Goal: Find contact information: Find contact information

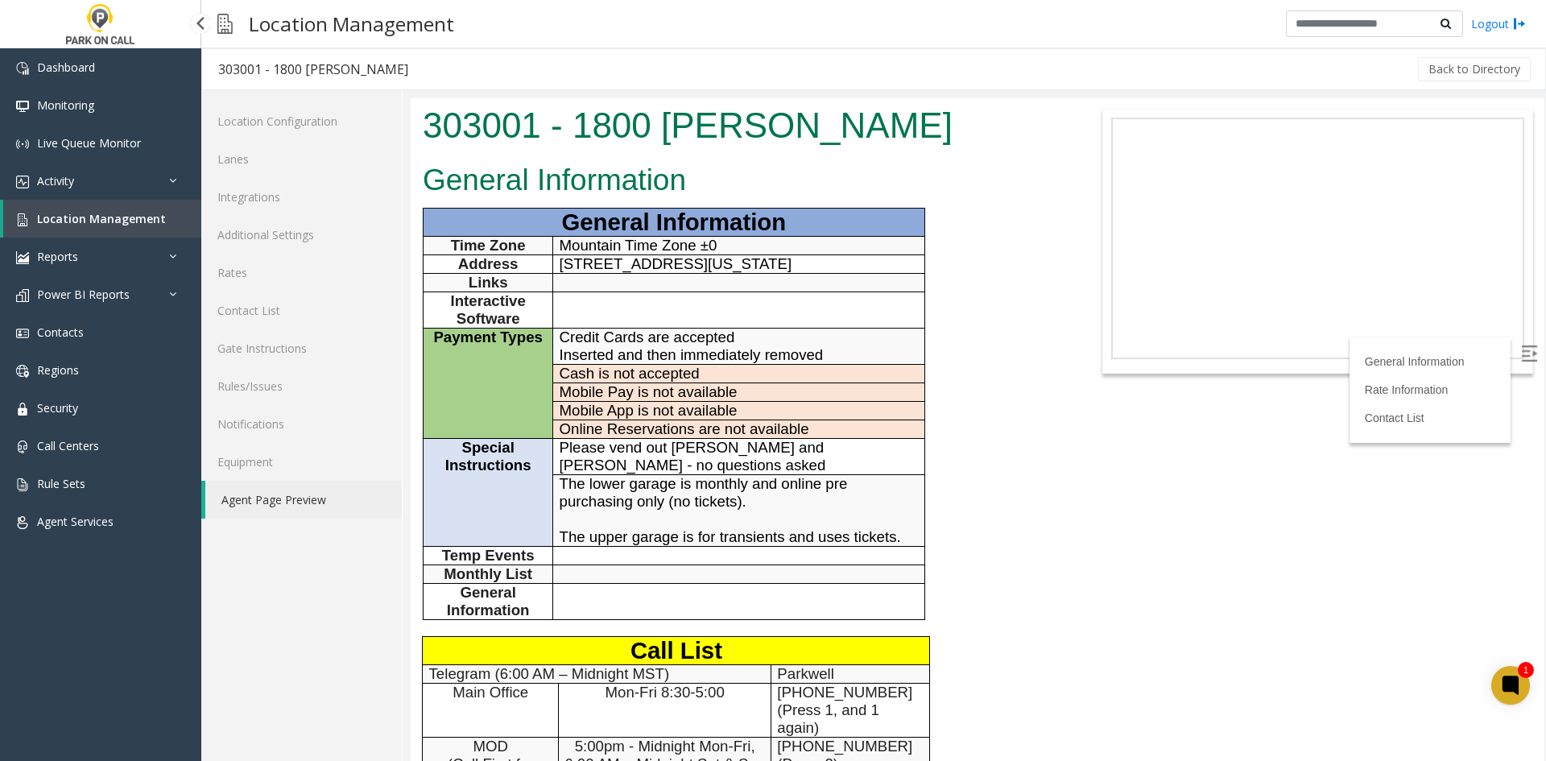
scroll to position [483, 0]
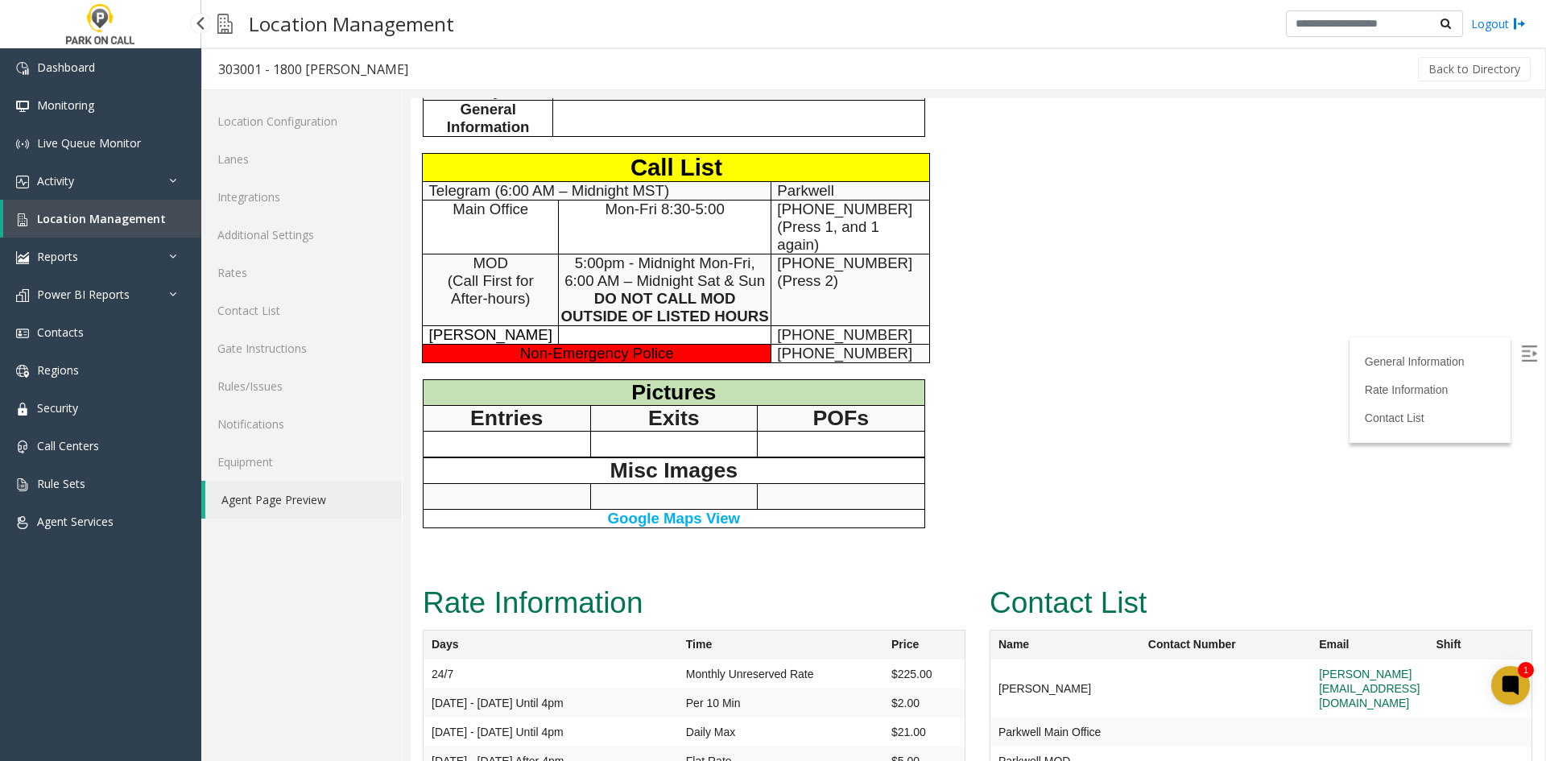
click at [72, 184] on span "Activity" at bounding box center [55, 180] width 37 height 15
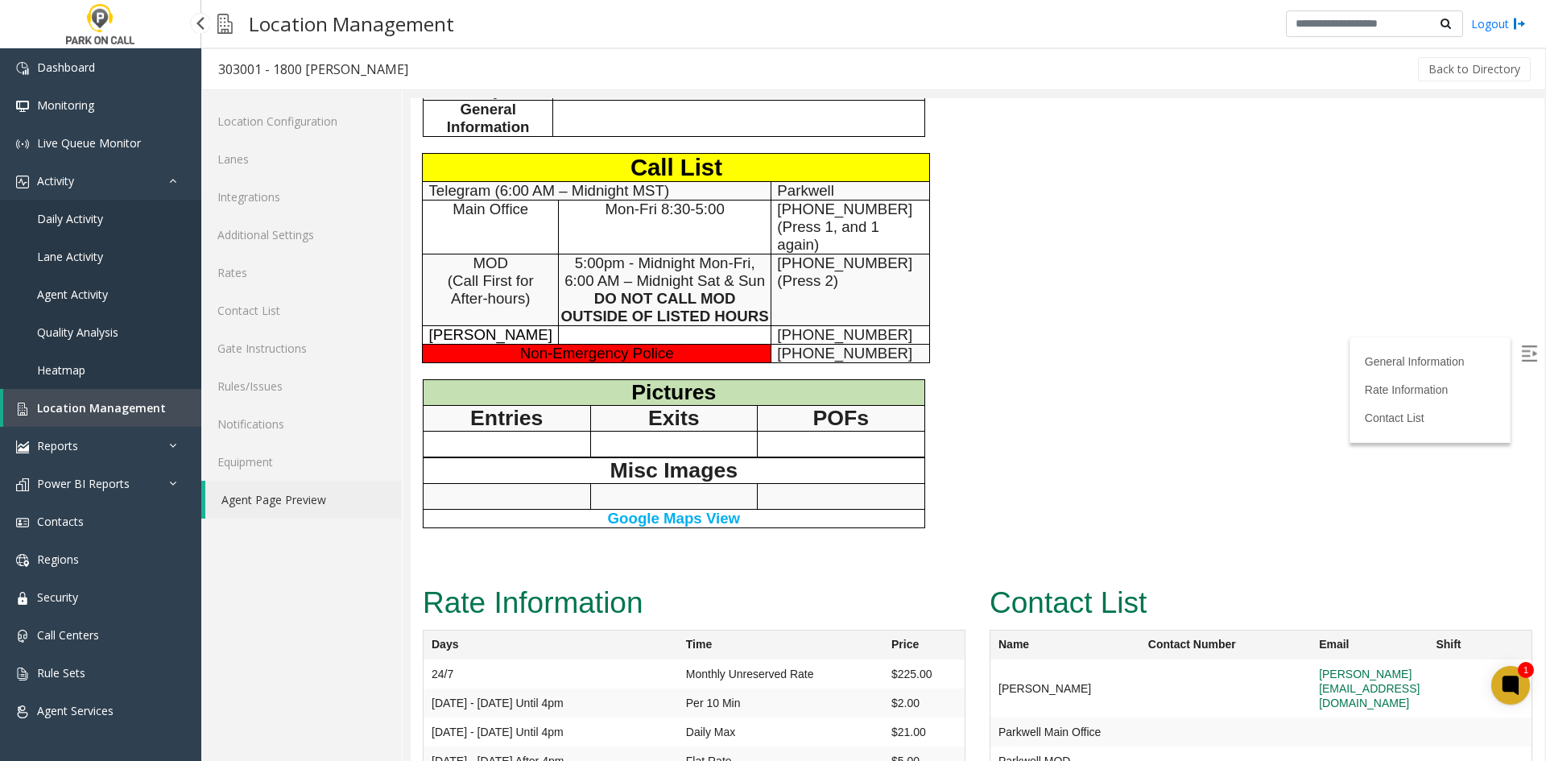
click at [76, 396] on link "Location Management" at bounding box center [102, 408] width 198 height 38
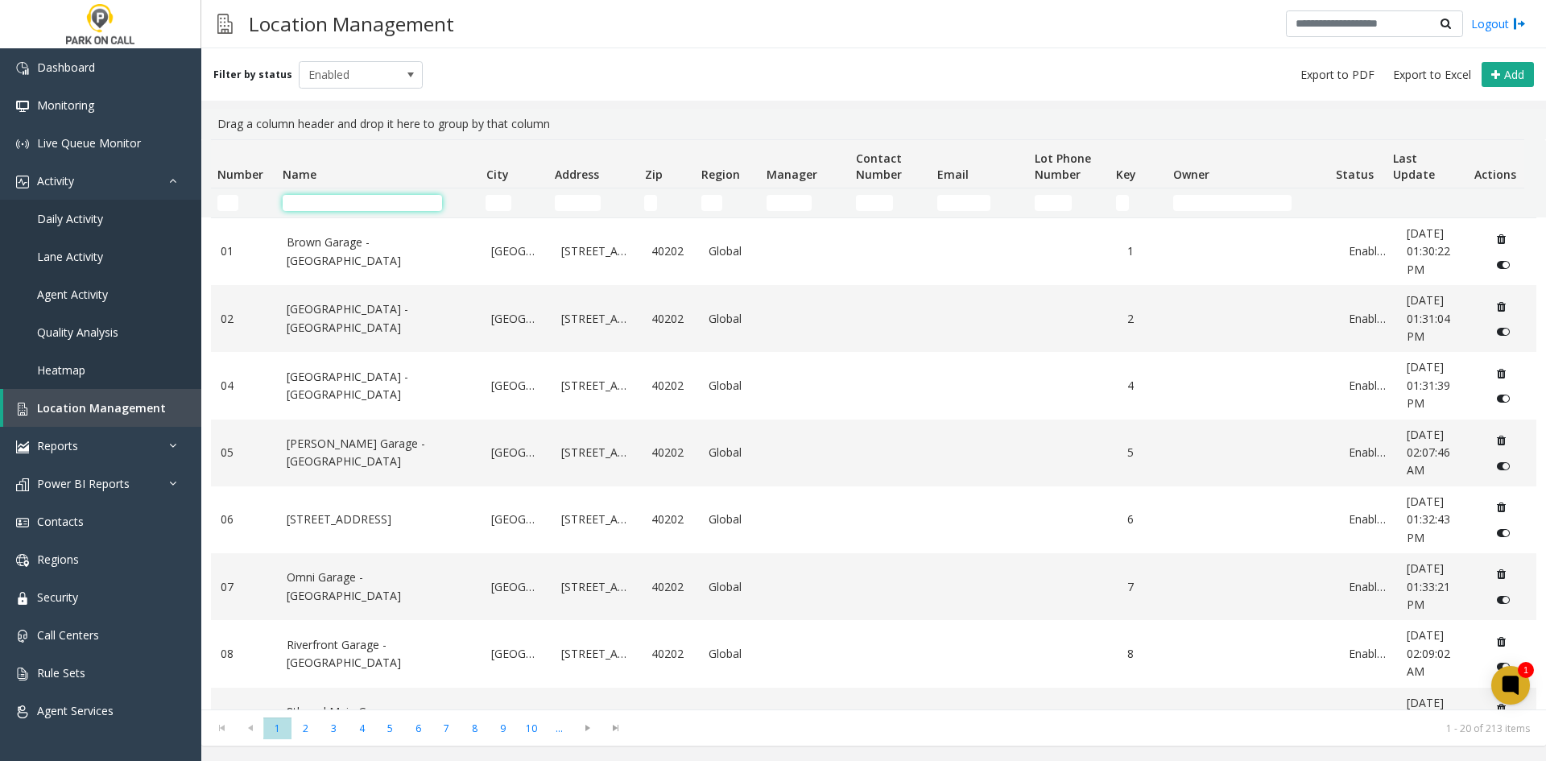
click at [391, 202] on input "Name Filter" at bounding box center [362, 203] width 159 height 16
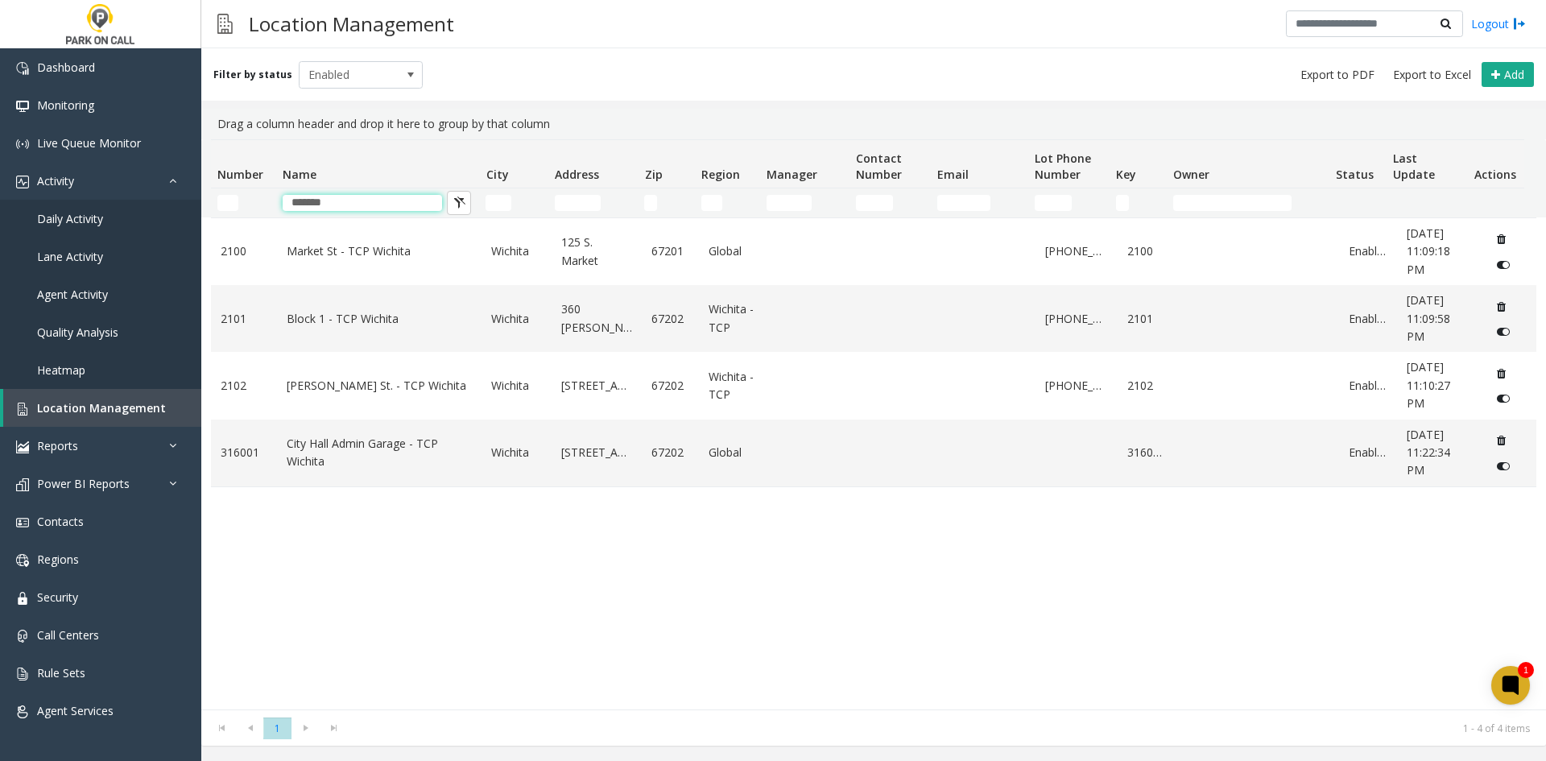
type input "*******"
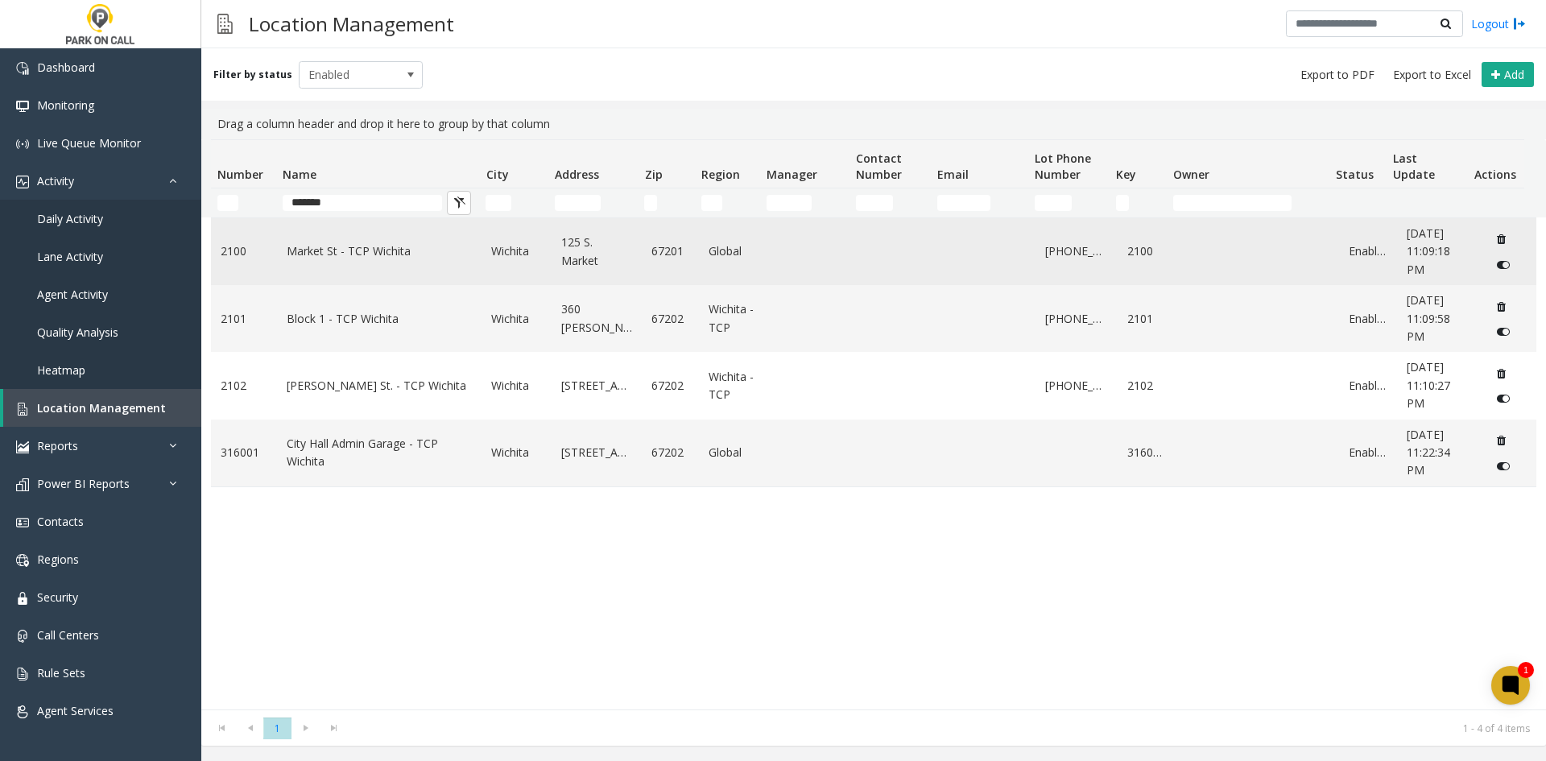
click at [366, 261] on td "Market St - TCP Wichita" at bounding box center [379, 251] width 205 height 67
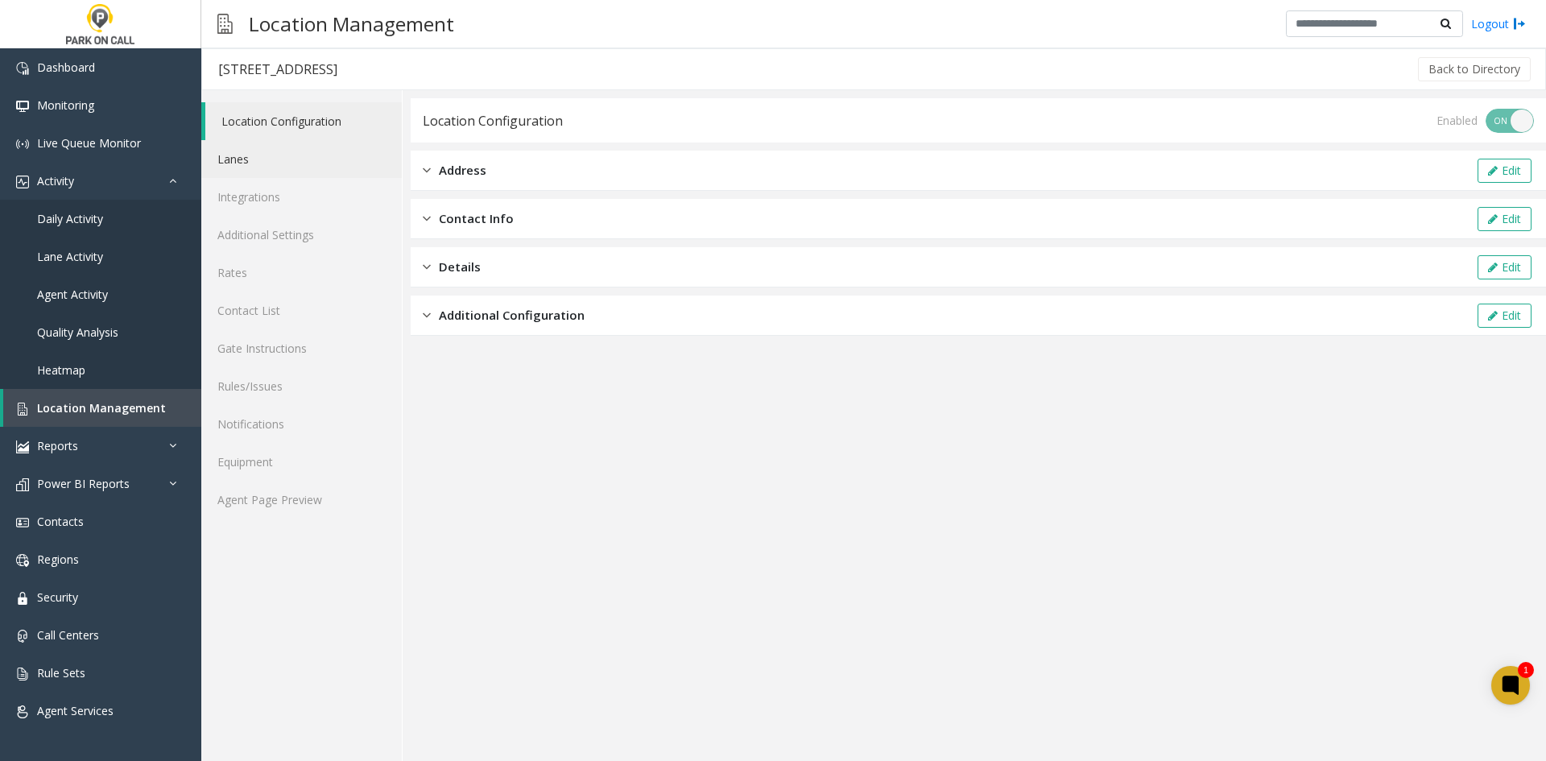
click at [271, 164] on link "Lanes" at bounding box center [301, 159] width 200 height 38
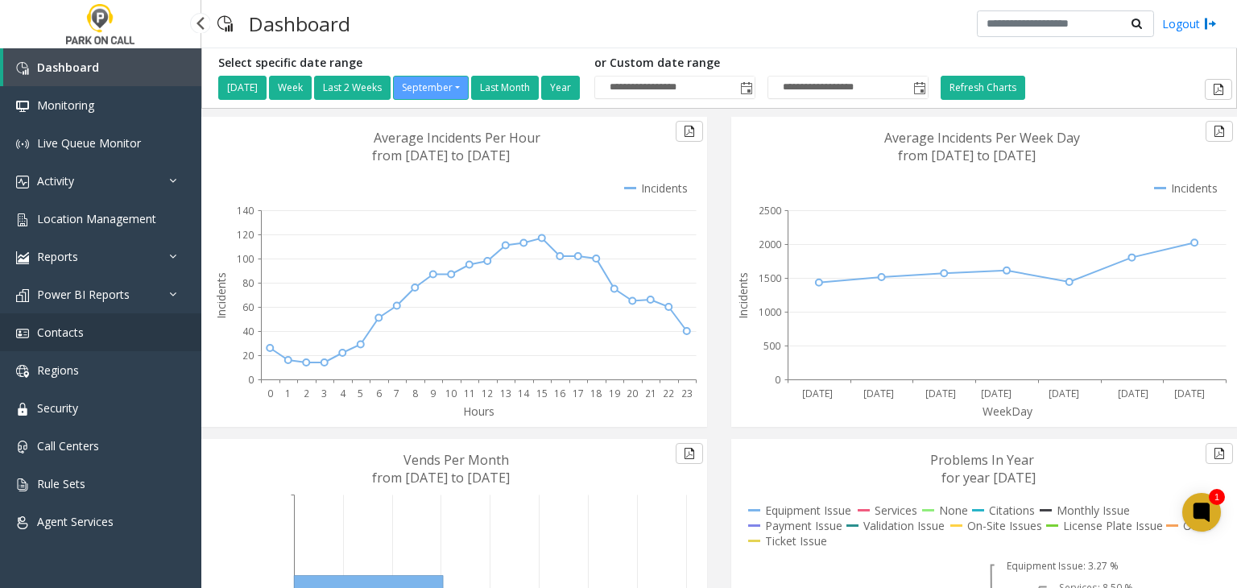
click at [64, 339] on span "Contacts" at bounding box center [60, 331] width 47 height 15
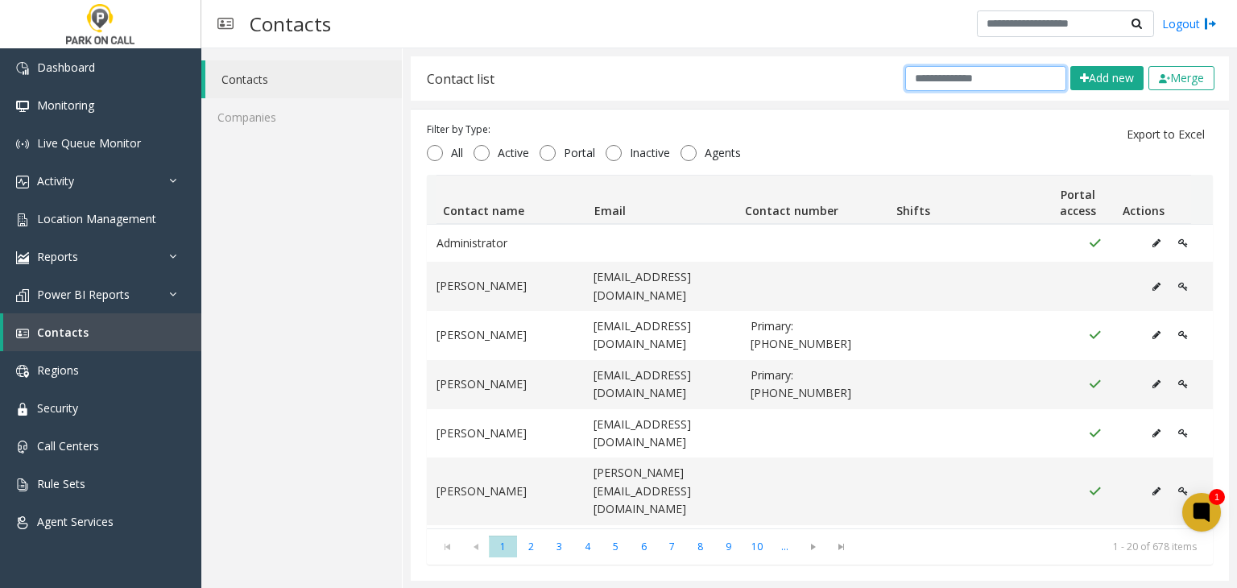
click at [940, 79] on input "text" at bounding box center [985, 78] width 161 height 25
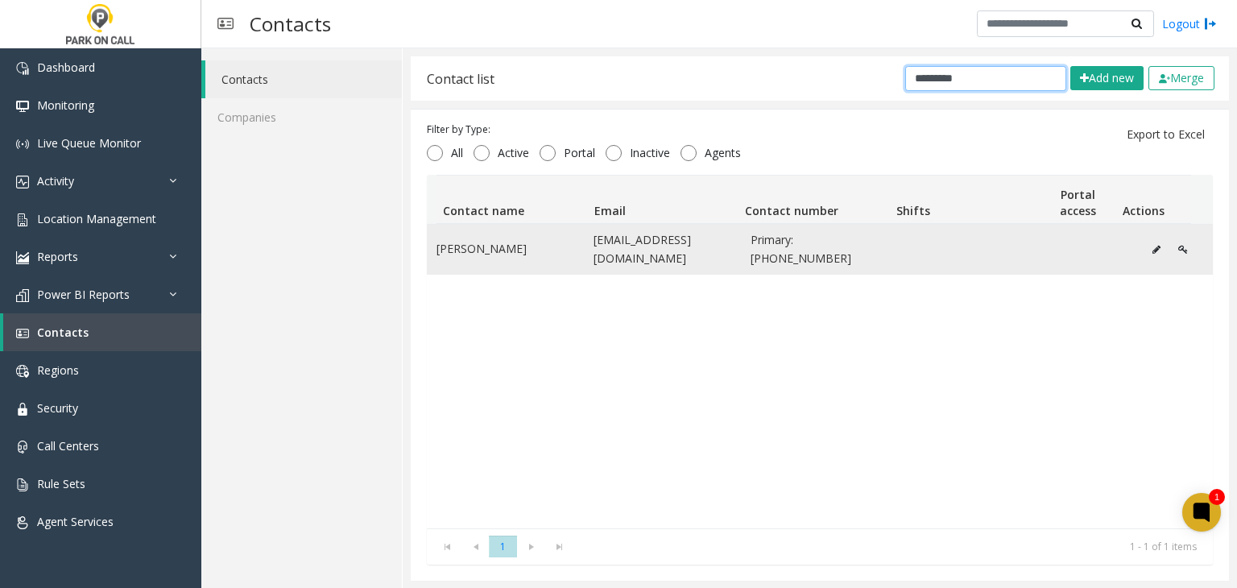
type input "*********"
click at [1152, 252] on icon "Data table" at bounding box center [1156, 250] width 8 height 10
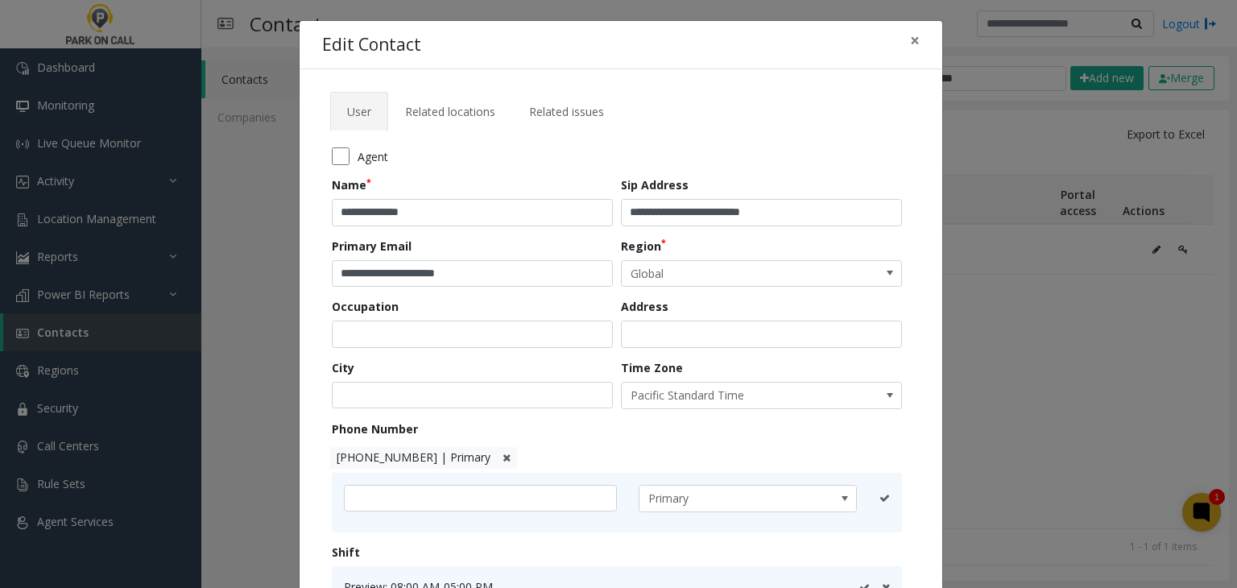
click at [378, 450] on span "+1 626-399-2804 | Primary" at bounding box center [414, 456] width 154 height 15
type input "**********"
click at [378, 450] on span "+1 626-399-2804 | Primary" at bounding box center [414, 456] width 154 height 15
type input "**********"
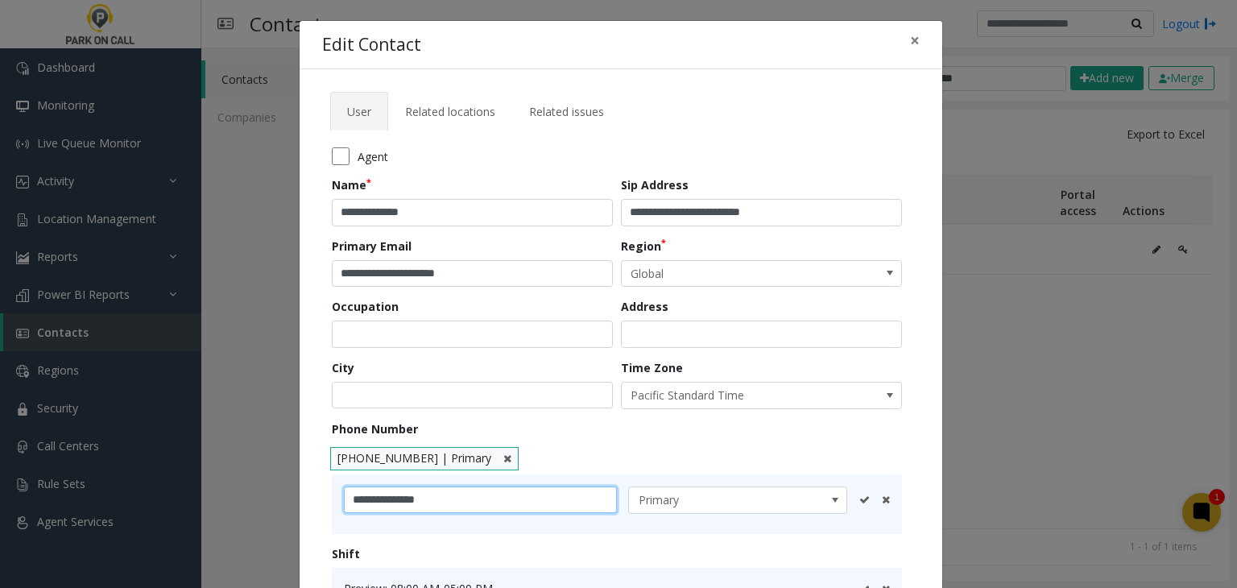
click at [474, 486] on input "**********" at bounding box center [480, 499] width 273 height 27
drag, startPoint x: 455, startPoint y: 497, endPoint x: 362, endPoint y: 496, distance: 92.6
click at [362, 496] on input "**********" at bounding box center [480, 499] width 273 height 27
click at [911, 48] on span "×" at bounding box center [915, 40] width 10 height 23
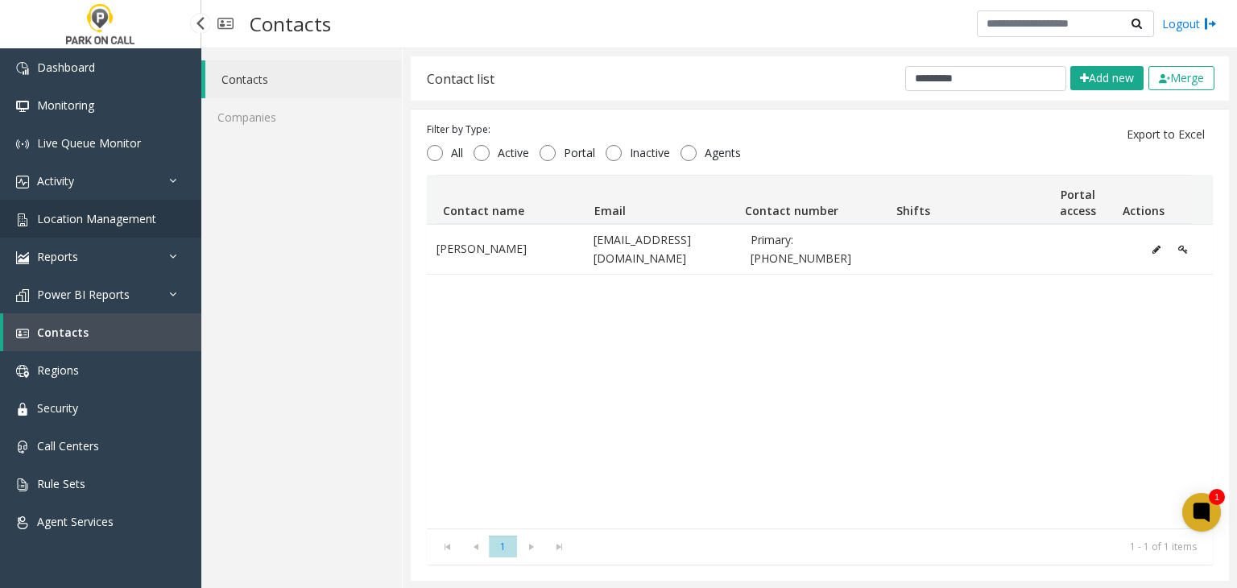
click at [105, 223] on span "Location Management" at bounding box center [96, 218] width 119 height 15
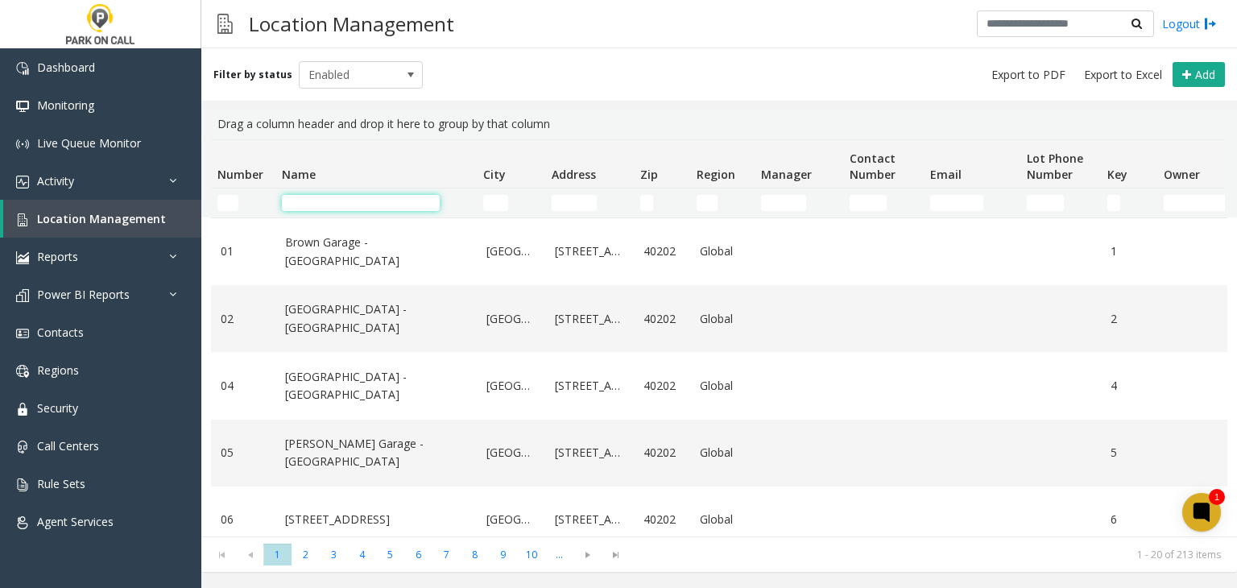
click at [304, 200] on input "Name Filter" at bounding box center [361, 203] width 158 height 16
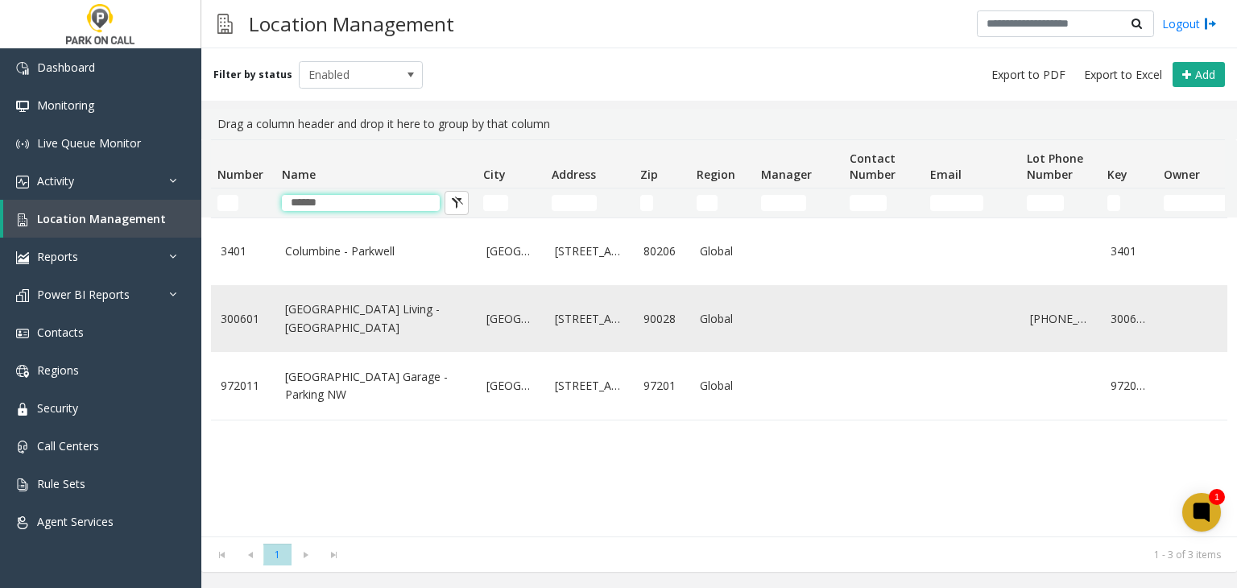
type input "******"
click at [381, 327] on td "Columbia Square Living - Parkwell" at bounding box center [375, 318] width 201 height 67
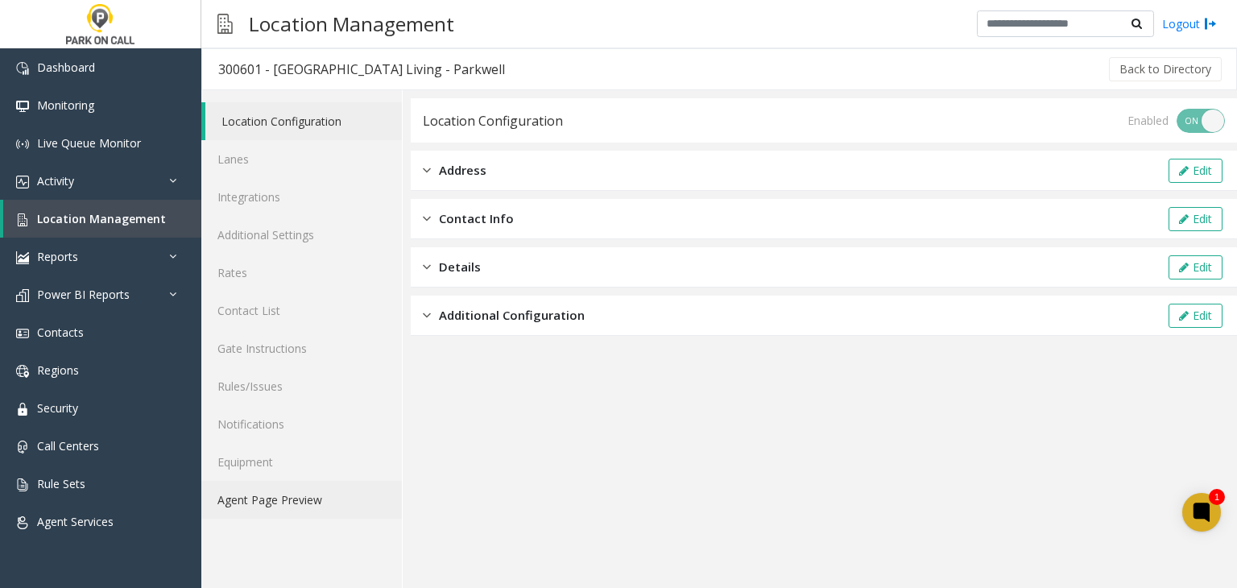
click at [274, 502] on link "Agent Page Preview" at bounding box center [301, 500] width 200 height 38
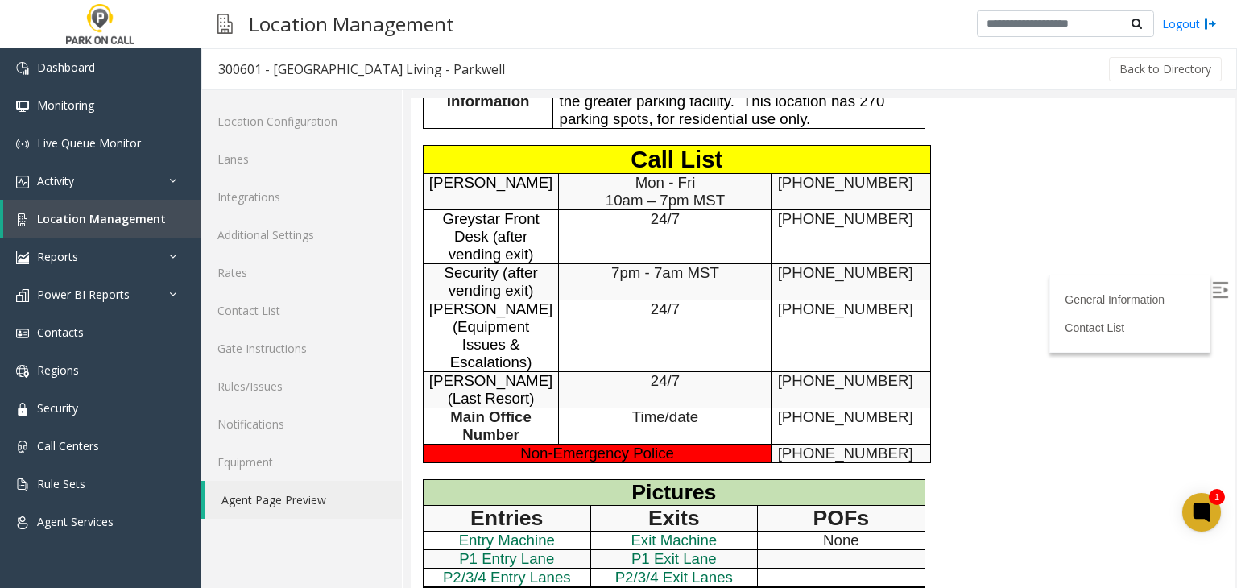
scroll to position [725, 0]
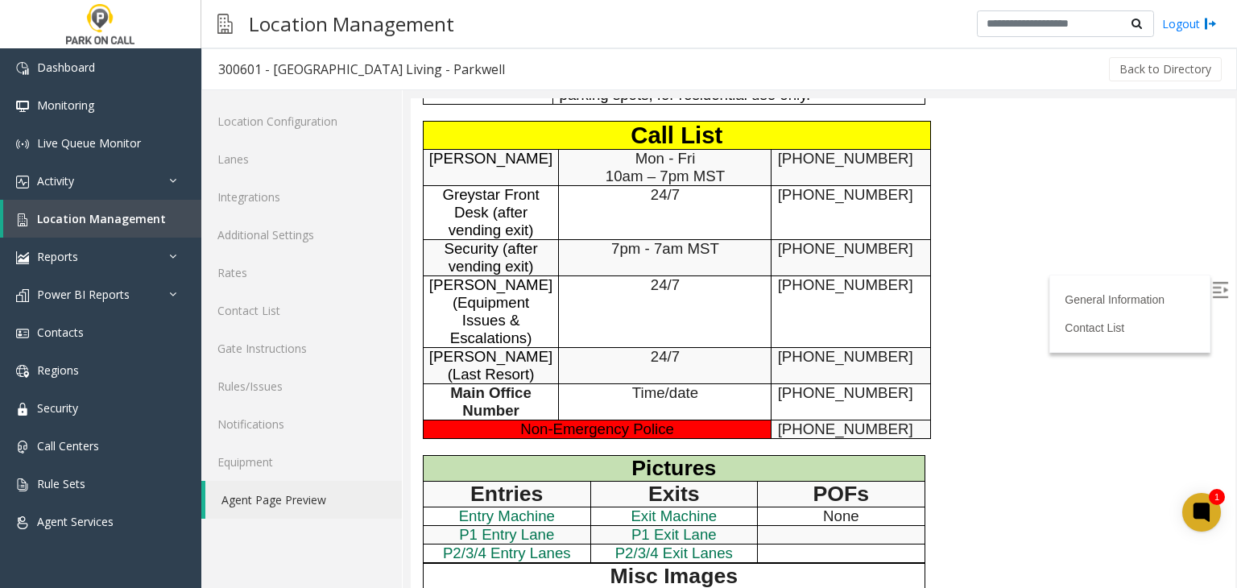
click at [779, 276] on span "909-532-1827" at bounding box center [845, 284] width 135 height 17
drag, startPoint x: 779, startPoint y: 270, endPoint x: 865, endPoint y: 281, distance: 86.9
click at [865, 281] on td "909-532-1827" at bounding box center [850, 312] width 159 height 72
copy span "909-532-1827"
click at [809, 286] on td "909-532-1827" at bounding box center [850, 312] width 159 height 72
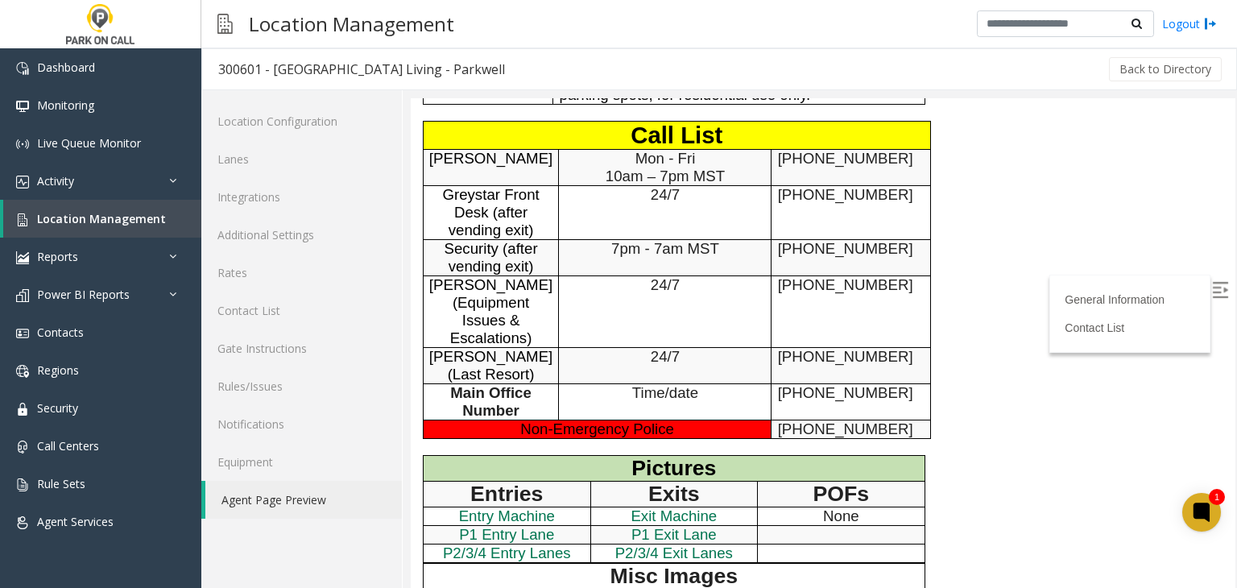
click at [861, 276] on span "909-532-1827" at bounding box center [845, 284] width 135 height 17
drag, startPoint x: 861, startPoint y: 275, endPoint x: 766, endPoint y: 274, distance: 94.2
click at [771, 276] on td "909-532-1827" at bounding box center [850, 312] width 159 height 72
copy span "909-532-1827"
click at [110, 337] on link "Contacts" at bounding box center [100, 332] width 201 height 38
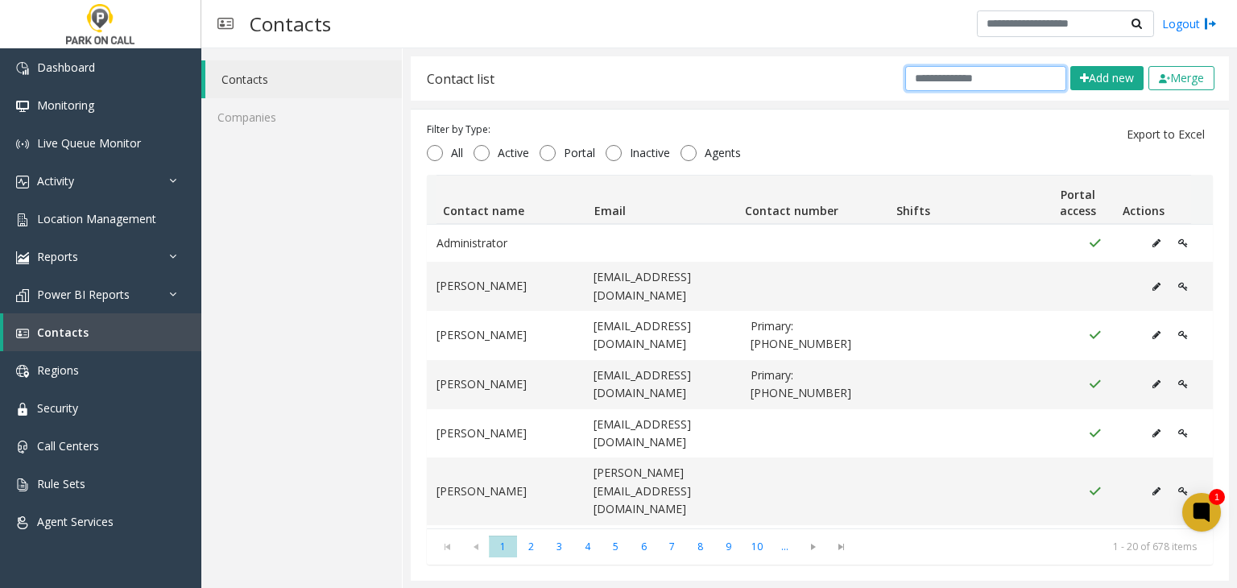
click at [987, 86] on input "text" at bounding box center [985, 78] width 161 height 25
paste input "**********"
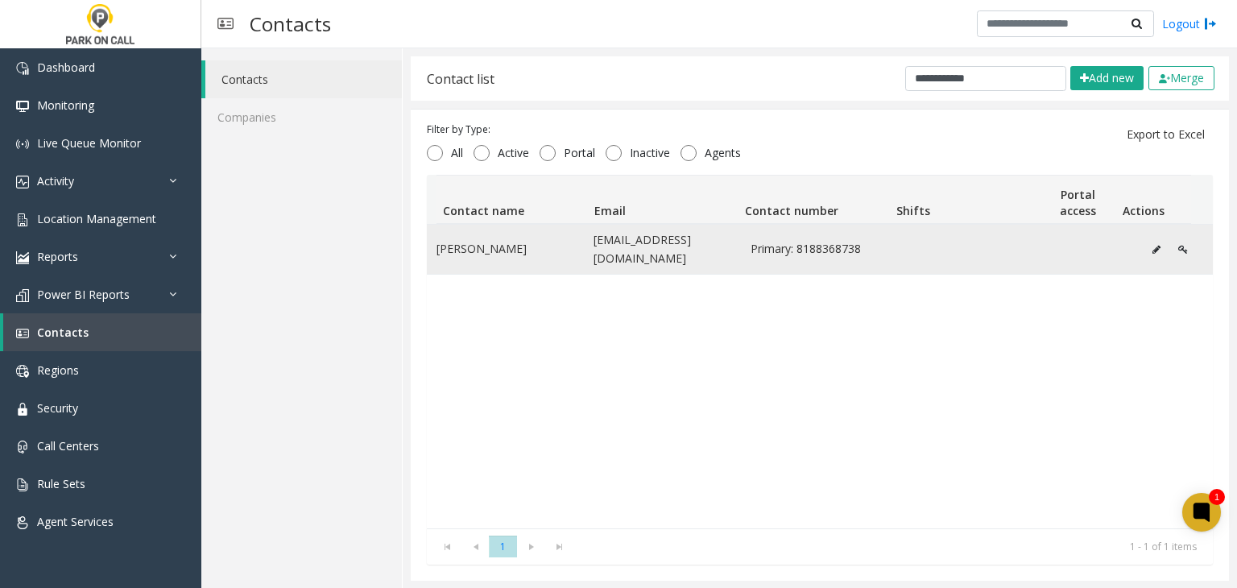
drag, startPoint x: 850, startPoint y: 239, endPoint x: 788, endPoint y: 244, distance: 62.2
click at [788, 244] on span "Primary: 8188368738" at bounding box center [819, 249] width 138 height 18
copy span "8188368738"
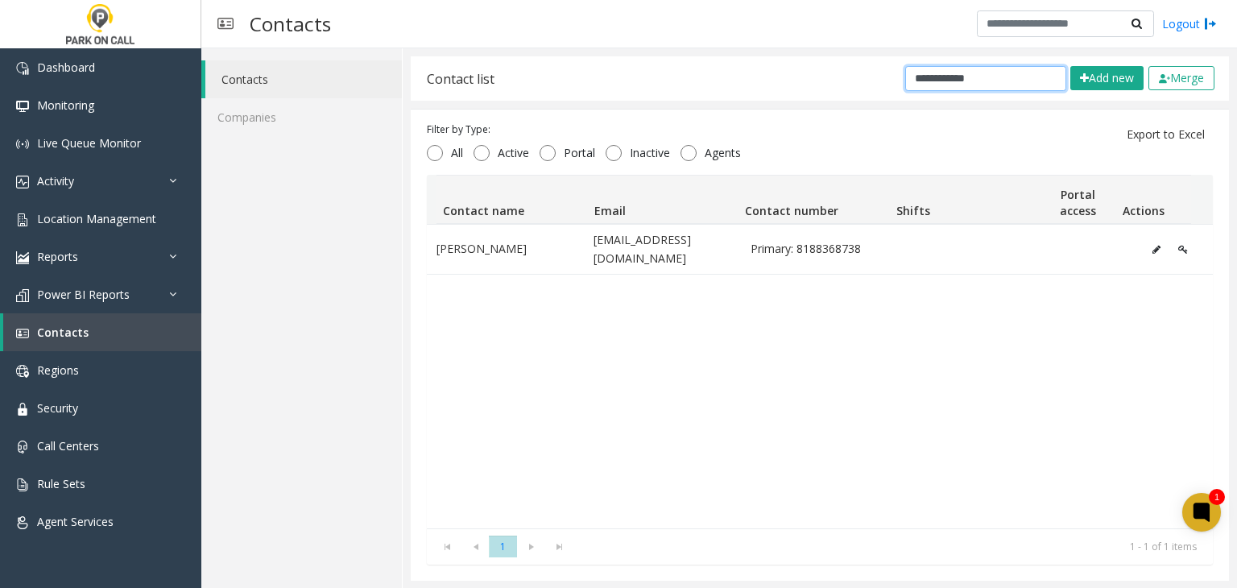
click at [1011, 80] on input "**********" at bounding box center [985, 78] width 161 height 25
paste input "text"
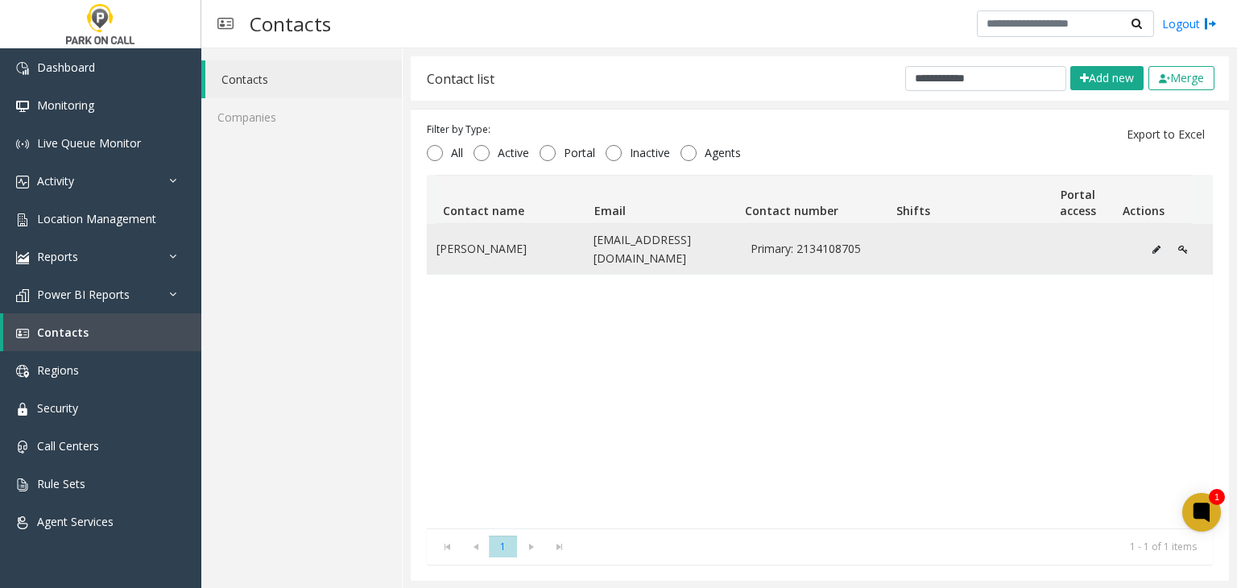
drag, startPoint x: 820, startPoint y: 236, endPoint x: 815, endPoint y: 246, distance: 11.5
click at [820, 237] on td "Primary: 2134108705" at bounding box center [819, 249] width 157 height 49
click at [814, 249] on span "Primary: 2134108705" at bounding box center [819, 249] width 138 height 18
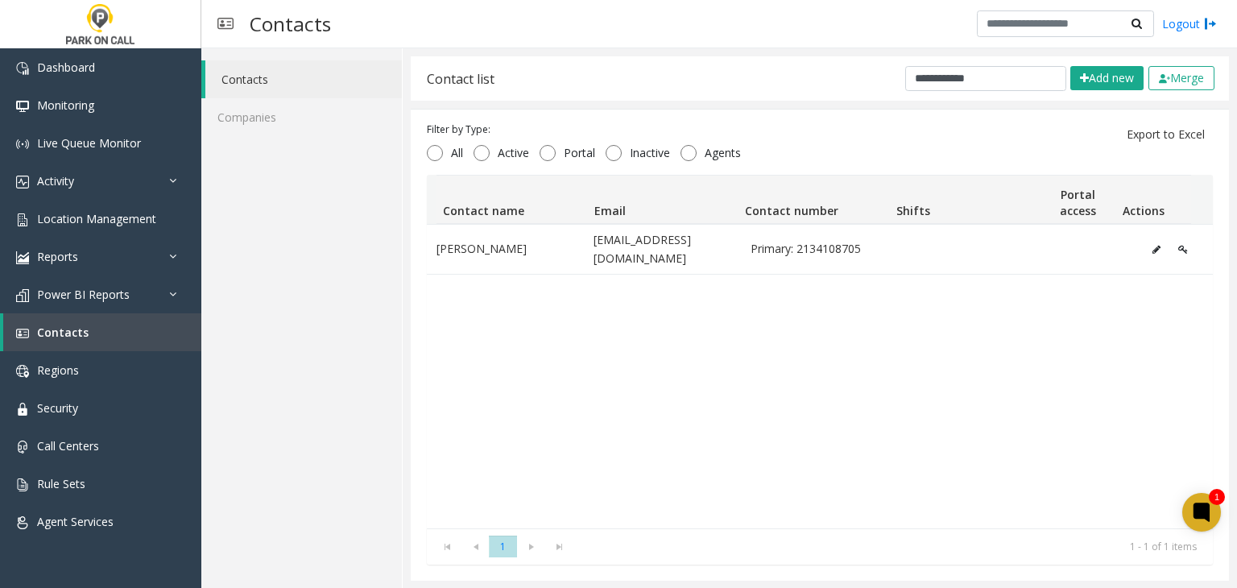
copy span "2134108705"
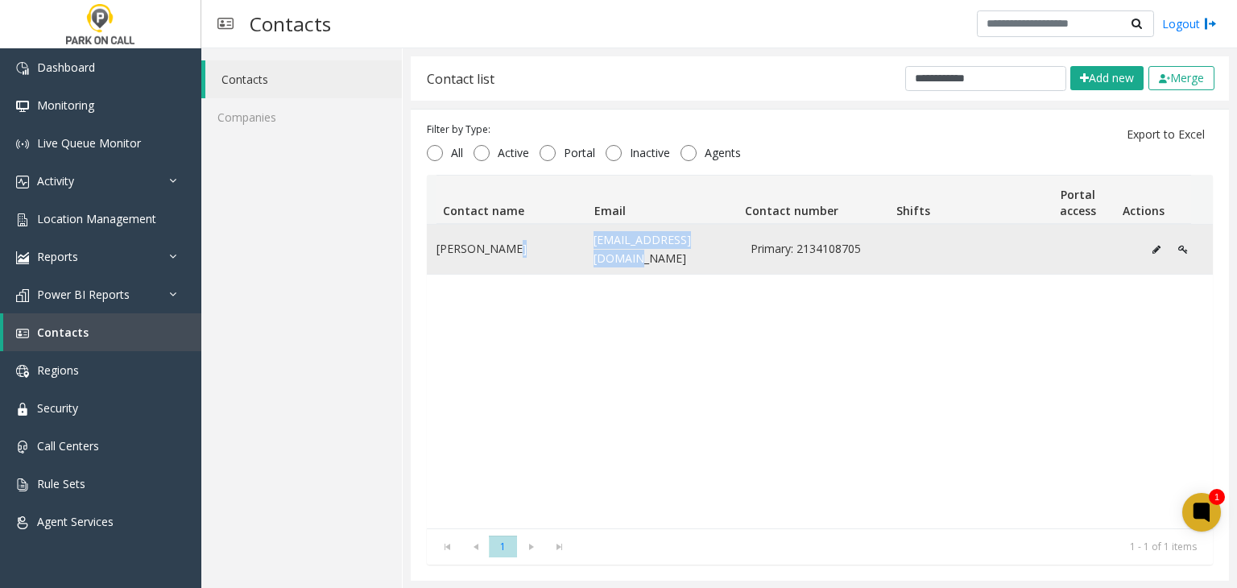
drag, startPoint x: 609, startPoint y: 258, endPoint x: 576, endPoint y: 233, distance: 40.7
click at [576, 233] on tr "Bryan Aldana Baldana@goparkwell.com Primary: 2134108705" at bounding box center [820, 249] width 786 height 49
copy tr "Baldana@goparkwell.com"
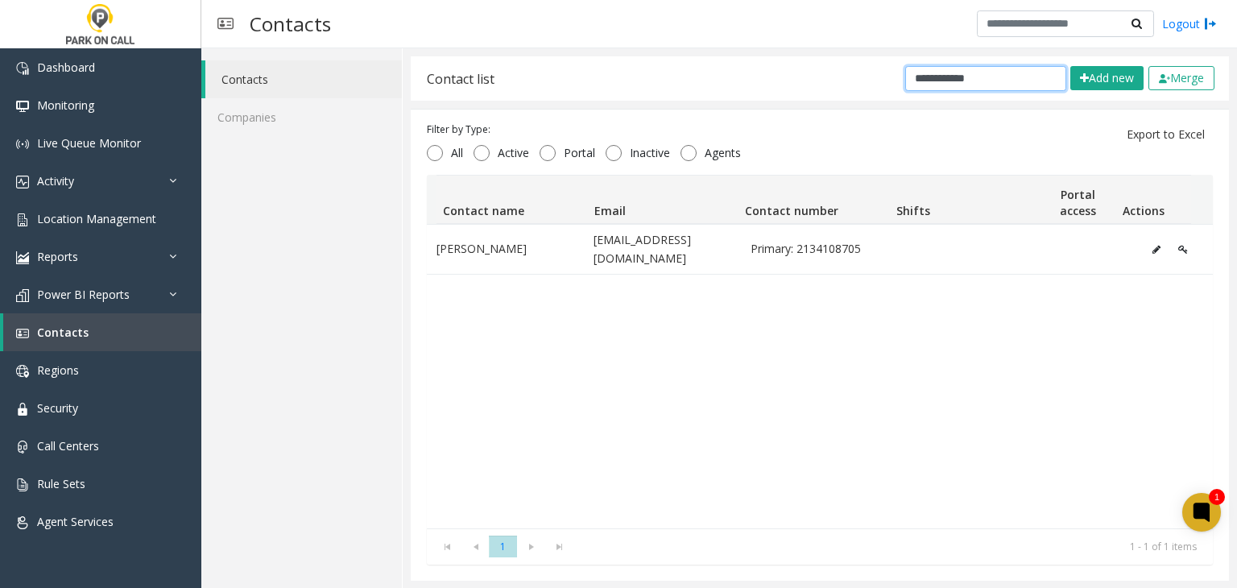
click at [1002, 82] on input "**********" at bounding box center [985, 78] width 161 height 25
paste input "*******"
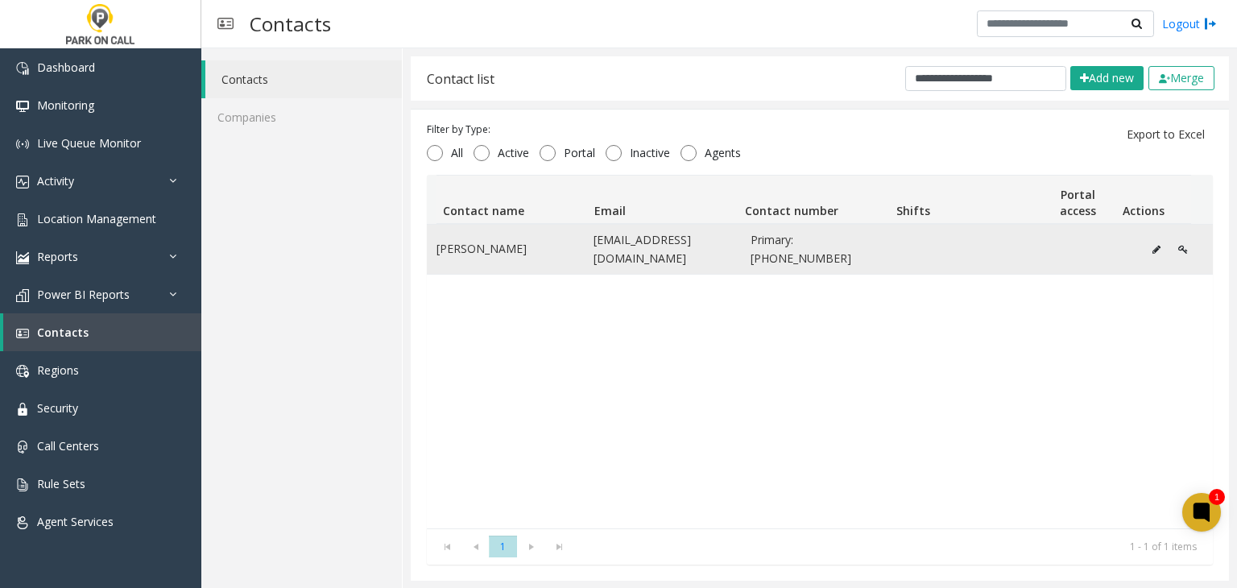
click at [856, 255] on span "Primary: 310-817-1778" at bounding box center [819, 249] width 138 height 36
drag, startPoint x: 856, startPoint y: 255, endPoint x: 786, endPoint y: 243, distance: 71.1
click at [786, 243] on span "Primary: 310-817-1778" at bounding box center [819, 249] width 138 height 36
copy span "310-817-1778"
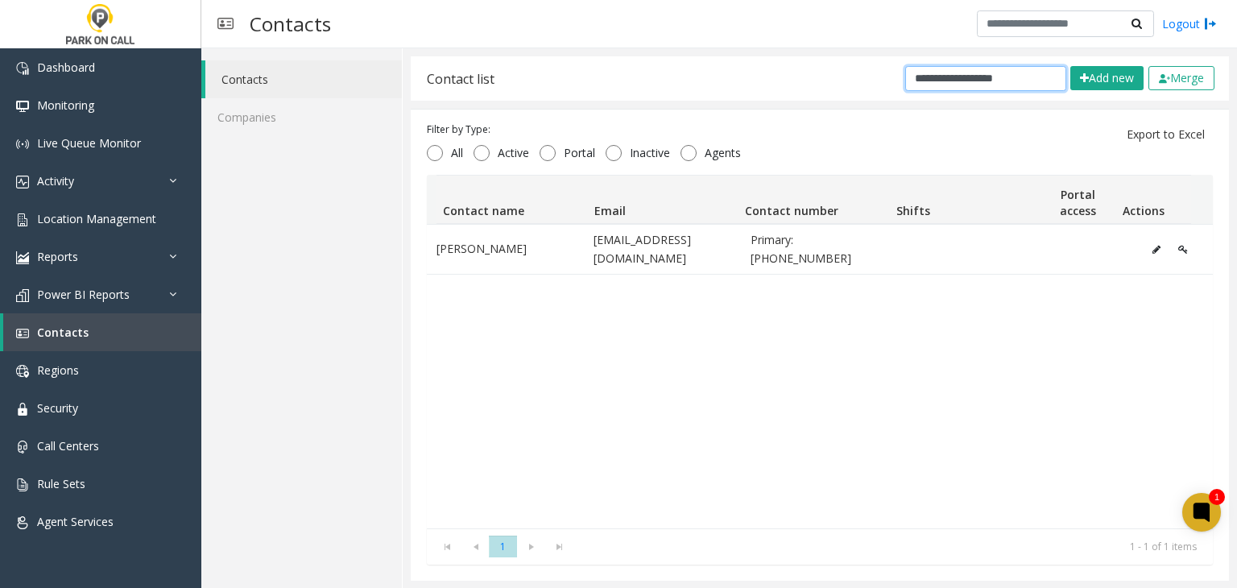
click at [983, 75] on input "**********" at bounding box center [985, 78] width 161 height 25
paste input "text"
type input "**********"
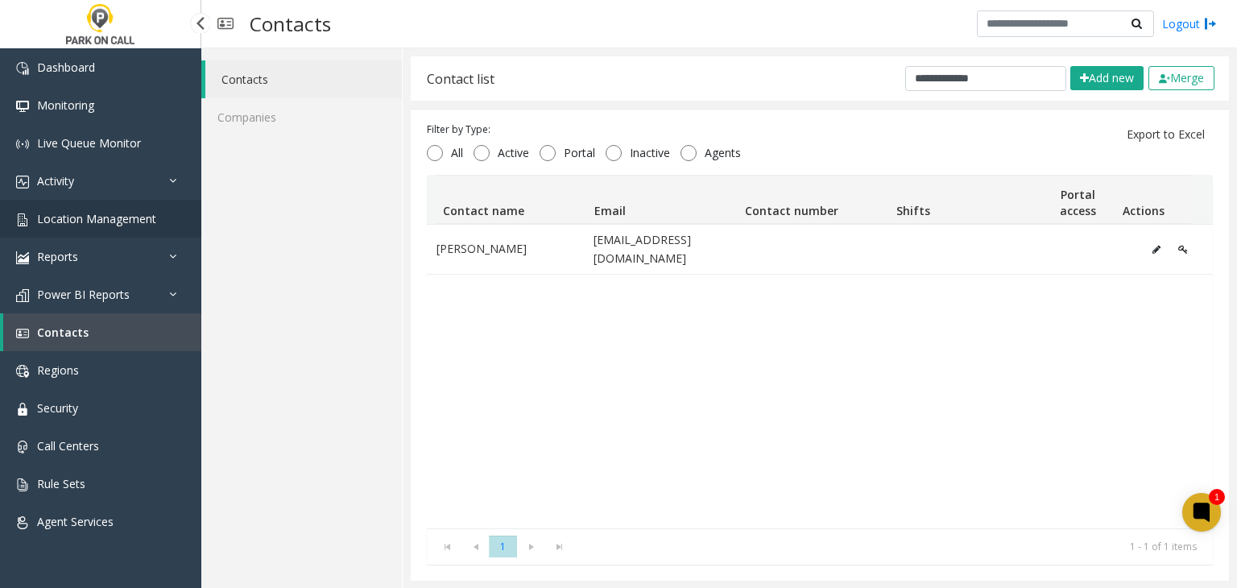
click at [110, 233] on link "Location Management" at bounding box center [100, 219] width 201 height 38
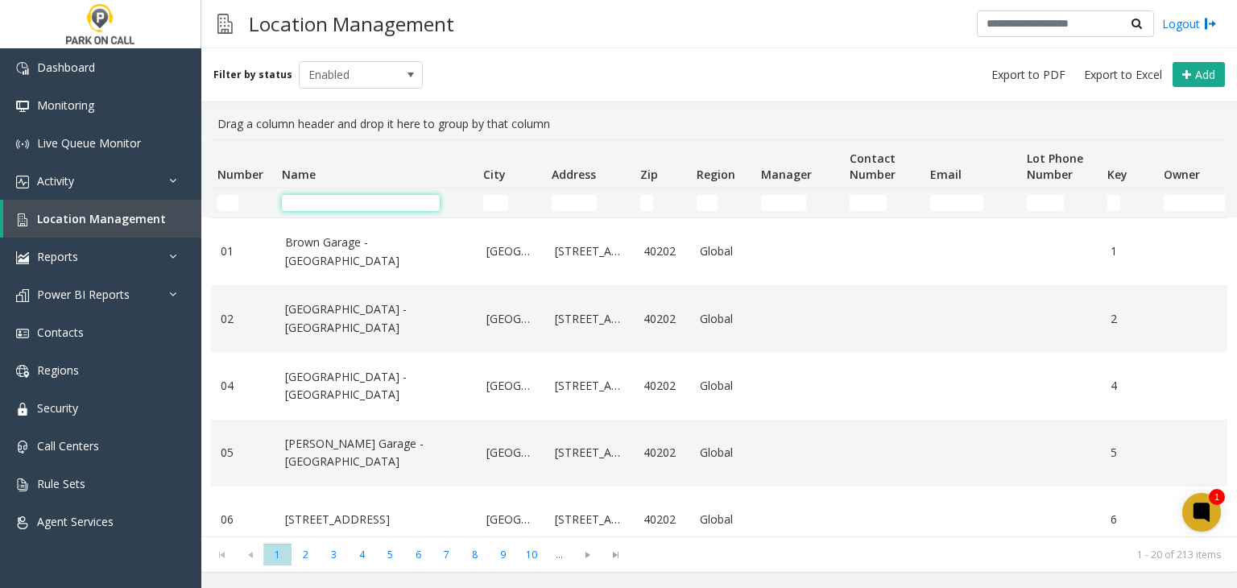
click at [333, 204] on input "Name Filter" at bounding box center [361, 203] width 158 height 16
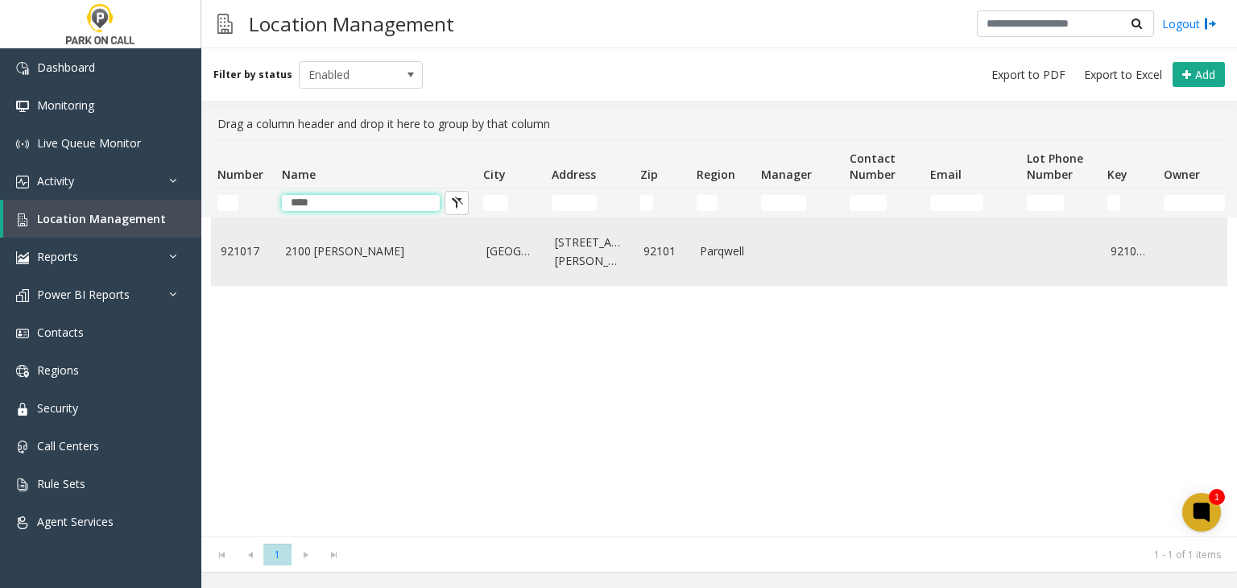
type input "****"
click at [316, 266] on td "2100 Kettner - Parkwell" at bounding box center [375, 251] width 201 height 67
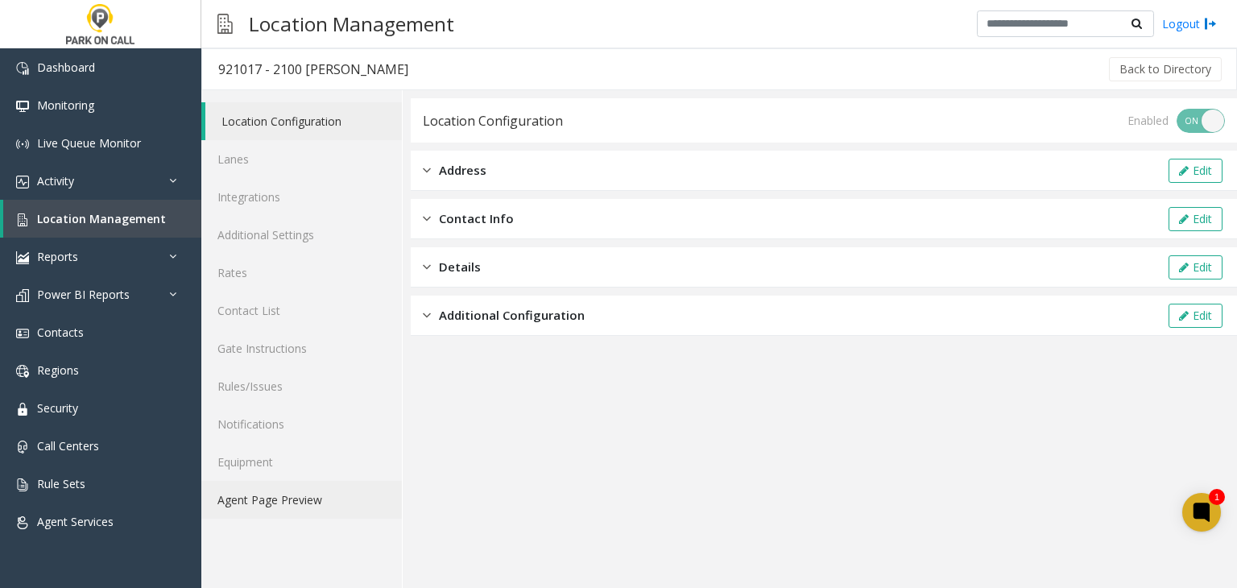
click at [287, 494] on link "Agent Page Preview" at bounding box center [301, 500] width 200 height 38
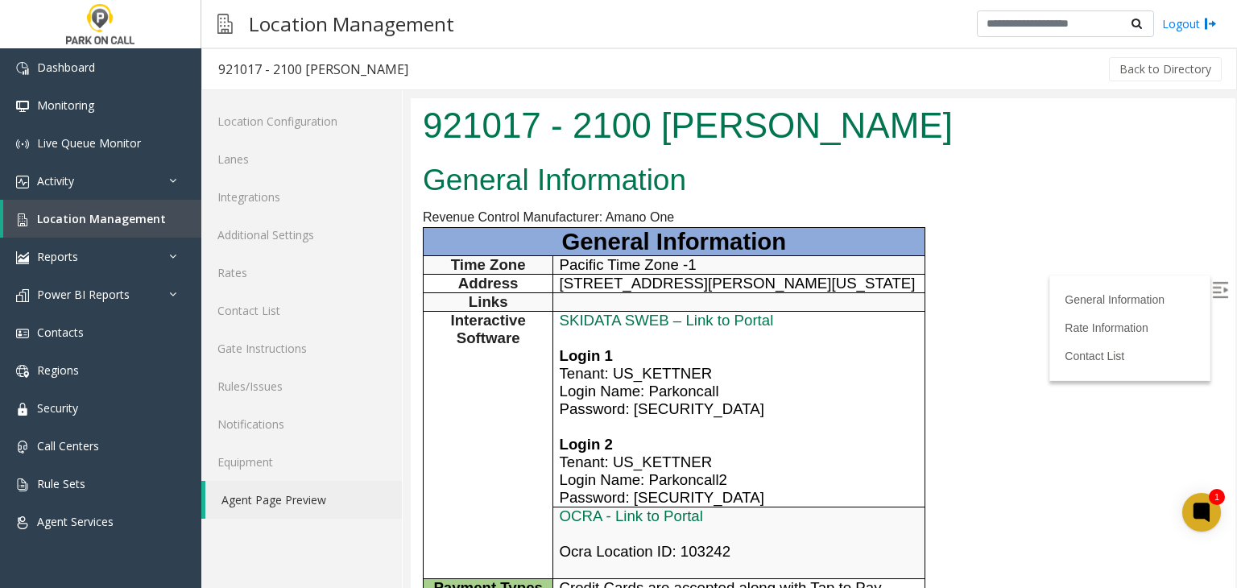
scroll to position [644, 0]
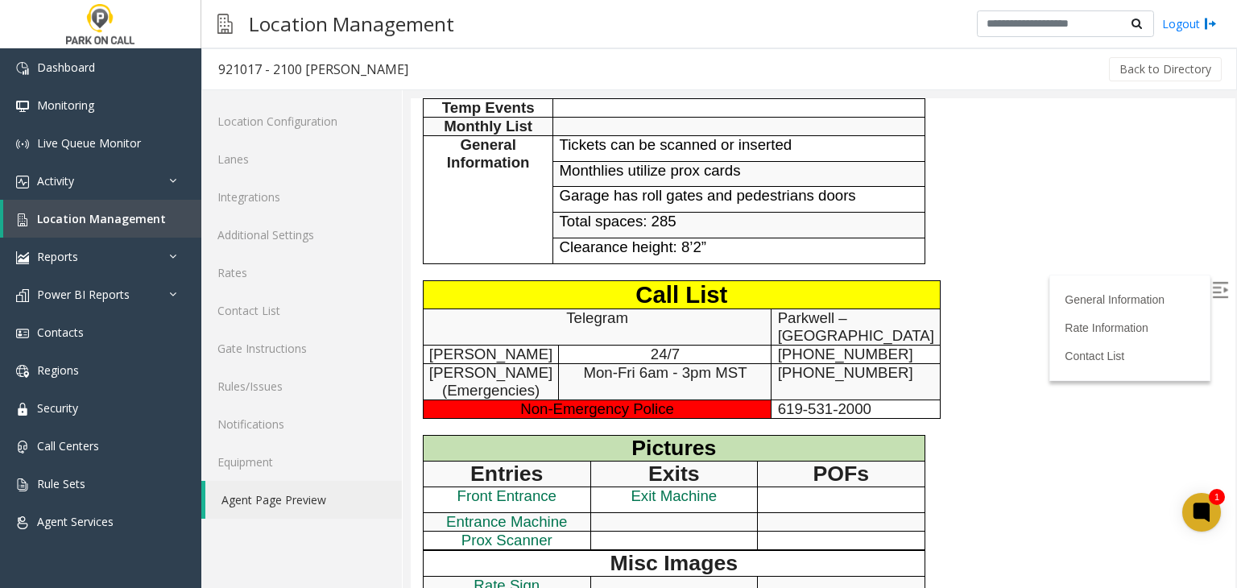
click at [802, 345] on span "619-573-1145" at bounding box center [845, 353] width 135 height 17
click at [792, 345] on span "619-573-1145" at bounding box center [845, 353] width 135 height 17
drag, startPoint x: 792, startPoint y: 323, endPoint x: 833, endPoint y: 326, distance: 41.2
click at [833, 345] on span "619-573-1145" at bounding box center [845, 353] width 135 height 17
copy span "619-573-1145"
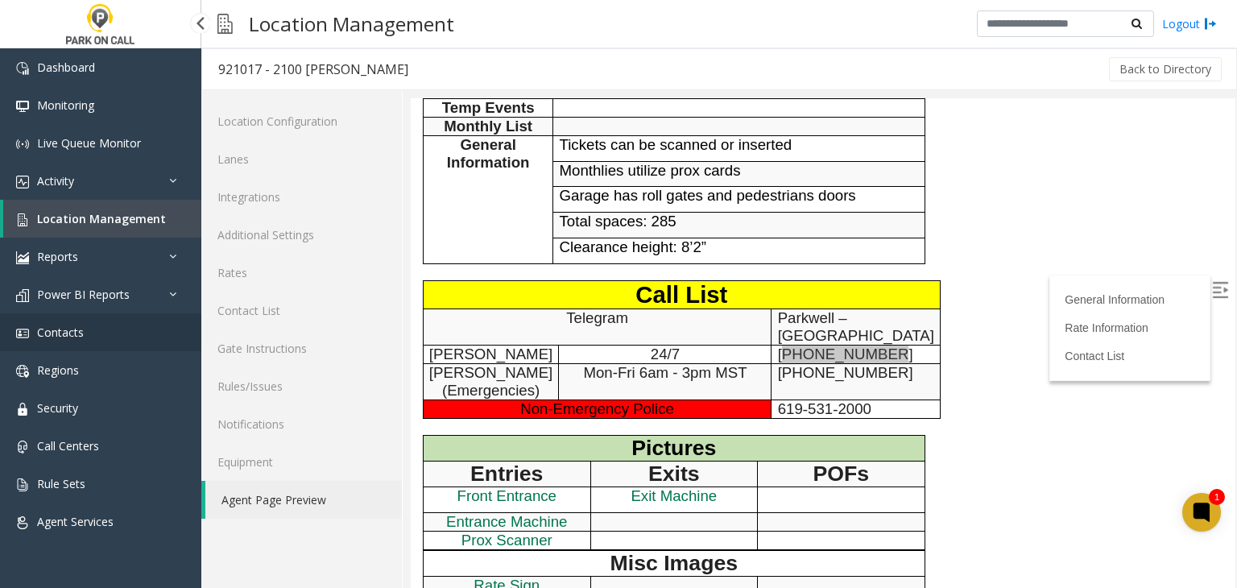
click at [94, 339] on link "Contacts" at bounding box center [100, 332] width 201 height 38
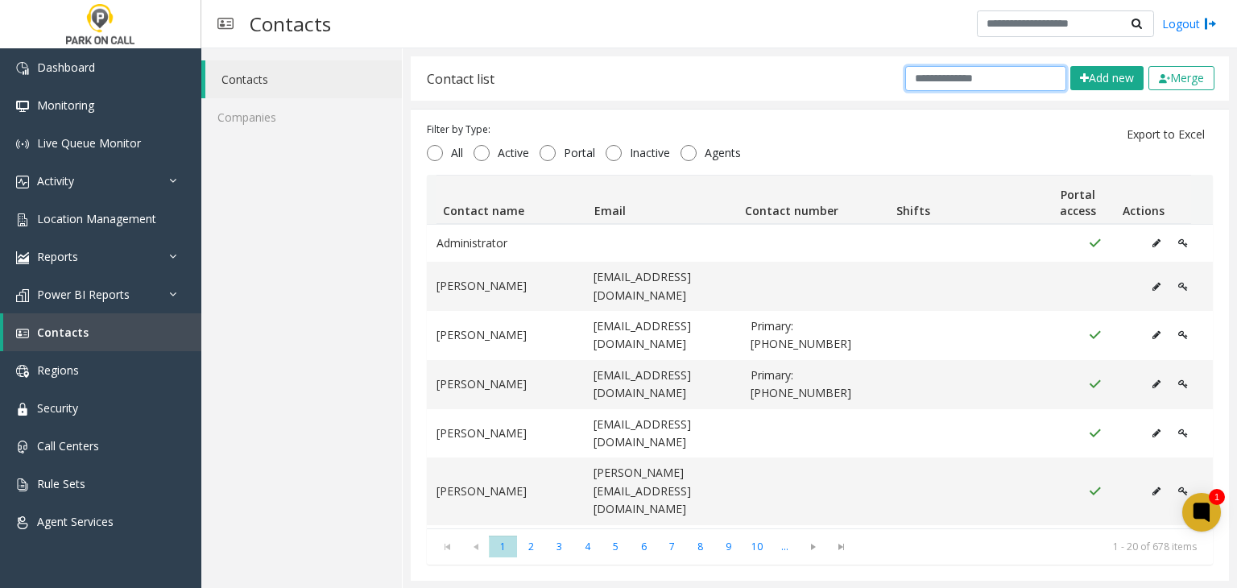
click at [925, 78] on input "text" at bounding box center [985, 78] width 161 height 25
paste input "**********"
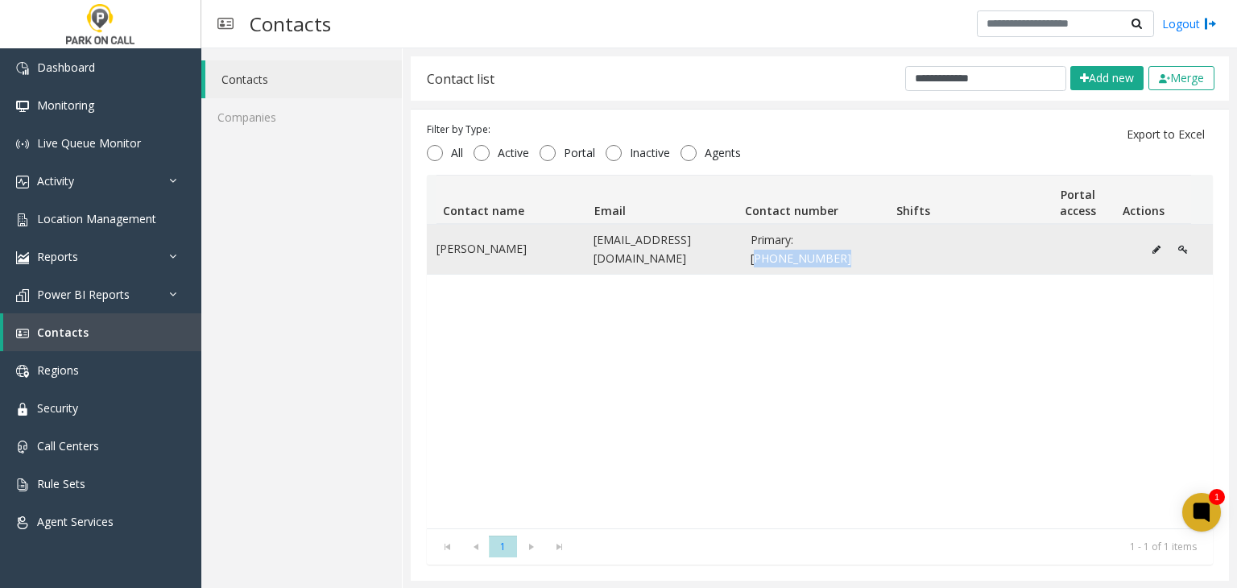
drag, startPoint x: 874, startPoint y: 249, endPoint x: 790, endPoint y: 246, distance: 84.6
click at [790, 246] on td "Primary: 619-458-3378" at bounding box center [819, 249] width 157 height 49
copy span "619-458-3378"
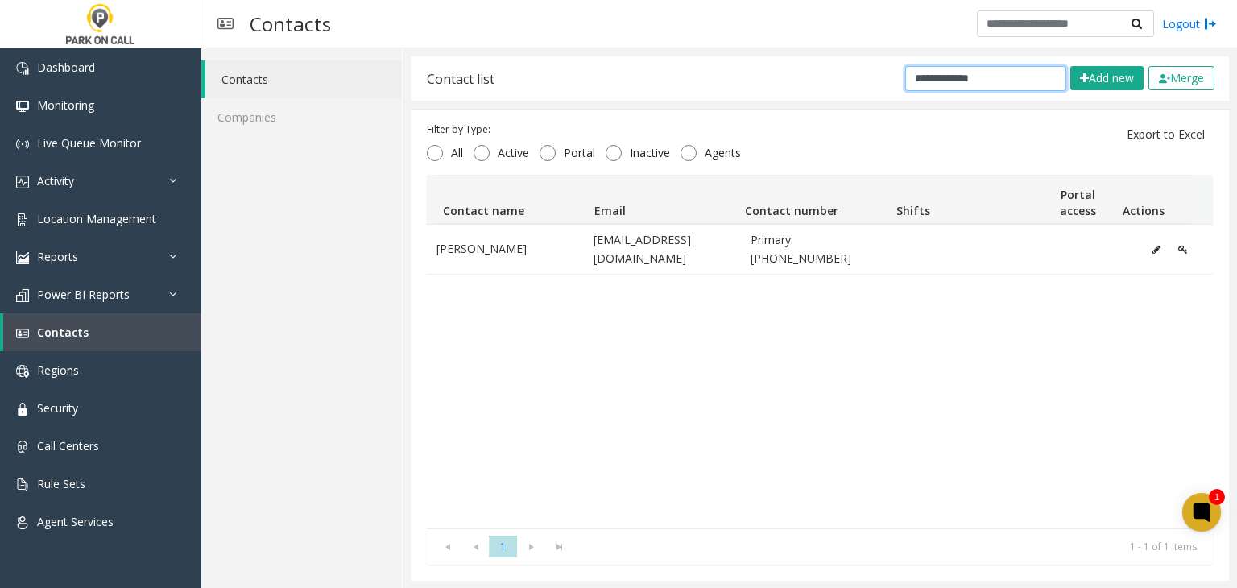
click at [1008, 91] on div "**********" at bounding box center [820, 78] width 818 height 44
paste input "text"
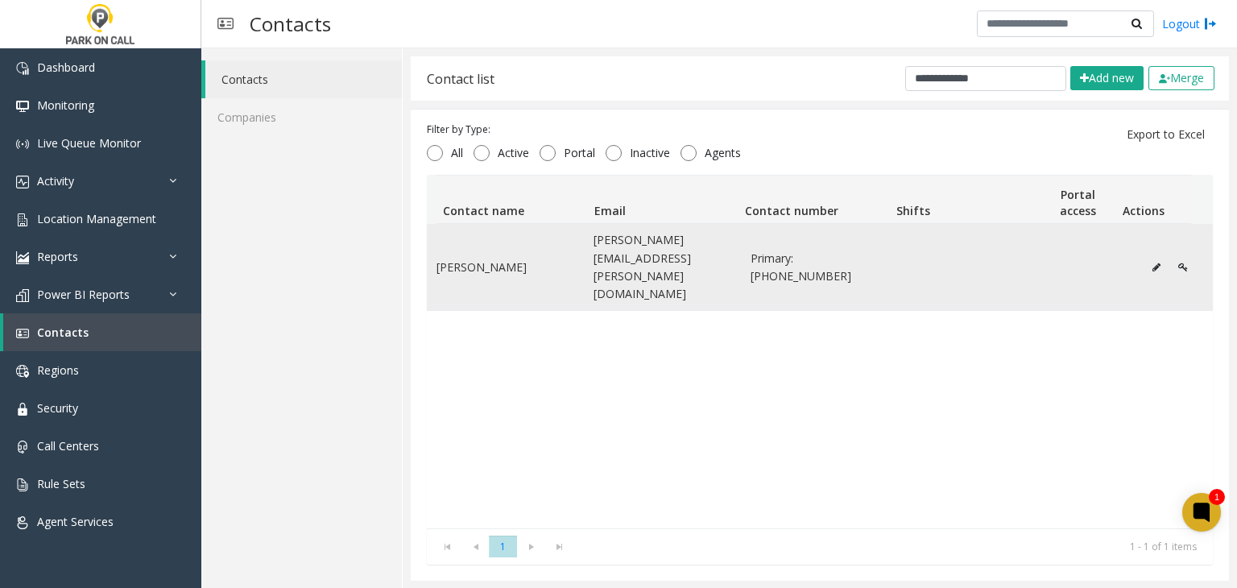
click at [804, 250] on span "Primary: 720-594-7572" at bounding box center [819, 268] width 138 height 36
drag, startPoint x: 804, startPoint y: 249, endPoint x: 852, endPoint y: 255, distance: 47.9
click at [852, 255] on span "Primary: 720-594-7572" at bounding box center [819, 268] width 138 height 36
click at [850, 253] on span "Primary: 720-594-7572" at bounding box center [819, 268] width 138 height 36
click at [796, 250] on span "Primary: 720-594-7572" at bounding box center [819, 268] width 138 height 36
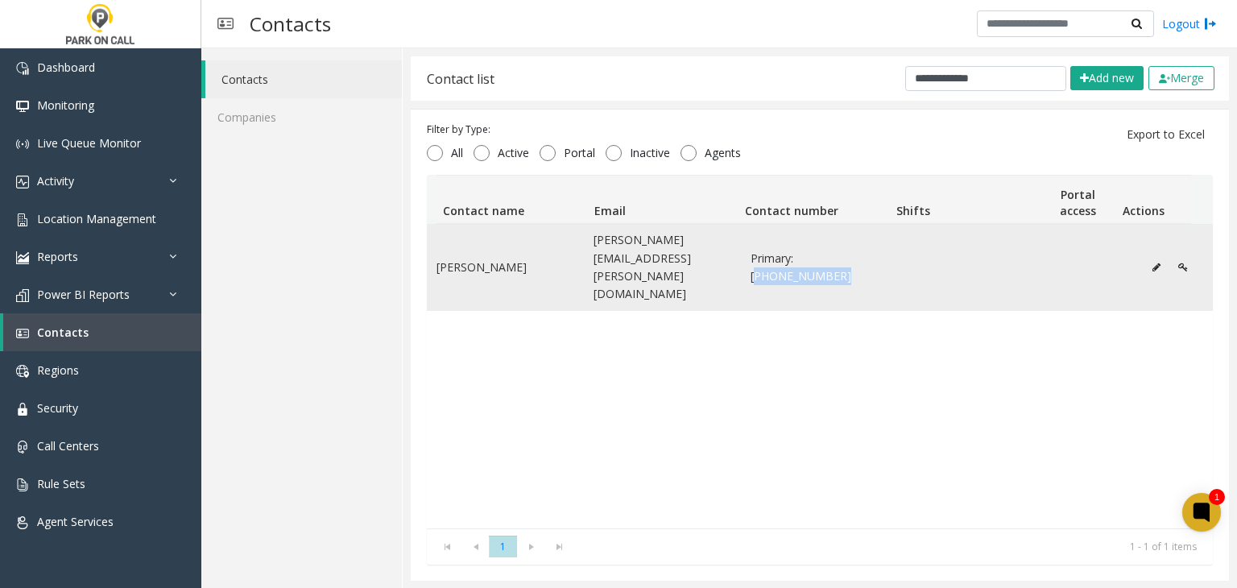
drag, startPoint x: 796, startPoint y: 246, endPoint x: 857, endPoint y: 246, distance: 60.4
click at [857, 250] on span "Primary: 720-594-7572" at bounding box center [819, 268] width 138 height 36
copy span "720-594-7572"
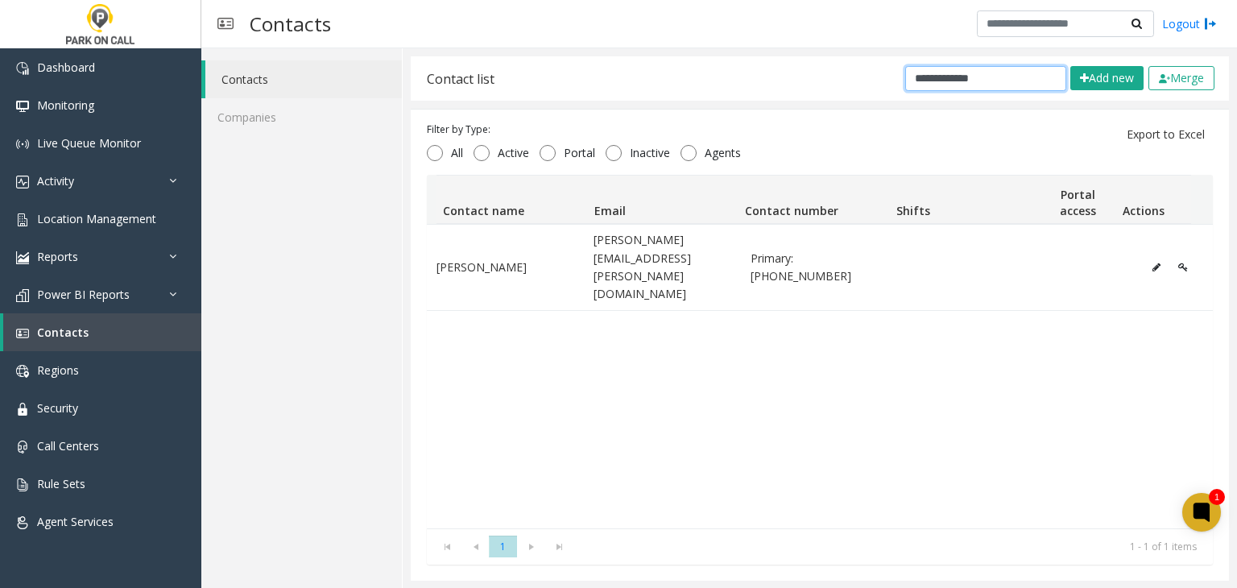
click at [998, 69] on input "**********" at bounding box center [985, 78] width 161 height 25
paste input "text"
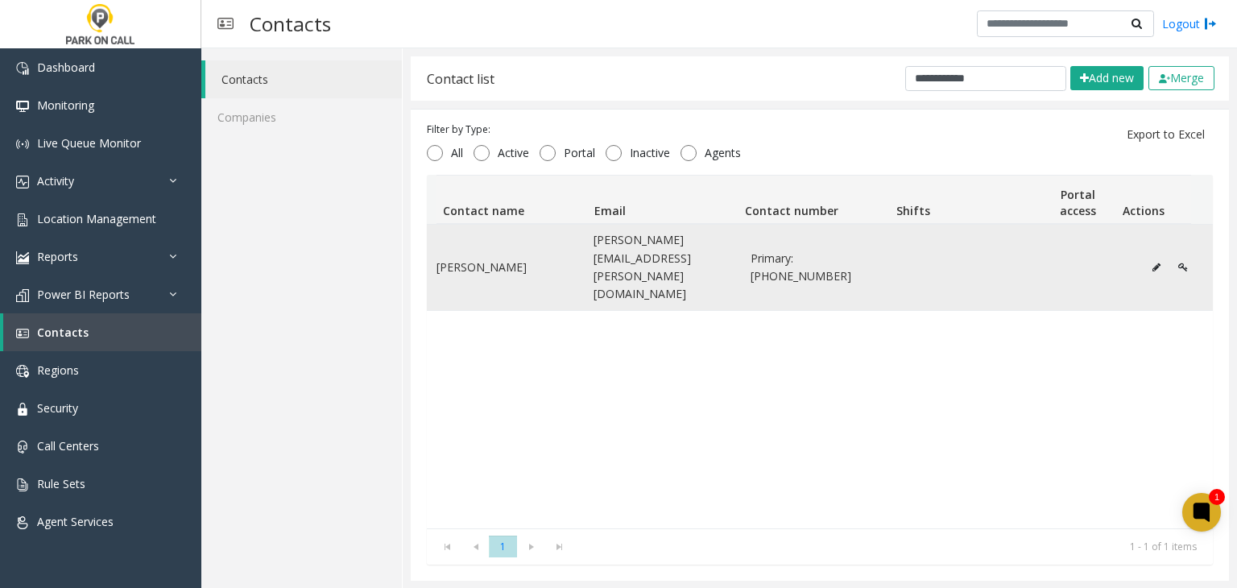
click at [796, 250] on span "Primary: 720-399-7363" at bounding box center [819, 268] width 138 height 36
drag, startPoint x: 796, startPoint y: 250, endPoint x: 851, endPoint y: 250, distance: 54.7
click at [851, 250] on span "Primary: 720-399-7363" at bounding box center [819, 268] width 138 height 36
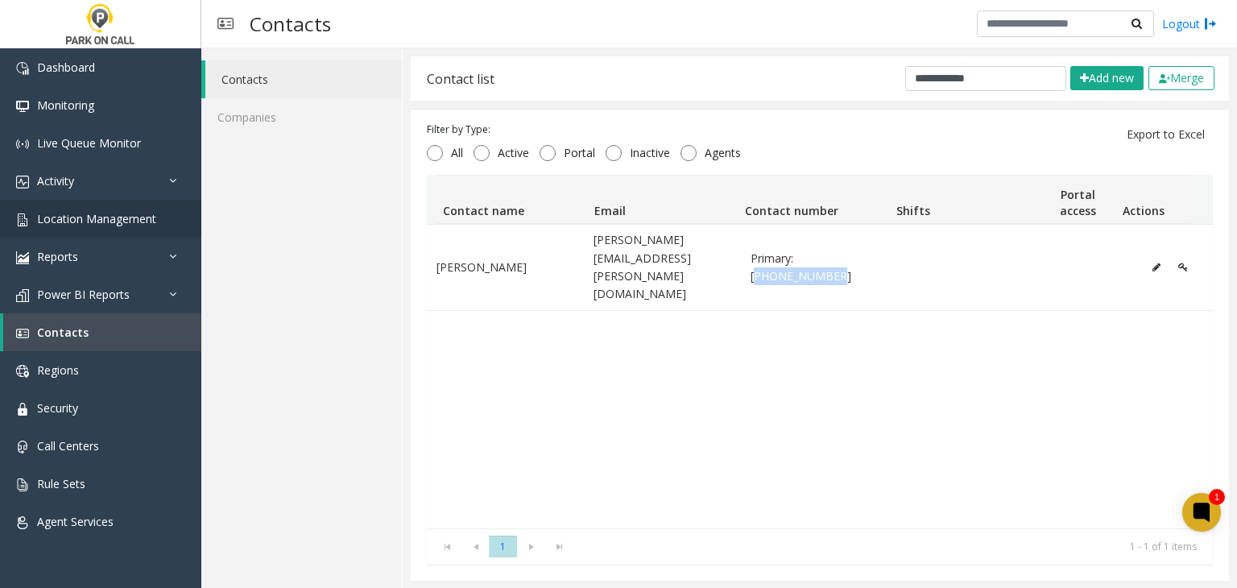
copy span "720-399-7363"
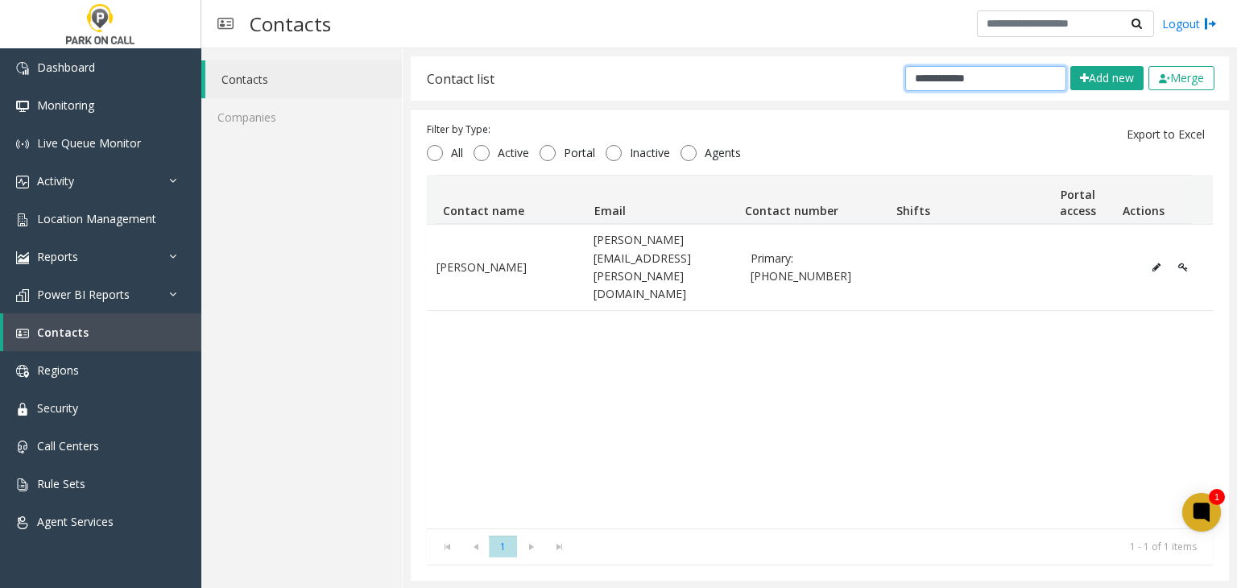
click at [973, 80] on input "**********" at bounding box center [985, 78] width 161 height 25
paste input "*"
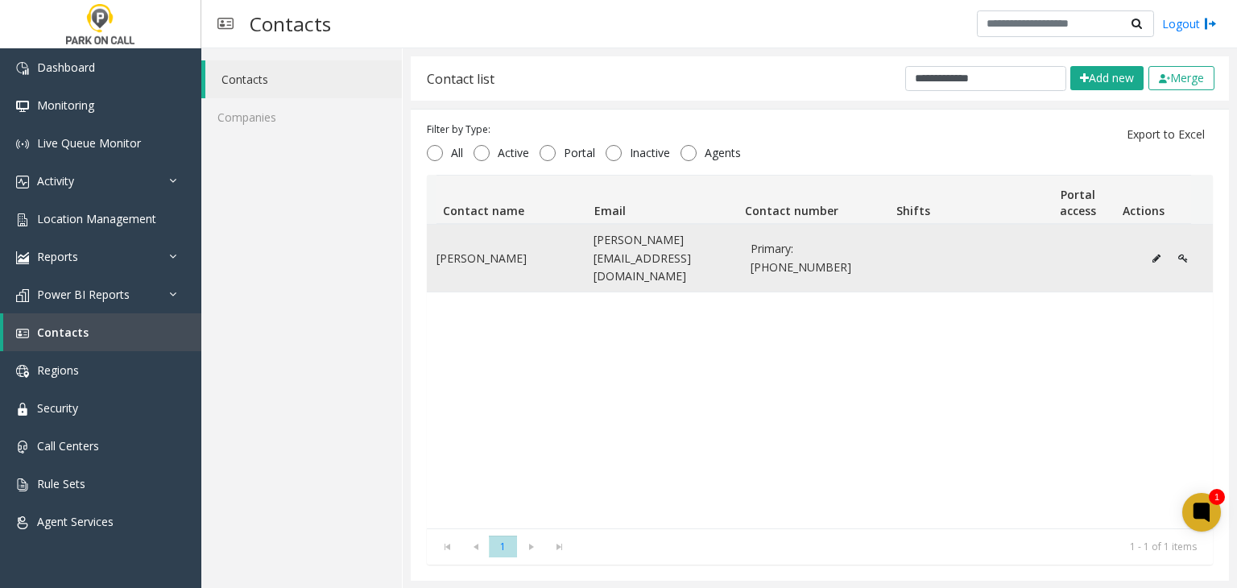
click at [794, 240] on span "Primary: 720-250-6001" at bounding box center [819, 258] width 138 height 36
drag, startPoint x: 794, startPoint y: 240, endPoint x: 861, endPoint y: 253, distance: 68.1
click at [861, 253] on td "Primary: 720-250-6001" at bounding box center [819, 258] width 157 height 67
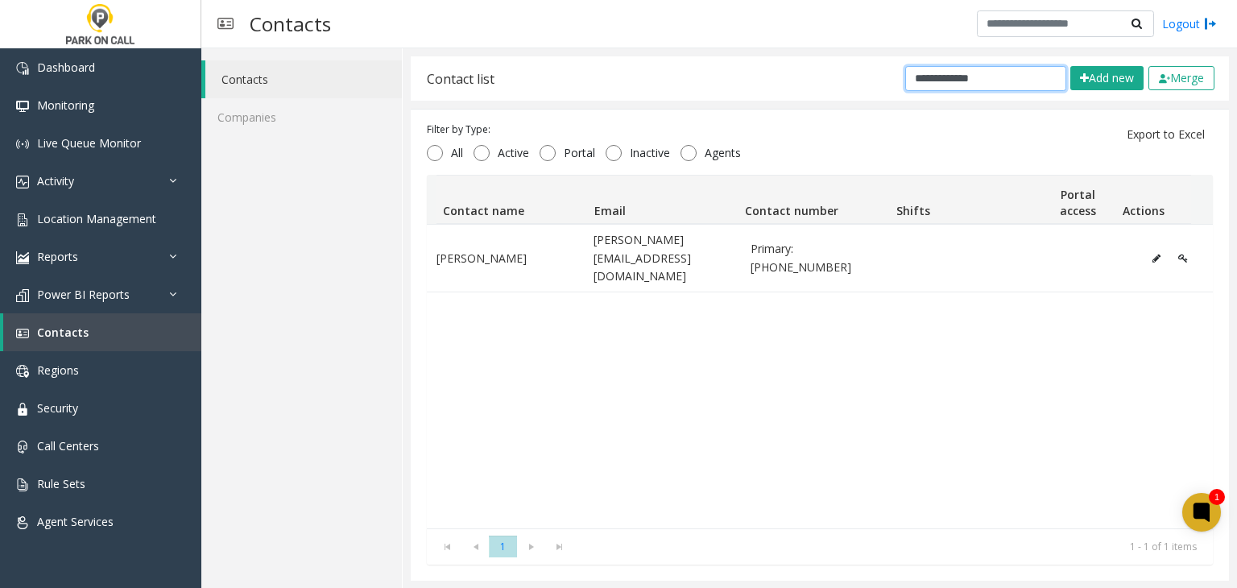
click at [987, 78] on input "**********" at bounding box center [985, 78] width 161 height 25
paste input "***"
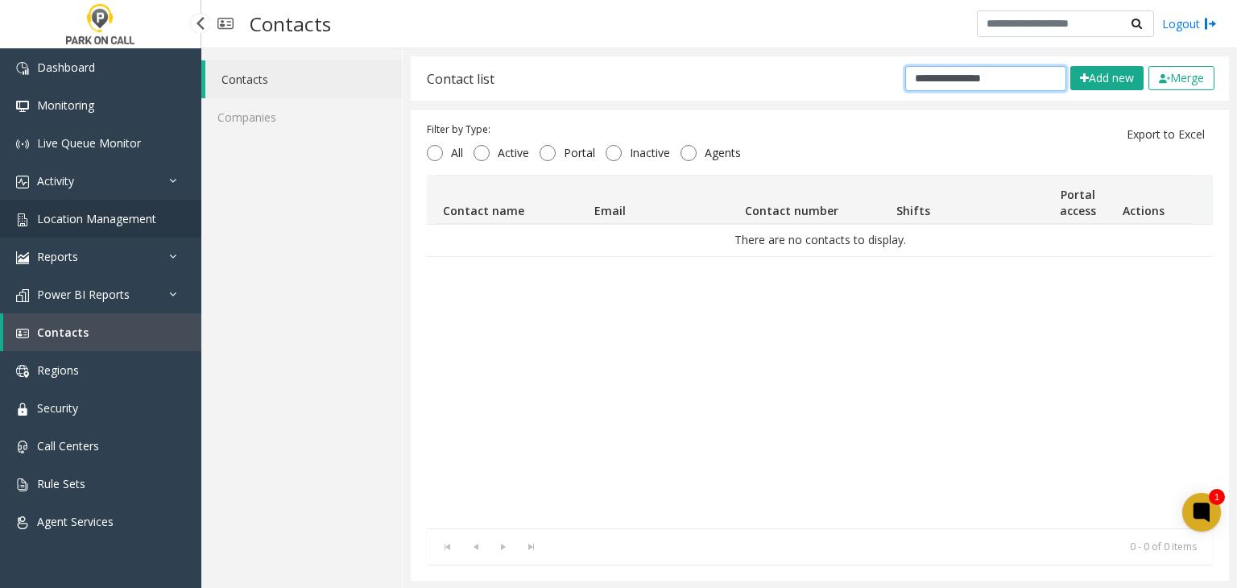
type input "**********"
click at [126, 211] on span "Location Management" at bounding box center [96, 218] width 119 height 15
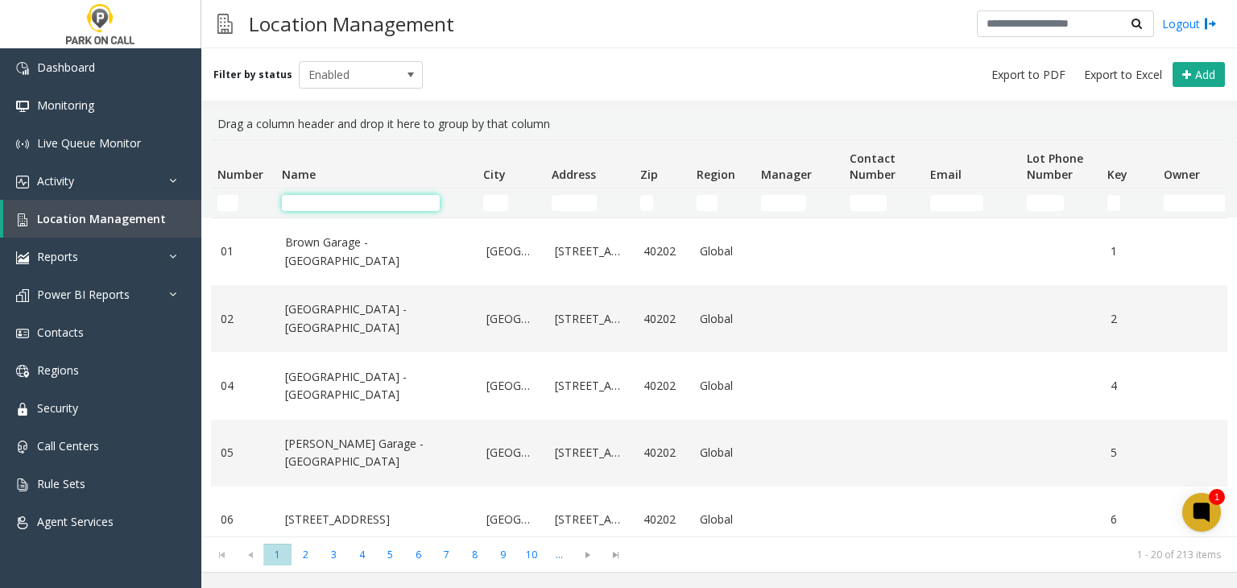
click at [337, 198] on input "Name Filter" at bounding box center [361, 203] width 158 height 16
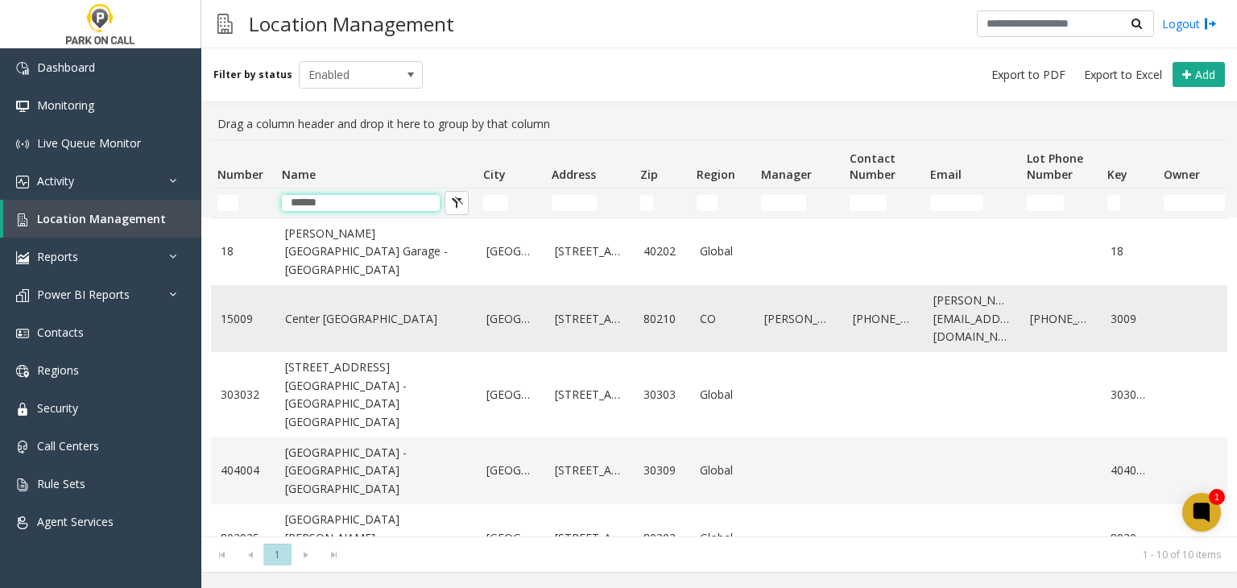
type input "******"
click at [349, 320] on link "Center [GEOGRAPHIC_DATA]" at bounding box center [376, 319] width 182 height 18
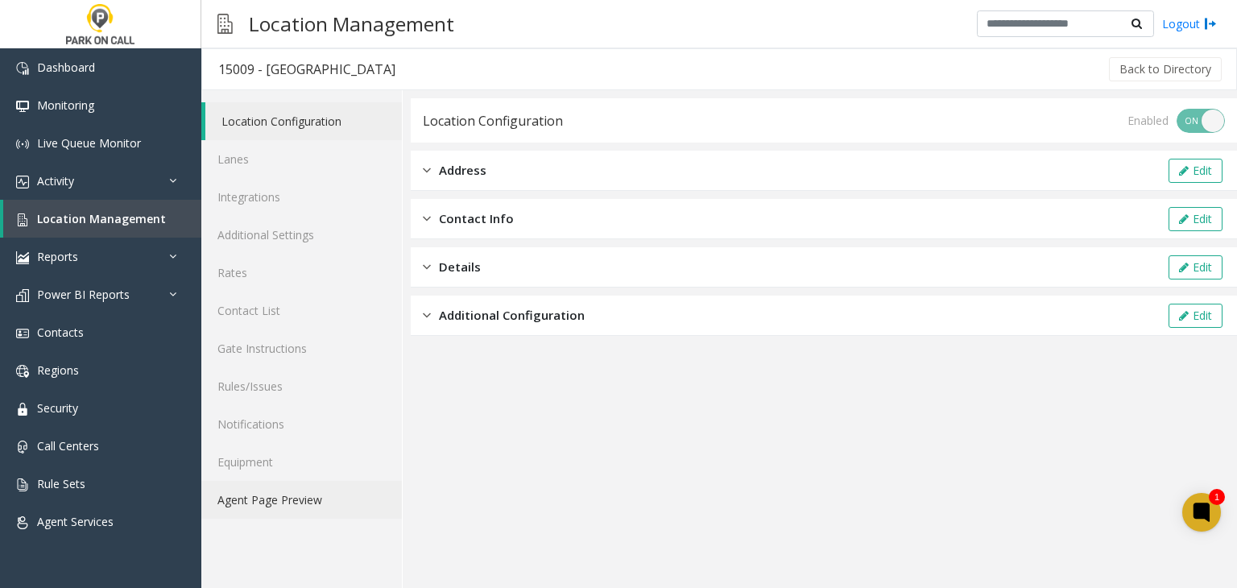
click at [275, 490] on link "Agent Page Preview" at bounding box center [301, 500] width 200 height 38
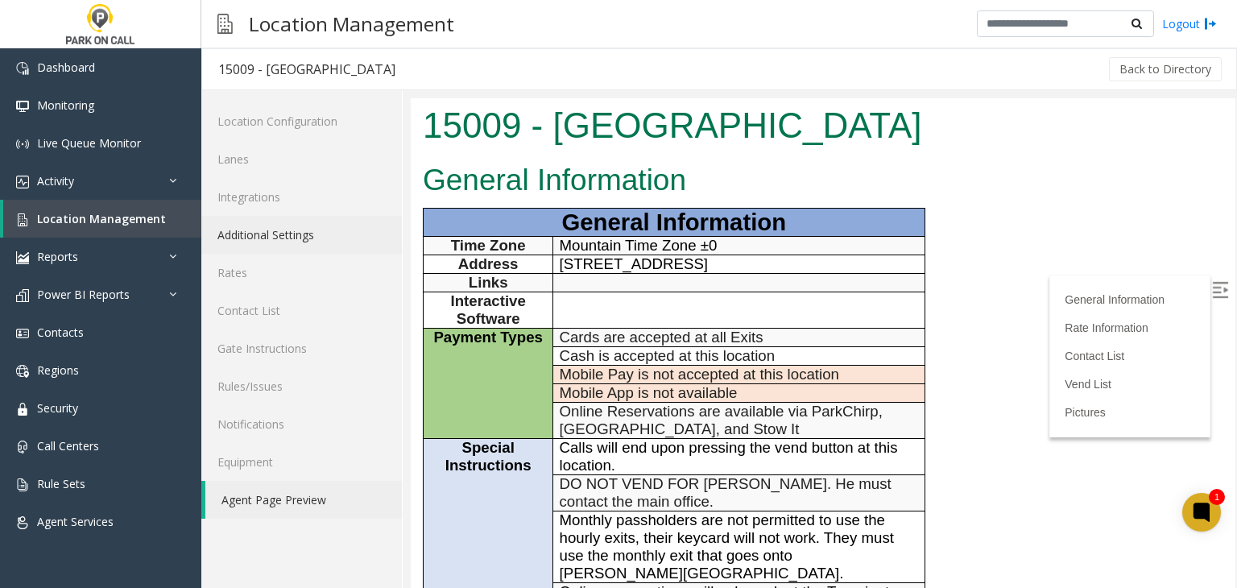
click at [283, 236] on link "Additional Settings" at bounding box center [301, 235] width 200 height 38
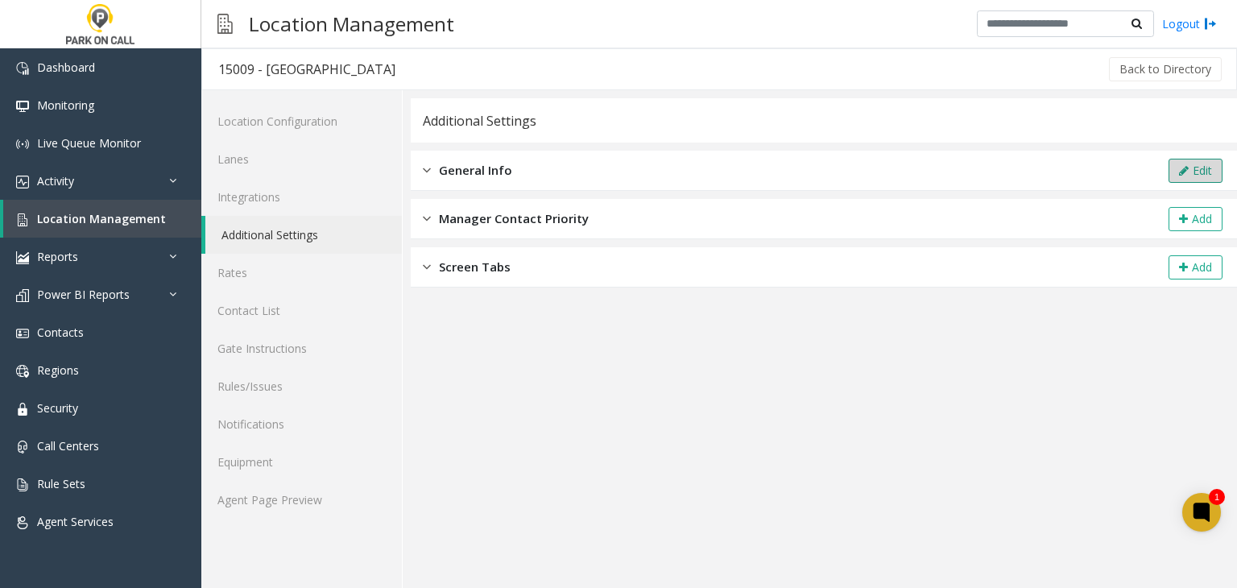
click at [1205, 161] on button "Edit" at bounding box center [1195, 171] width 54 height 24
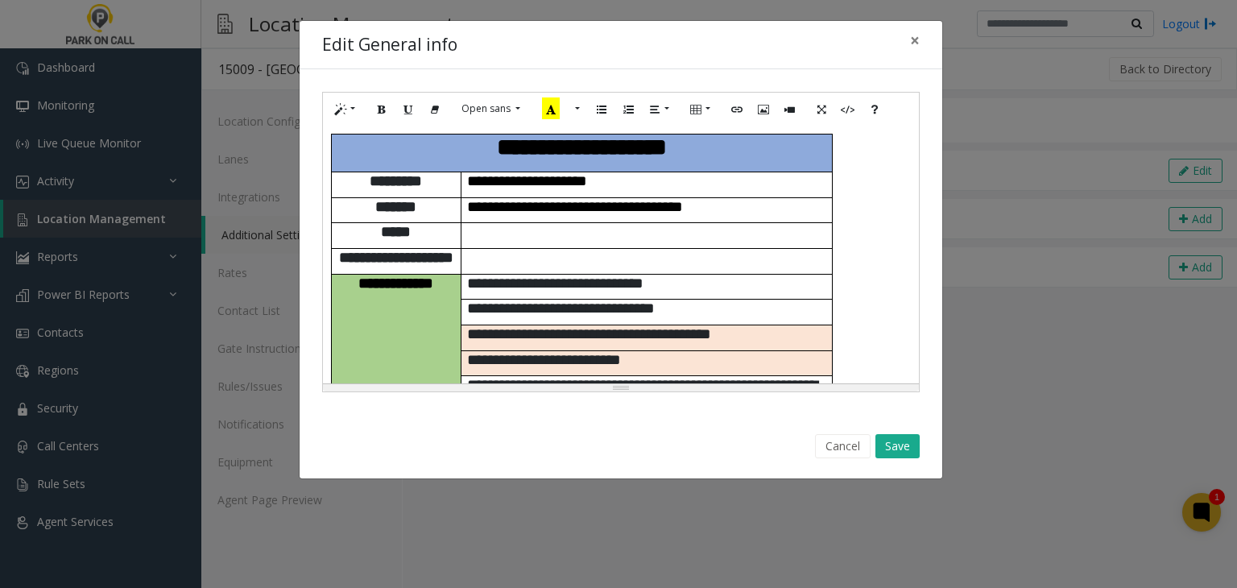
click at [764, 254] on td at bounding box center [646, 262] width 371 height 26
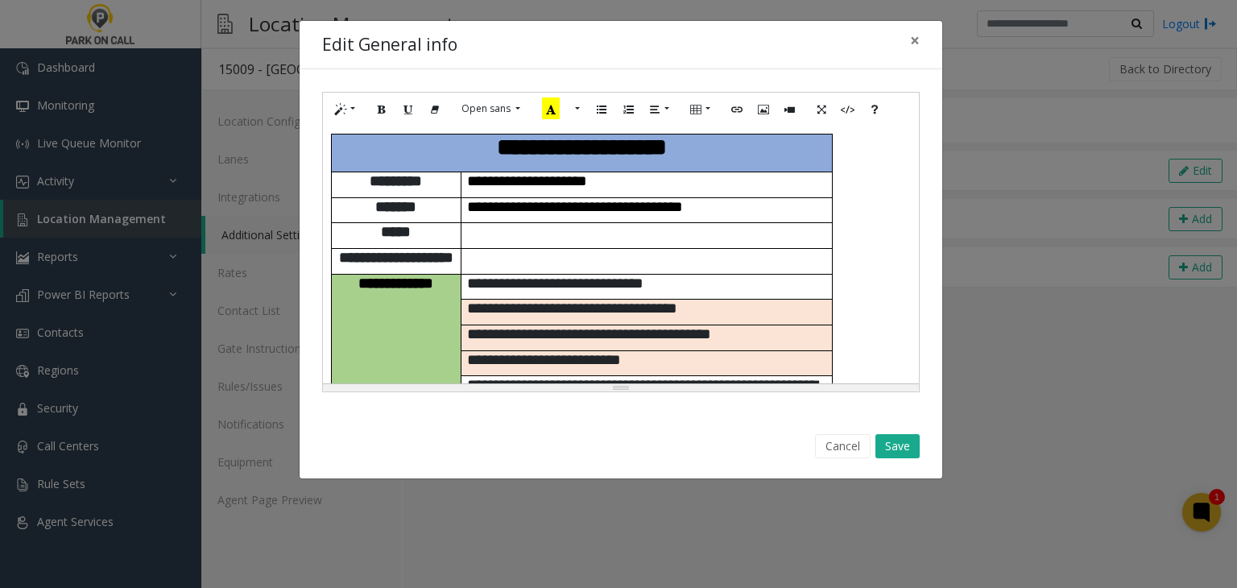
scroll to position [875, 0]
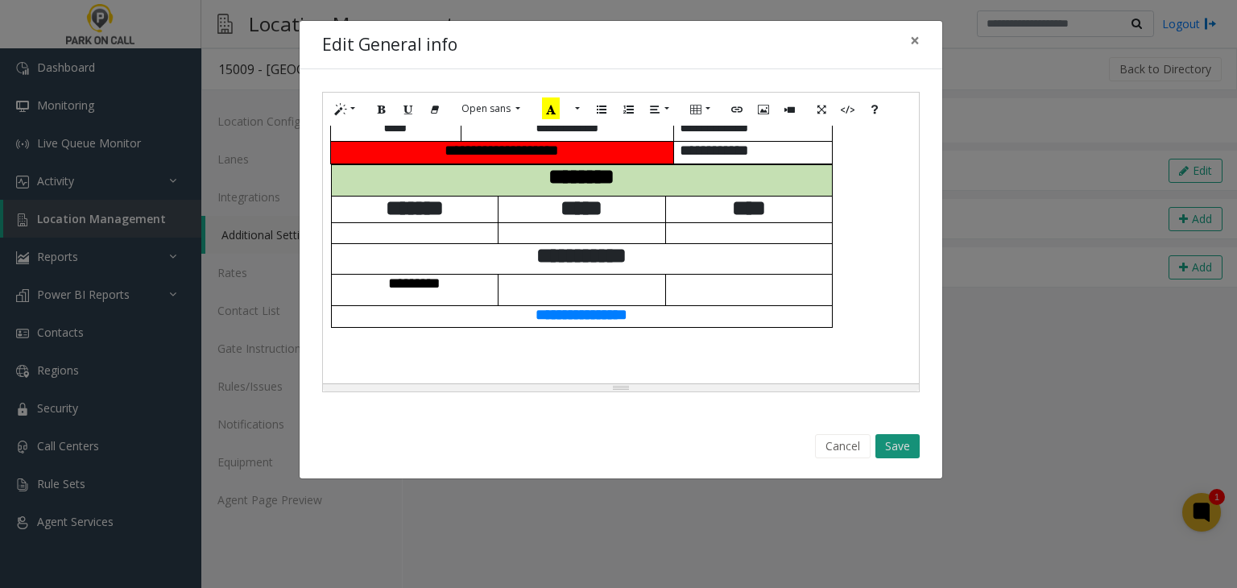
click at [888, 436] on button "Save" at bounding box center [897, 446] width 44 height 24
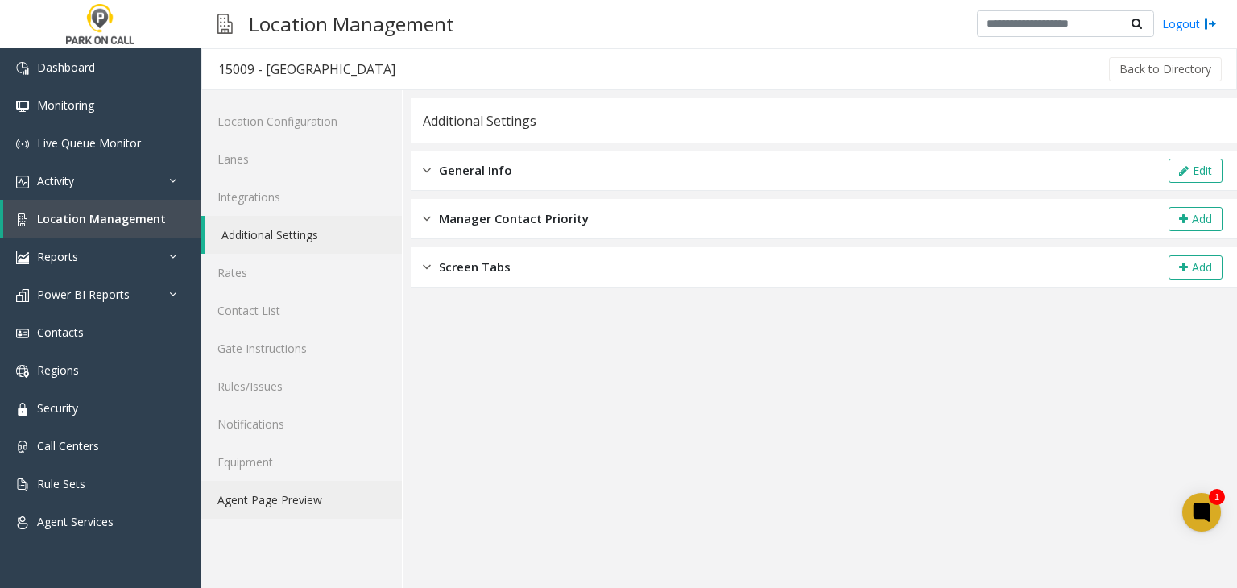
click at [352, 494] on link "Agent Page Preview" at bounding box center [301, 500] width 200 height 38
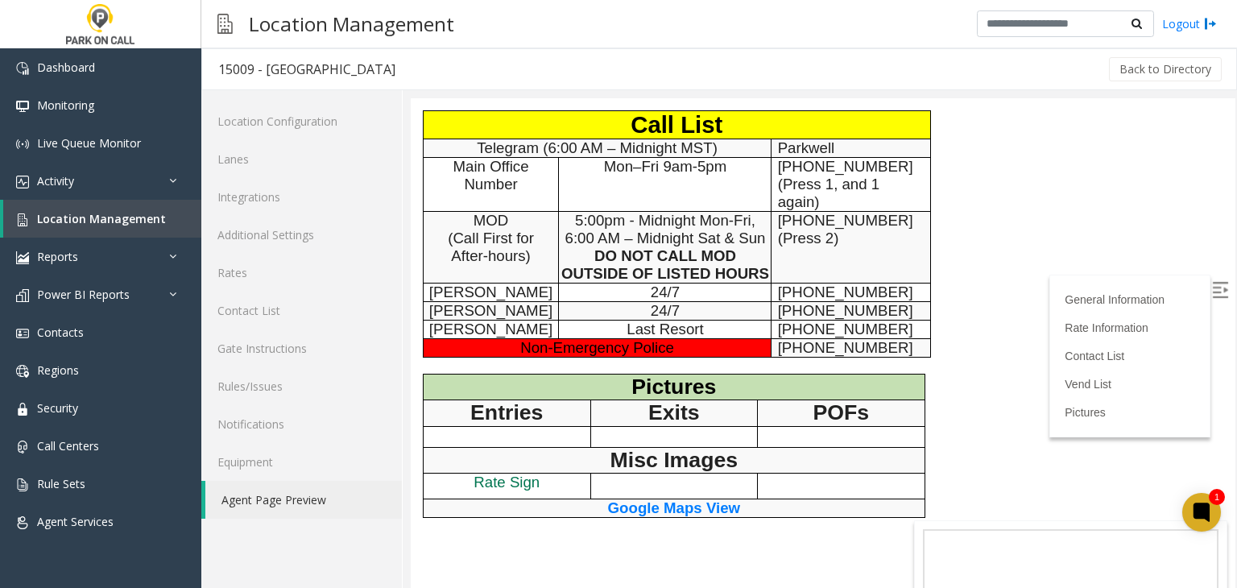
scroll to position [725, 0]
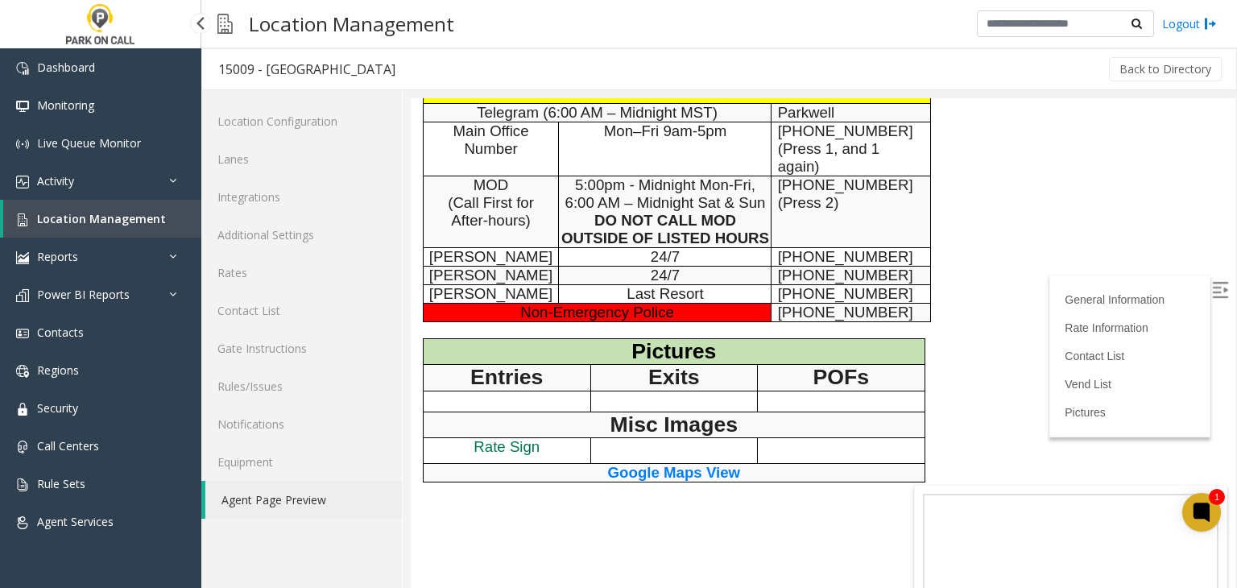
click at [119, 204] on link "Location Management" at bounding box center [102, 219] width 198 height 38
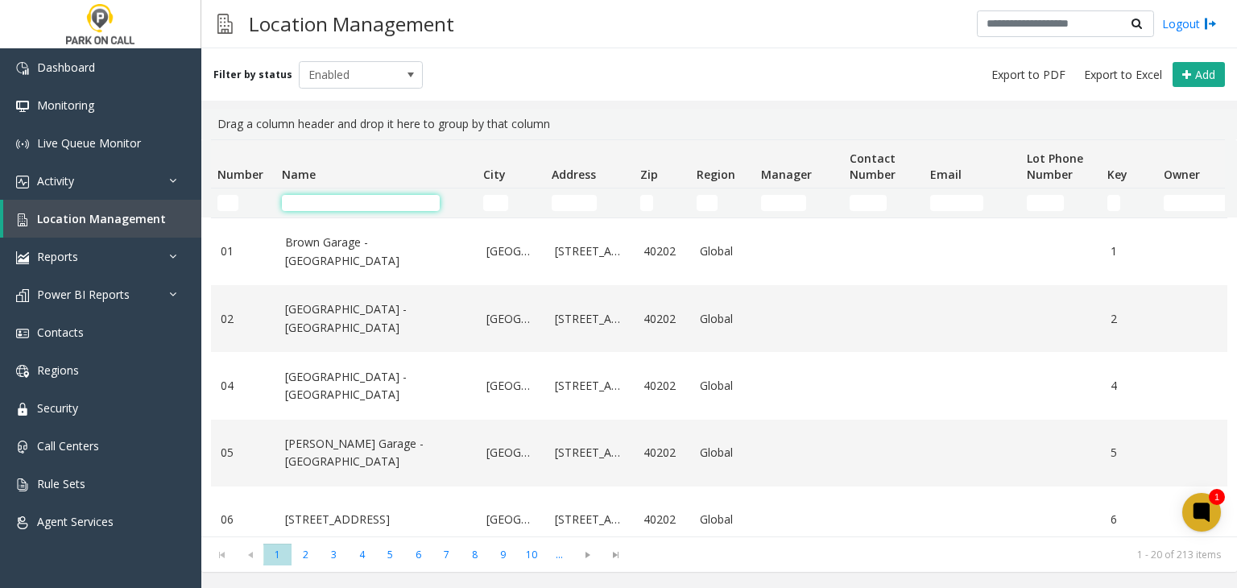
click at [312, 200] on input "Name Filter" at bounding box center [361, 203] width 158 height 16
paste input "**********"
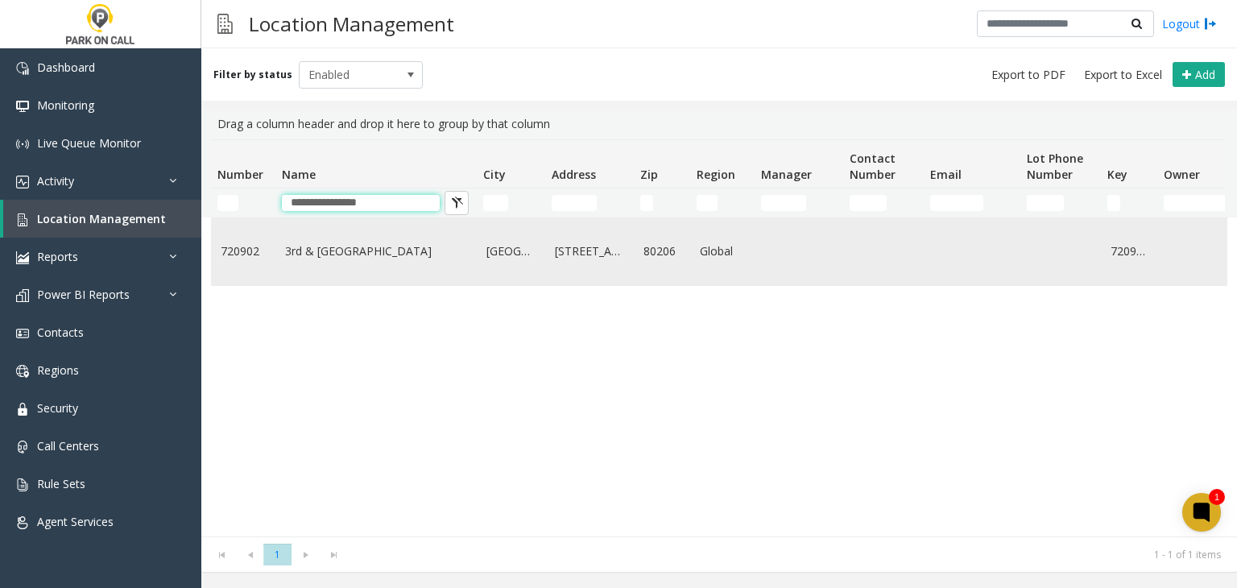
type input "**********"
click at [346, 242] on link "3rd & University - Parkwell" at bounding box center [376, 251] width 182 height 18
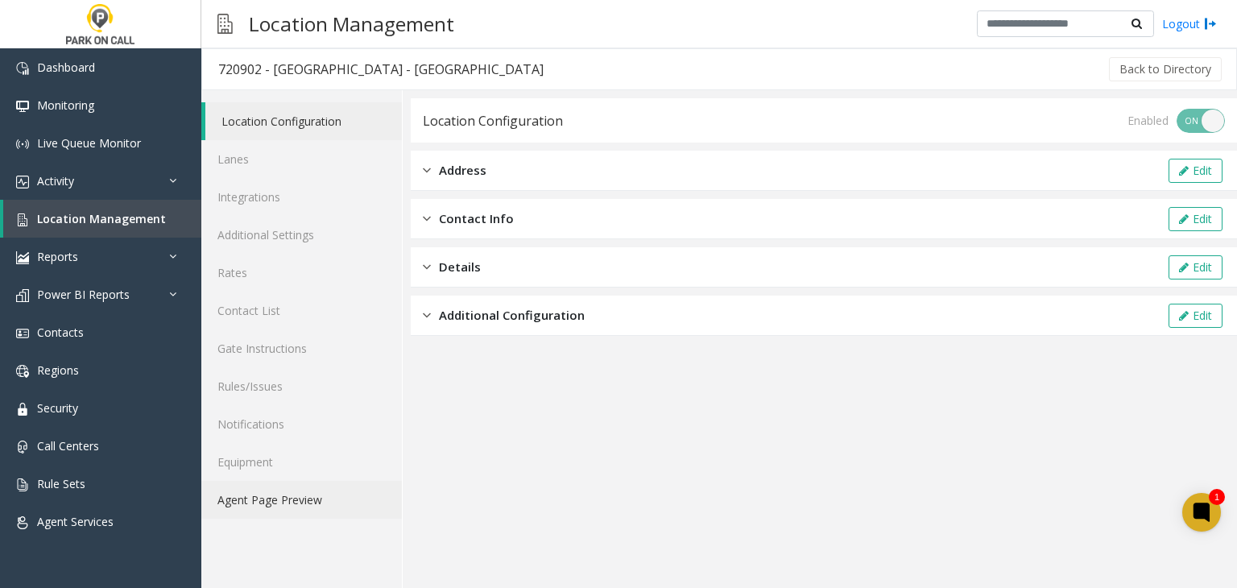
click at [290, 494] on link "Agent Page Preview" at bounding box center [301, 500] width 200 height 38
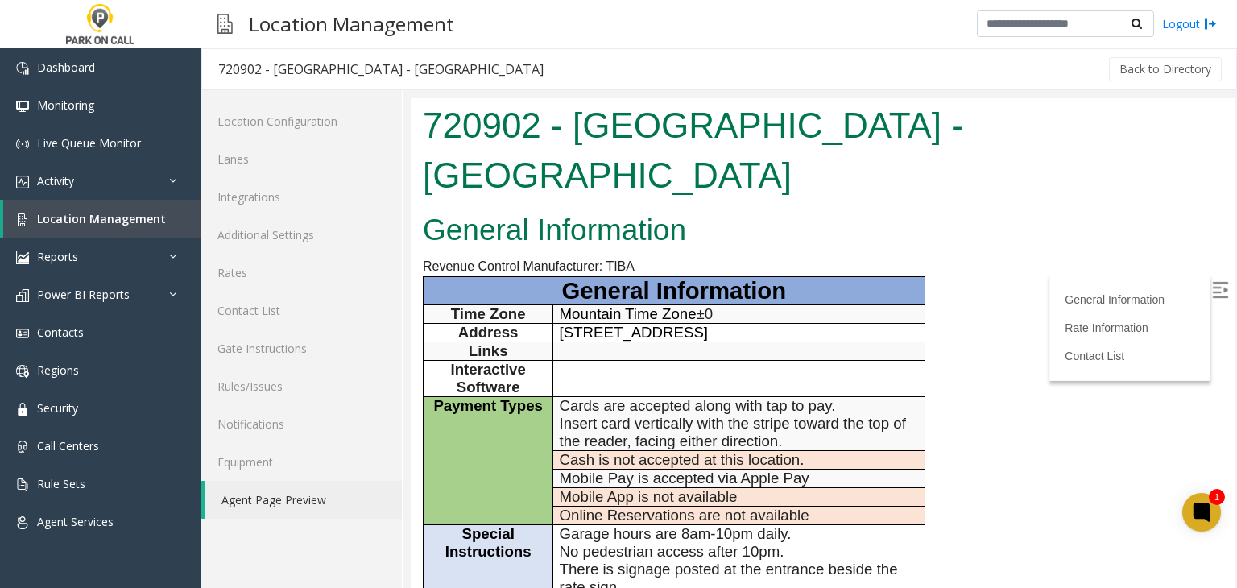
scroll to position [564, 0]
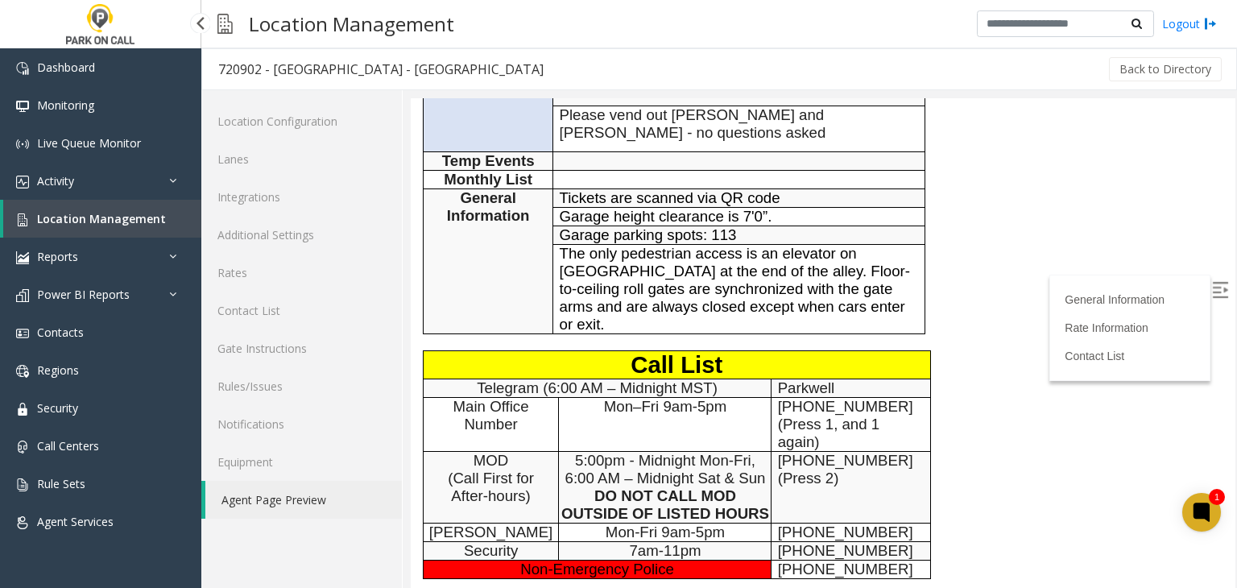
click at [116, 214] on span "Location Management" at bounding box center [101, 218] width 129 height 15
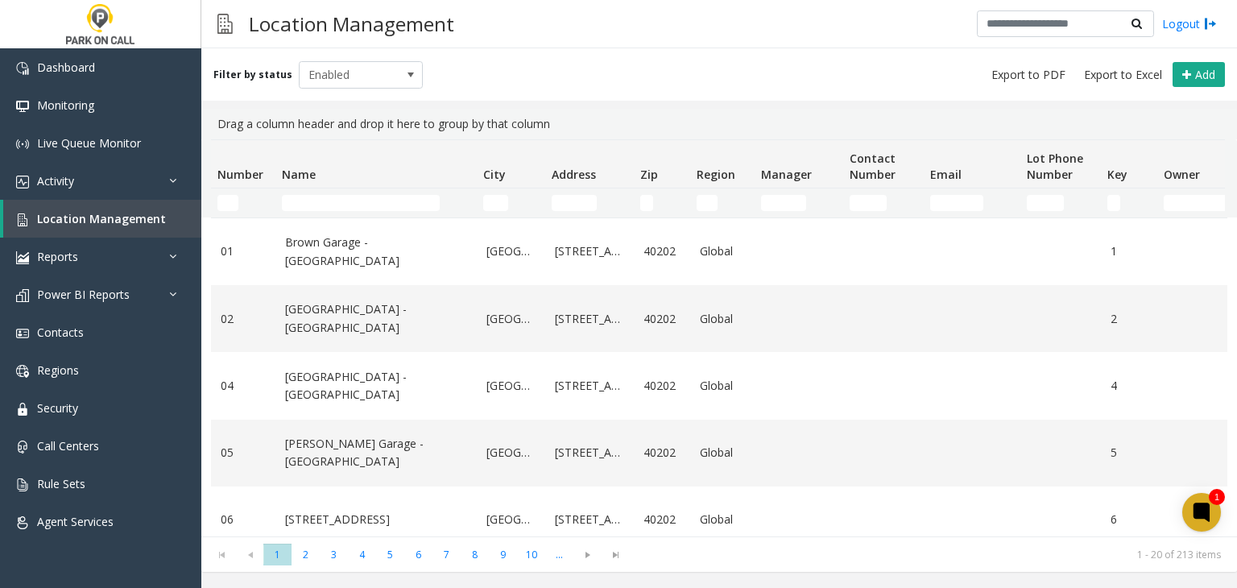
click at [349, 192] on td "Name Filter" at bounding box center [375, 202] width 201 height 29
click at [330, 192] on td "Name Filter" at bounding box center [375, 202] width 201 height 29
click at [325, 195] on input "Name Filter" at bounding box center [361, 203] width 158 height 16
paste input "**********"
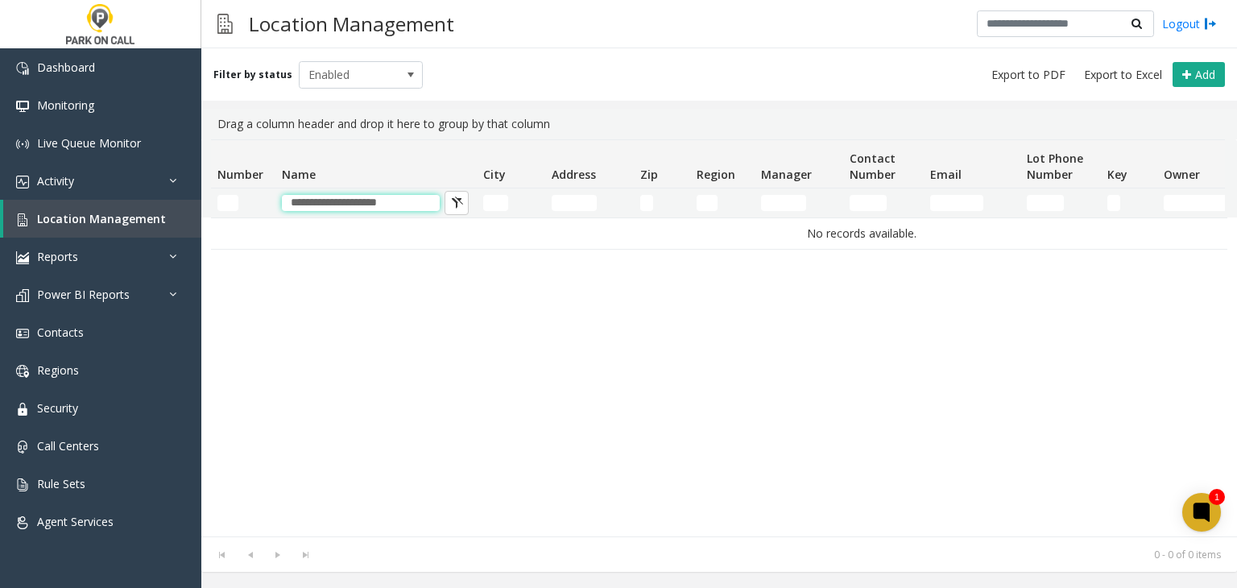
drag, startPoint x: 324, startPoint y: 200, endPoint x: 280, endPoint y: 198, distance: 44.3
click at [280, 198] on td "**********" at bounding box center [375, 202] width 201 height 29
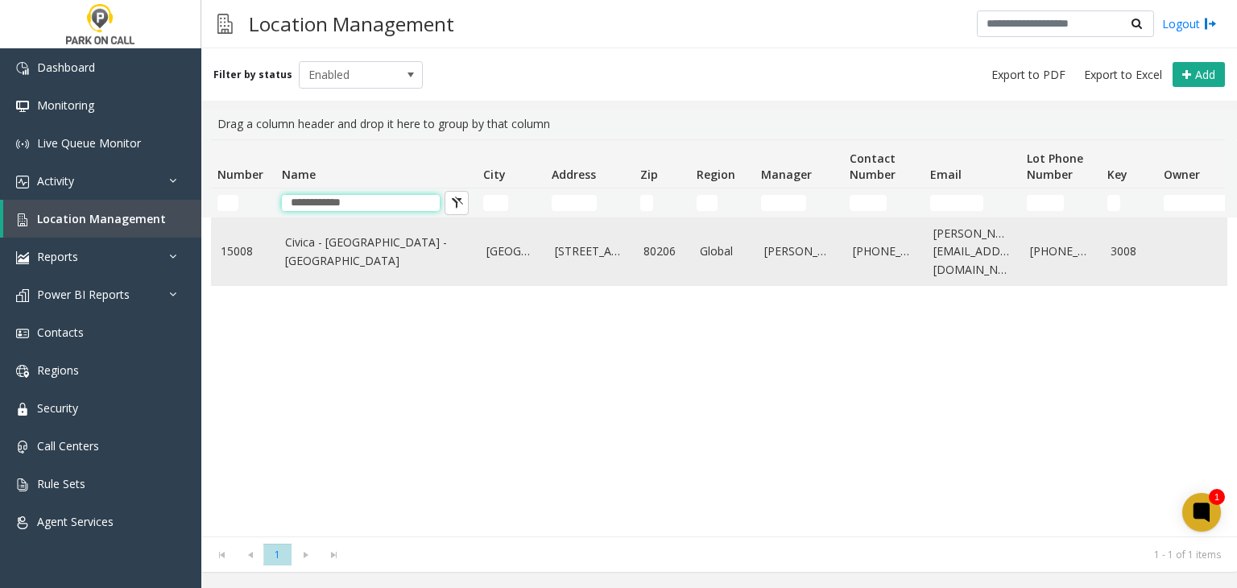
type input "**********"
click at [288, 239] on td "Civica - [GEOGRAPHIC_DATA] - [GEOGRAPHIC_DATA]" at bounding box center [375, 251] width 201 height 67
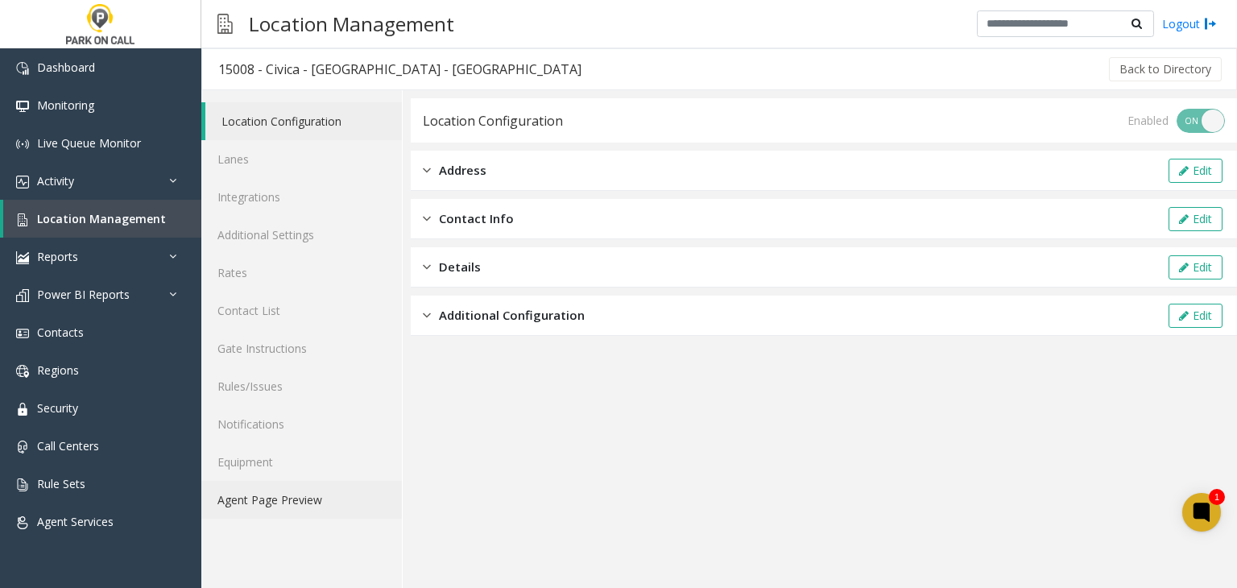
click at [306, 516] on link "Agent Page Preview" at bounding box center [301, 500] width 200 height 38
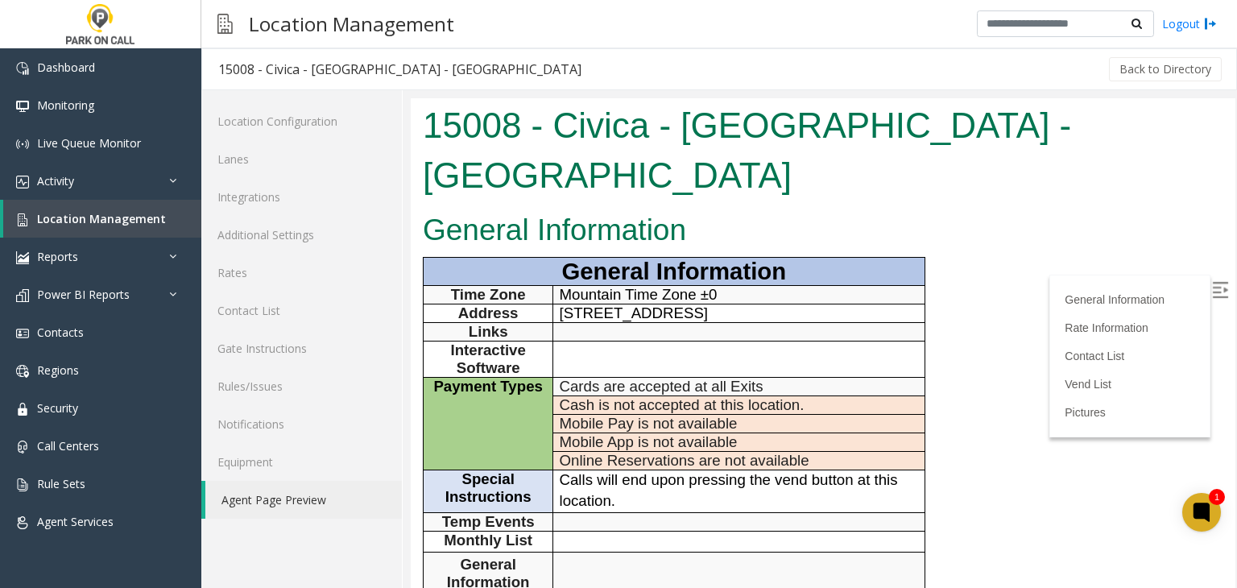
scroll to position [403, 0]
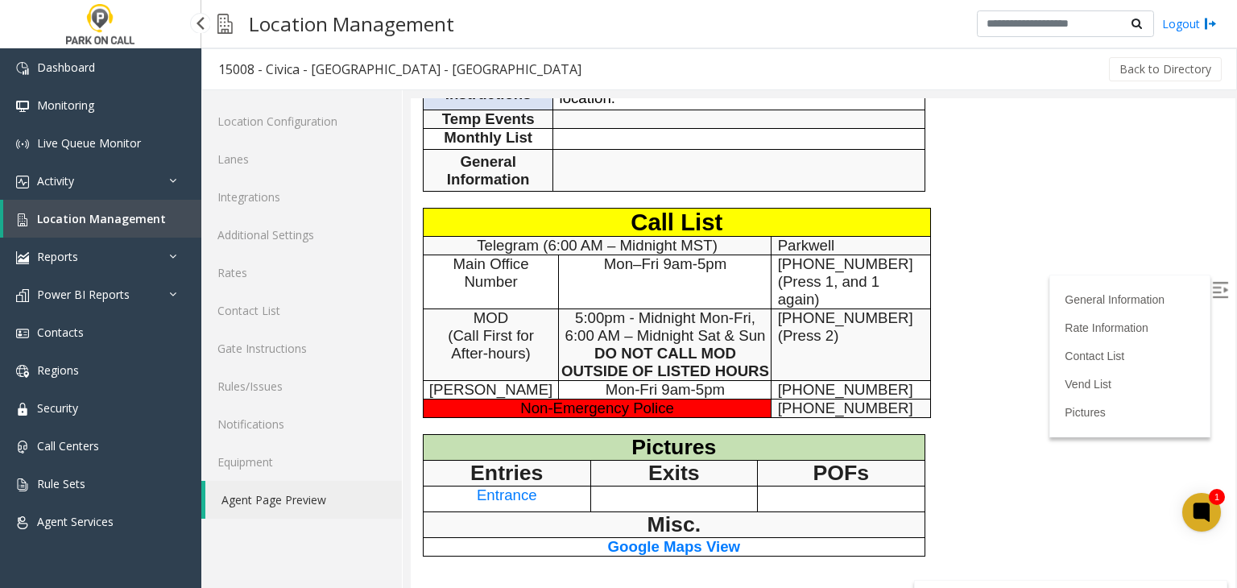
click at [95, 223] on span "Location Management" at bounding box center [101, 218] width 129 height 15
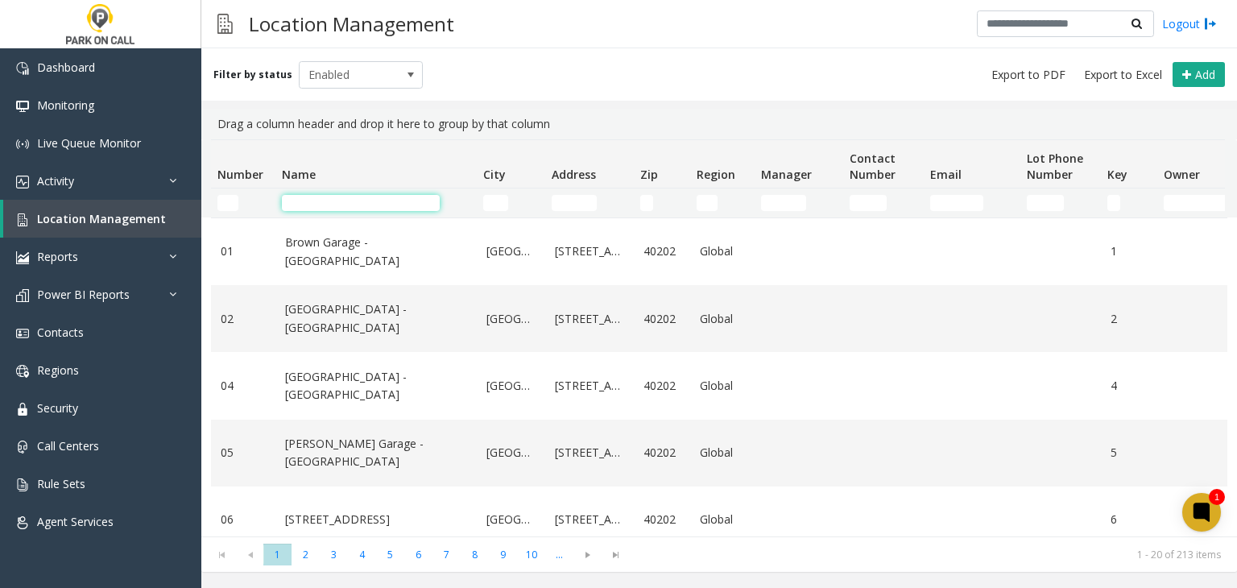
click at [325, 203] on input "Name Filter" at bounding box center [361, 203] width 158 height 16
paste input "**********"
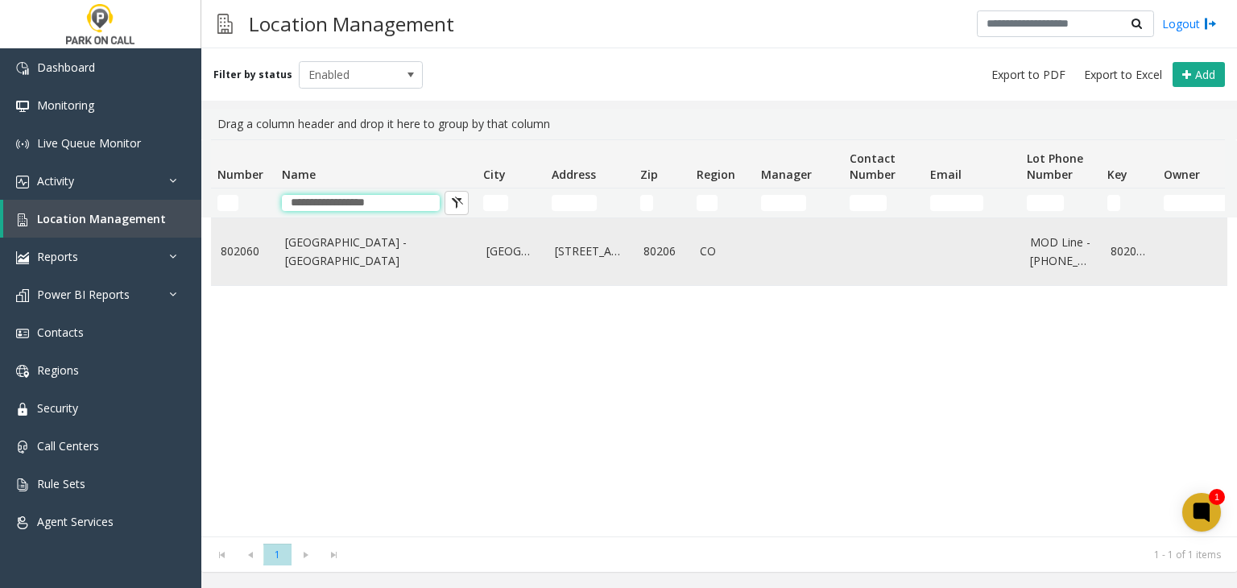
type input "**********"
click at [312, 247] on link "North Creek Garage - Parkwell" at bounding box center [376, 251] width 182 height 36
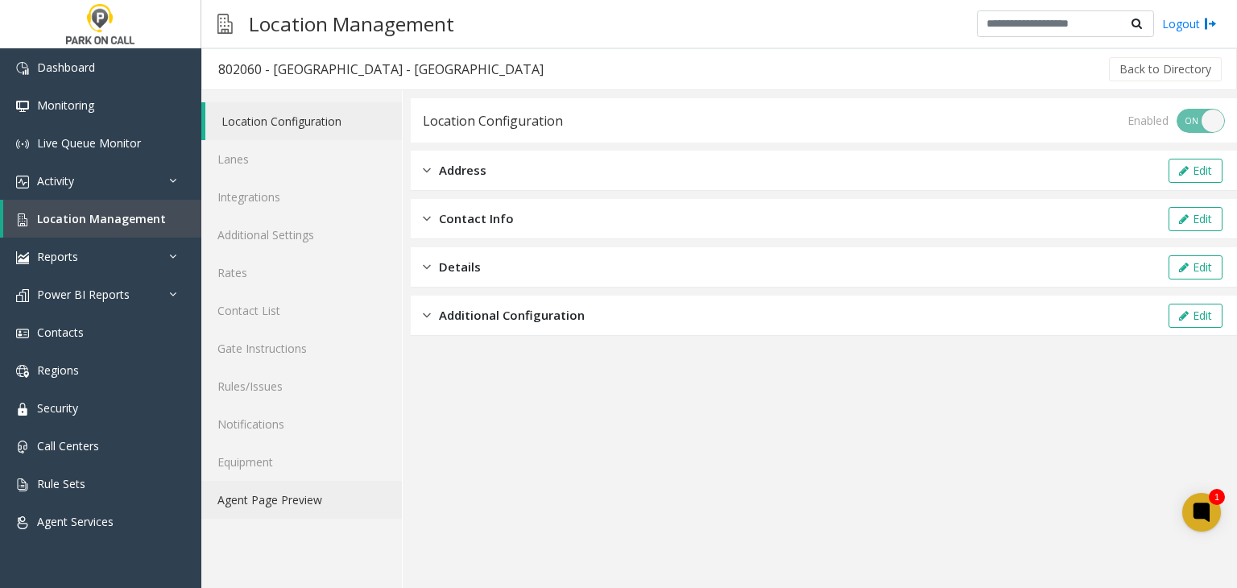
click at [275, 494] on link "Agent Page Preview" at bounding box center [301, 500] width 200 height 38
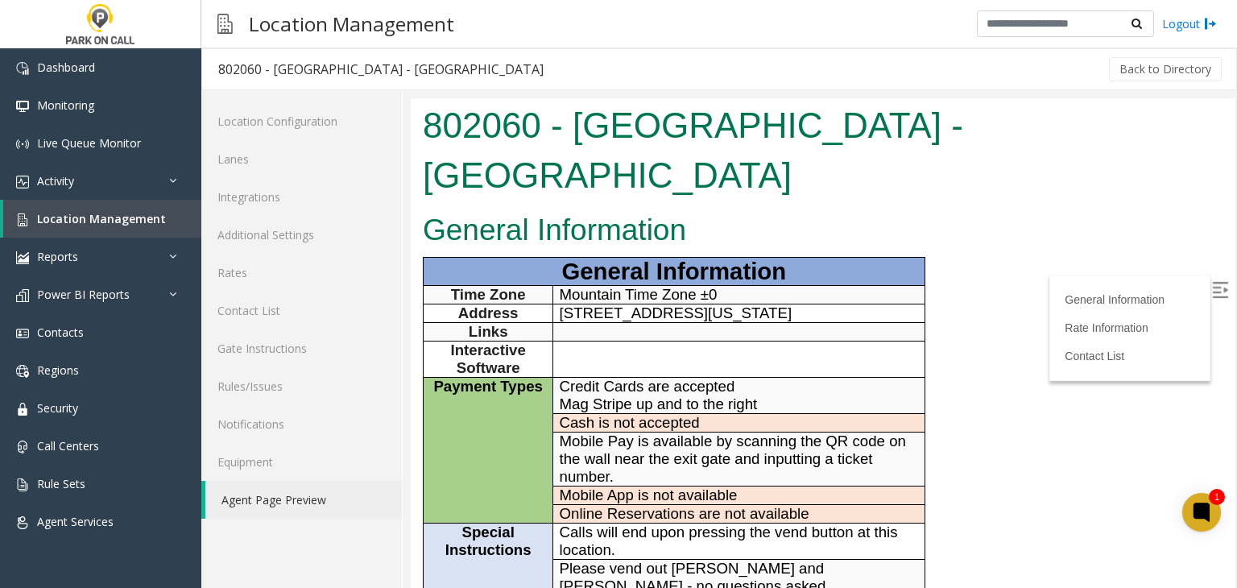
scroll to position [483, 0]
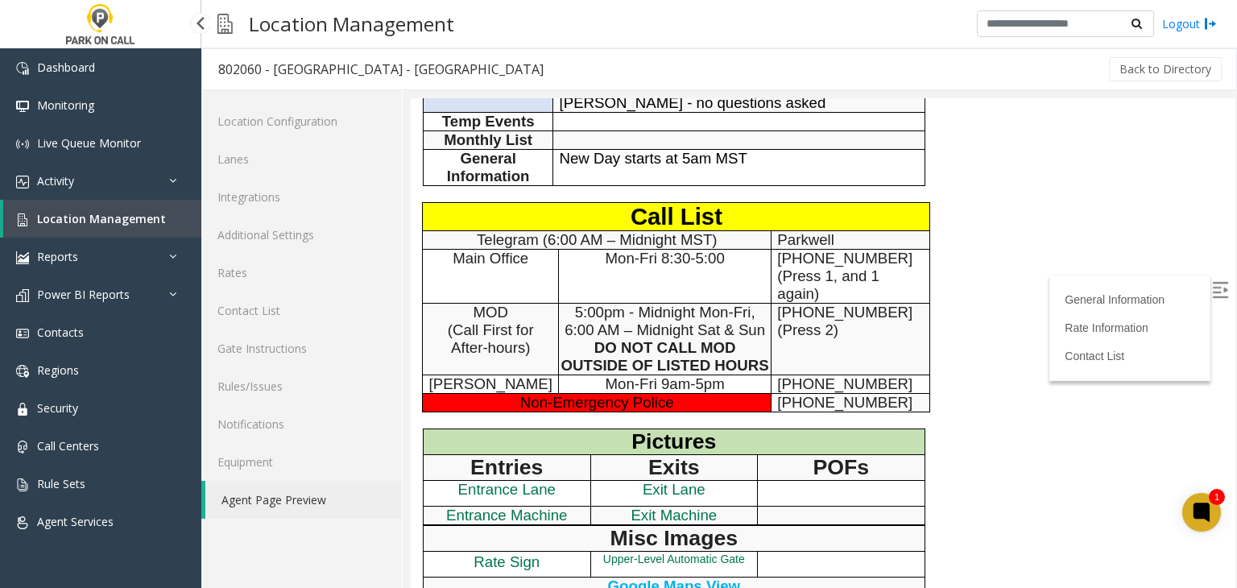
click at [48, 208] on link "Location Management" at bounding box center [102, 219] width 198 height 38
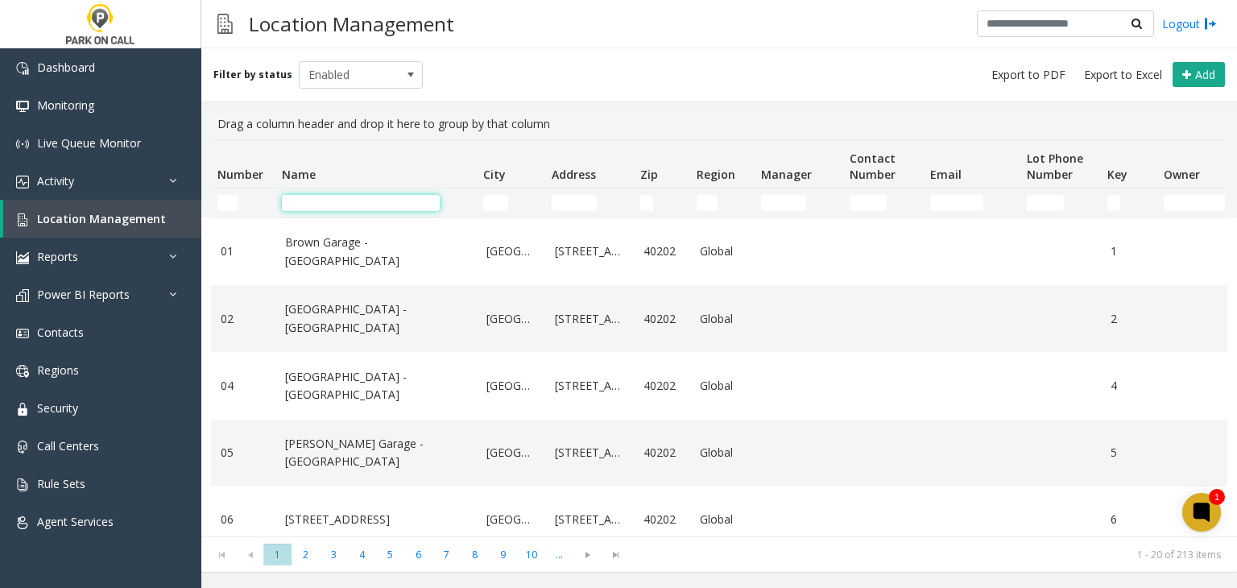
click at [299, 200] on input "Name Filter" at bounding box center [361, 203] width 158 height 16
paste input "**********"
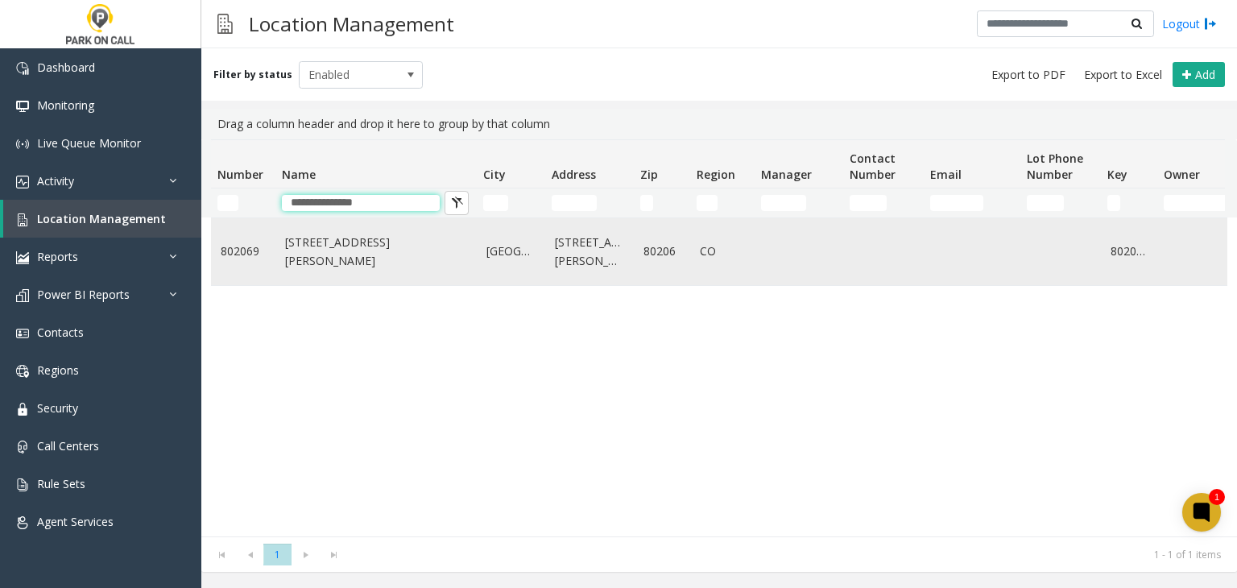
type input "**********"
click at [318, 275] on td "260 N Josephine - Parkwell" at bounding box center [375, 251] width 201 height 67
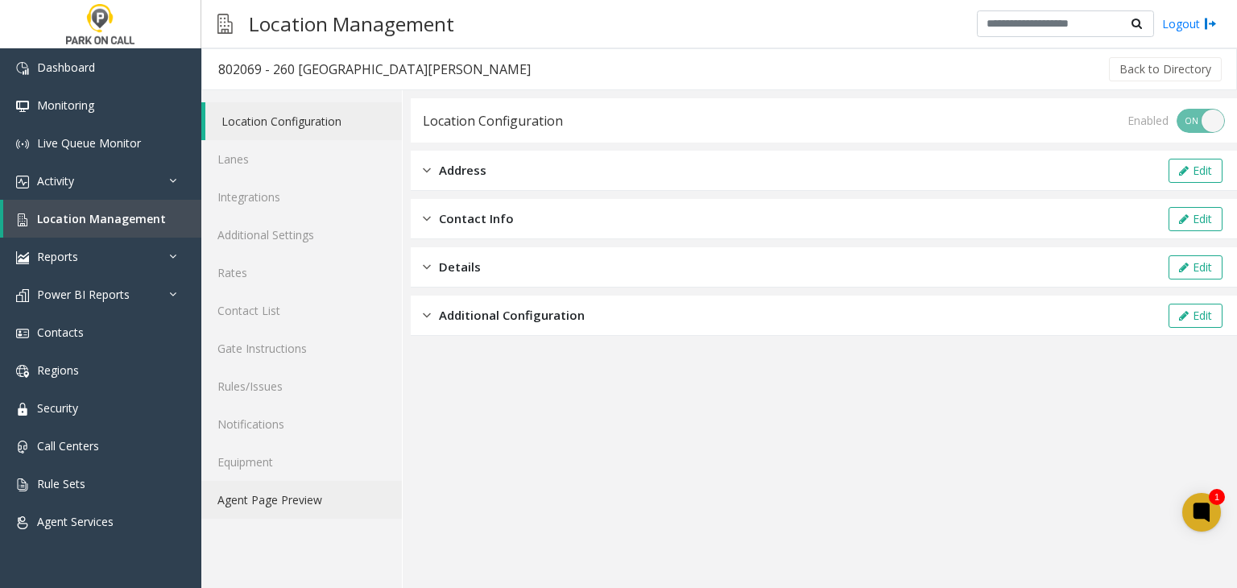
click at [255, 506] on link "Agent Page Preview" at bounding box center [301, 500] width 200 height 38
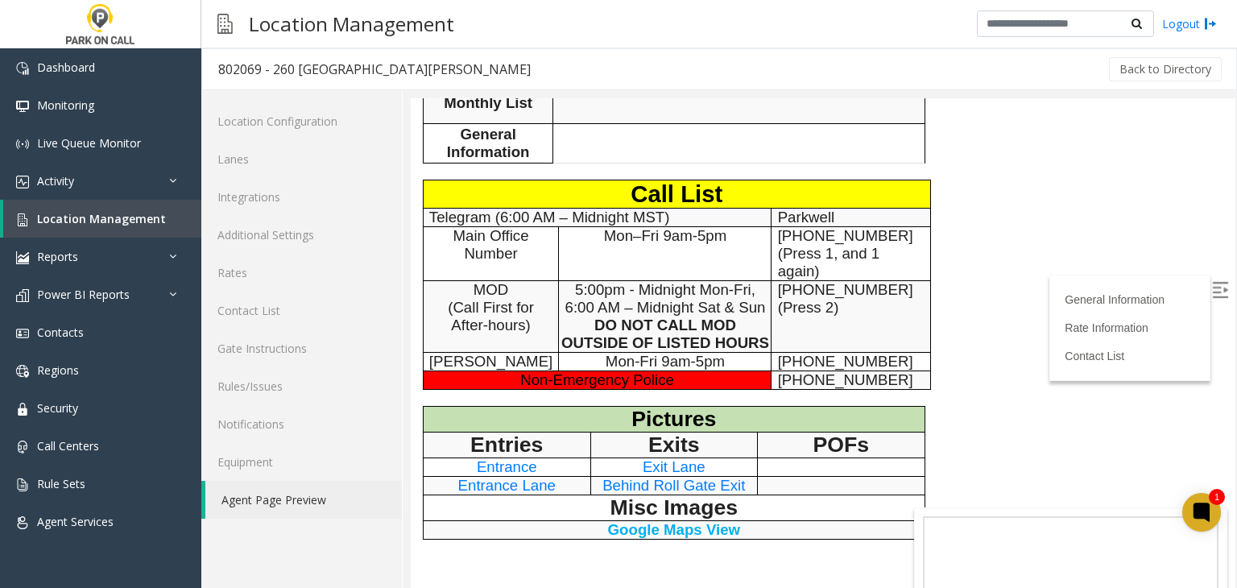
scroll to position [483, 0]
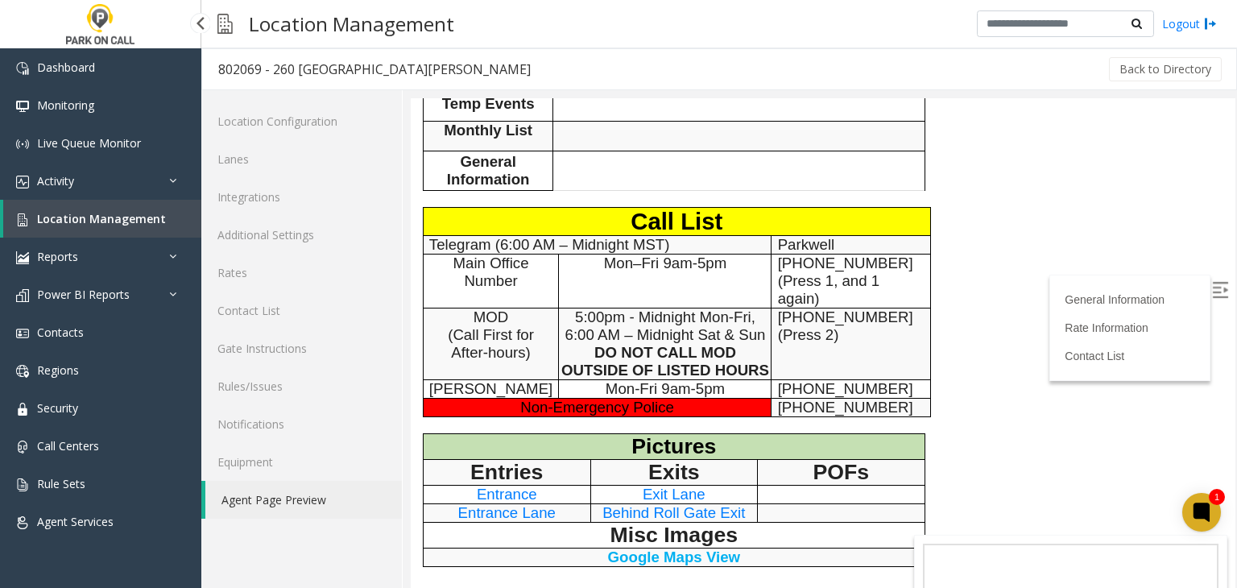
click at [89, 220] on span "Location Management" at bounding box center [101, 218] width 129 height 15
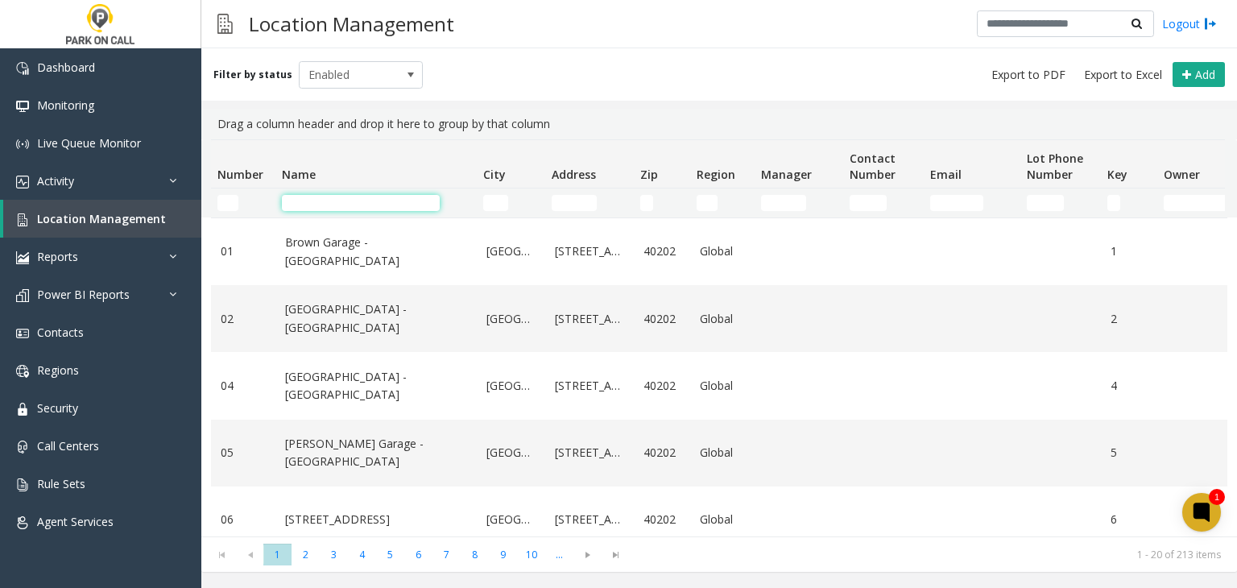
click at [328, 209] on input "Name Filter" at bounding box center [361, 203] width 158 height 16
paste input "*********"
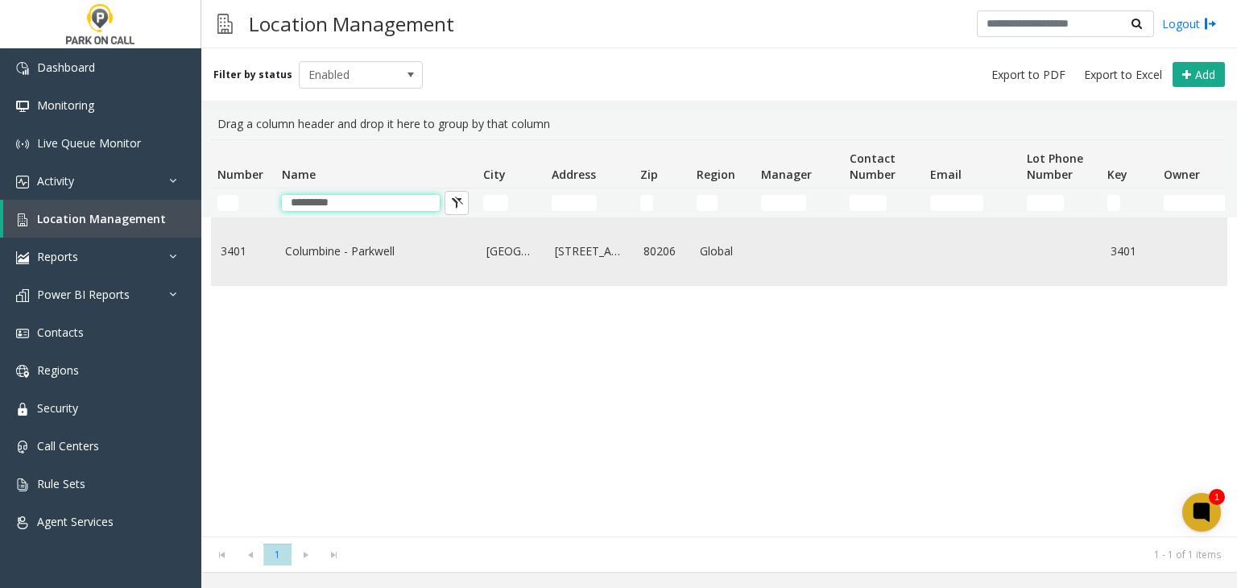
type input "*********"
click at [313, 242] on link "Columbine - Parkwell" at bounding box center [376, 251] width 182 height 18
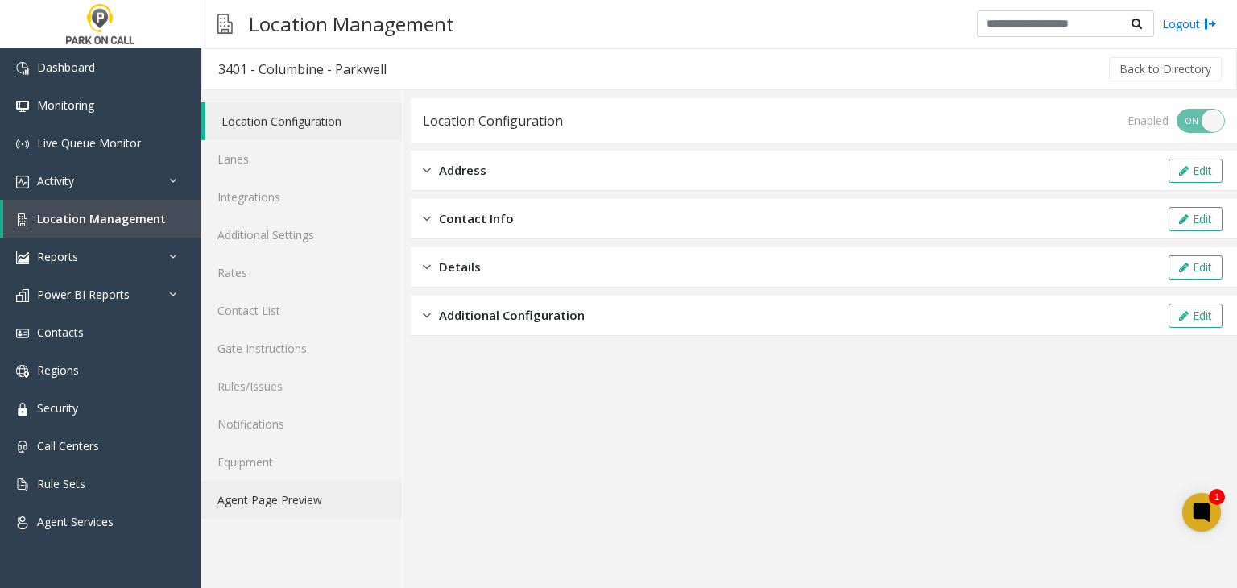
click at [274, 501] on link "Agent Page Preview" at bounding box center [301, 500] width 200 height 38
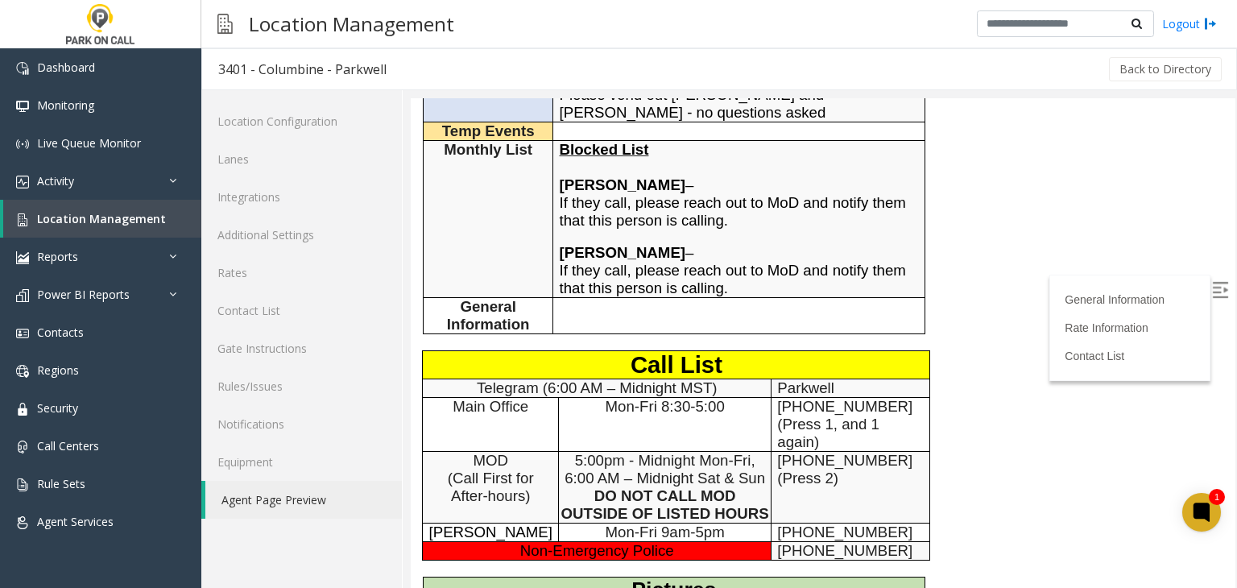
scroll to position [483, 0]
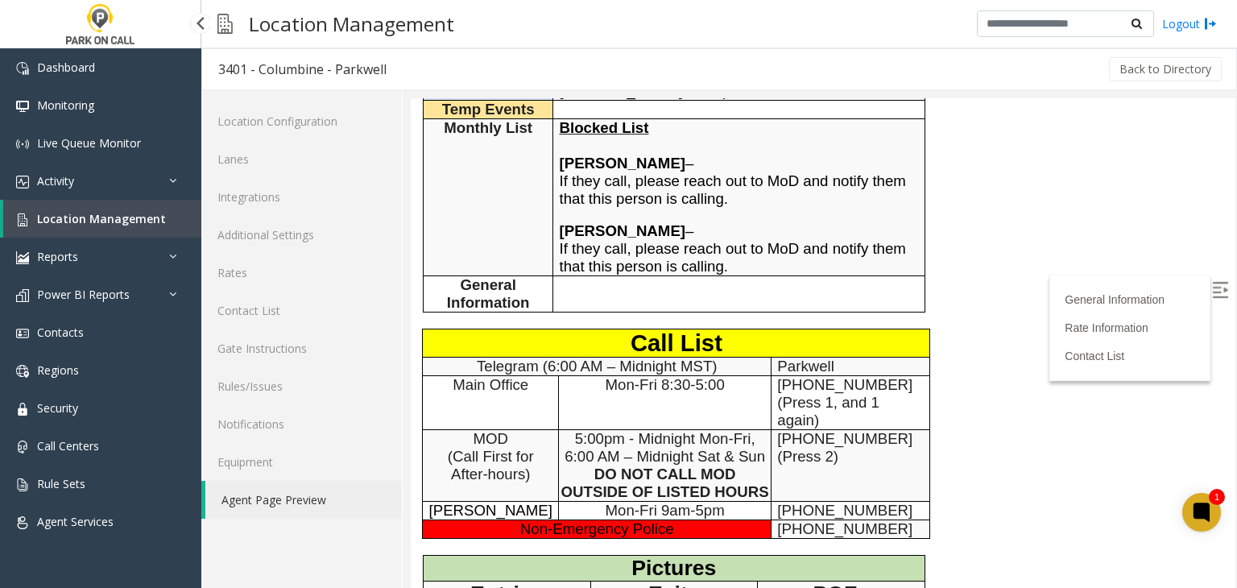
click at [103, 218] on span "Location Management" at bounding box center [101, 218] width 129 height 15
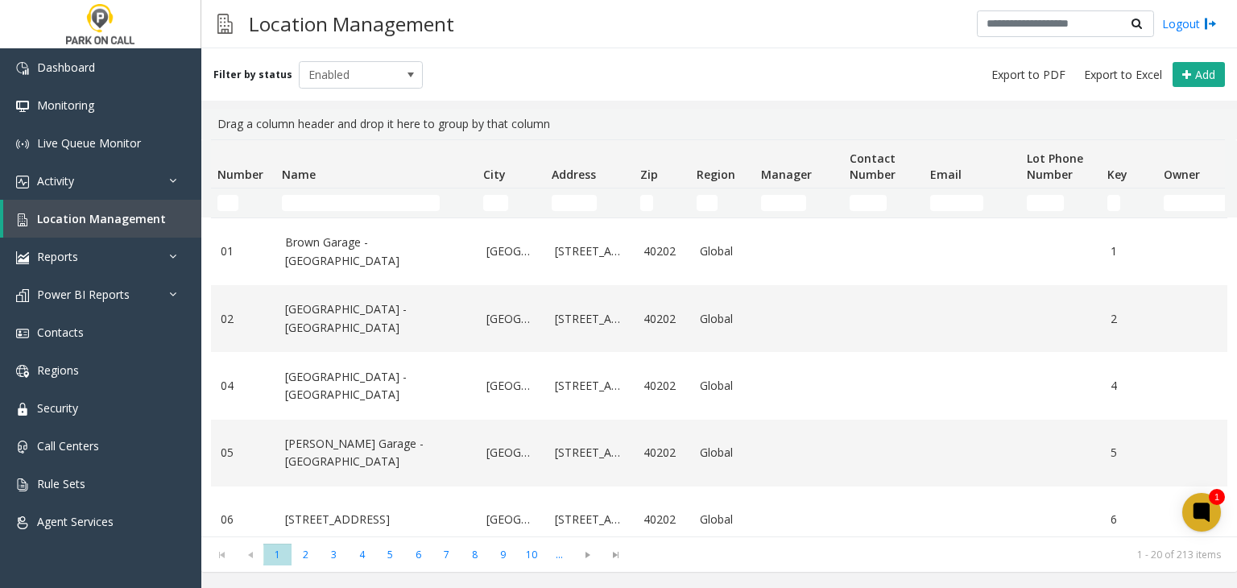
click at [316, 191] on td "Name Filter" at bounding box center [375, 202] width 201 height 29
click at [306, 197] on input "Name Filter" at bounding box center [361, 203] width 158 height 16
paste input "**********"
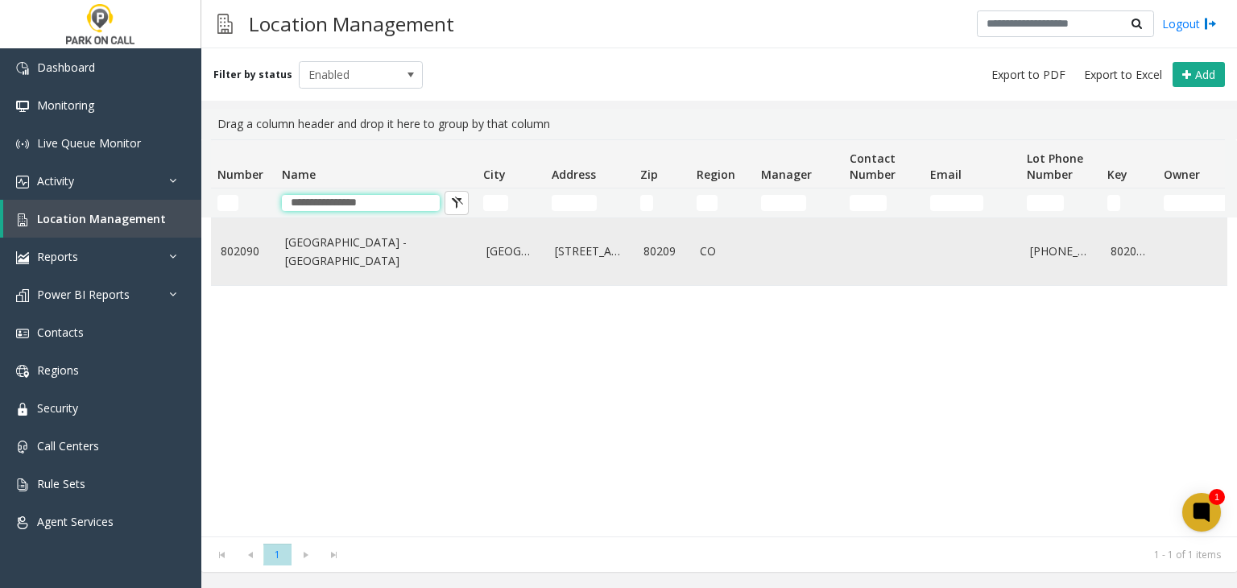
type input "**********"
click at [298, 266] on td "Broadway Station - Parkwell" at bounding box center [375, 251] width 201 height 67
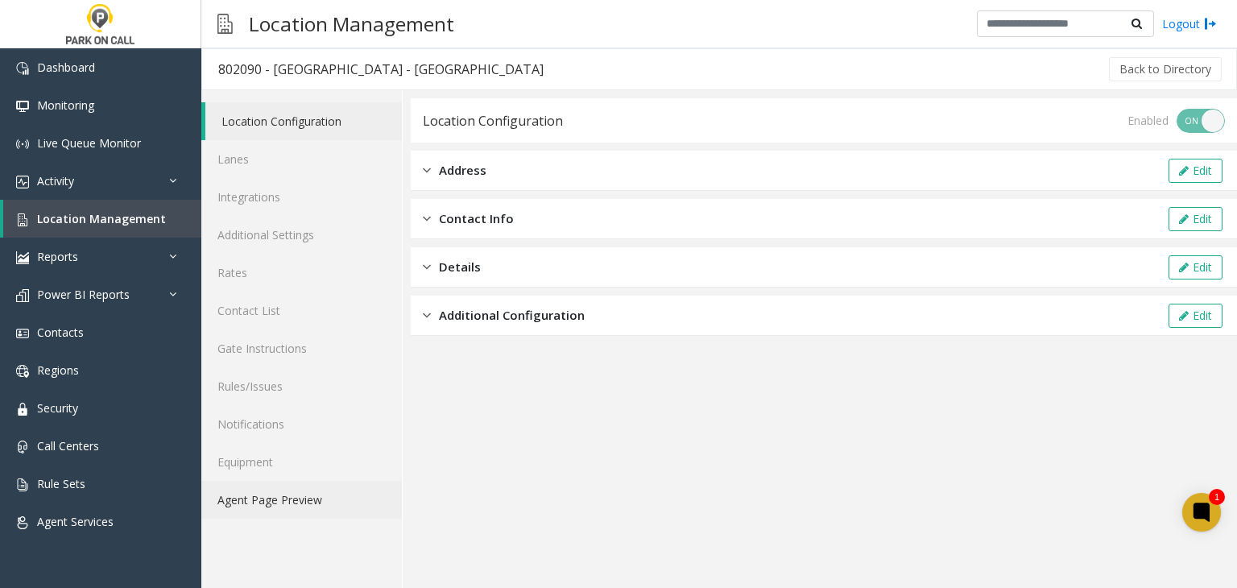
click at [296, 502] on link "Agent Page Preview" at bounding box center [301, 500] width 200 height 38
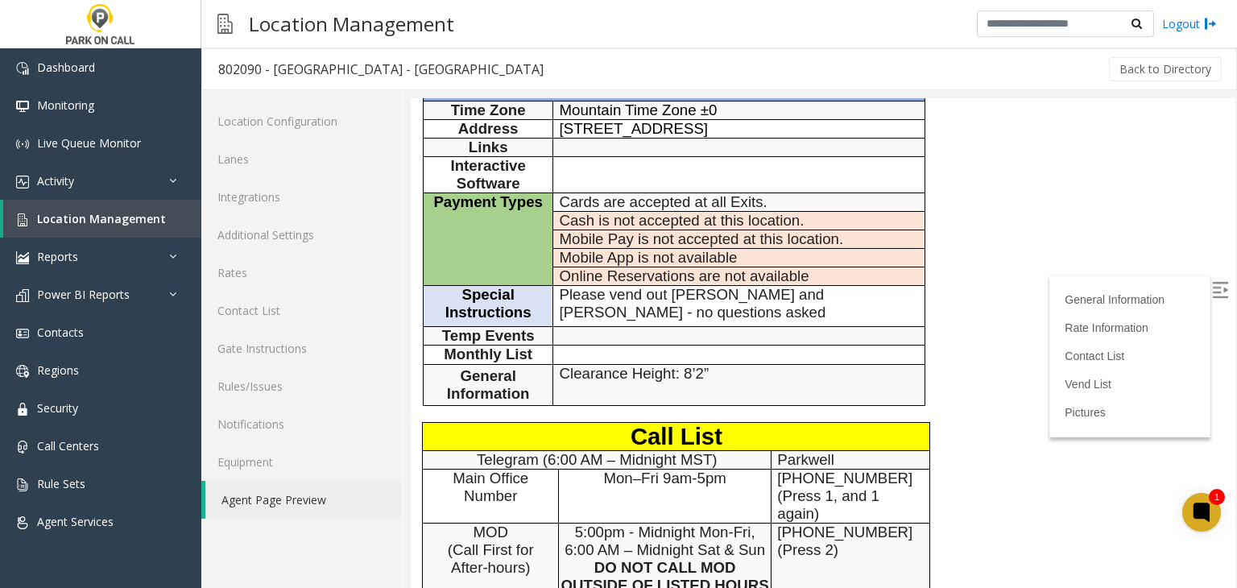
scroll to position [322, 0]
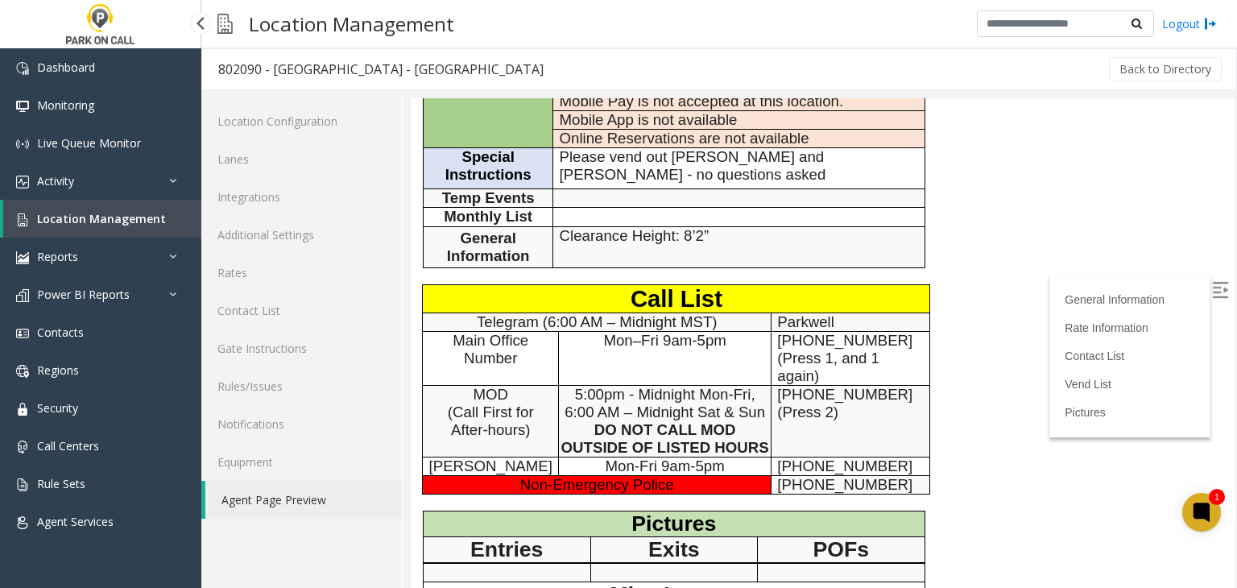
click at [129, 223] on span "Location Management" at bounding box center [101, 218] width 129 height 15
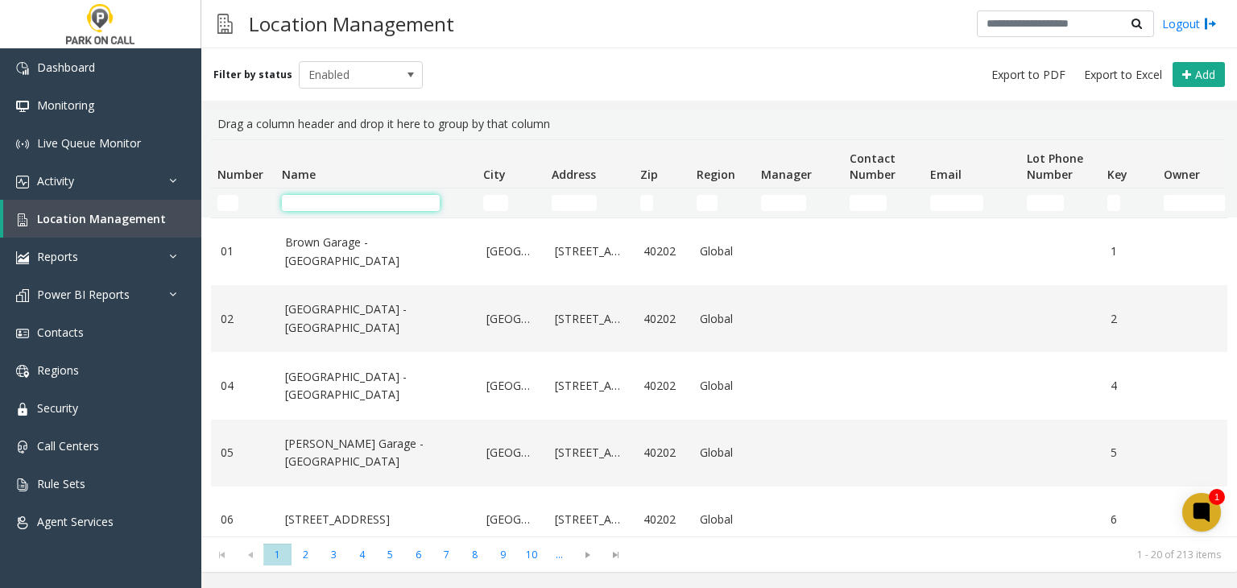
click at [333, 196] on input "Name Filter" at bounding box center [361, 203] width 158 height 16
paste input "**********"
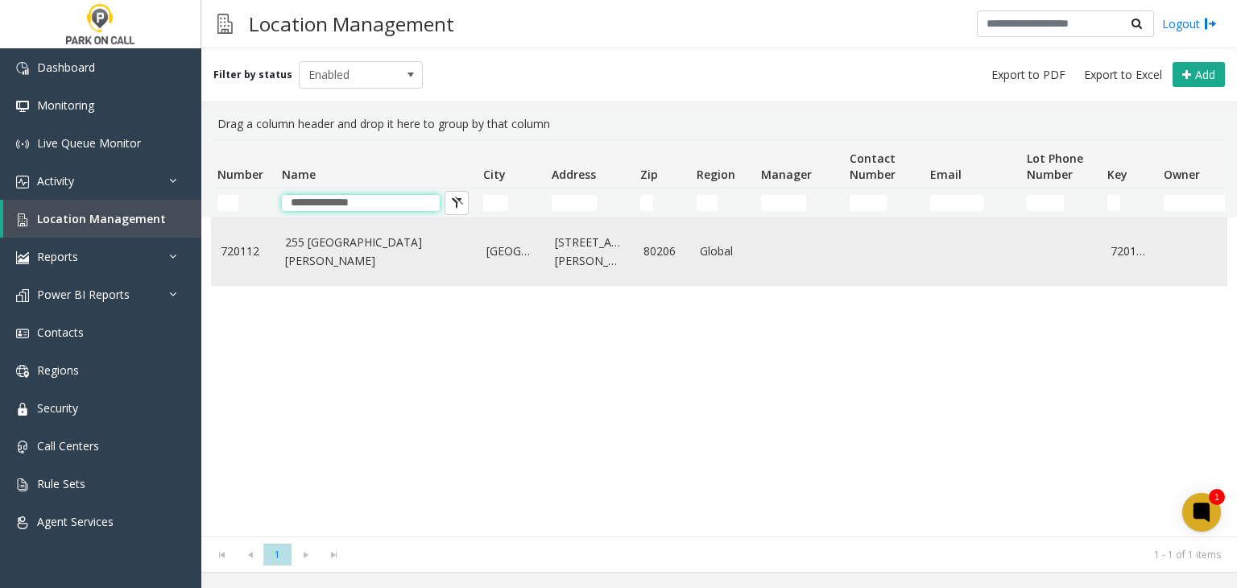
type input "**********"
click at [364, 264] on td "255 Saint Paul - Parkwell" at bounding box center [375, 251] width 201 height 67
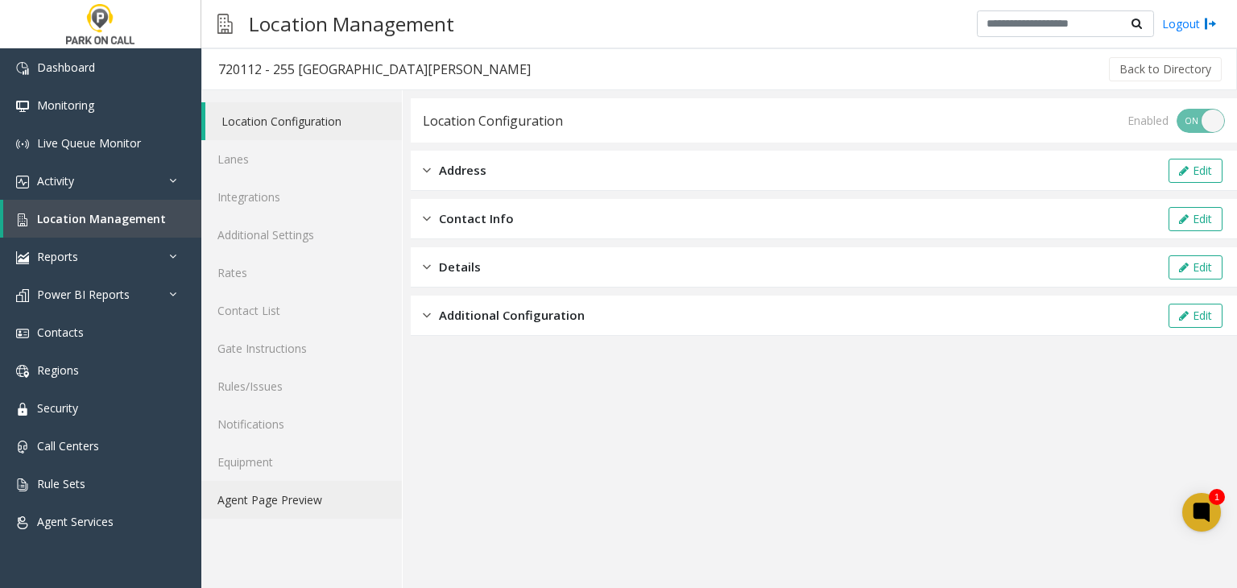
click at [290, 508] on link "Agent Page Preview" at bounding box center [301, 500] width 200 height 38
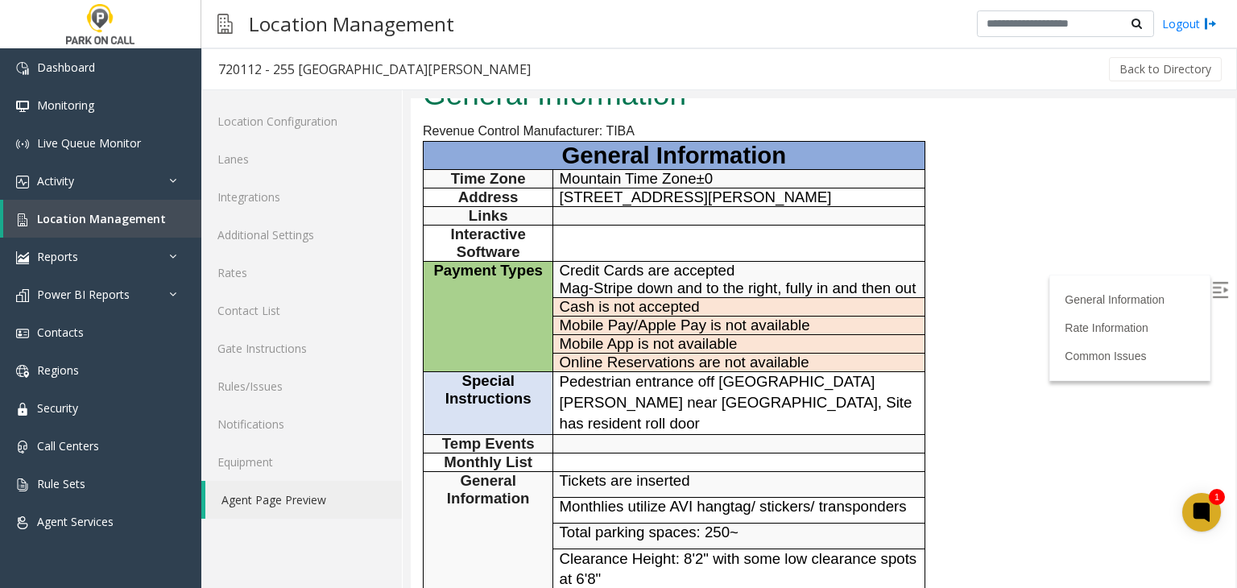
scroll to position [403, 0]
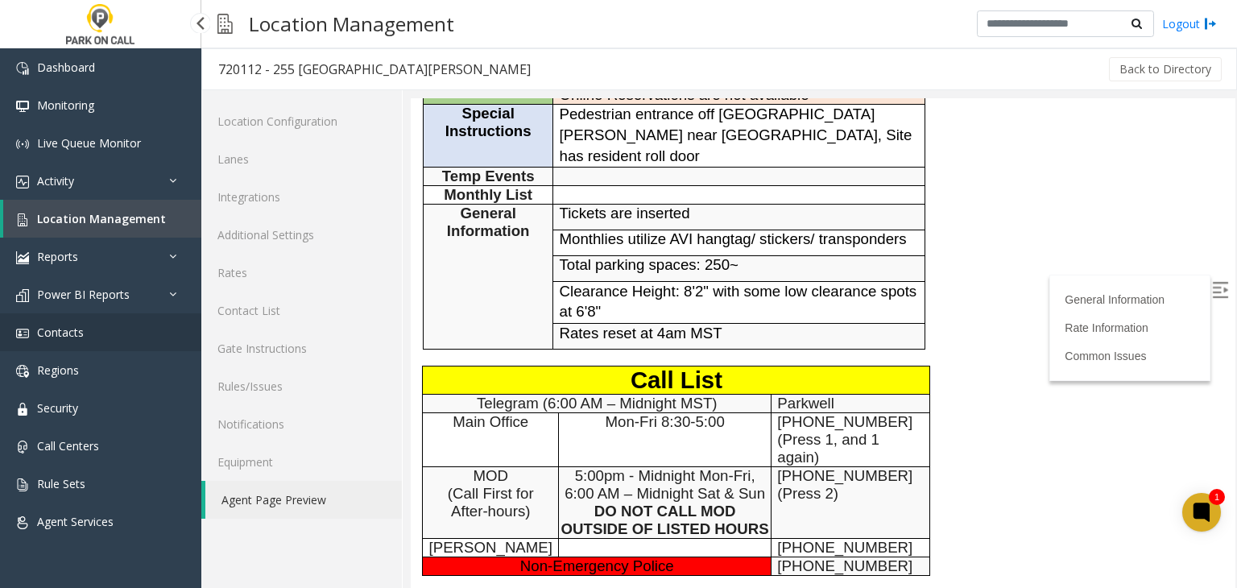
click at [79, 340] on link "Contacts" at bounding box center [100, 332] width 201 height 38
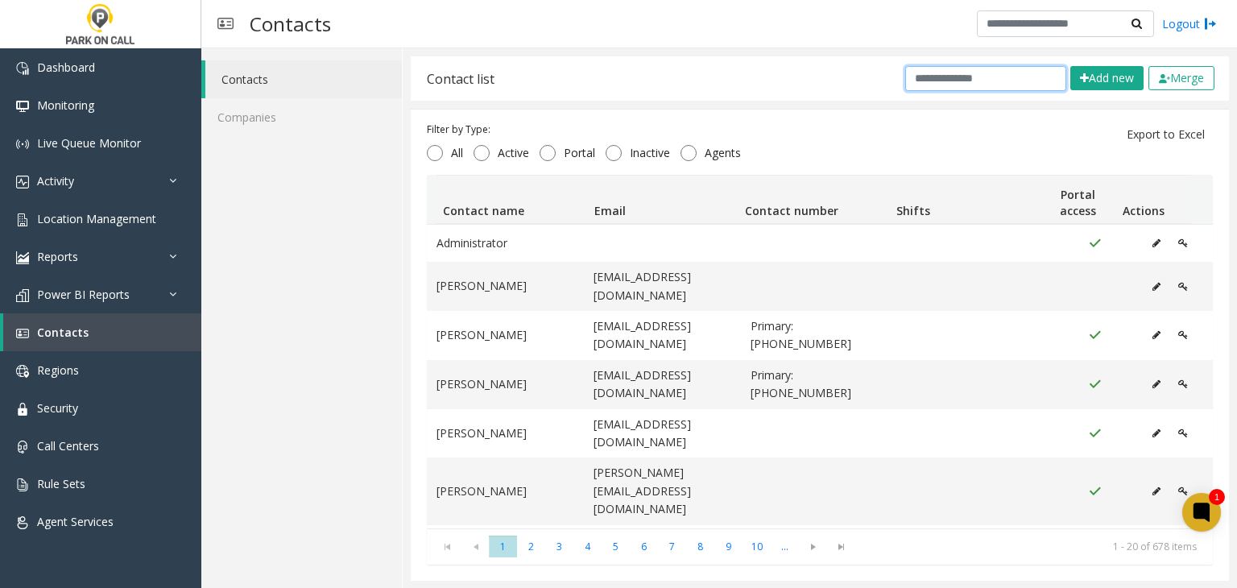
click at [947, 81] on input "text" at bounding box center [985, 78] width 161 height 25
paste input "**********"
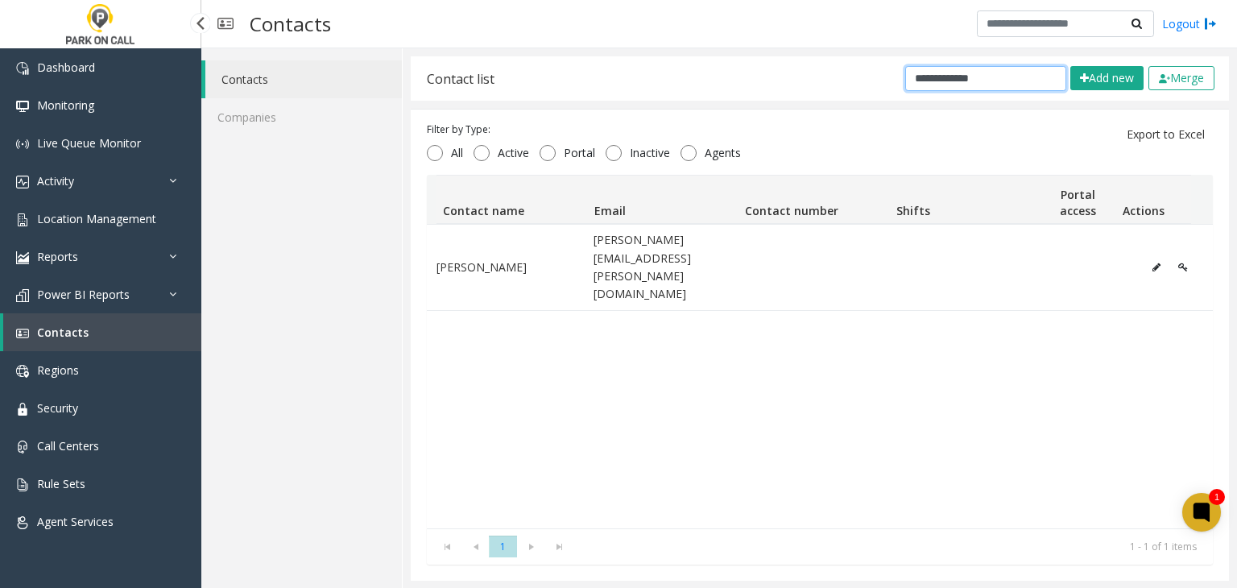
type input "**********"
click at [97, 229] on link "Location Management" at bounding box center [100, 219] width 201 height 38
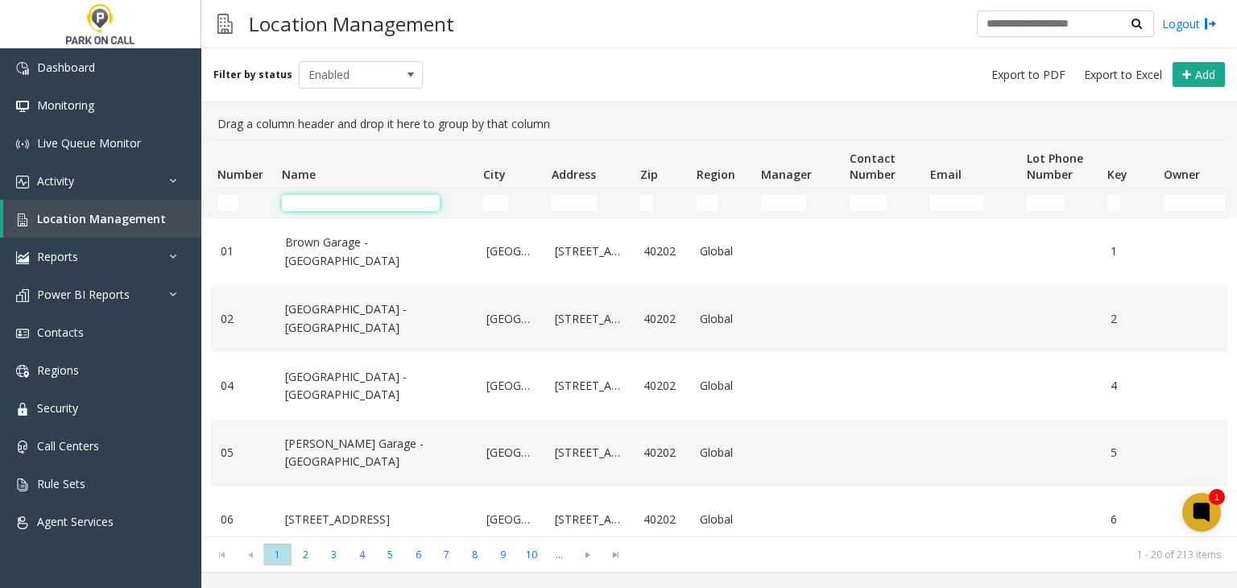
click at [304, 205] on input "Name Filter" at bounding box center [361, 203] width 158 height 16
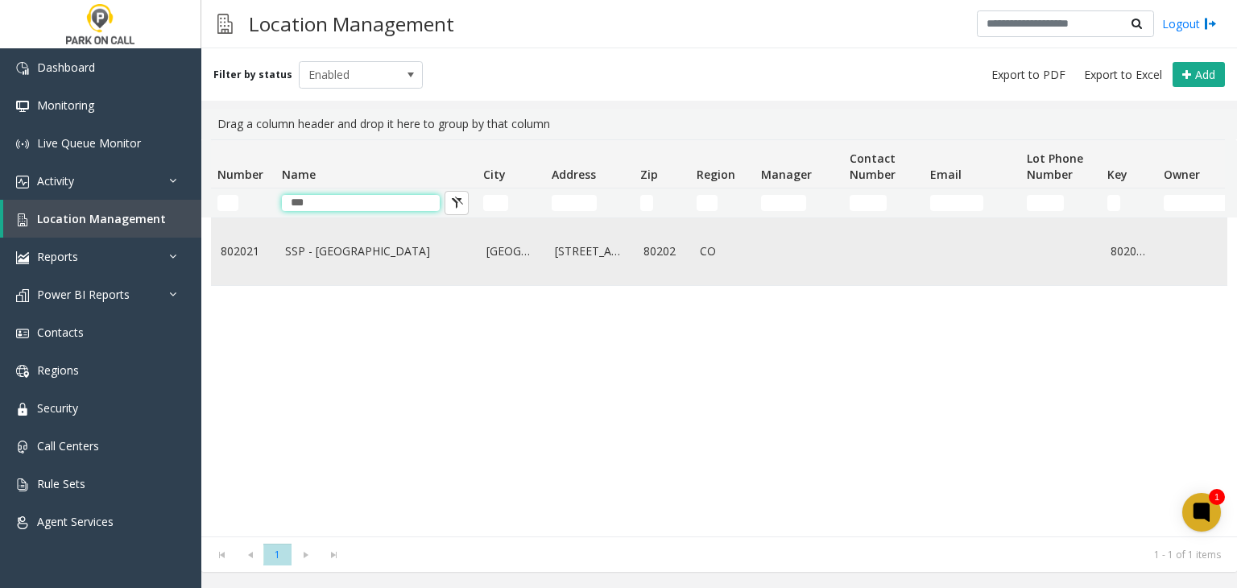
type input "***"
click at [330, 248] on link "SSP - Seventeenth Street Plaza Garage - Parkwell" at bounding box center [376, 251] width 182 height 18
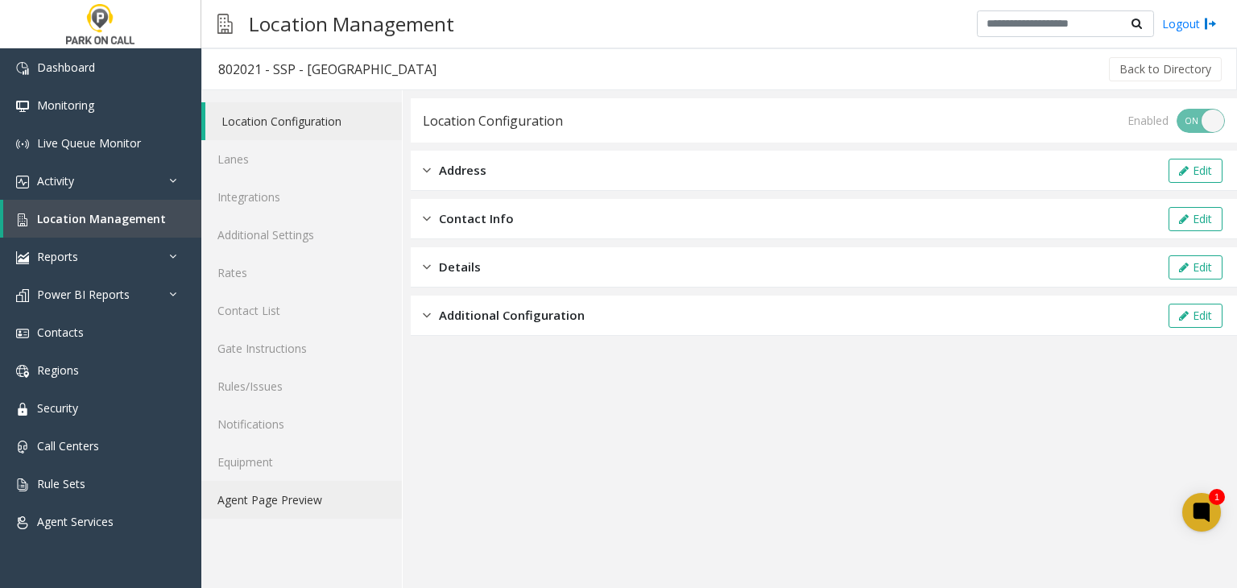
click at [333, 499] on link "Agent Page Preview" at bounding box center [301, 500] width 200 height 38
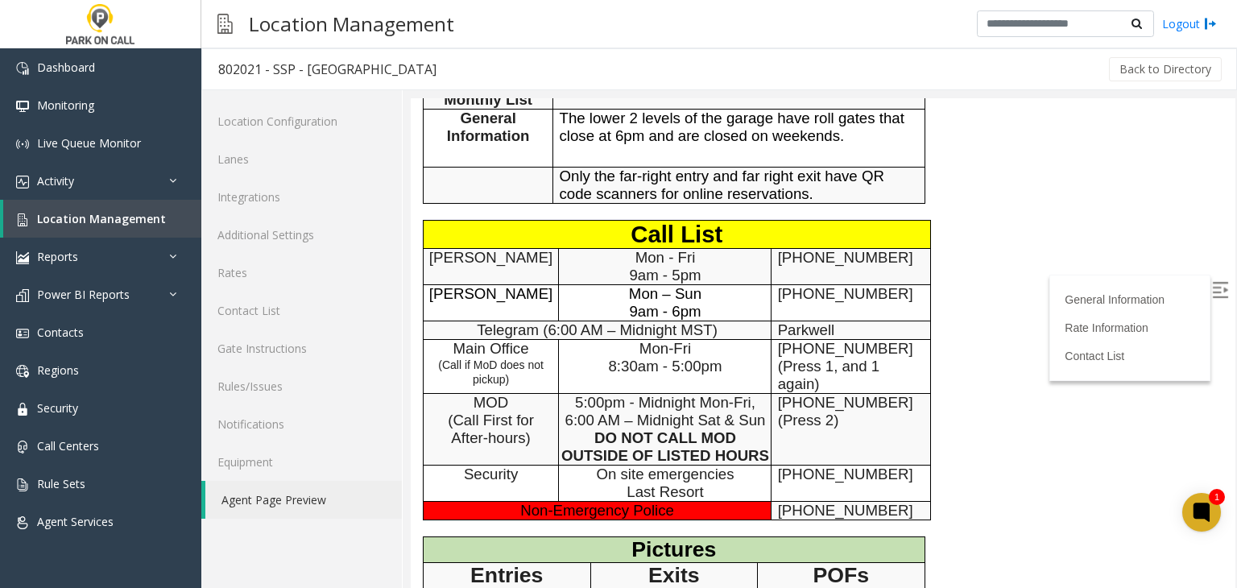
scroll to position [805, 0]
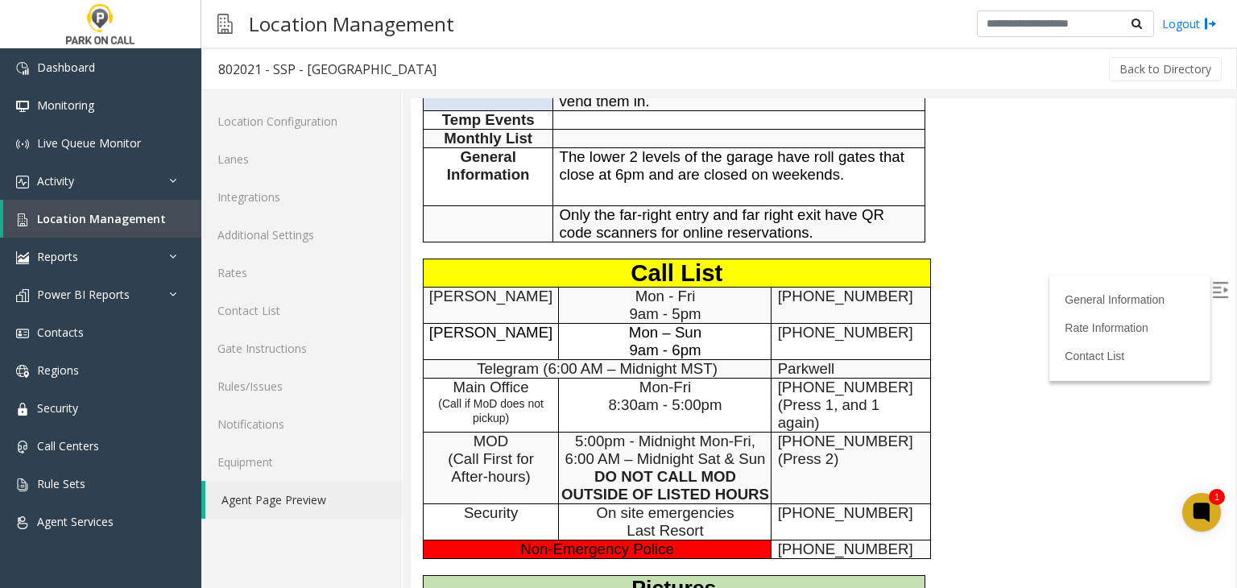
click at [787, 304] on span "720-603-9139" at bounding box center [845, 295] width 135 height 17
drag, startPoint x: 787, startPoint y: 321, endPoint x: 815, endPoint y: 333, distance: 30.7
click at [842, 304] on span "720-603-9139" at bounding box center [845, 295] width 135 height 17
click at [786, 341] on span "720-779-5236" at bounding box center [845, 332] width 135 height 17
click at [781, 341] on span "720-779-5236" at bounding box center [845, 332] width 135 height 17
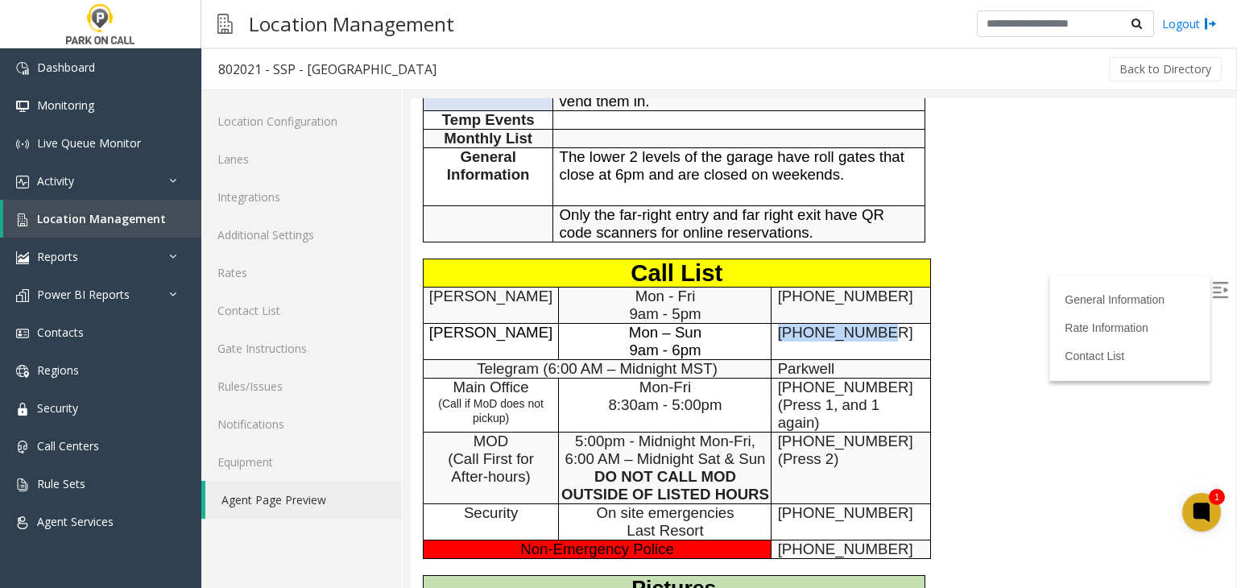
drag, startPoint x: 781, startPoint y: 368, endPoint x: 844, endPoint y: 372, distance: 62.9
click at [844, 341] on span "720-779-5236" at bounding box center [845, 332] width 135 height 17
click at [76, 222] on span "Location Management" at bounding box center [101, 218] width 129 height 15
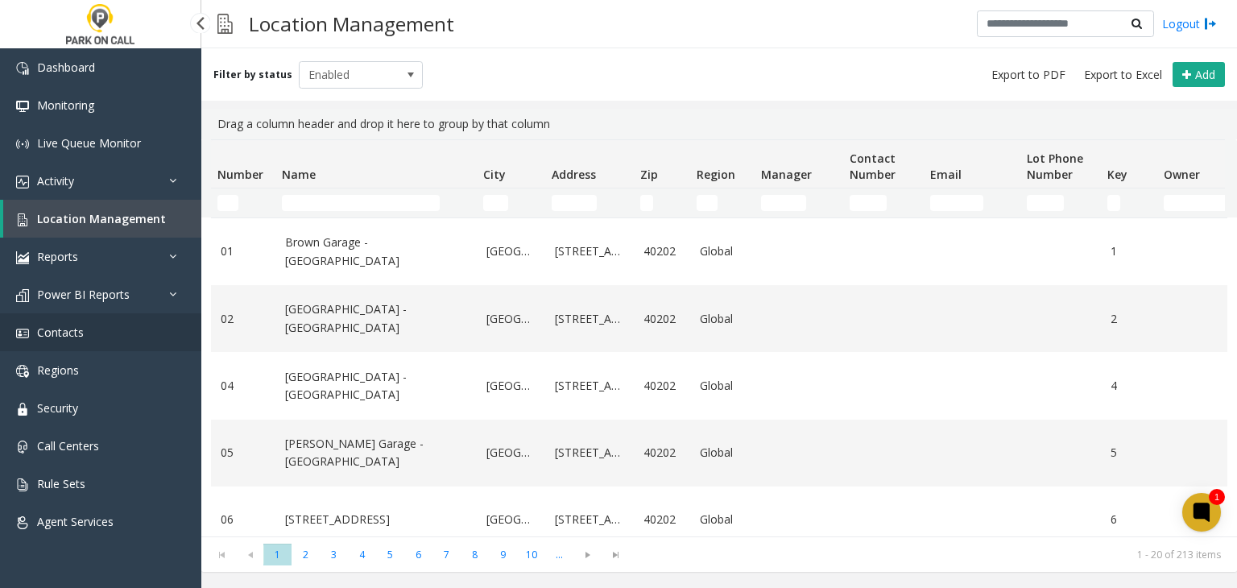
click at [88, 329] on link "Contacts" at bounding box center [100, 332] width 201 height 38
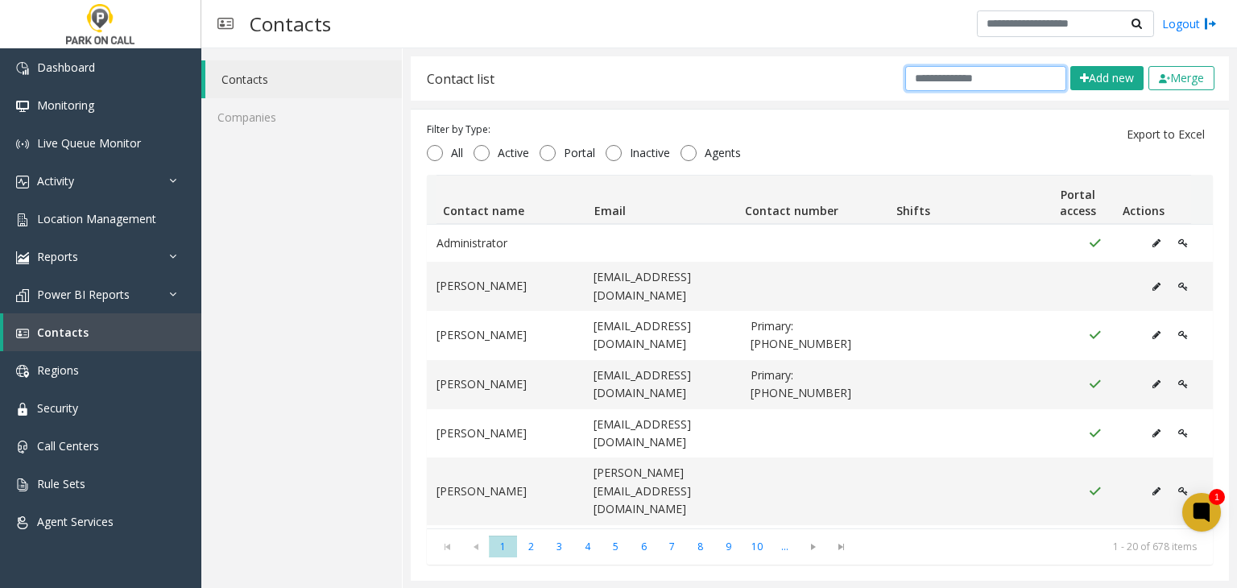
click at [978, 90] on input "text" at bounding box center [985, 78] width 161 height 25
paste input "**********"
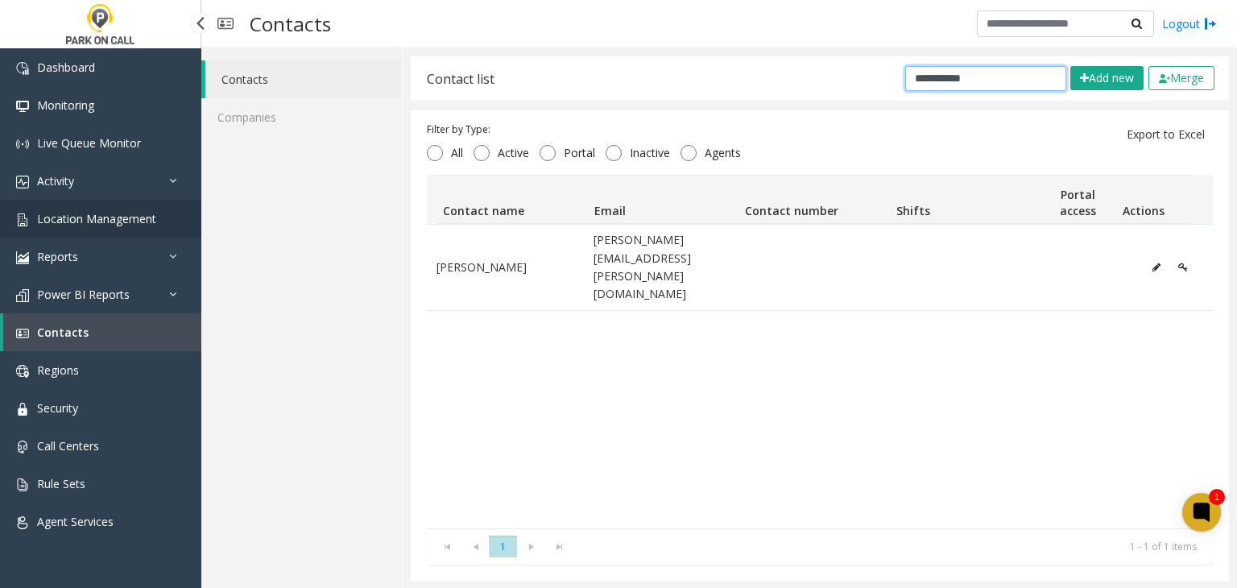
type input "**********"
click at [78, 220] on span "Location Management" at bounding box center [96, 218] width 119 height 15
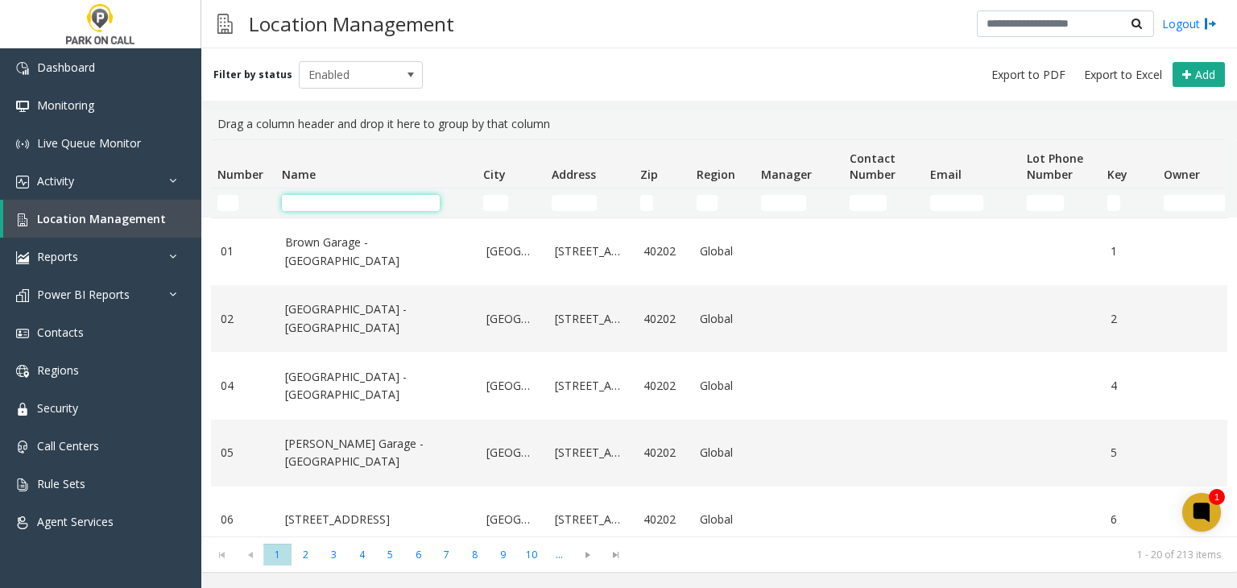
click at [381, 204] on input "Name Filter" at bounding box center [361, 203] width 158 height 16
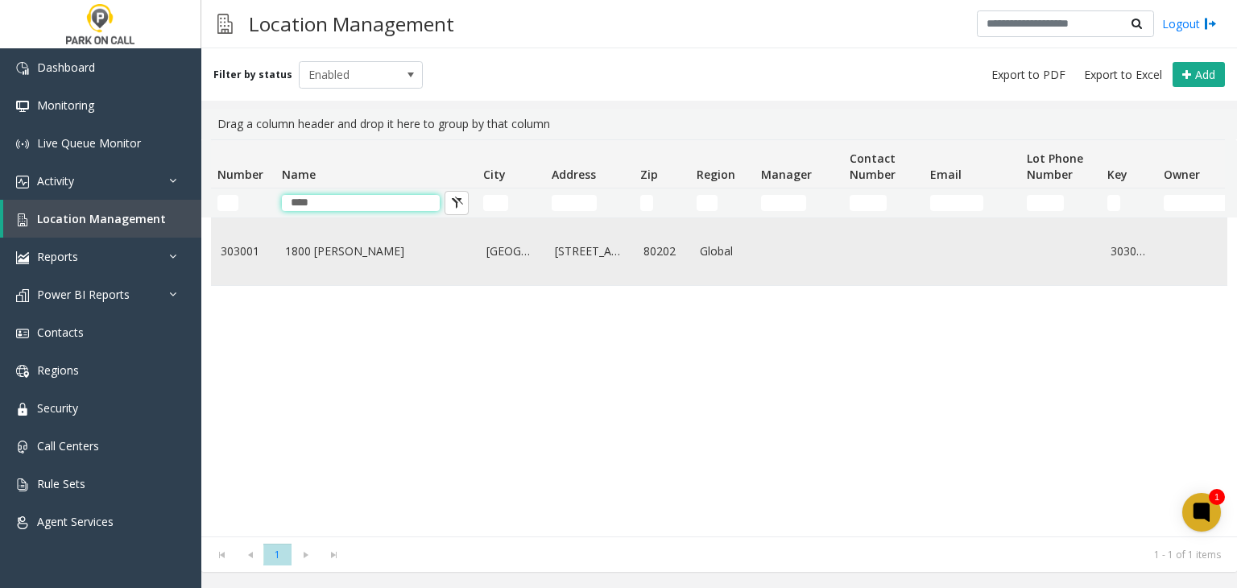
type input "****"
click at [394, 262] on td "1800 Larimer - Parkwell" at bounding box center [375, 251] width 201 height 67
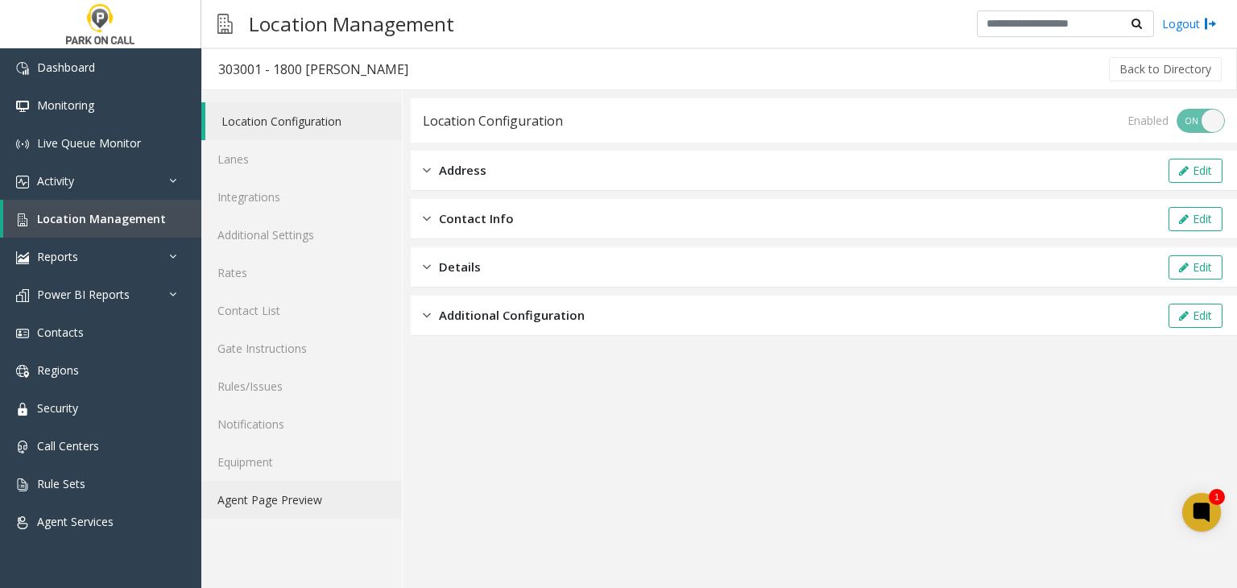
click at [309, 513] on link "Agent Page Preview" at bounding box center [301, 500] width 200 height 38
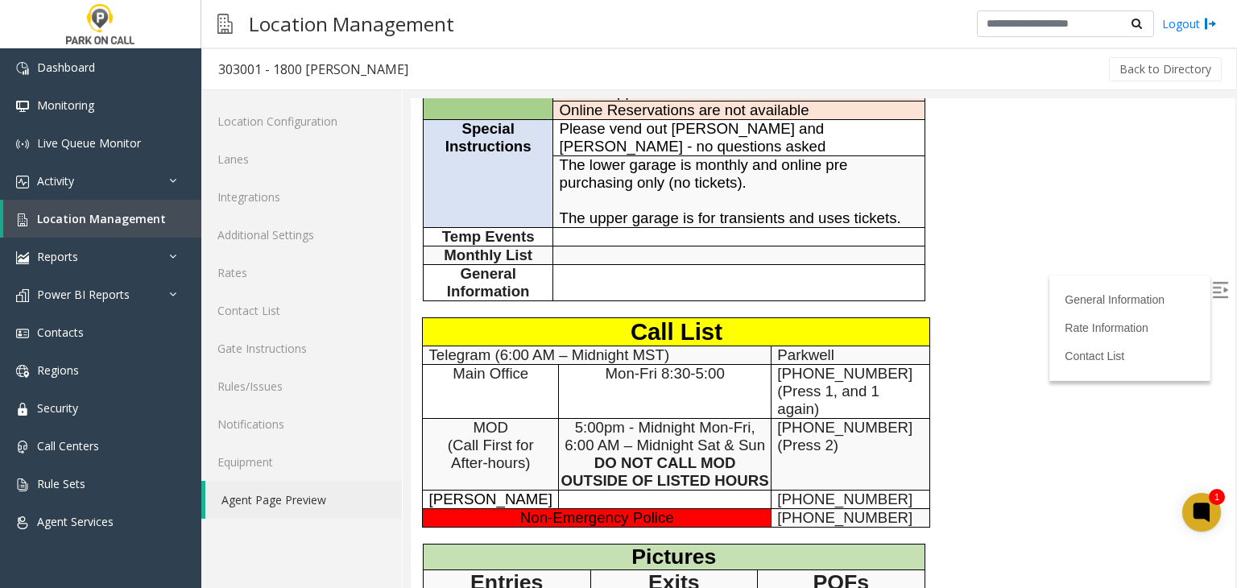
scroll to position [403, 0]
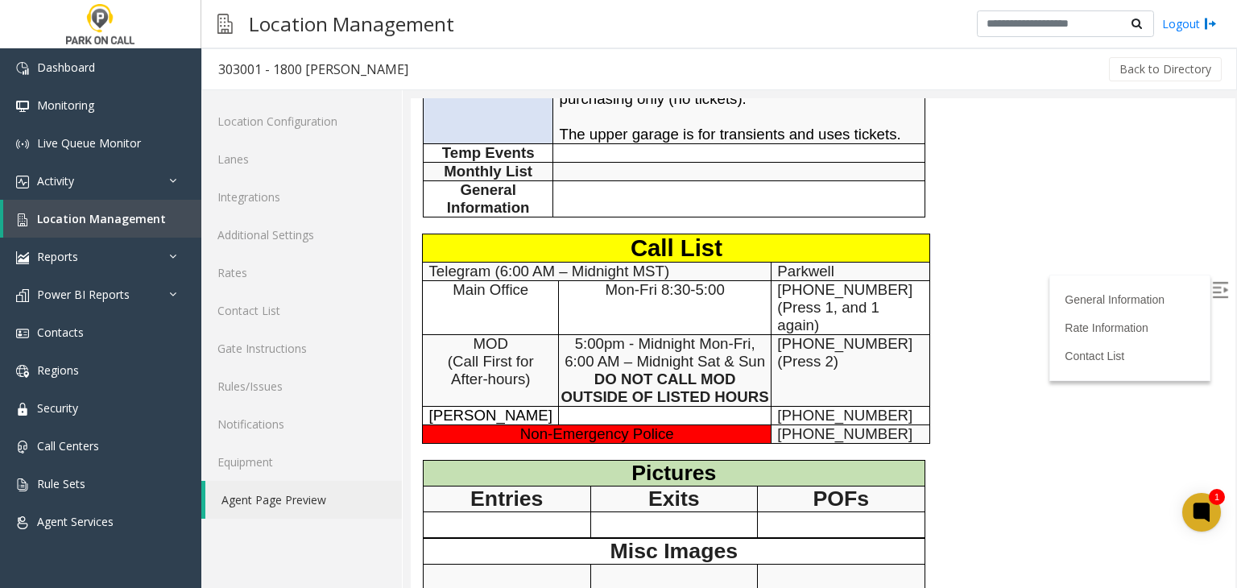
click at [791, 407] on span "[PHONE_NUMBER]" at bounding box center [844, 415] width 135 height 17
drag, startPoint x: 791, startPoint y: 399, endPoint x: 857, endPoint y: 395, distance: 65.3
click at [857, 407] on span "[PHONE_NUMBER]" at bounding box center [844, 415] width 135 height 17
click at [98, 338] on link "Contacts" at bounding box center [100, 332] width 201 height 38
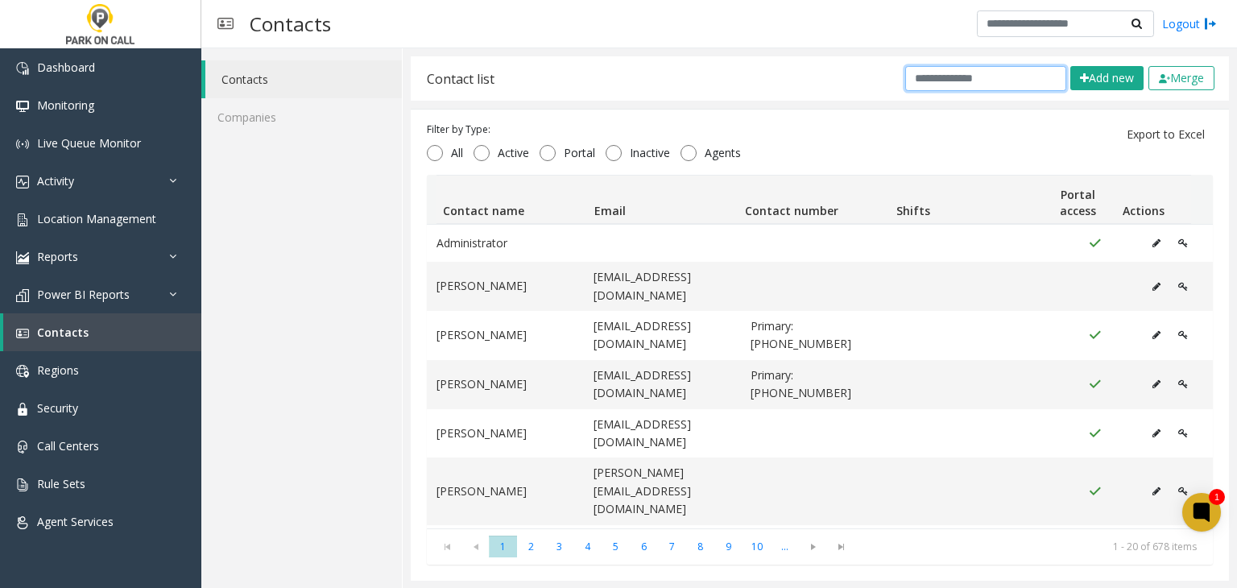
click at [946, 88] on input "text" at bounding box center [985, 78] width 161 height 25
paste input "**********"
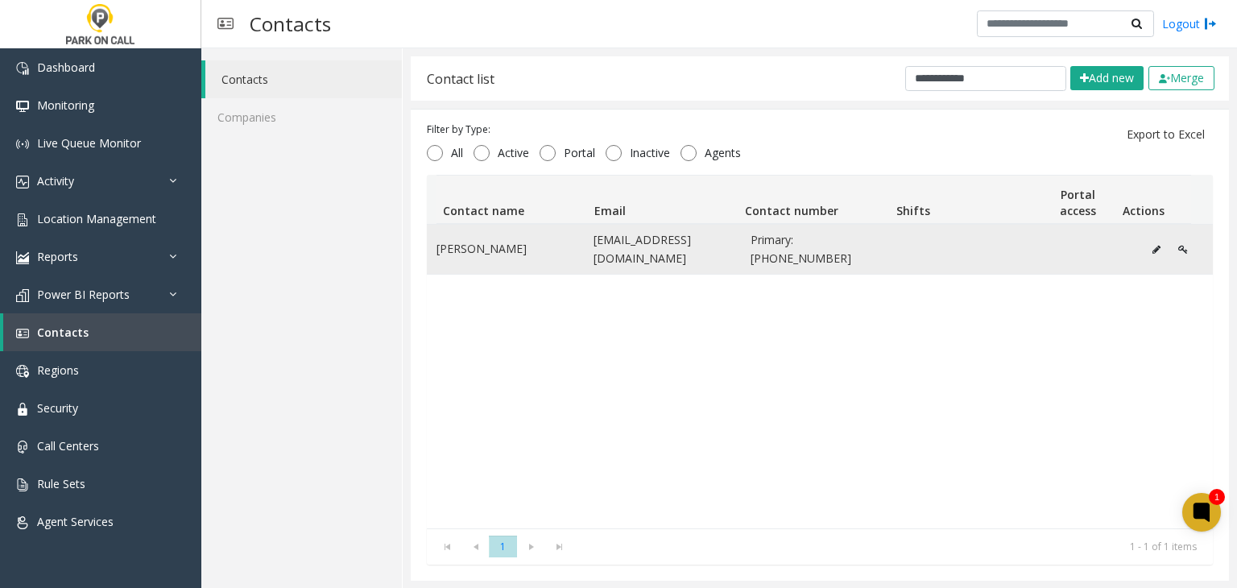
click at [802, 238] on span "Primary: +1 720-943-7130" at bounding box center [819, 249] width 138 height 36
drag, startPoint x: 802, startPoint y: 238, endPoint x: 796, endPoint y: 260, distance: 23.2
click at [796, 260] on span "Primary: +1 720-943-7130" at bounding box center [819, 249] width 138 height 36
drag, startPoint x: 580, startPoint y: 250, endPoint x: 714, endPoint y: 255, distance: 133.7
click at [714, 255] on td "jweiss@goparkwell.com" at bounding box center [662, 249] width 157 height 49
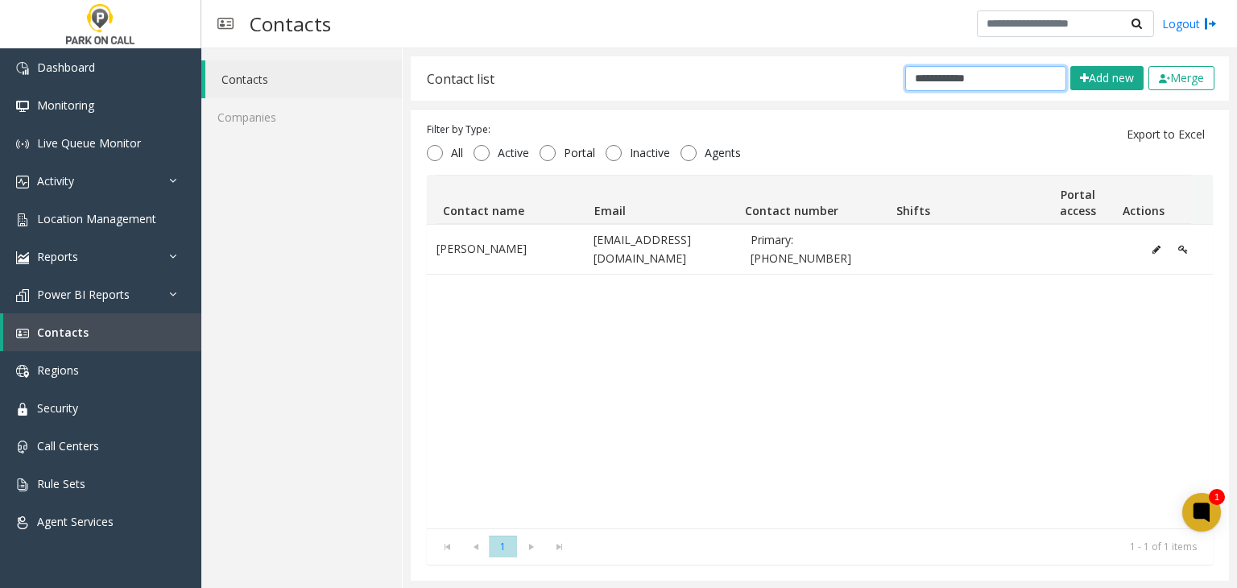
click at [981, 88] on input "**********" at bounding box center [985, 78] width 161 height 25
paste input "text"
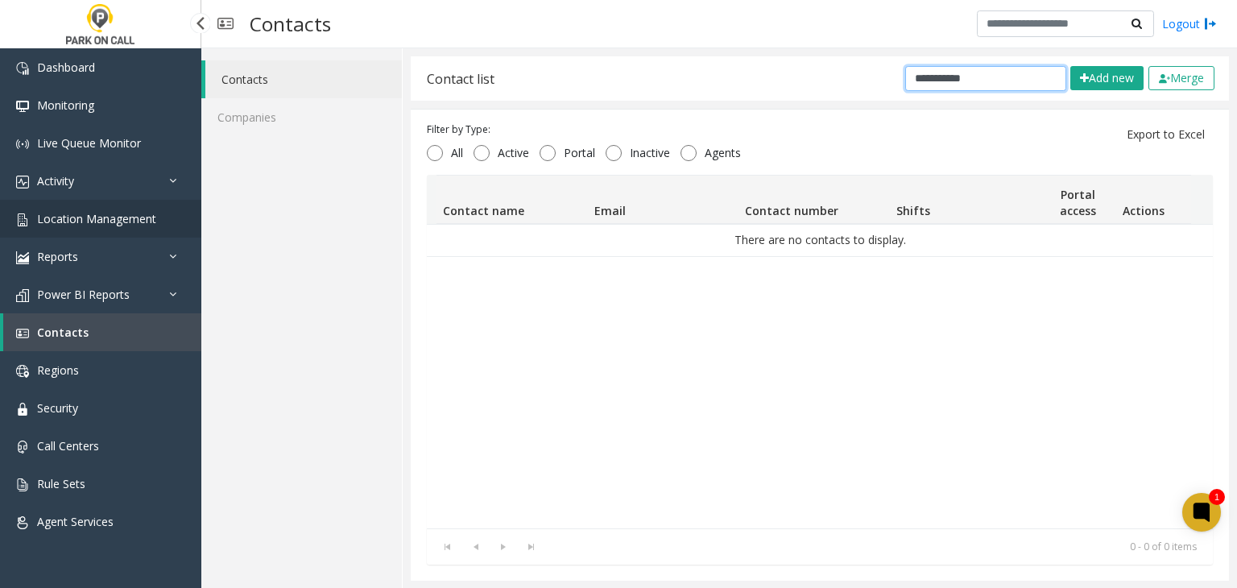
type input "**********"
click at [97, 213] on span "Location Management" at bounding box center [96, 218] width 119 height 15
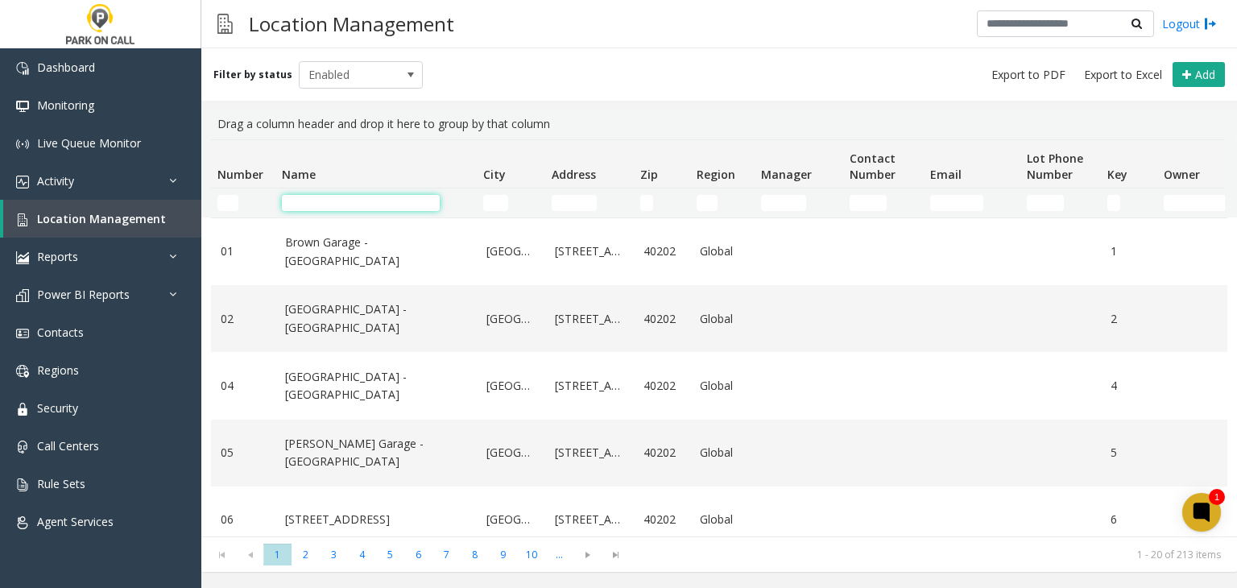
click at [394, 198] on input "Name Filter" at bounding box center [361, 203] width 158 height 16
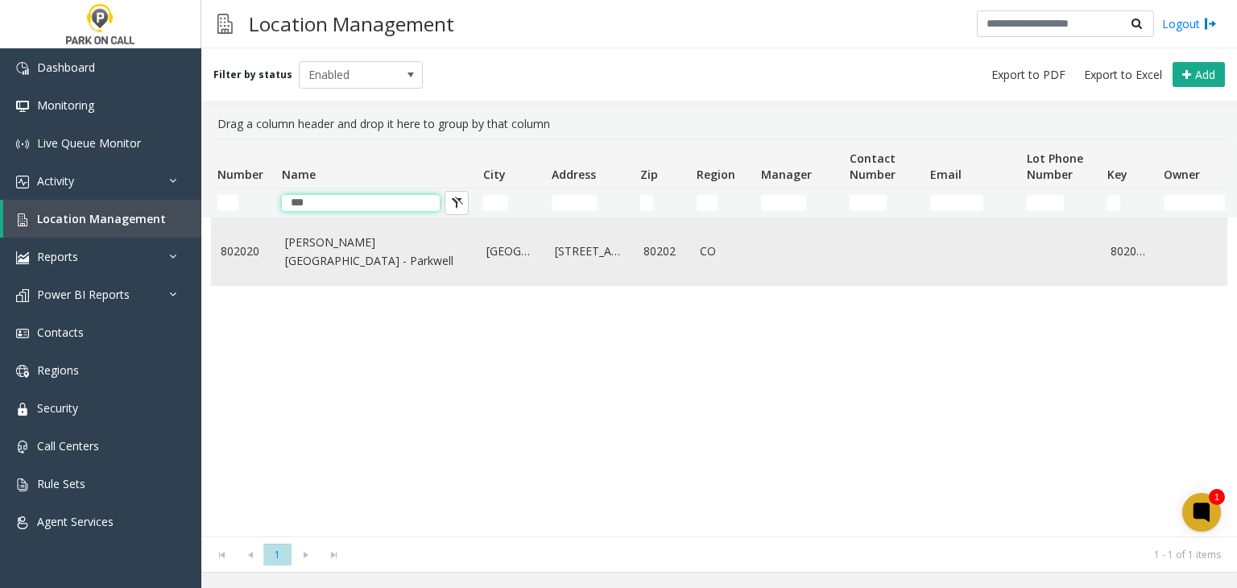
type input "***"
click at [440, 246] on link "McGregor Square - Parkwell" at bounding box center [376, 251] width 182 height 36
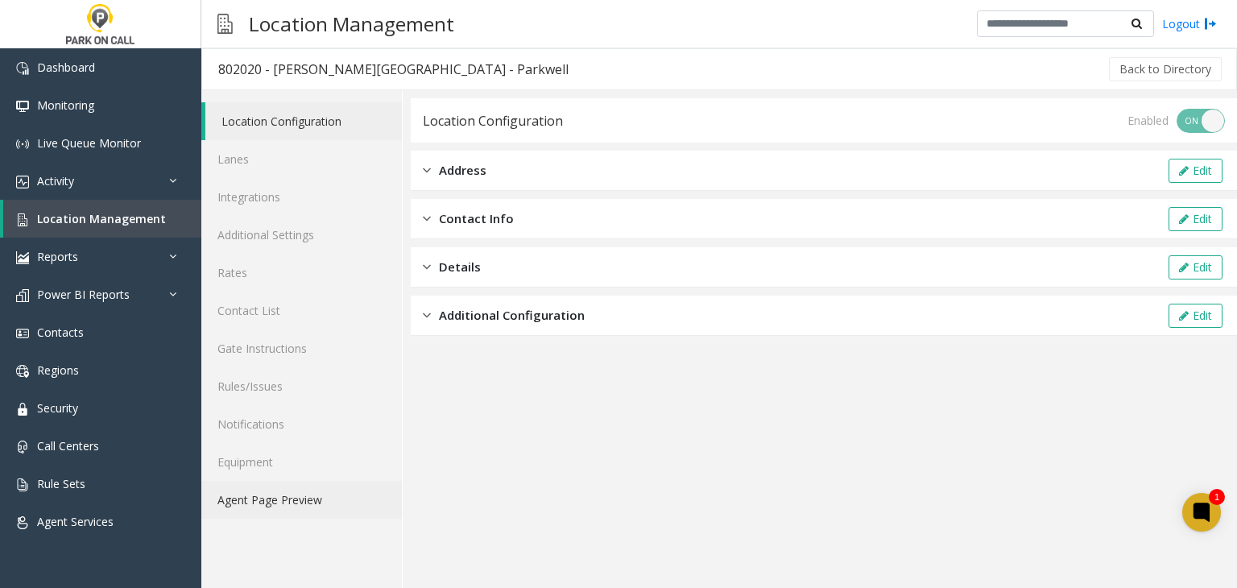
click at [354, 510] on link "Agent Page Preview" at bounding box center [301, 500] width 200 height 38
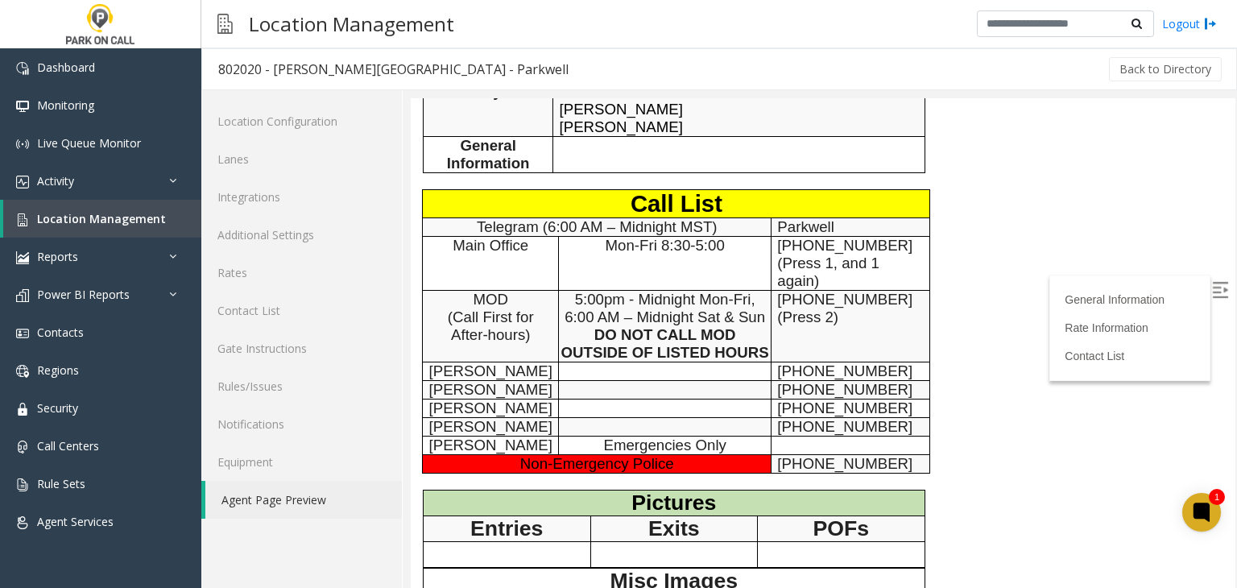
scroll to position [725, 0]
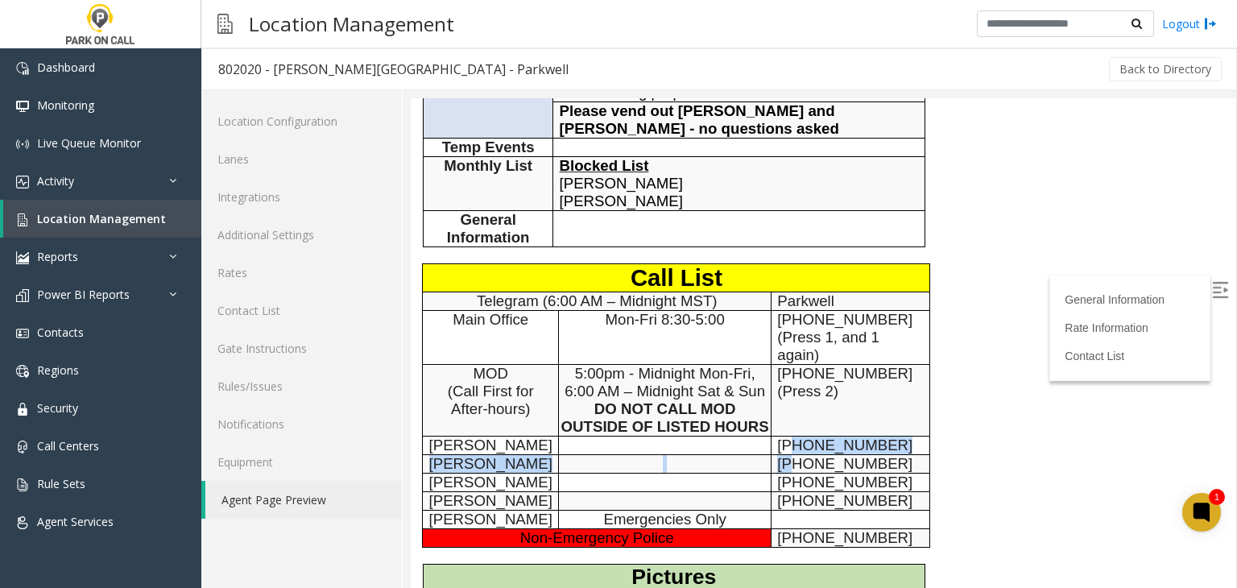
click at [786, 387] on tbody "Call List Telegram (6:00 AM – Midnight MST) Parkwell Main Office Mon-Fri 8:30-5…" at bounding box center [676, 405] width 507 height 283
click at [784, 455] on span "702-793-1330" at bounding box center [844, 463] width 135 height 17
drag, startPoint x: 784, startPoint y: 396, endPoint x: 837, endPoint y: 393, distance: 53.2
click at [837, 455] on span "702-793-1330" at bounding box center [844, 463] width 135 height 17
click at [777, 473] on span "720-292-8111" at bounding box center [844, 481] width 135 height 17
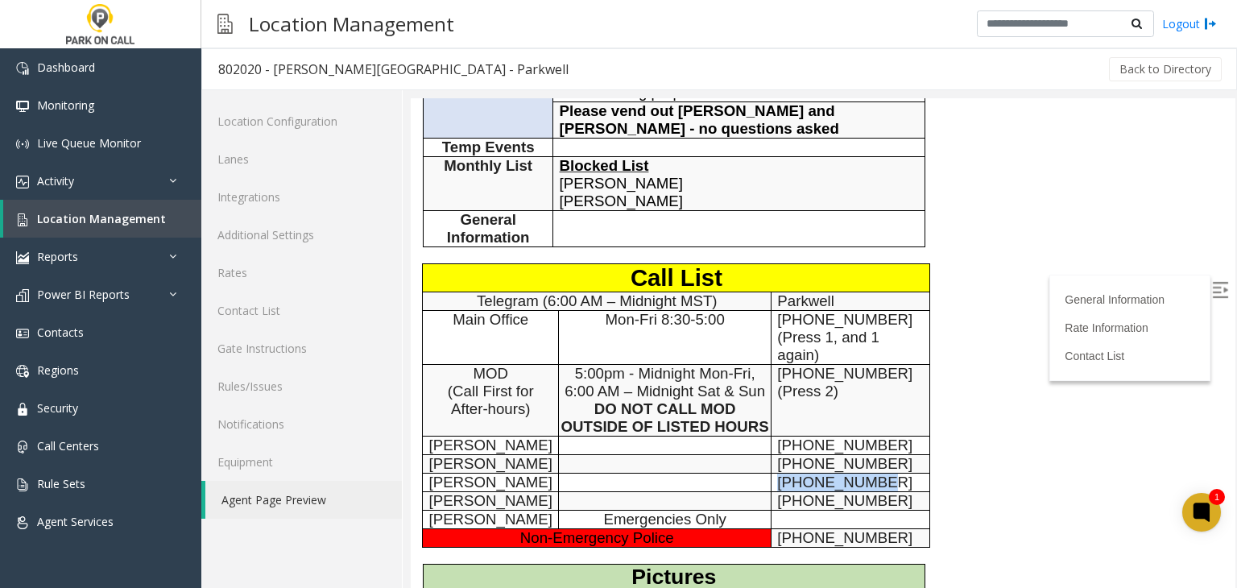
drag, startPoint x: 777, startPoint y: 411, endPoint x: 838, endPoint y: 411, distance: 61.2
click at [838, 473] on span "720-292-8111" at bounding box center [844, 481] width 135 height 17
click at [110, 226] on link "Location Management" at bounding box center [102, 219] width 198 height 38
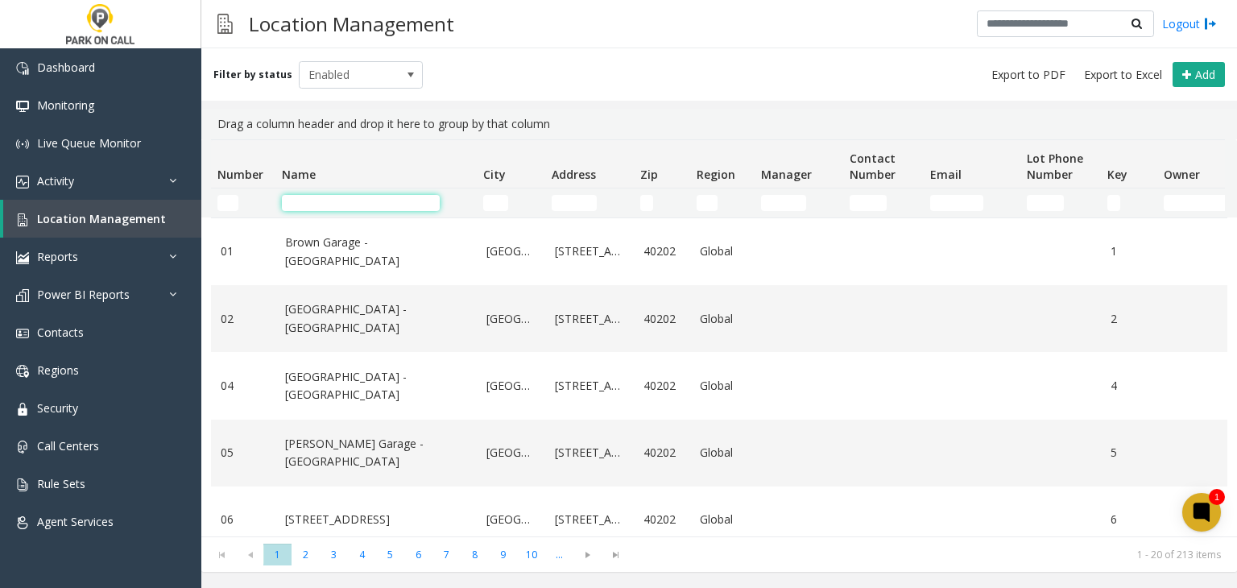
click at [300, 204] on input "Name Filter" at bounding box center [361, 203] width 158 height 16
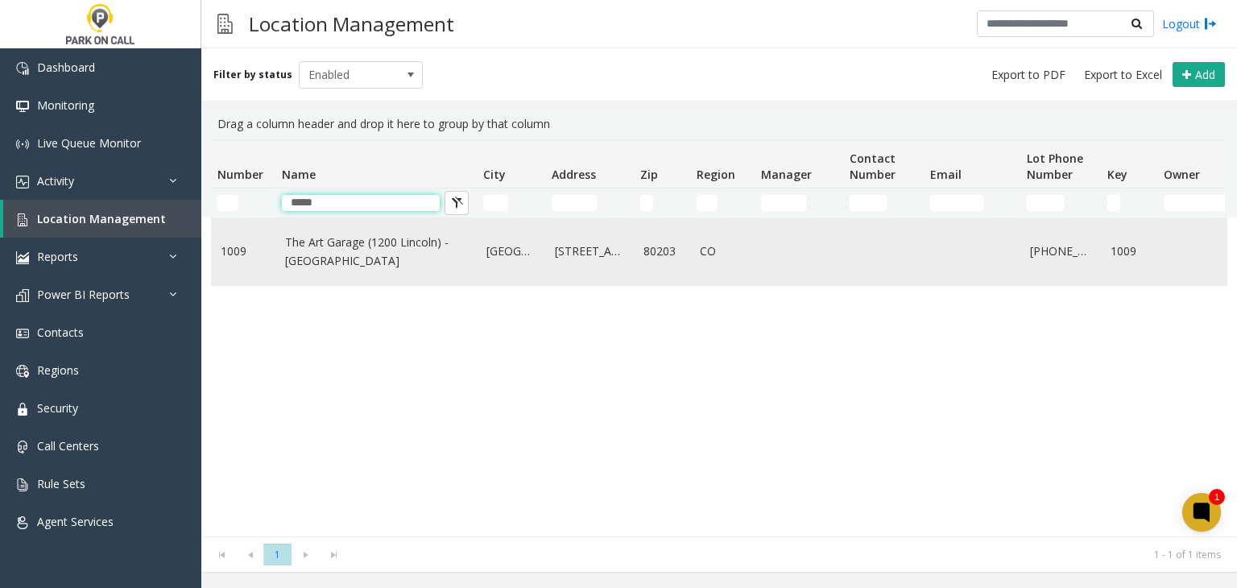
type input "*****"
click at [360, 255] on link "The Art Garage (1200 Lincoln) - [GEOGRAPHIC_DATA]" at bounding box center [376, 251] width 182 height 36
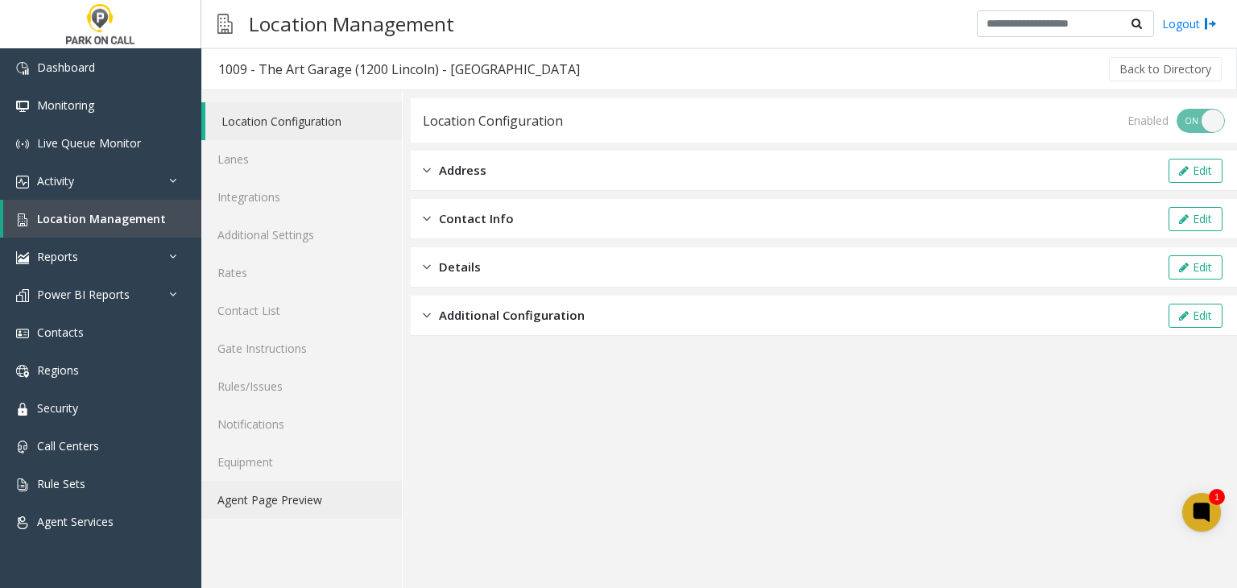
click at [277, 506] on link "Agent Page Preview" at bounding box center [301, 500] width 200 height 38
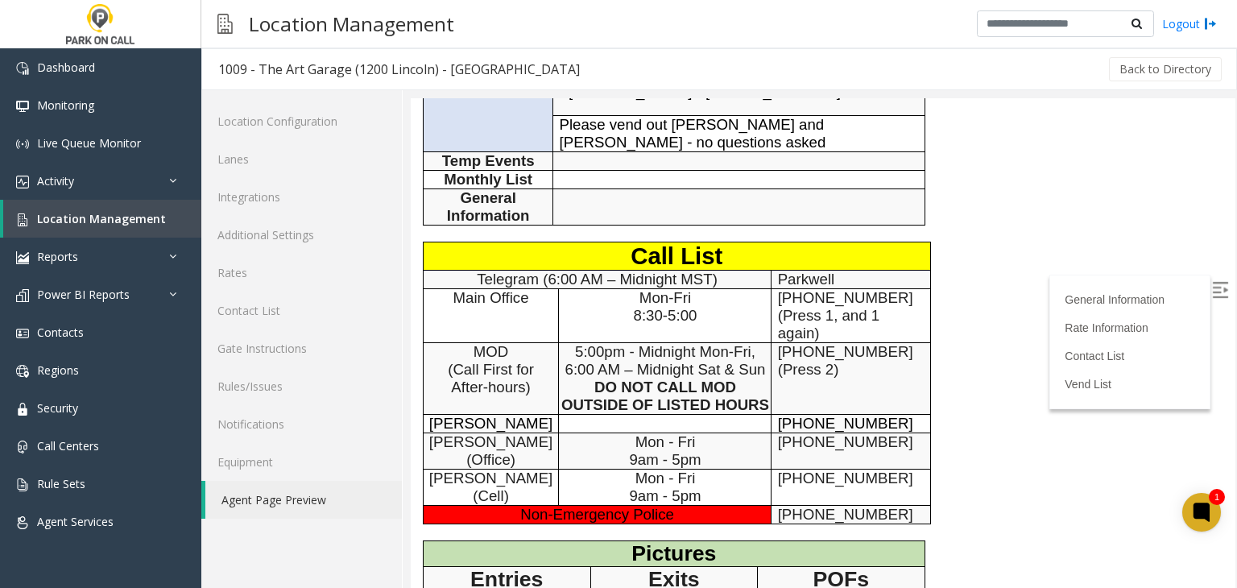
scroll to position [725, 0]
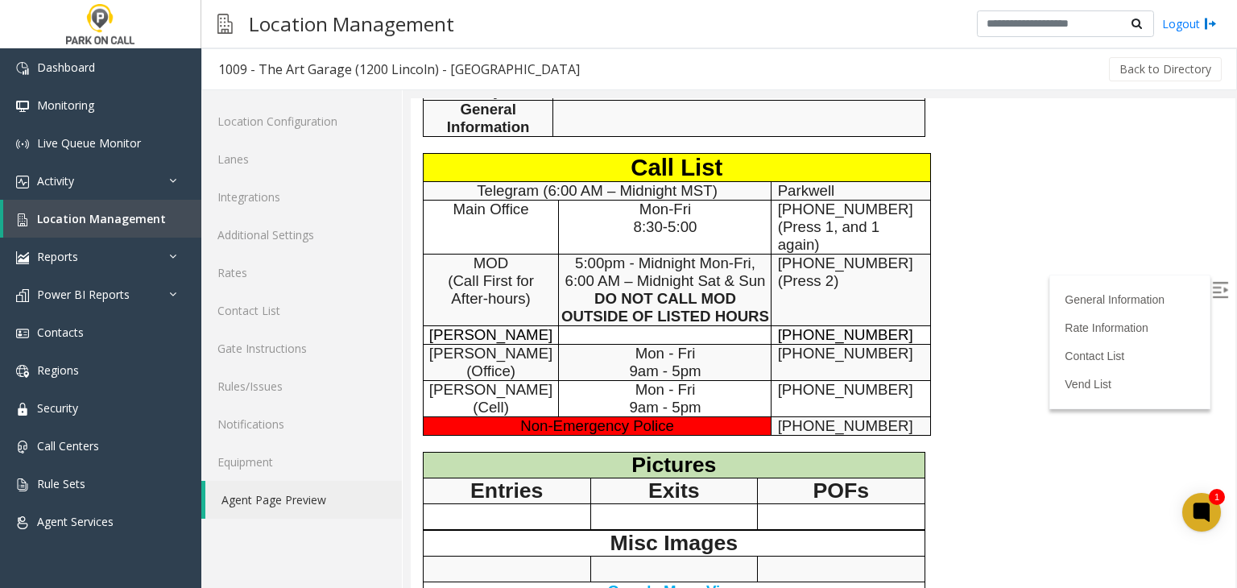
click at [786, 326] on span "720-414-1278" at bounding box center [845, 334] width 135 height 17
drag, startPoint x: 786, startPoint y: 267, endPoint x: 845, endPoint y: 271, distance: 59.7
click at [845, 326] on span "720-414-1278" at bounding box center [845, 334] width 135 height 17
click at [101, 338] on link "Contacts" at bounding box center [100, 332] width 201 height 38
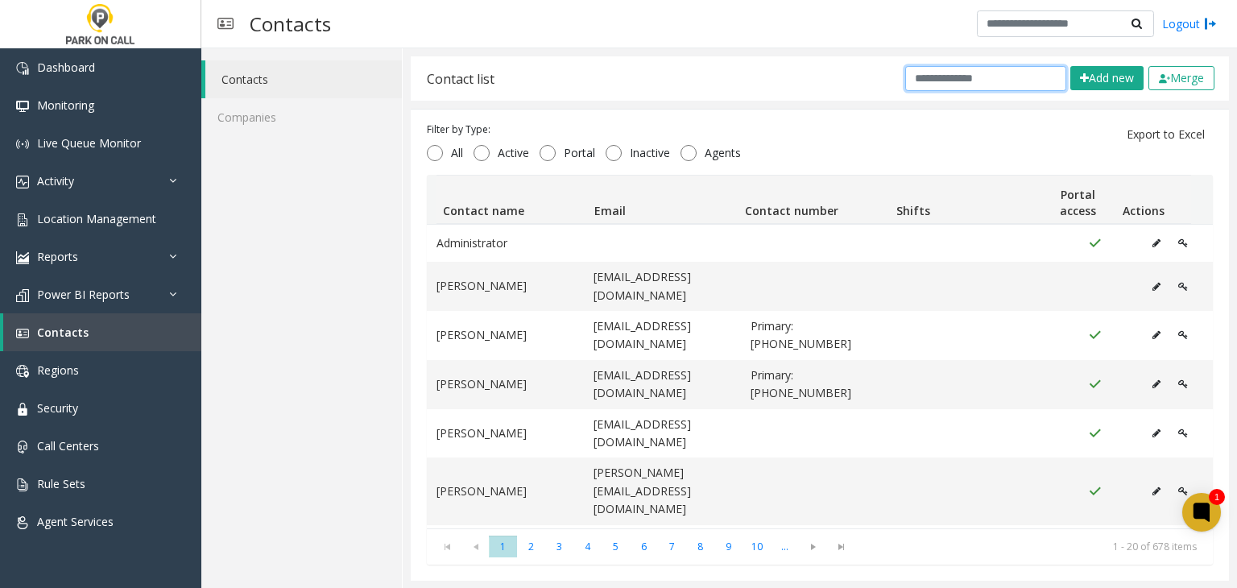
click at [919, 80] on input "text" at bounding box center [985, 78] width 161 height 25
paste input "**********"
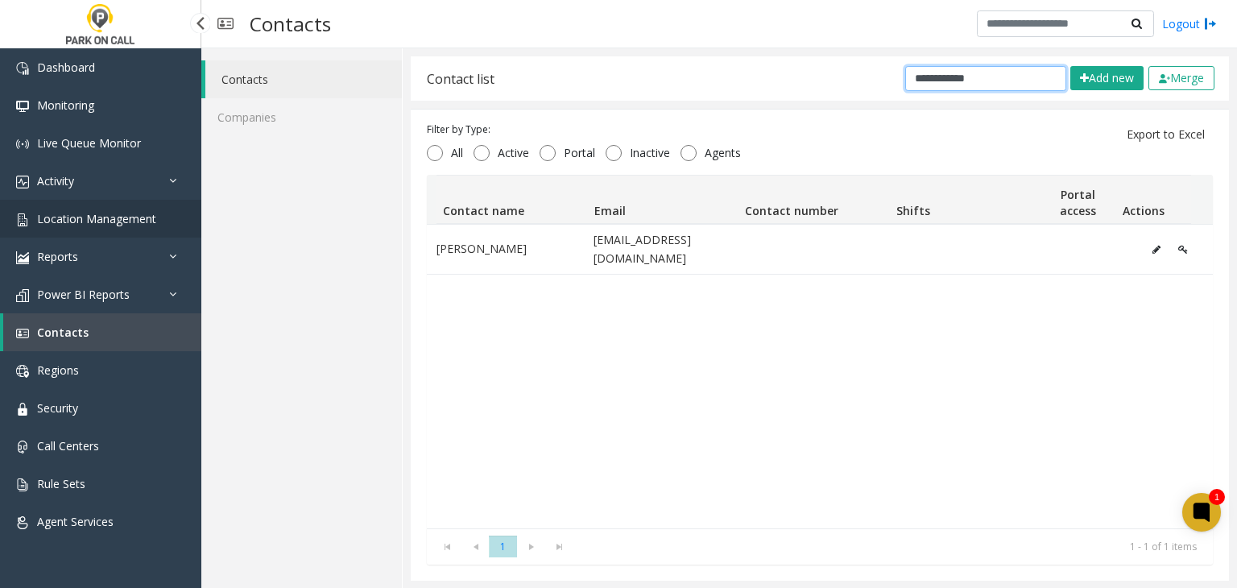
type input "**********"
click at [105, 225] on span "Location Management" at bounding box center [96, 218] width 119 height 15
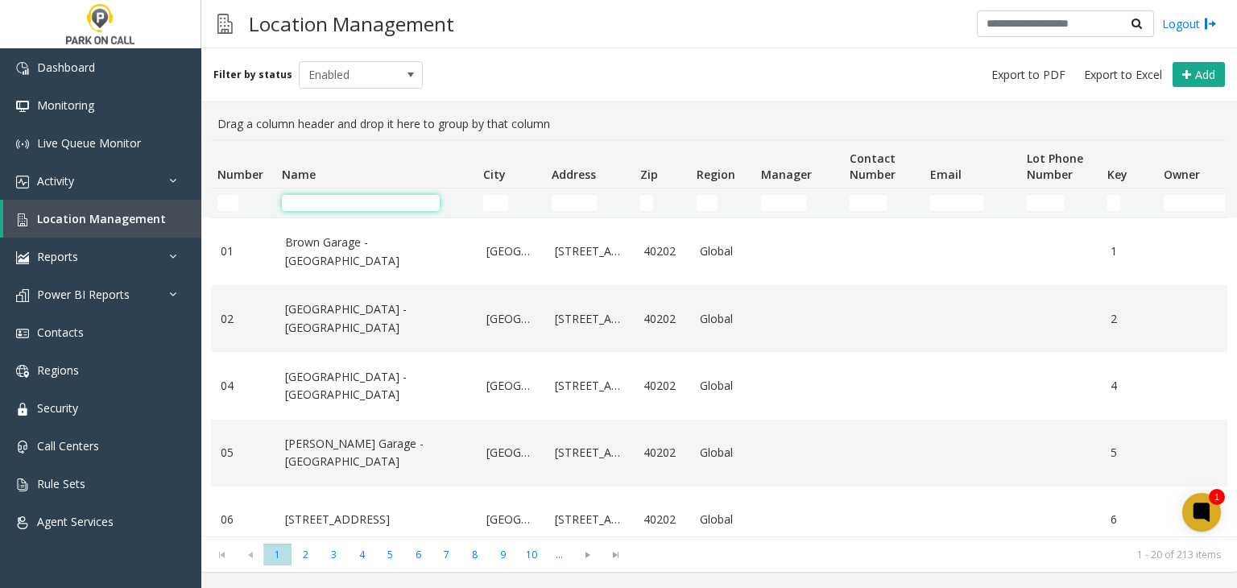
click at [341, 200] on input "Name Filter" at bounding box center [361, 203] width 158 height 16
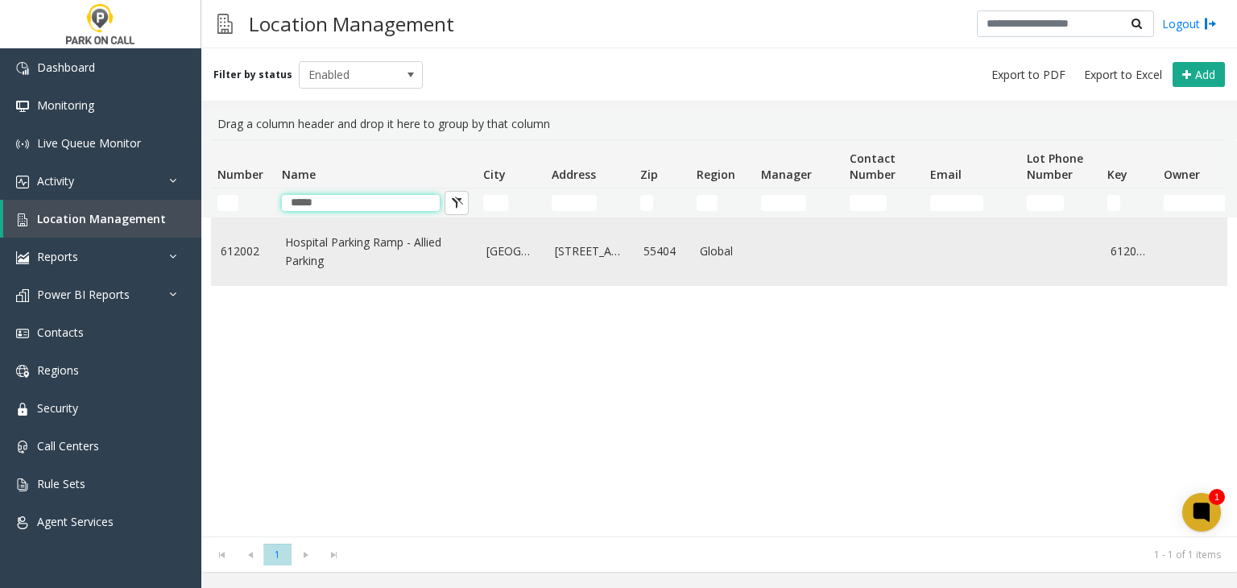
type input "*****"
click at [321, 241] on link "Hospital Parking Ramp - Allied Parking" at bounding box center [376, 251] width 182 height 36
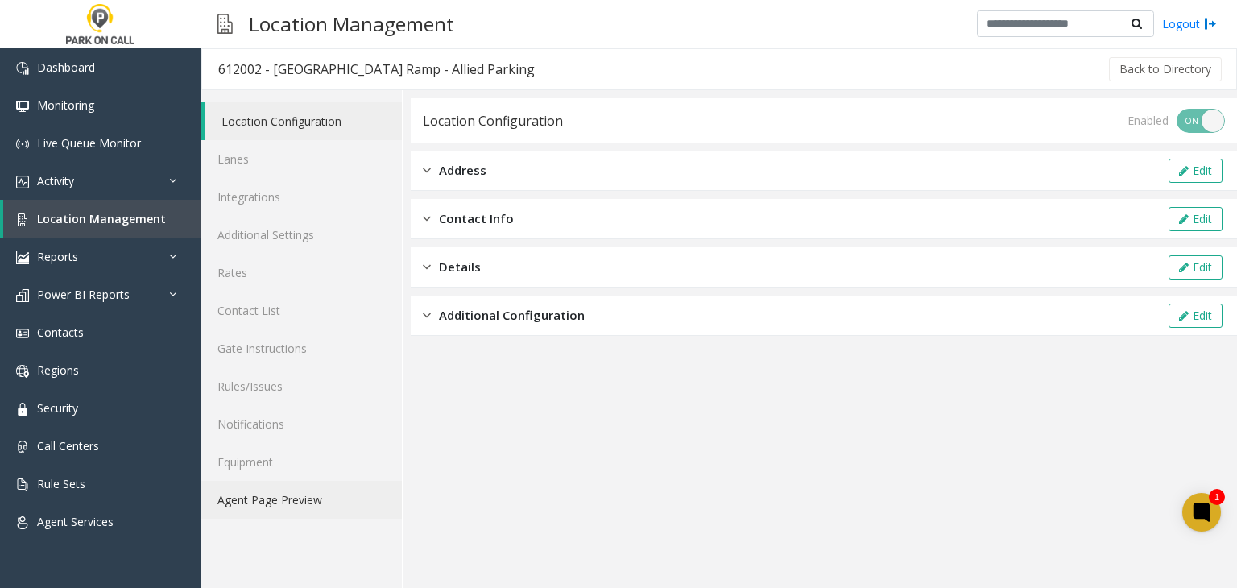
click at [312, 501] on link "Agent Page Preview" at bounding box center [301, 500] width 200 height 38
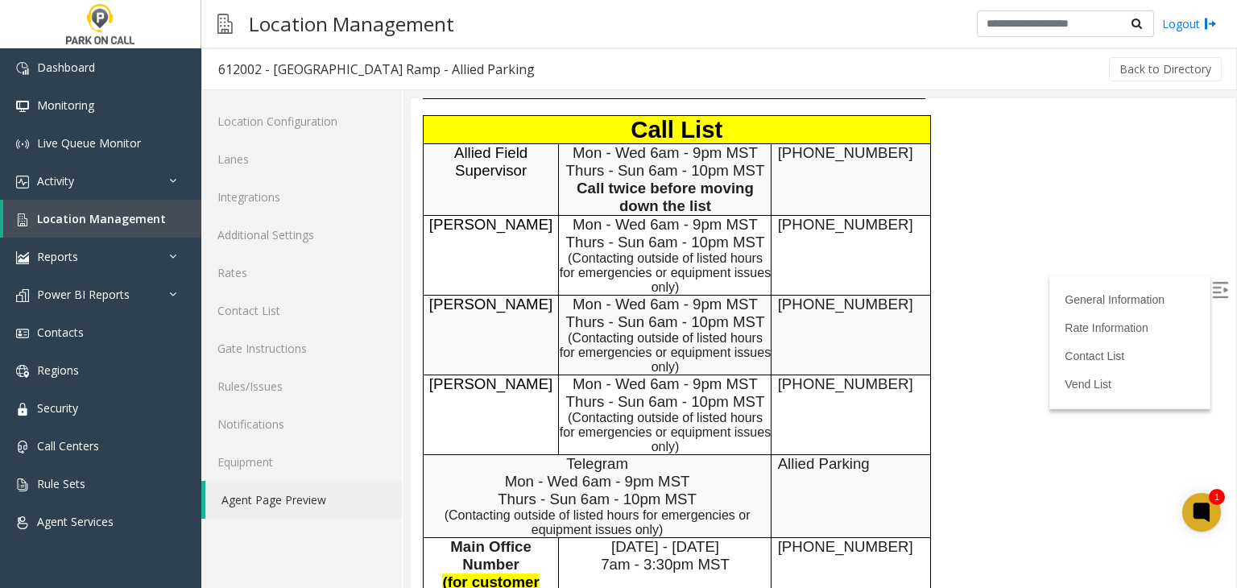
scroll to position [966, 0]
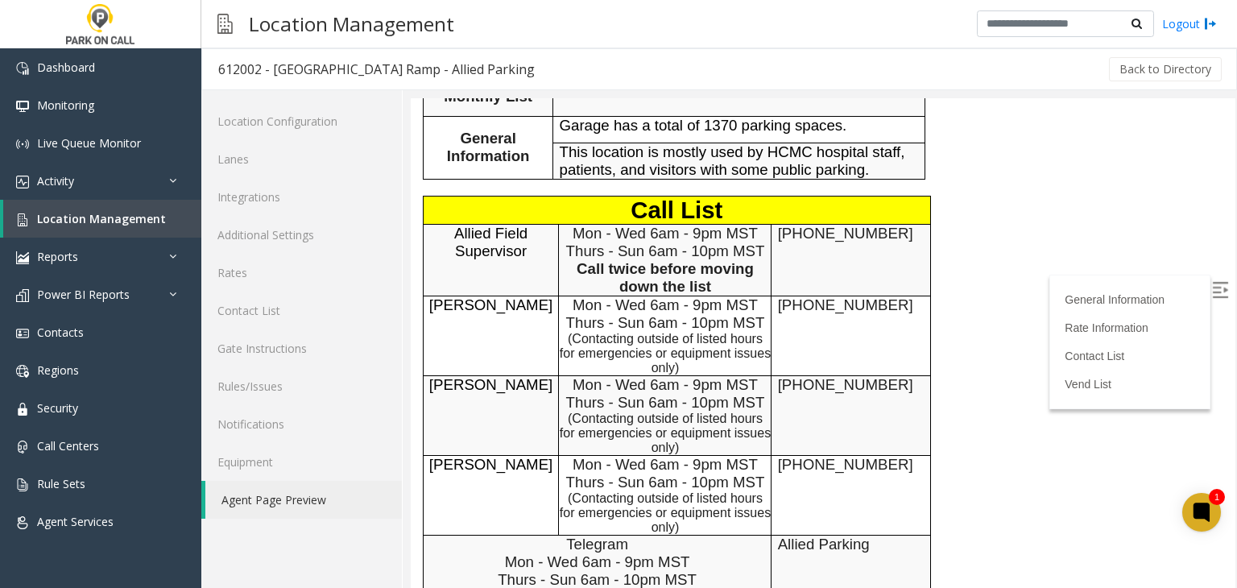
click at [778, 376] on span "612-991-3187" at bounding box center [845, 384] width 135 height 17
drag, startPoint x: 778, startPoint y: 325, endPoint x: 832, endPoint y: 321, distance: 54.1
click at [832, 376] on span "612-991-3187" at bounding box center [845, 384] width 135 height 17
click at [784, 296] on span "612-322-9294" at bounding box center [845, 304] width 135 height 17
drag, startPoint x: 784, startPoint y: 232, endPoint x: 849, endPoint y: 239, distance: 65.6
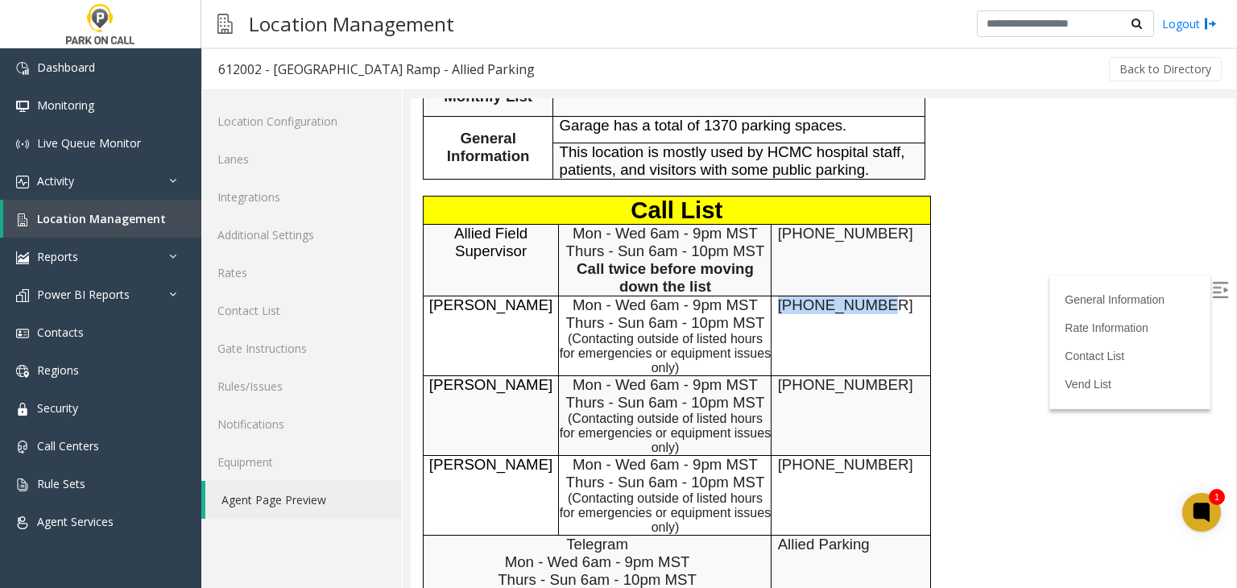
click at [854, 296] on span "612-322-9294" at bounding box center [845, 304] width 135 height 17
click at [84, 324] on link "Contacts" at bounding box center [100, 332] width 201 height 38
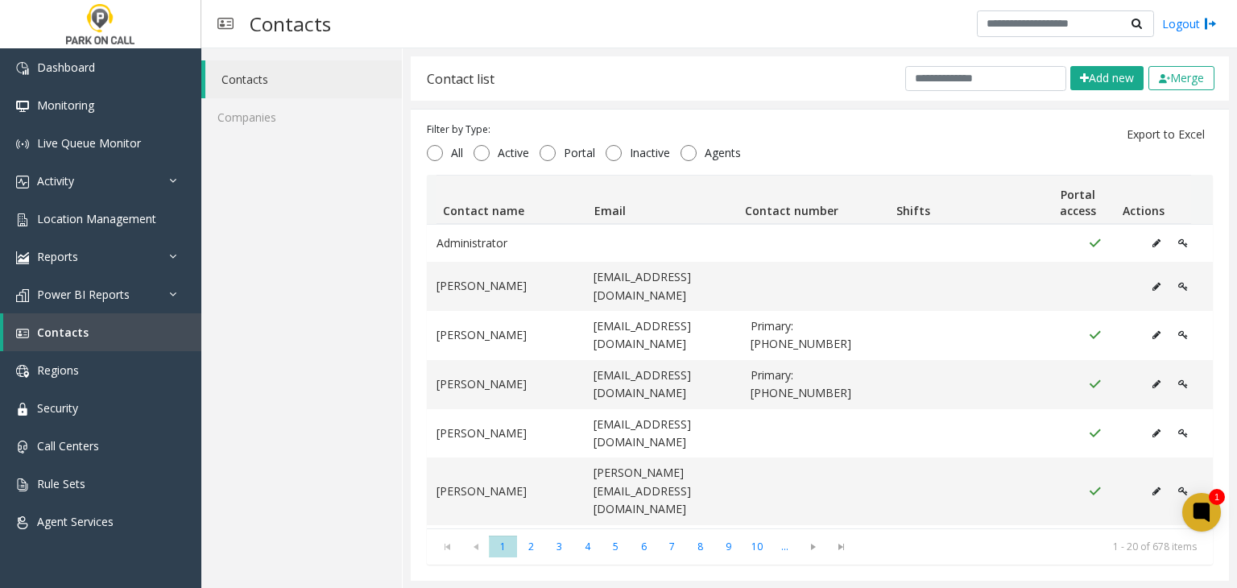
drag, startPoint x: 979, startPoint y: 65, endPoint x: 963, endPoint y: 78, distance: 20.6
click at [976, 68] on div "Contact list Add new Merge" at bounding box center [820, 78] width 818 height 44
click at [963, 78] on input "text" at bounding box center [985, 78] width 161 height 25
paste input "**********"
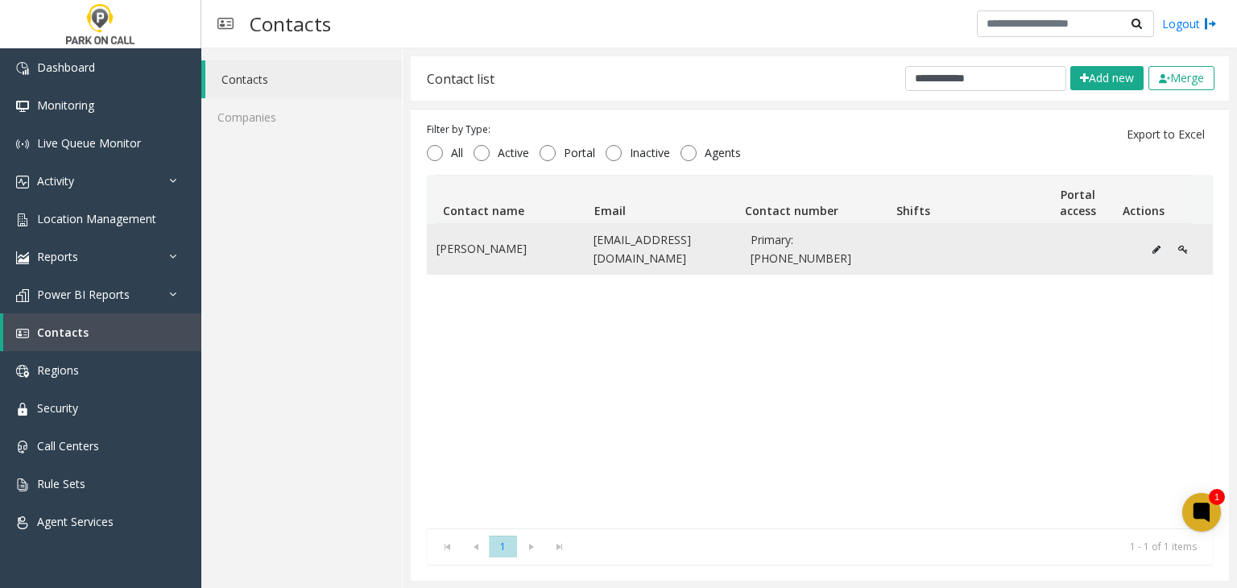
click at [795, 251] on span "Primary: 763-568-0112" at bounding box center [819, 249] width 138 height 36
drag, startPoint x: 795, startPoint y: 251, endPoint x: 845, endPoint y: 248, distance: 50.0
click at [845, 248] on span "Primary: 763-568-0112" at bounding box center [819, 249] width 138 height 36
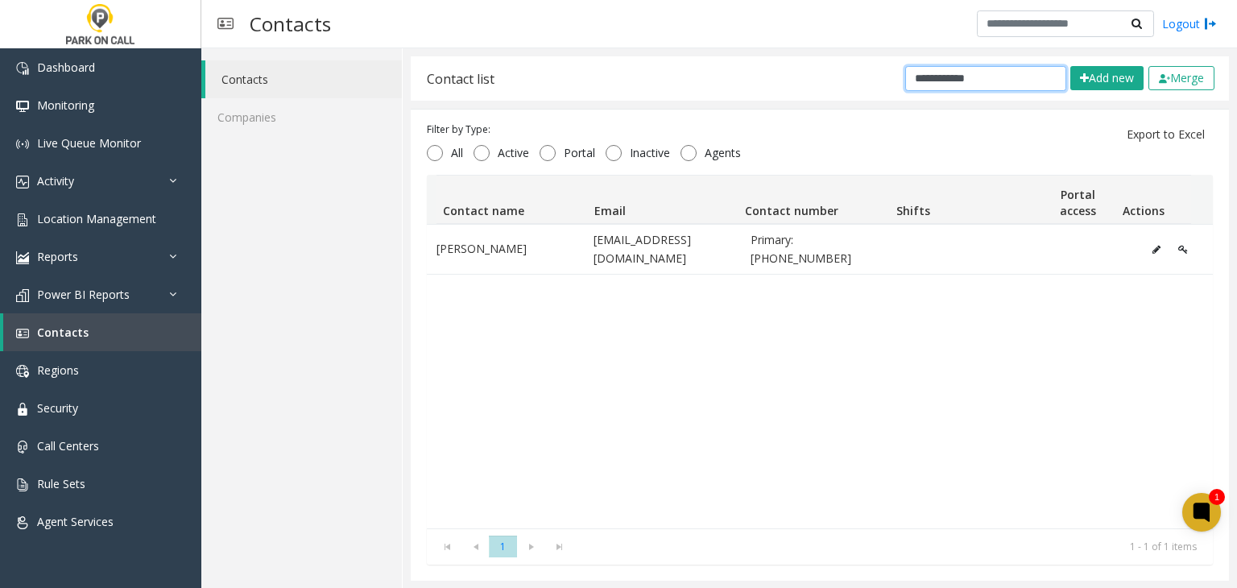
click at [1002, 87] on input "**********" at bounding box center [985, 78] width 161 height 25
paste input "text"
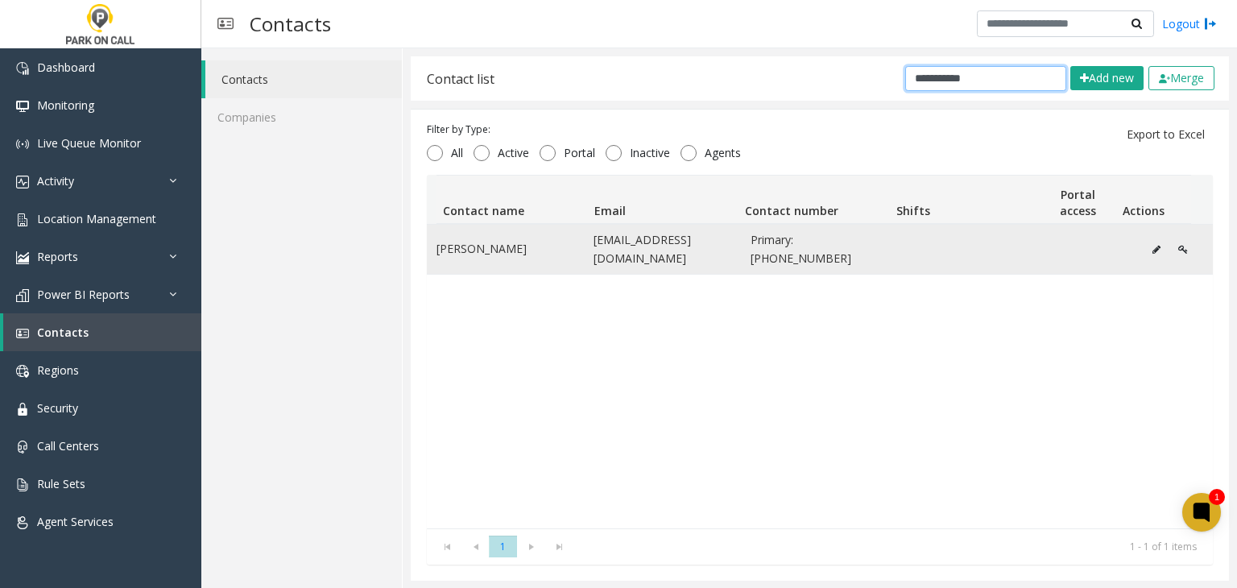
type input "**********"
click at [790, 249] on span "Primary: 612-226-7674" at bounding box center [819, 249] width 138 height 36
drag, startPoint x: 790, startPoint y: 249, endPoint x: 847, endPoint y: 246, distance: 57.2
click at [847, 246] on span "Primary: 612-226-7674" at bounding box center [819, 249] width 138 height 36
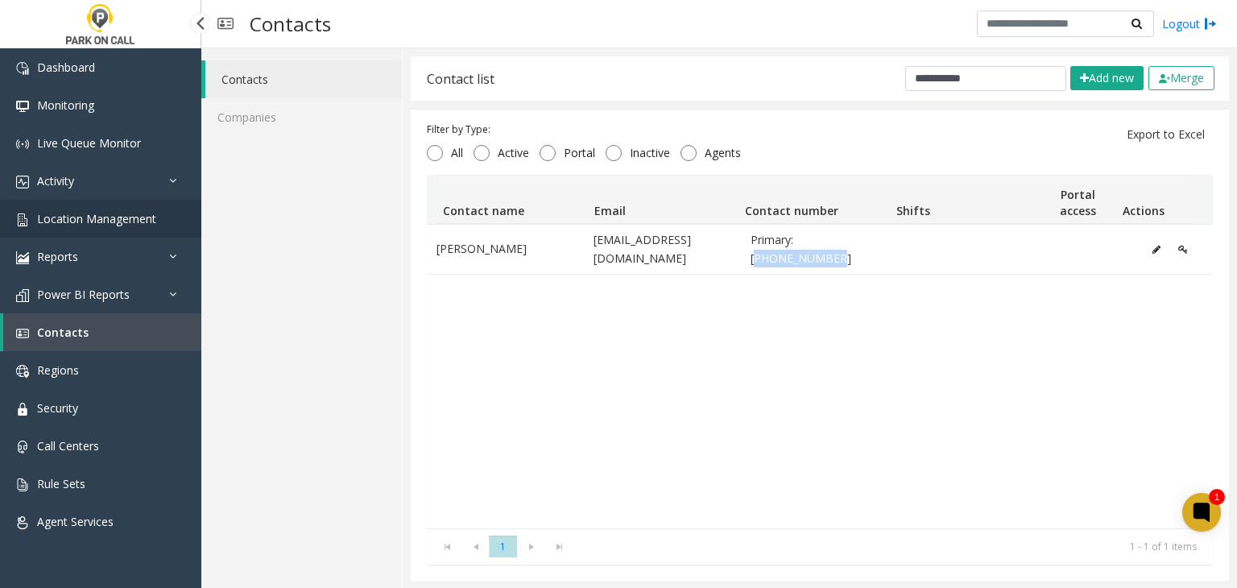
click at [87, 221] on span "Location Management" at bounding box center [96, 218] width 119 height 15
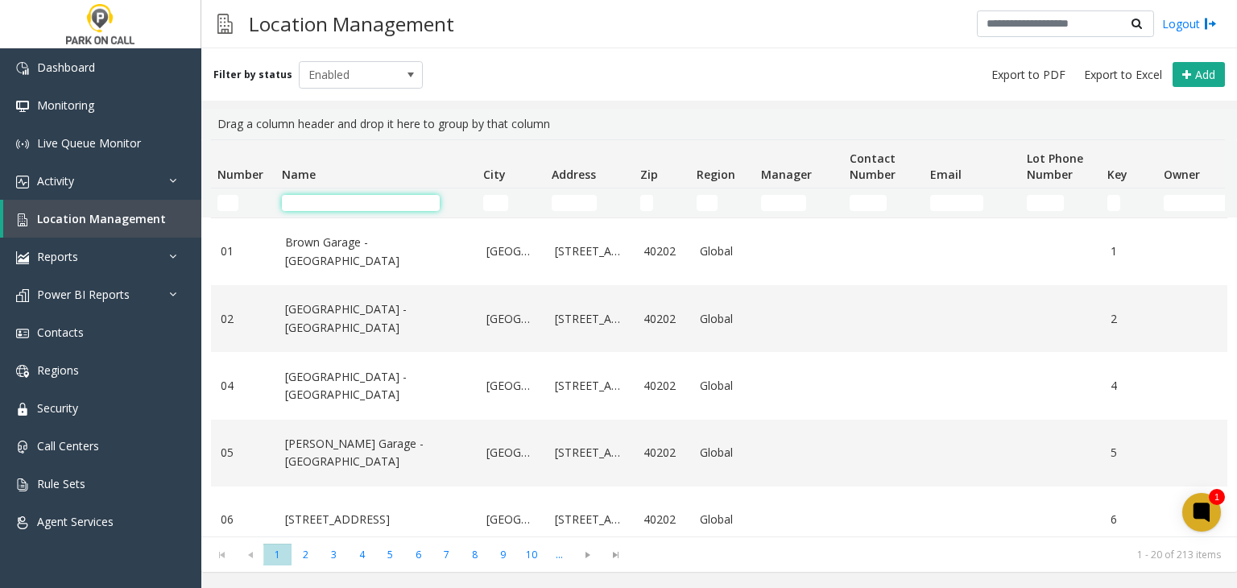
click at [333, 206] on input "Name Filter" at bounding box center [361, 203] width 158 height 16
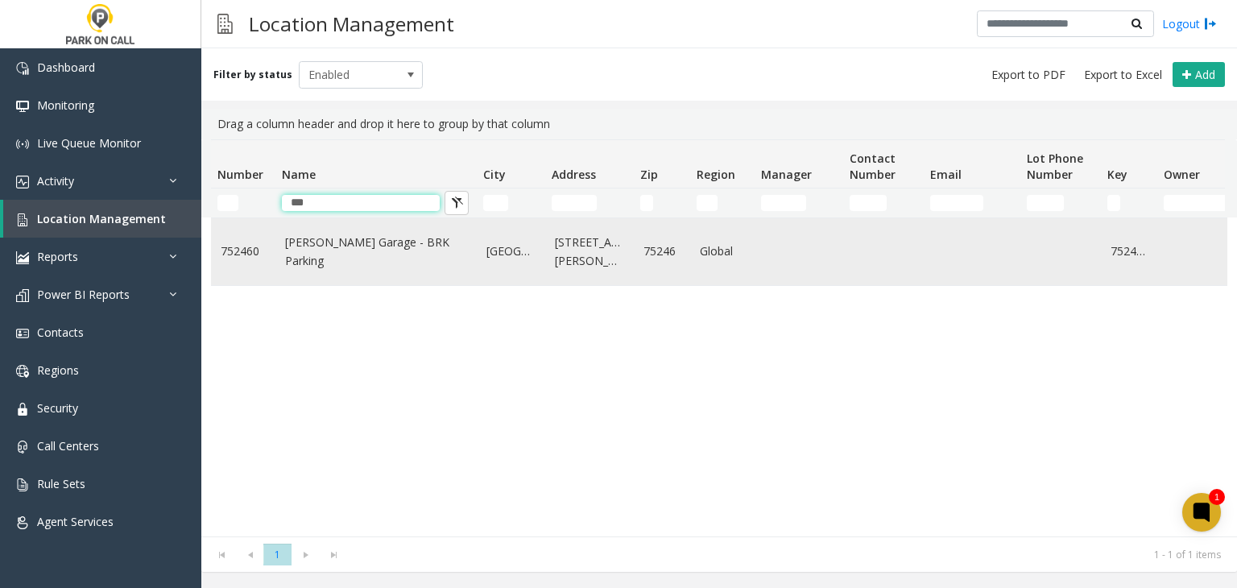
type input "***"
click at [331, 254] on link "Gaston MOB Garage - BRK Parking" at bounding box center [376, 251] width 182 height 36
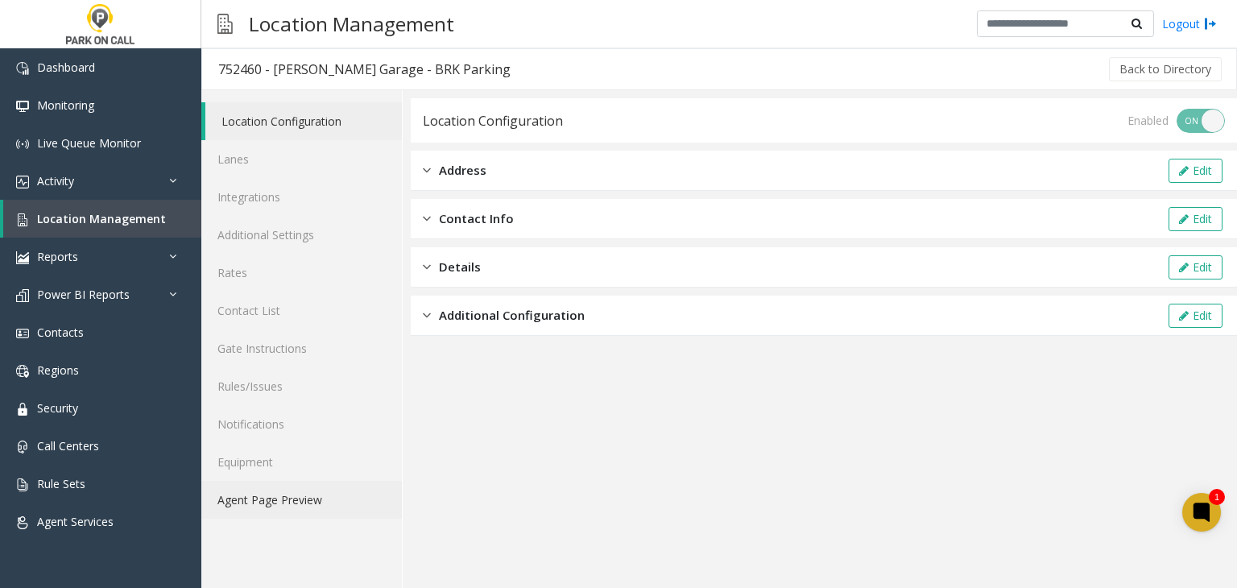
click at [271, 503] on link "Agent Page Preview" at bounding box center [301, 500] width 200 height 38
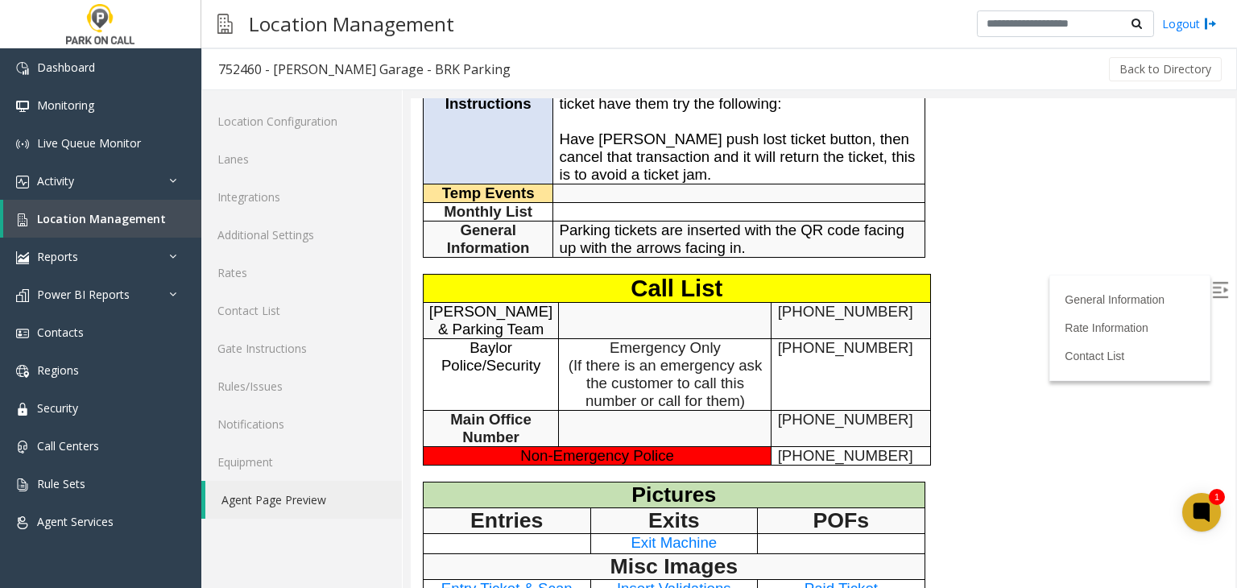
scroll to position [403, 0]
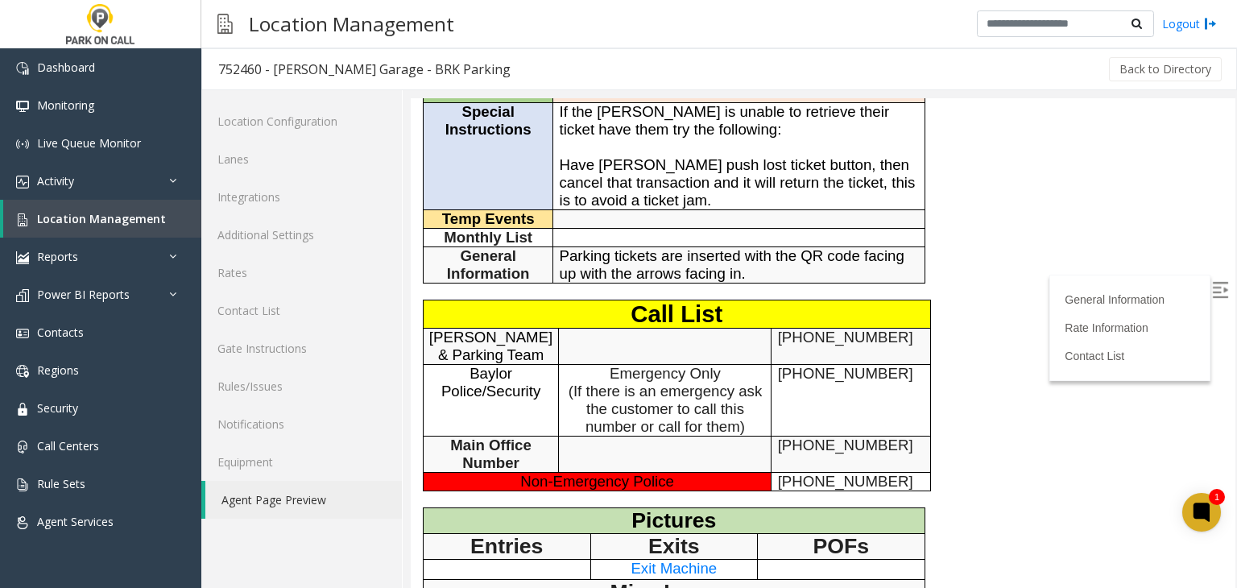
click at [789, 328] on span "214-949-7714" at bounding box center [845, 336] width 135 height 17
drag, startPoint x: 789, startPoint y: 284, endPoint x: 850, endPoint y: 294, distance: 61.9
click at [850, 328] on td "214-949-7714" at bounding box center [850, 346] width 159 height 36
click at [110, 223] on span "Location Management" at bounding box center [101, 218] width 129 height 15
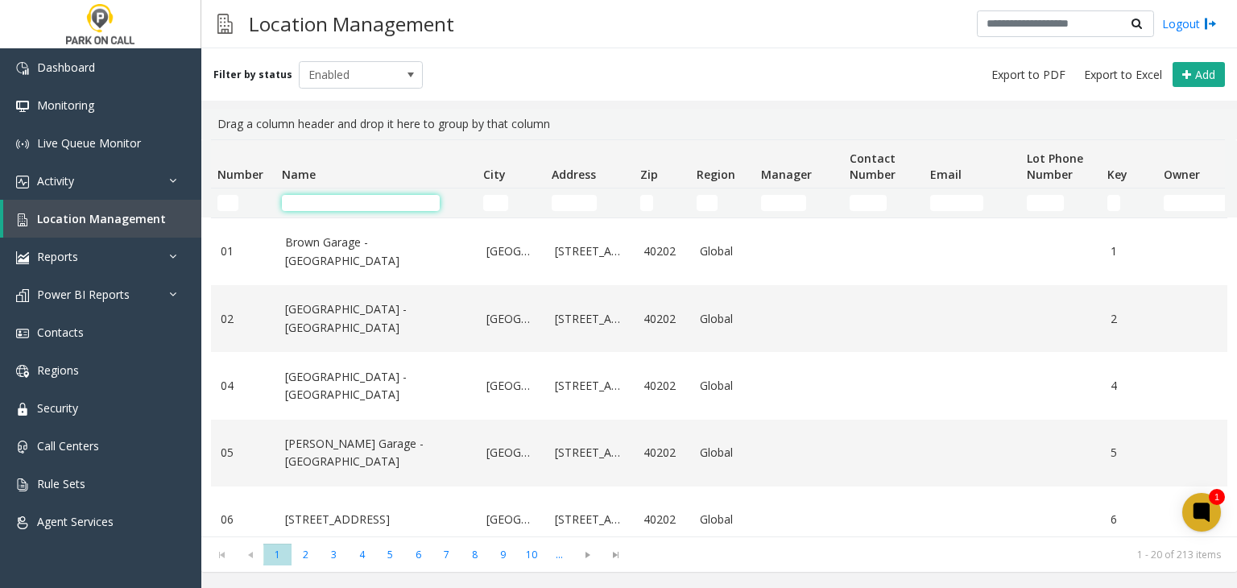
click at [333, 205] on input "Name Filter" at bounding box center [361, 203] width 158 height 16
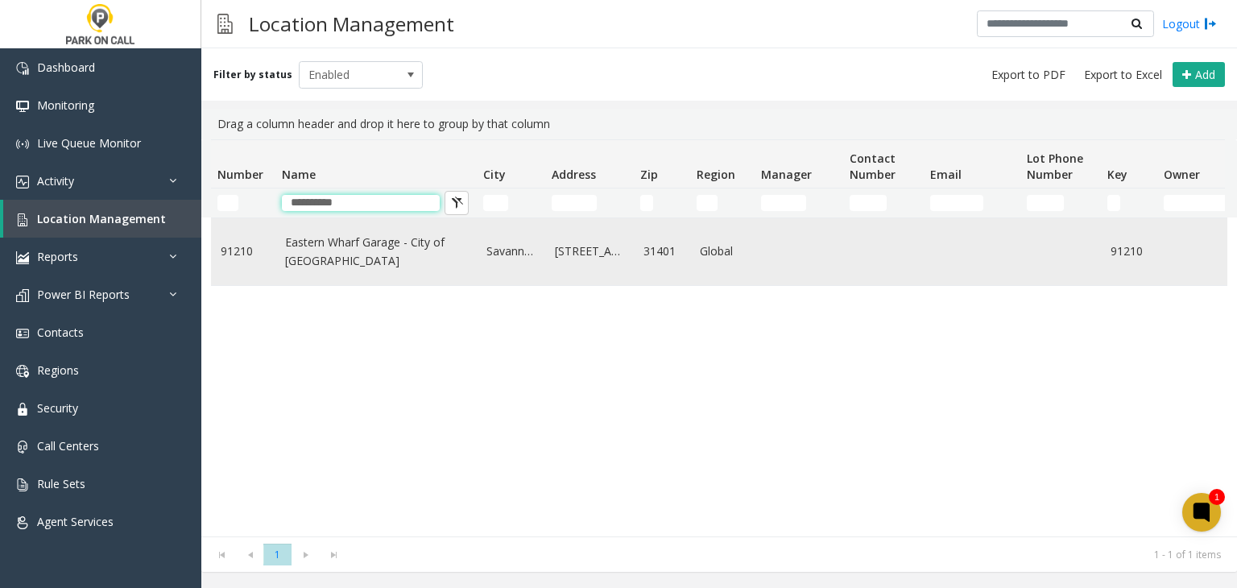
type input "**********"
click at [339, 244] on link "Eastern Wharf Garage - City of Savannah" at bounding box center [376, 251] width 182 height 36
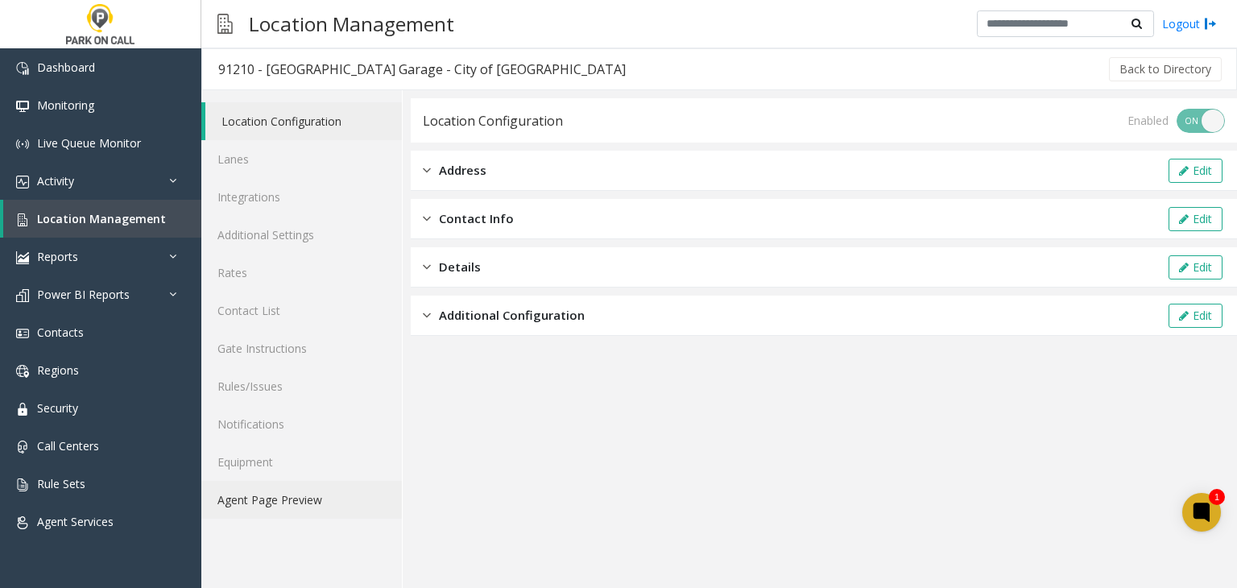
click at [293, 498] on link "Agent Page Preview" at bounding box center [301, 500] width 200 height 38
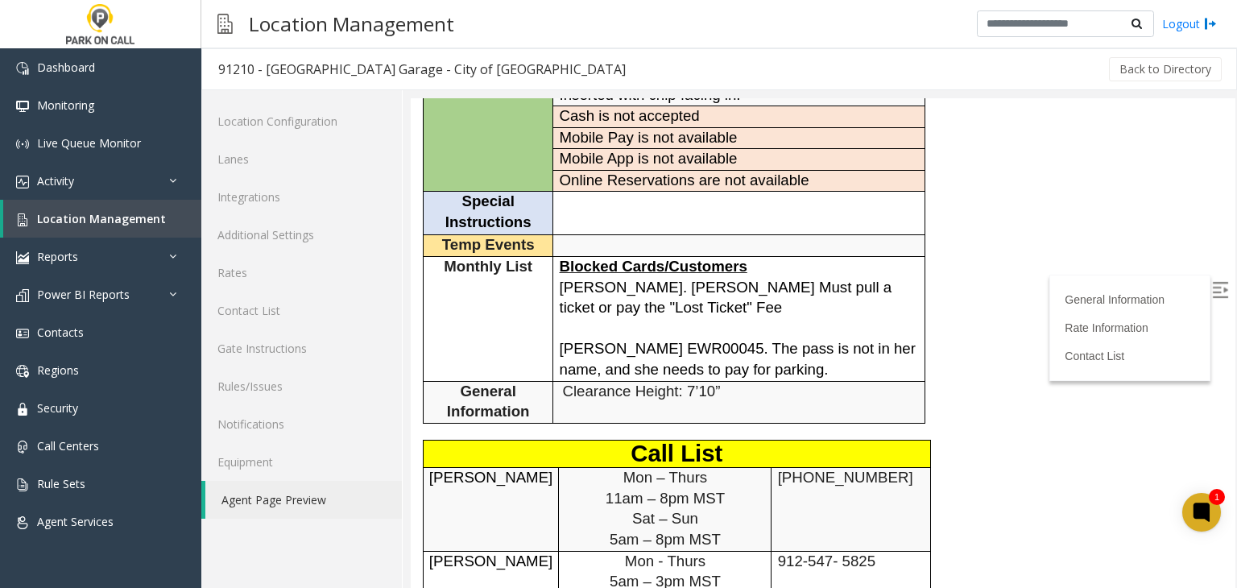
scroll to position [322, 0]
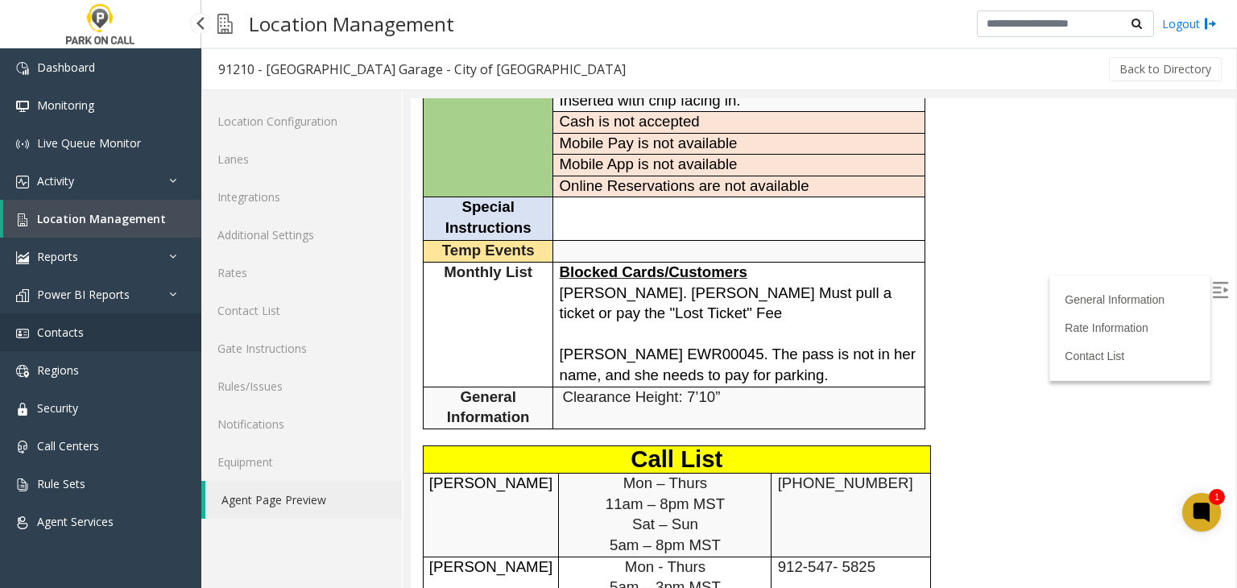
click at [107, 340] on link "Contacts" at bounding box center [100, 332] width 201 height 38
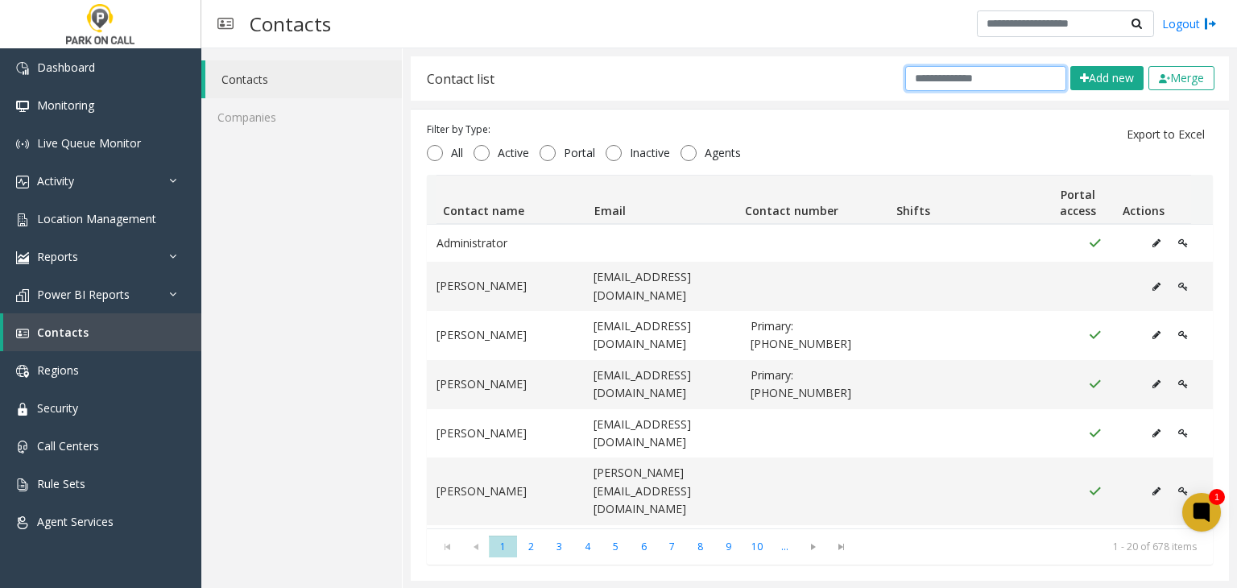
click at [908, 87] on input "text" at bounding box center [985, 78] width 161 height 25
paste input "**********"
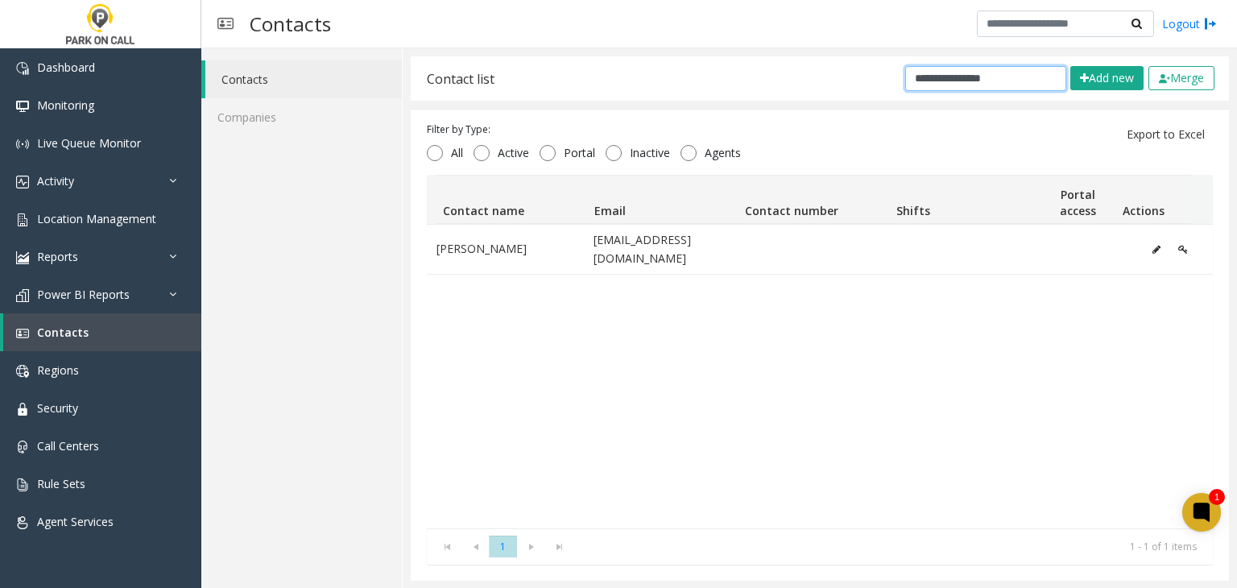
click at [976, 81] on input "**********" at bounding box center [985, 78] width 161 height 25
paste input "*"
type input "**********"
click at [98, 221] on span "Location Management" at bounding box center [96, 218] width 119 height 15
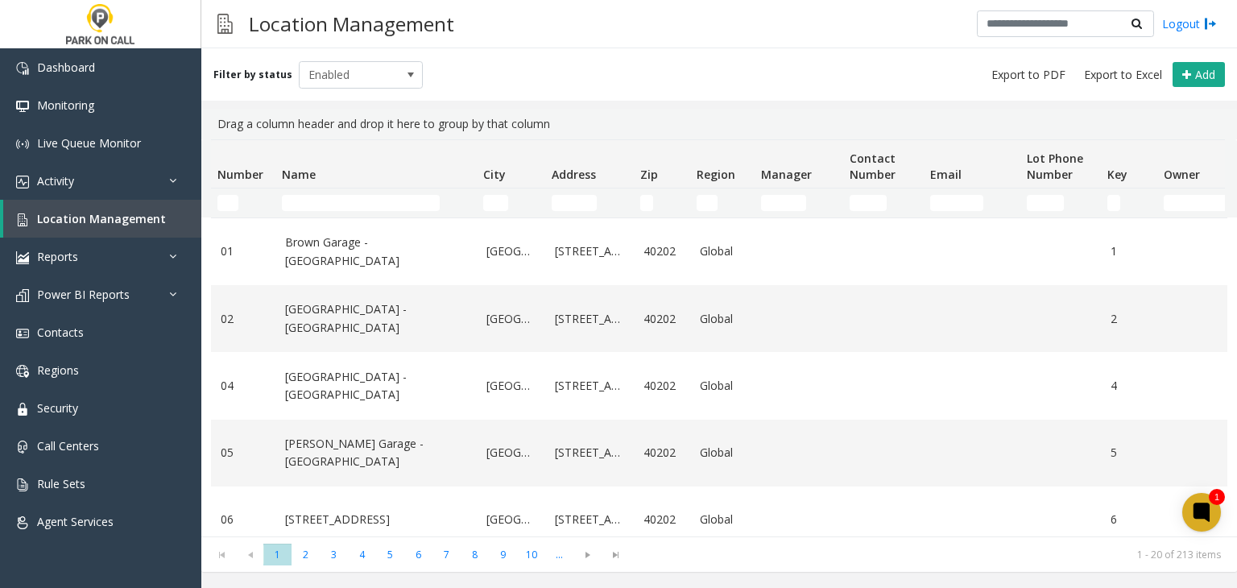
click at [395, 213] on td "Name Filter" at bounding box center [375, 202] width 201 height 29
click at [380, 204] on input "Name Filter" at bounding box center [361, 203] width 158 height 16
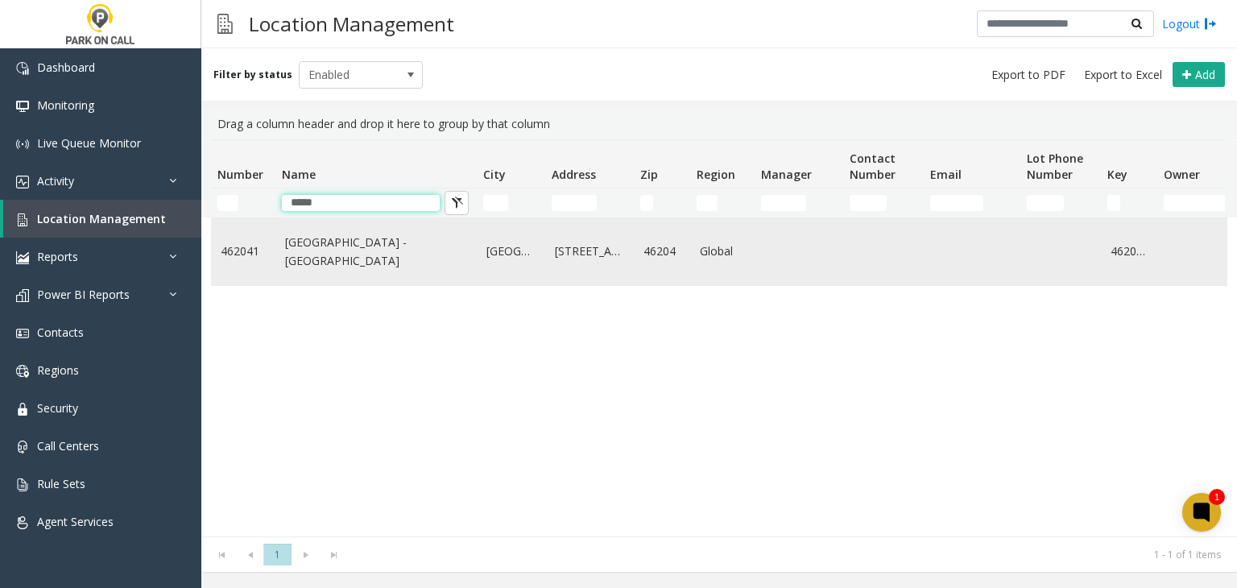
type input "*****"
click at [341, 270] on td "Court Street Garage - IPark" at bounding box center [375, 251] width 201 height 67
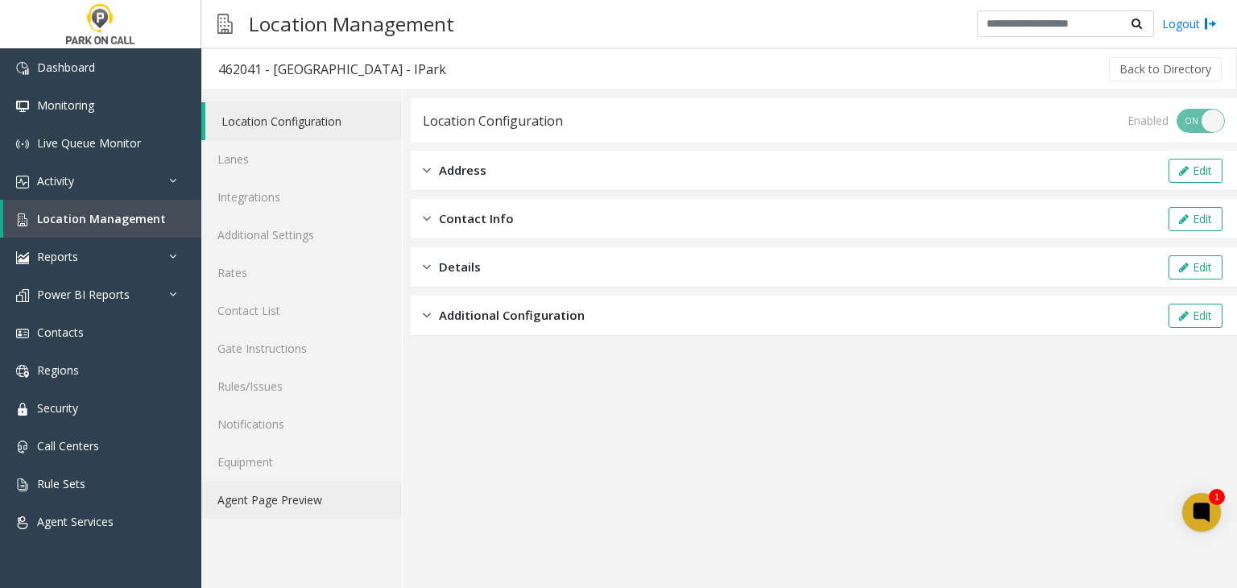
click at [308, 504] on link "Agent Page Preview" at bounding box center [301, 500] width 200 height 38
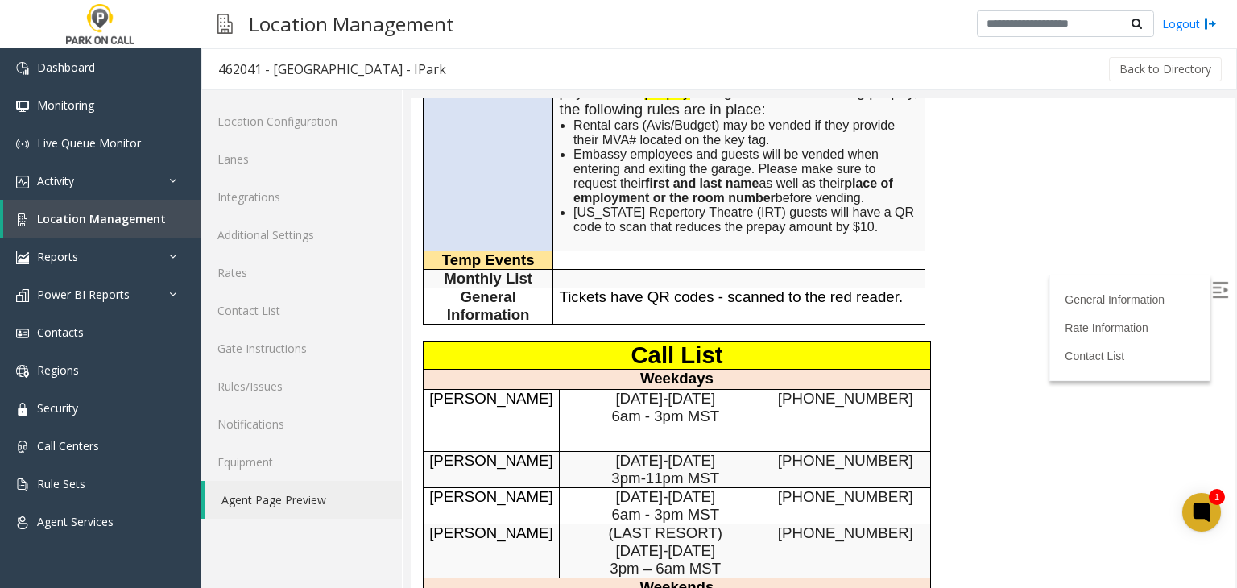
scroll to position [725, 0]
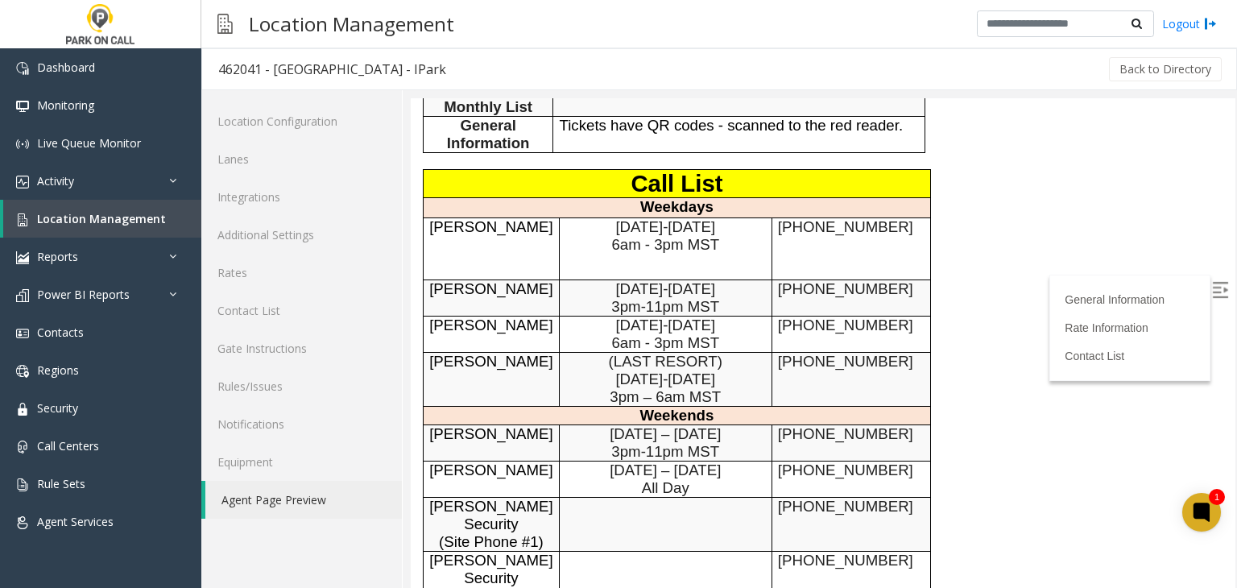
click at [783, 218] on span "317-366-3979" at bounding box center [845, 226] width 135 height 17
drag, startPoint x: 783, startPoint y: 215, endPoint x: 844, endPoint y: 222, distance: 61.6
click at [844, 222] on span "317-366-3979" at bounding box center [845, 226] width 135 height 17
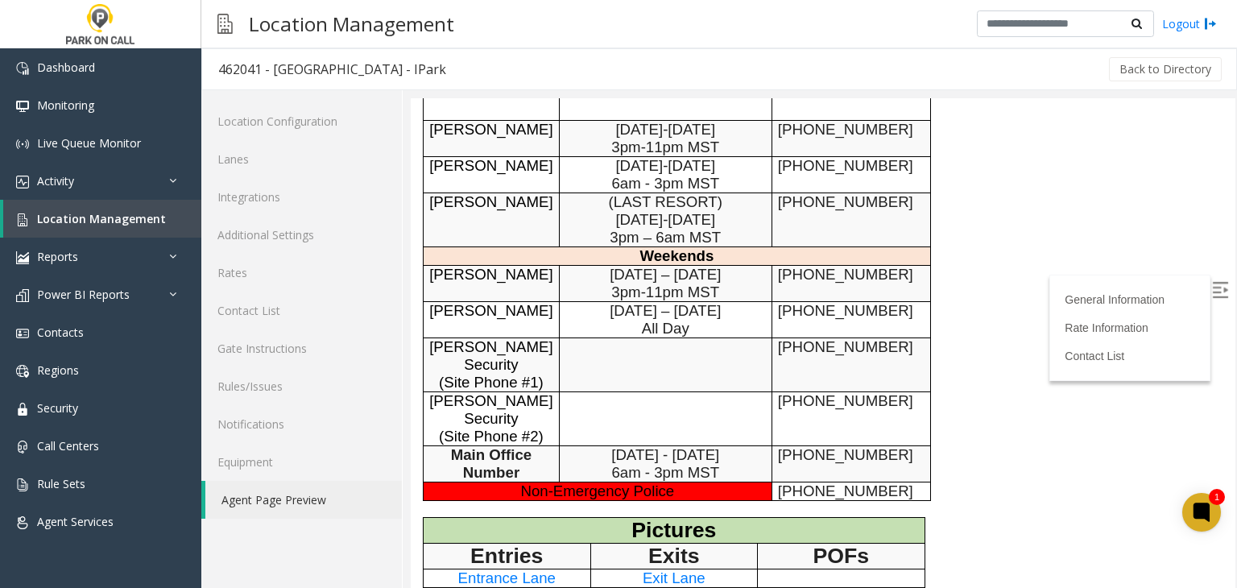
scroll to position [886, 0]
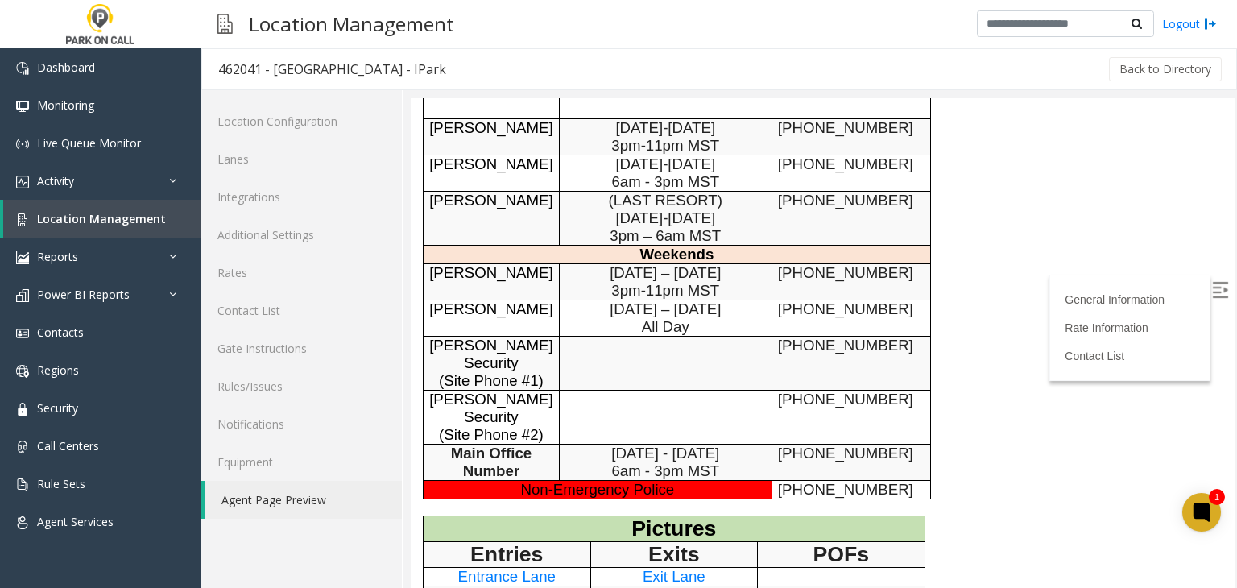
click at [788, 300] on span "317-376-0935" at bounding box center [845, 308] width 135 height 17
drag, startPoint x: 788, startPoint y: 295, endPoint x: 829, endPoint y: 295, distance: 41.1
click at [829, 300] on span "317-376-0935" at bounding box center [845, 308] width 135 height 17
click at [127, 217] on span "Location Management" at bounding box center [101, 218] width 129 height 15
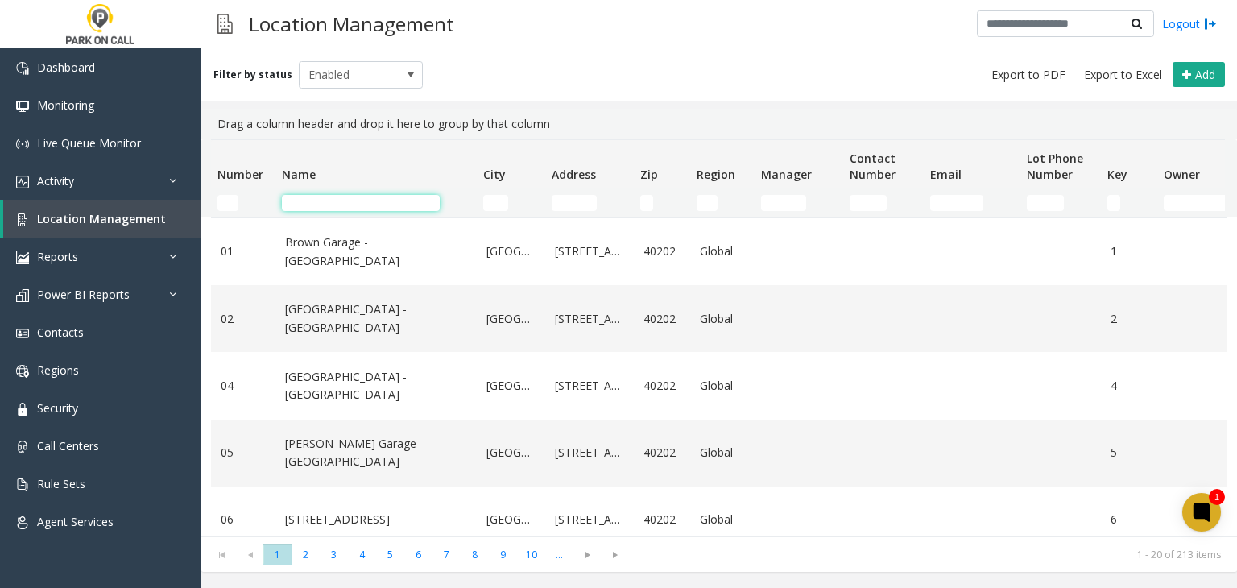
click at [351, 209] on input "Name Filter" at bounding box center [361, 203] width 158 height 16
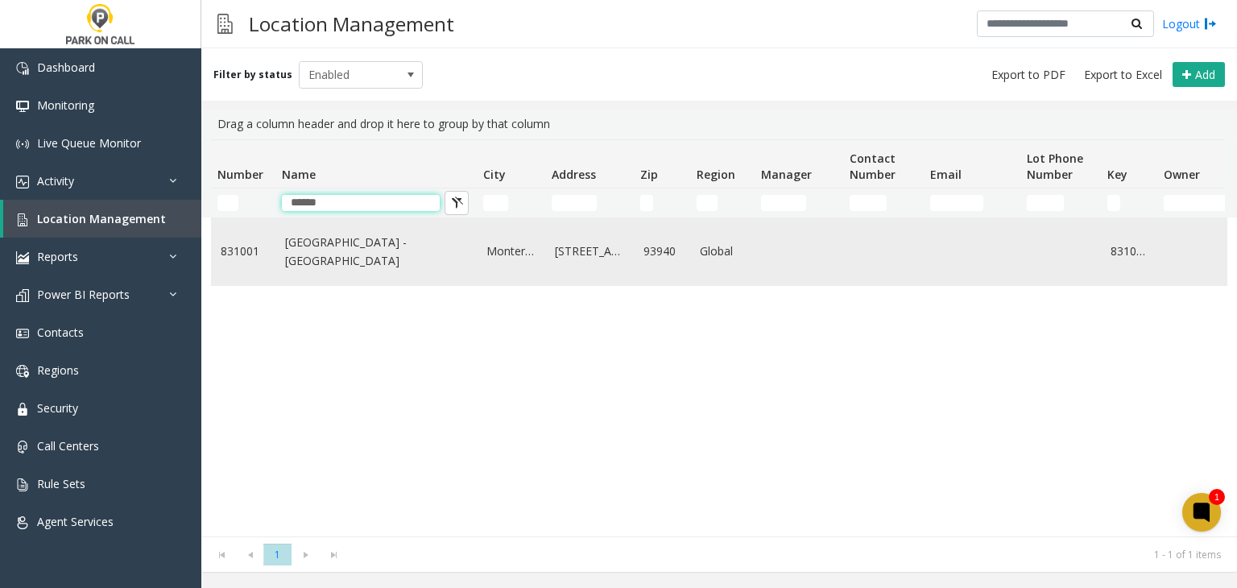
type input "******"
click at [360, 255] on link "Heritage Harbor Parking Garage - Monterey Bay Aquarium" at bounding box center [376, 251] width 182 height 36
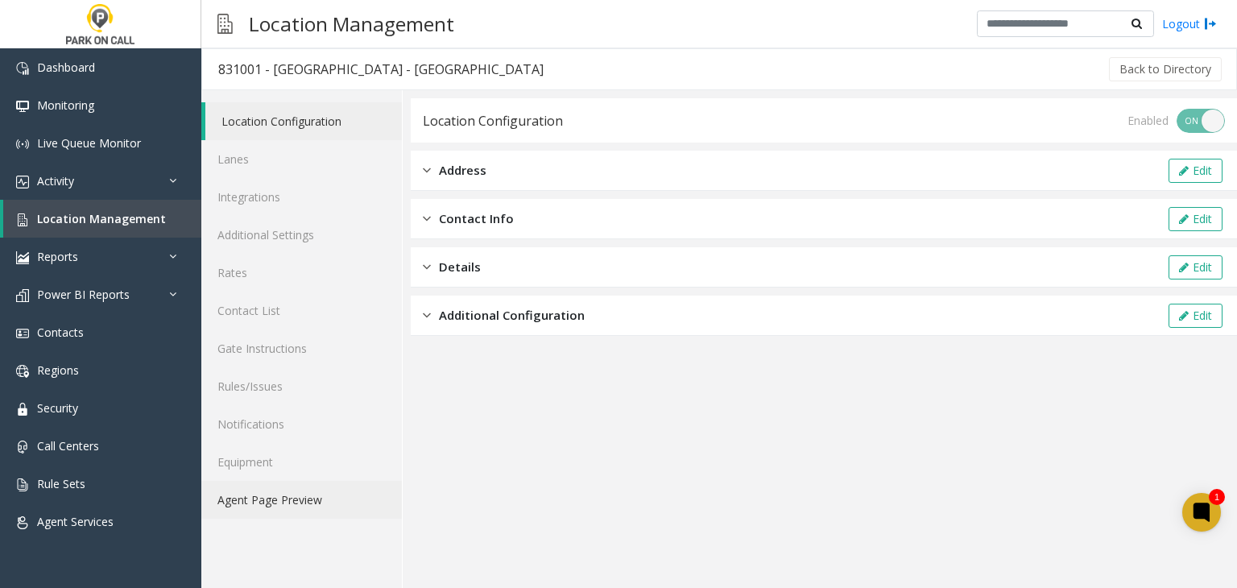
click at [304, 499] on link "Agent Page Preview" at bounding box center [301, 500] width 200 height 38
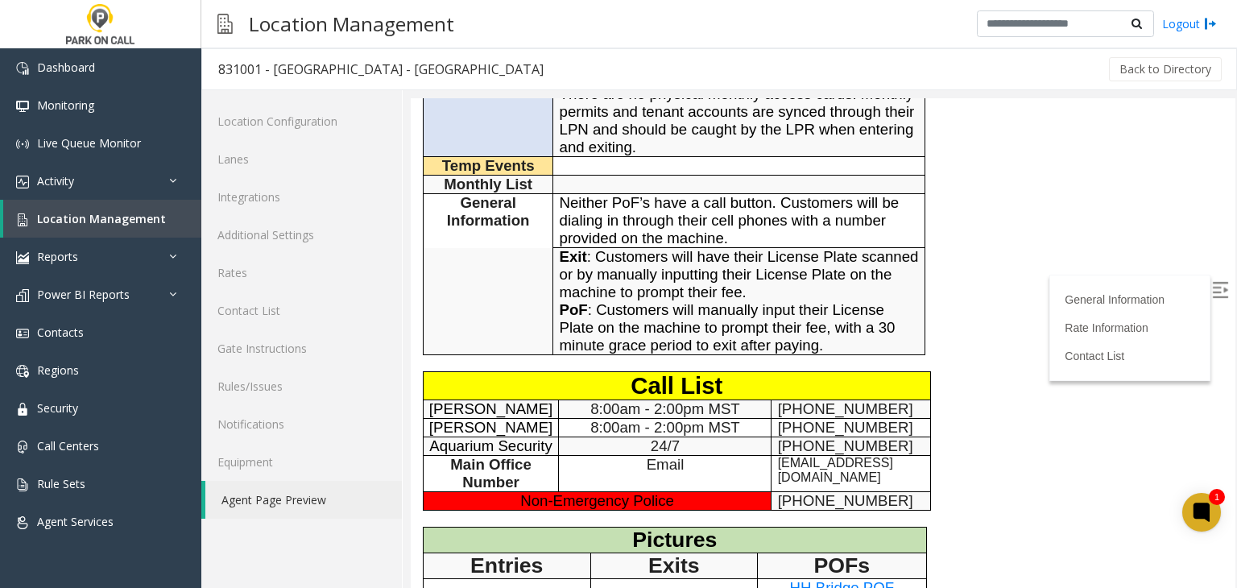
scroll to position [805, 0]
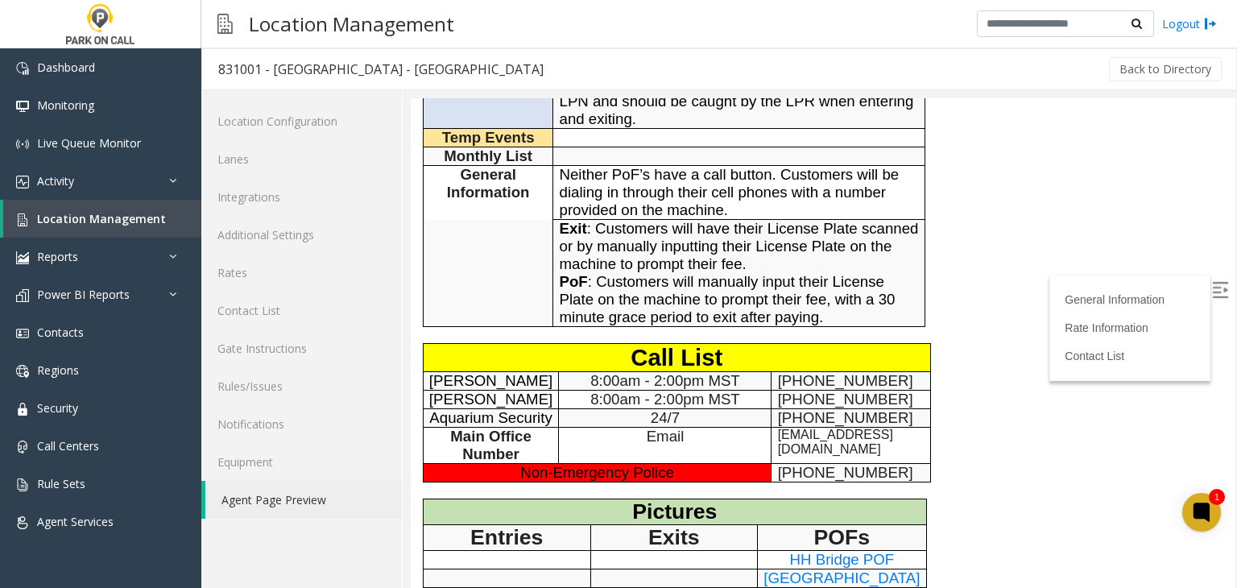
click at [783, 372] on span "831-648-4998" at bounding box center [845, 380] width 135 height 17
drag, startPoint x: 783, startPoint y: 357, endPoint x: 835, endPoint y: 364, distance: 52.8
click at [835, 372] on span "831-648-4998" at bounding box center [845, 380] width 135 height 17
click at [97, 346] on link "Contacts" at bounding box center [100, 332] width 201 height 38
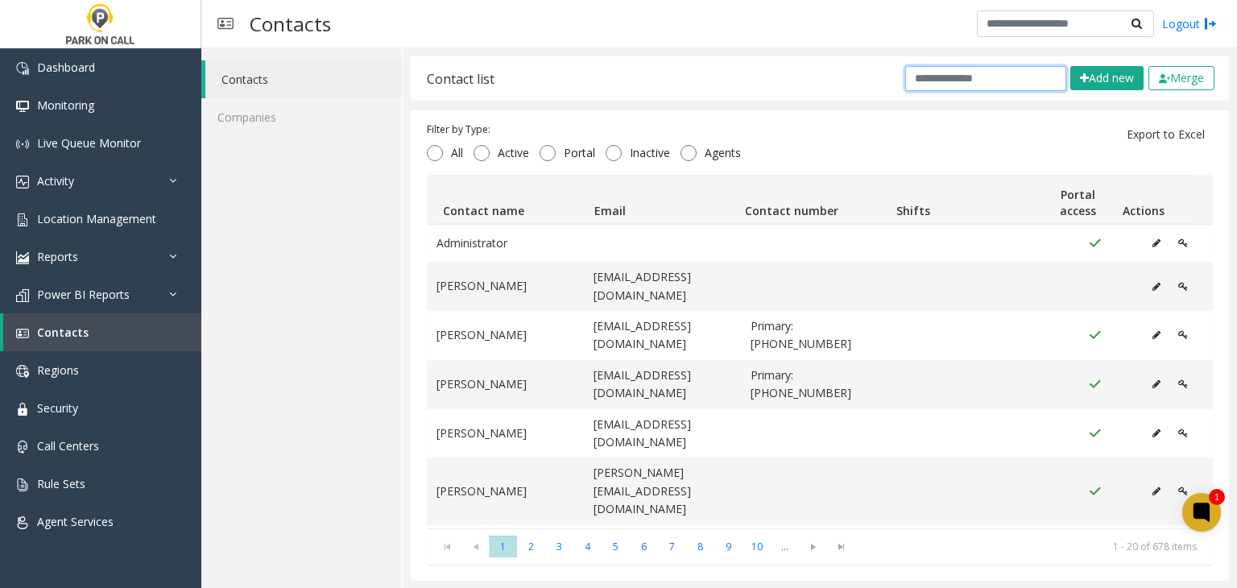
click at [990, 81] on input "text" at bounding box center [985, 78] width 161 height 25
paste input "**********"
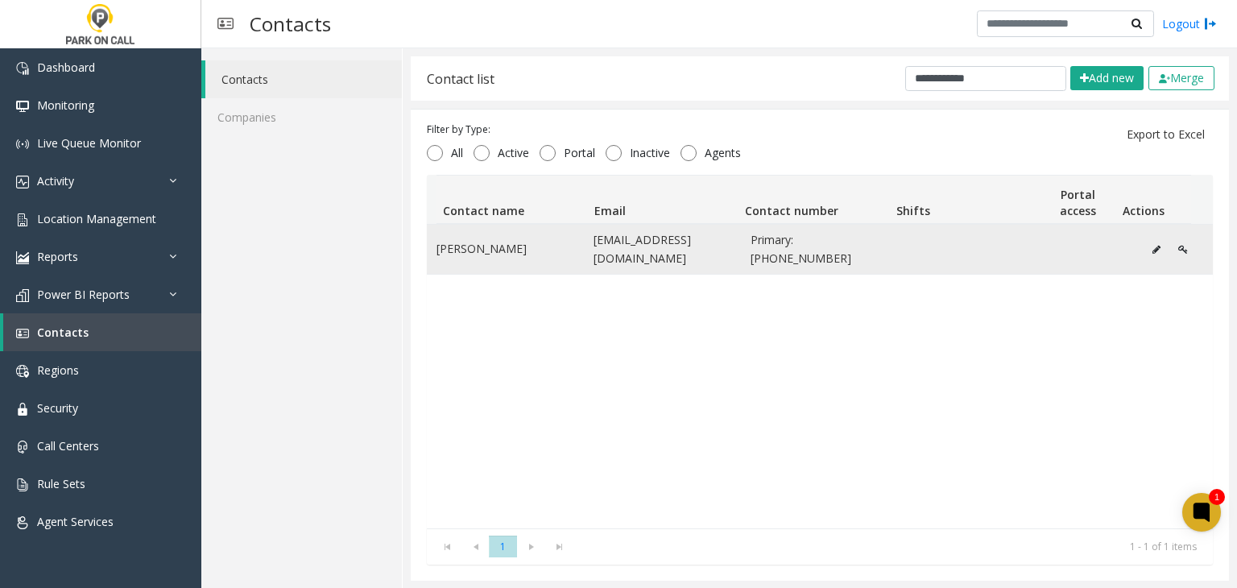
click at [807, 243] on span "Primary: +1 2087617217" at bounding box center [819, 249] width 138 height 36
drag, startPoint x: 807, startPoint y: 243, endPoint x: 836, endPoint y: 244, distance: 29.0
click at [836, 244] on span "Primary: +1 2087617217" at bounding box center [819, 249] width 138 height 36
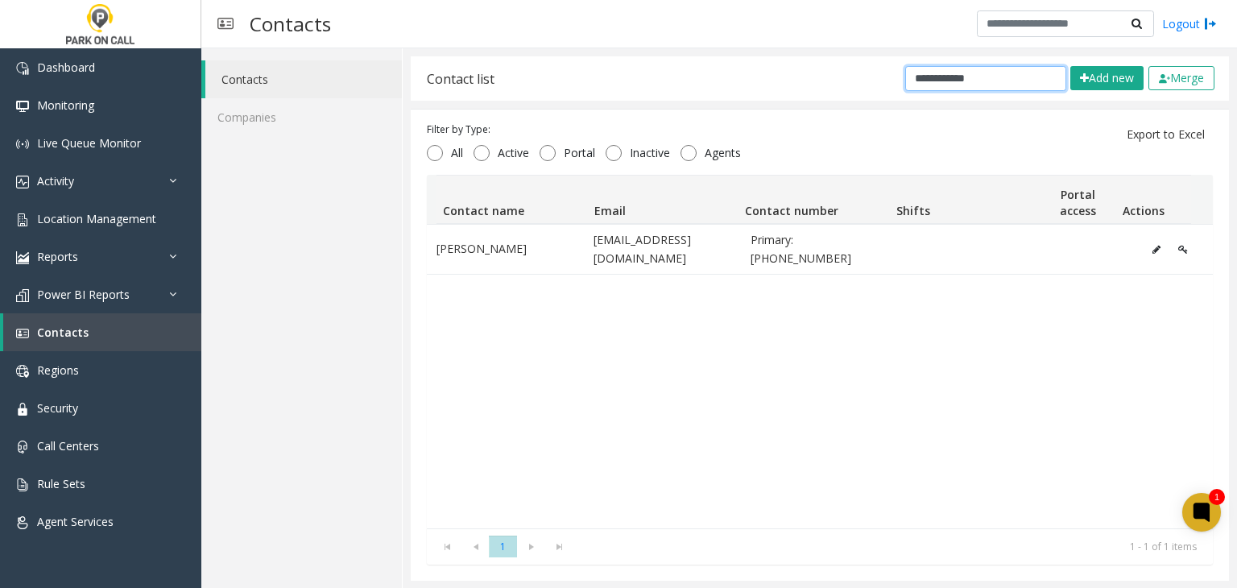
click at [969, 86] on input "**********" at bounding box center [985, 78] width 161 height 25
paste input "*"
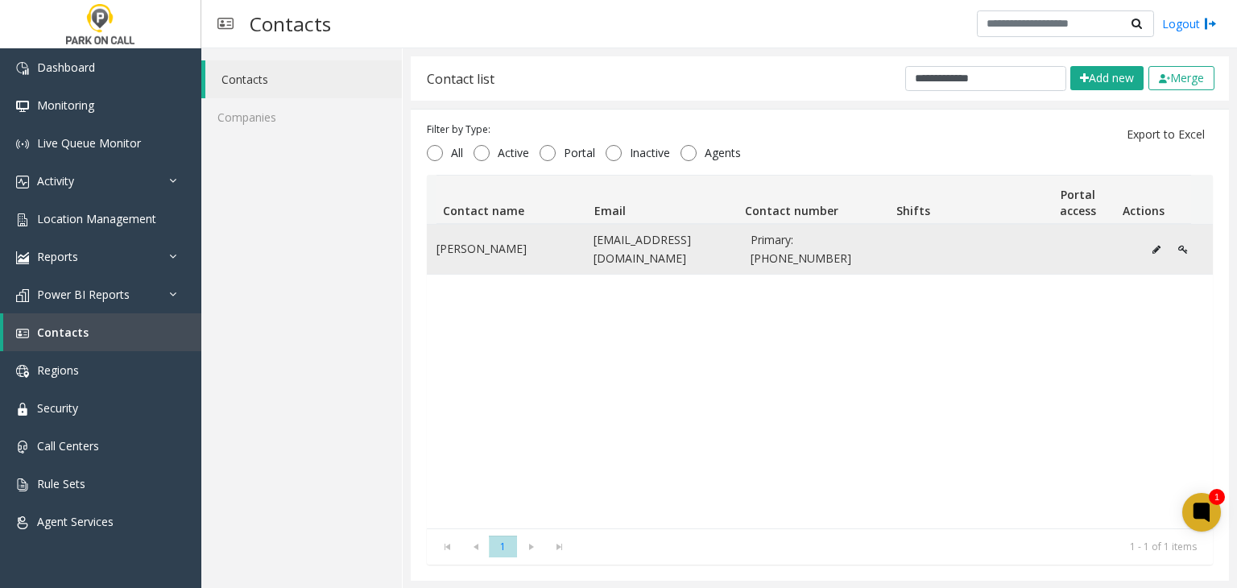
click at [816, 240] on span "Primary: +1 208-861-1793" at bounding box center [819, 249] width 138 height 36
drag, startPoint x: 816, startPoint y: 240, endPoint x: 794, endPoint y: 266, distance: 33.7
click at [794, 266] on span "Primary: +1 208-861-1793" at bounding box center [819, 249] width 138 height 36
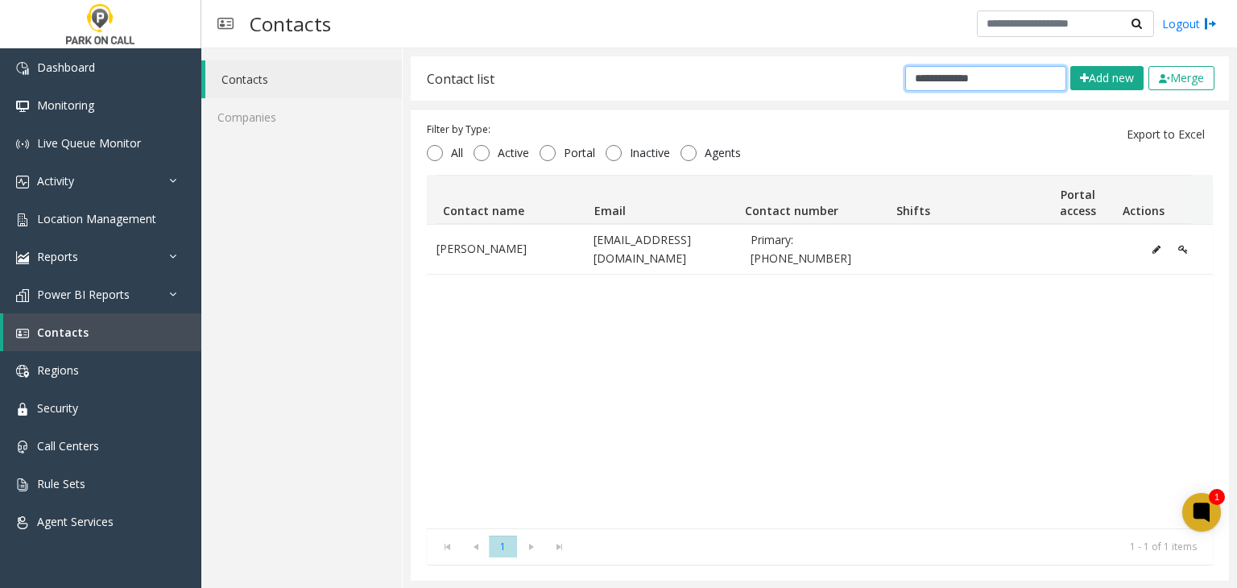
click at [996, 71] on input "**********" at bounding box center [985, 78] width 161 height 25
paste input "text"
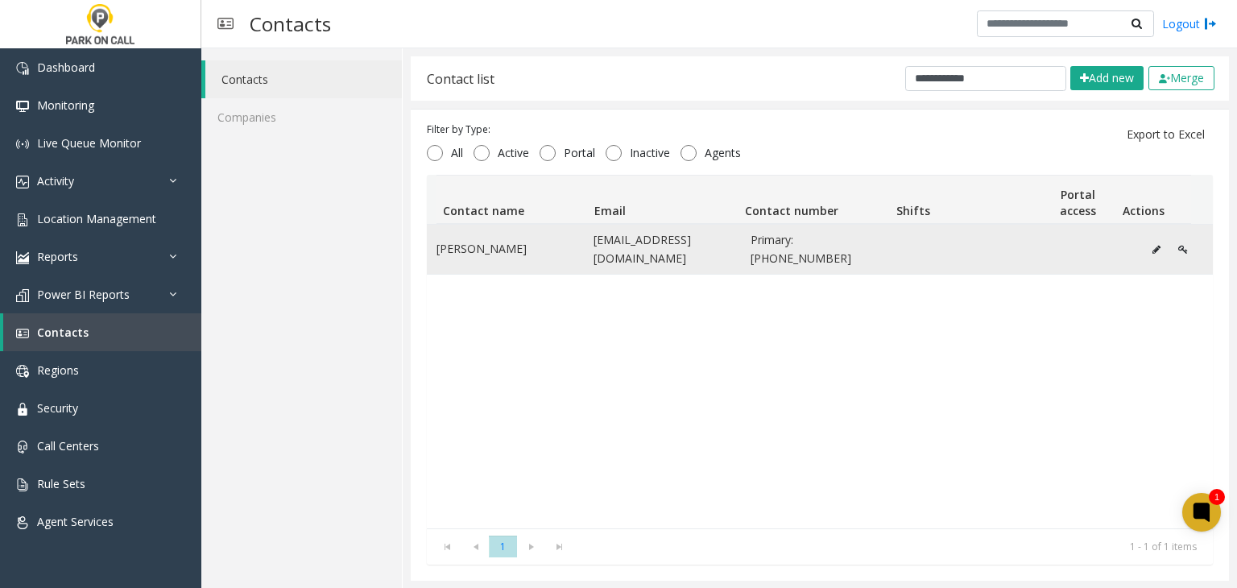
click at [809, 239] on span "Primary: +1 615-424-5285" at bounding box center [819, 249] width 138 height 36
drag, startPoint x: 809, startPoint y: 239, endPoint x: 798, endPoint y: 253, distance: 17.7
click at [798, 253] on span "Primary: +1 615-424-5285" at bounding box center [819, 249] width 138 height 36
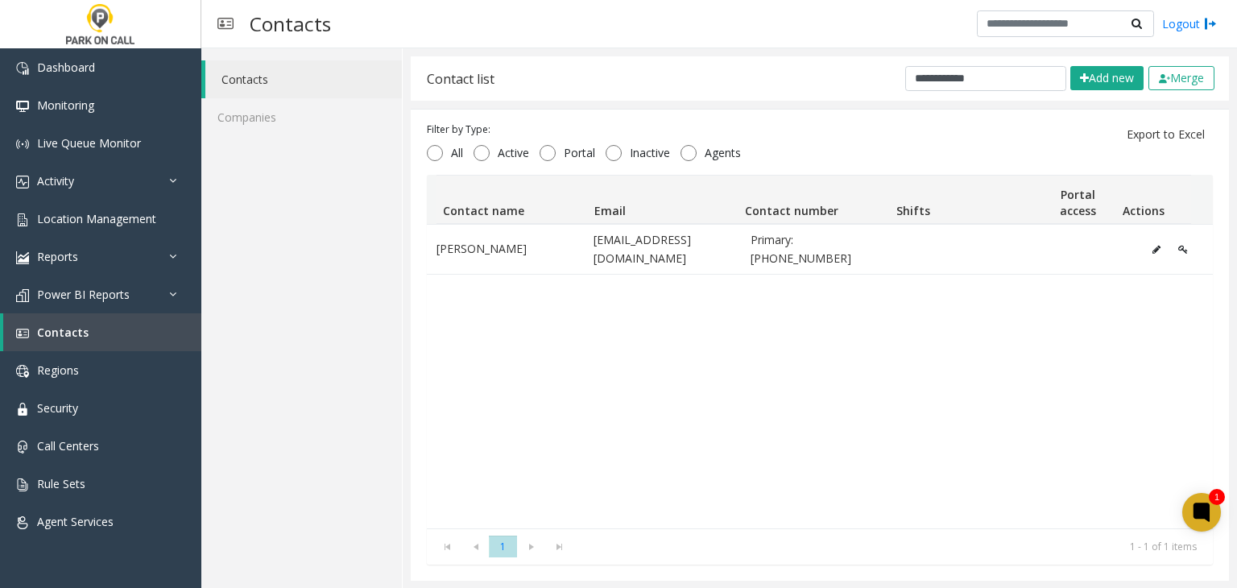
click at [951, 94] on div "**********" at bounding box center [820, 78] width 818 height 44
click at [953, 85] on input "**********" at bounding box center [985, 78] width 161 height 25
paste input "text"
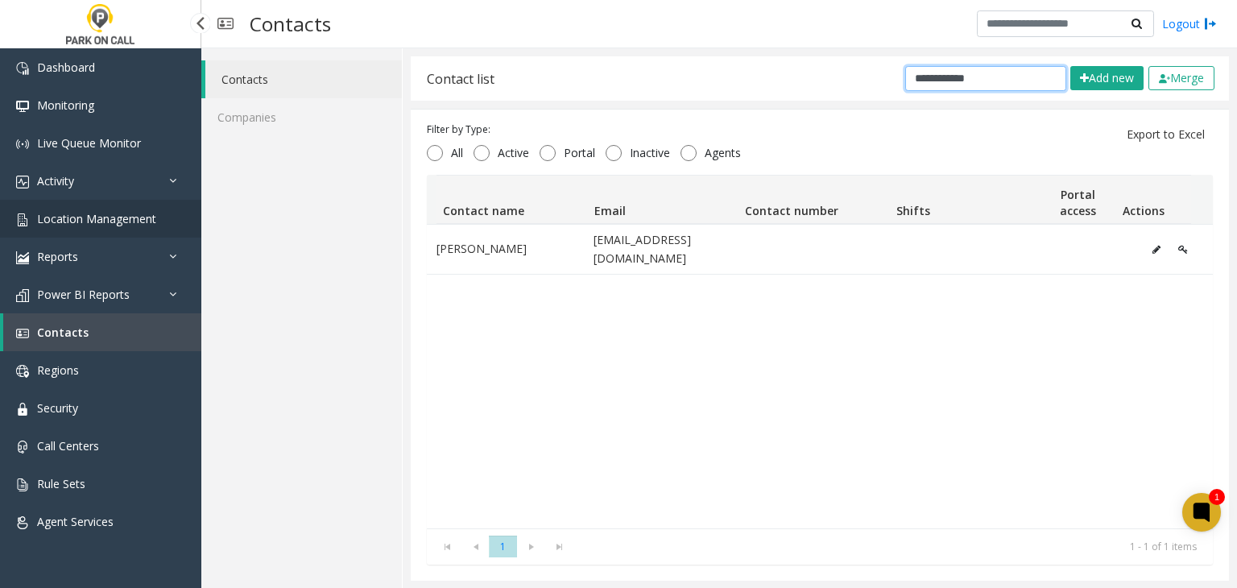
type input "**********"
click at [71, 228] on link "Location Management" at bounding box center [100, 219] width 201 height 38
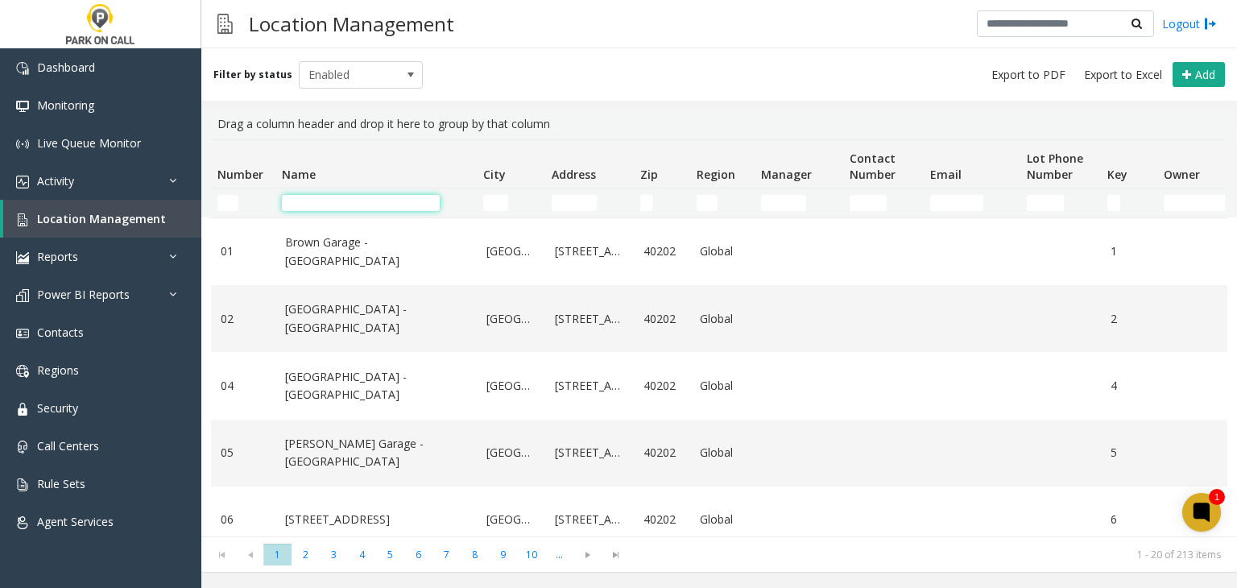
click at [361, 200] on input "Name Filter" at bounding box center [361, 203] width 158 height 16
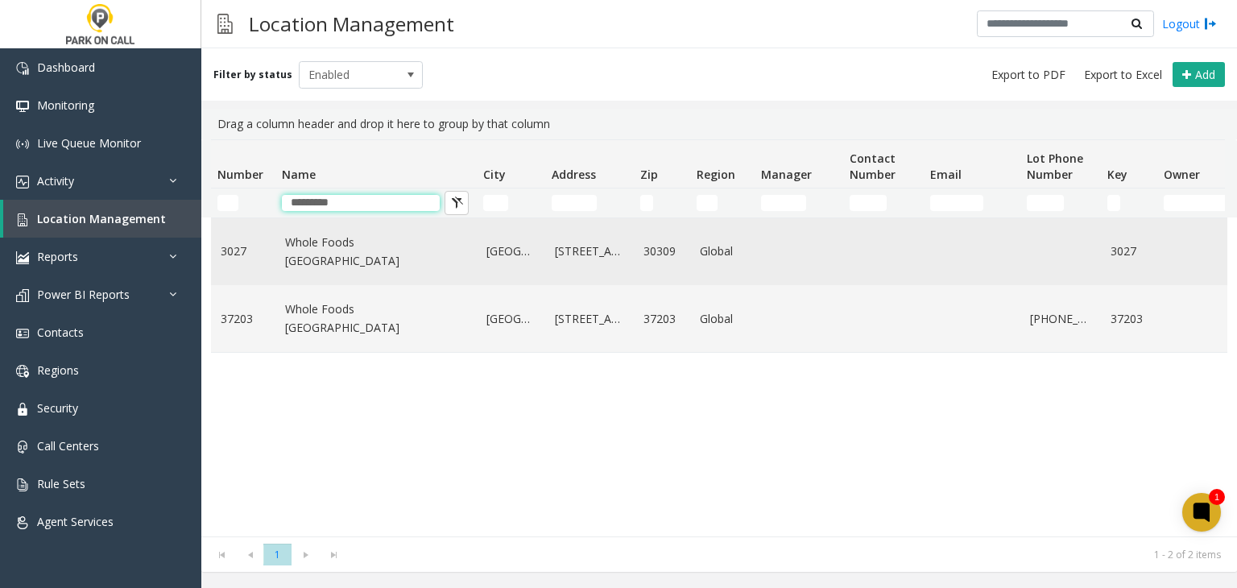
type input "*********"
click at [329, 254] on link "Whole Foods Atlanta - Park Place Parking" at bounding box center [376, 251] width 182 height 36
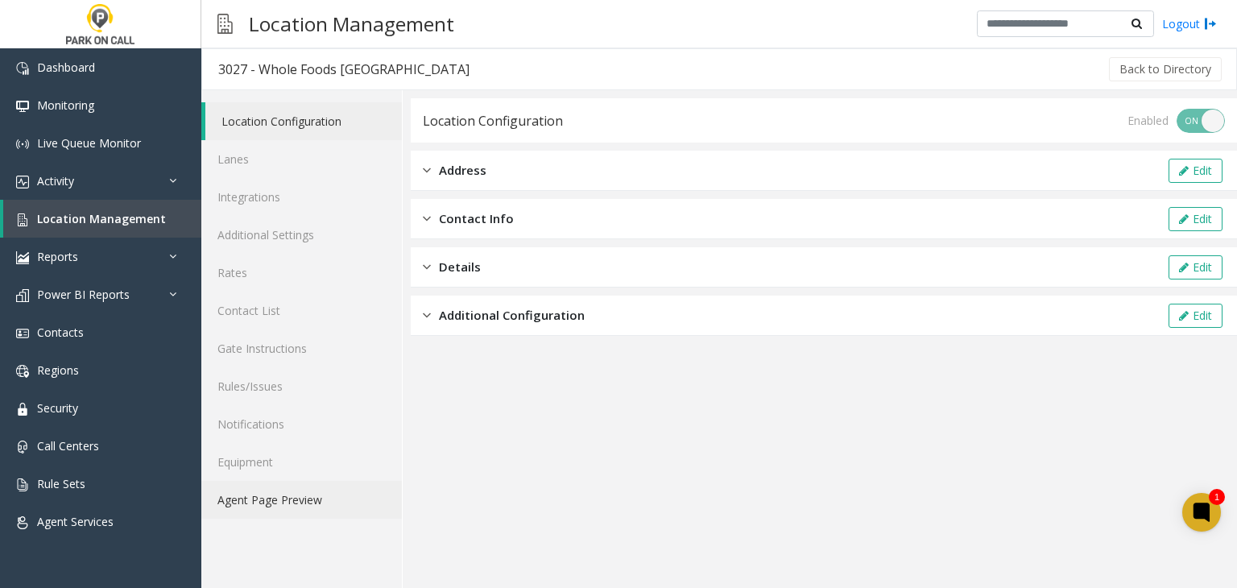
click at [319, 509] on link "Agent Page Preview" at bounding box center [301, 500] width 200 height 38
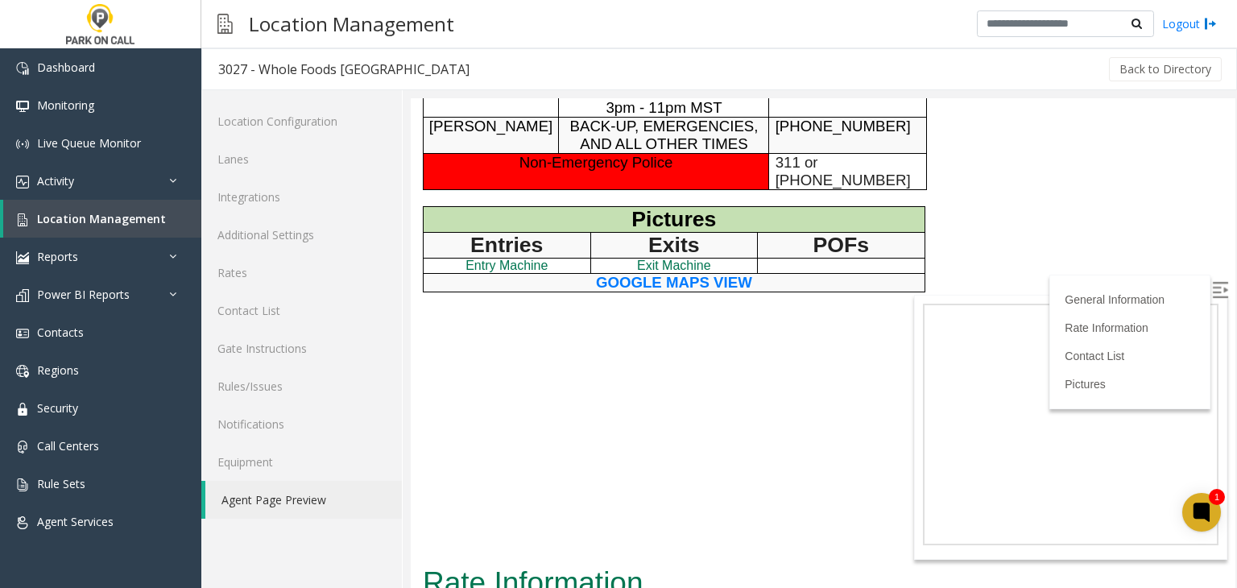
scroll to position [322, 0]
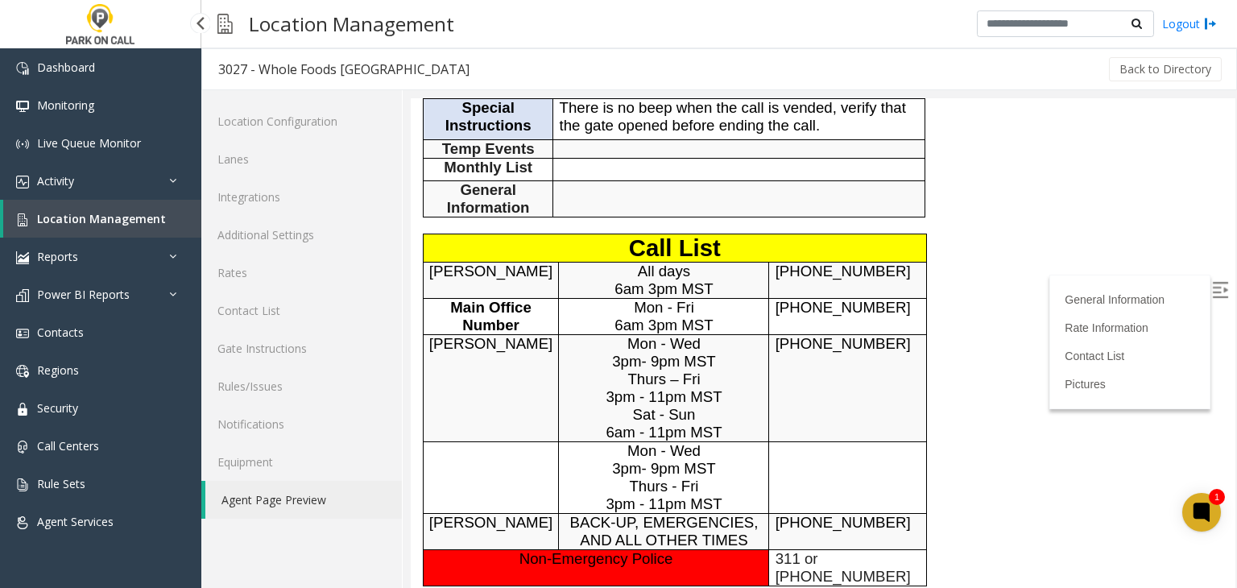
click at [124, 219] on span "Location Management" at bounding box center [101, 218] width 129 height 15
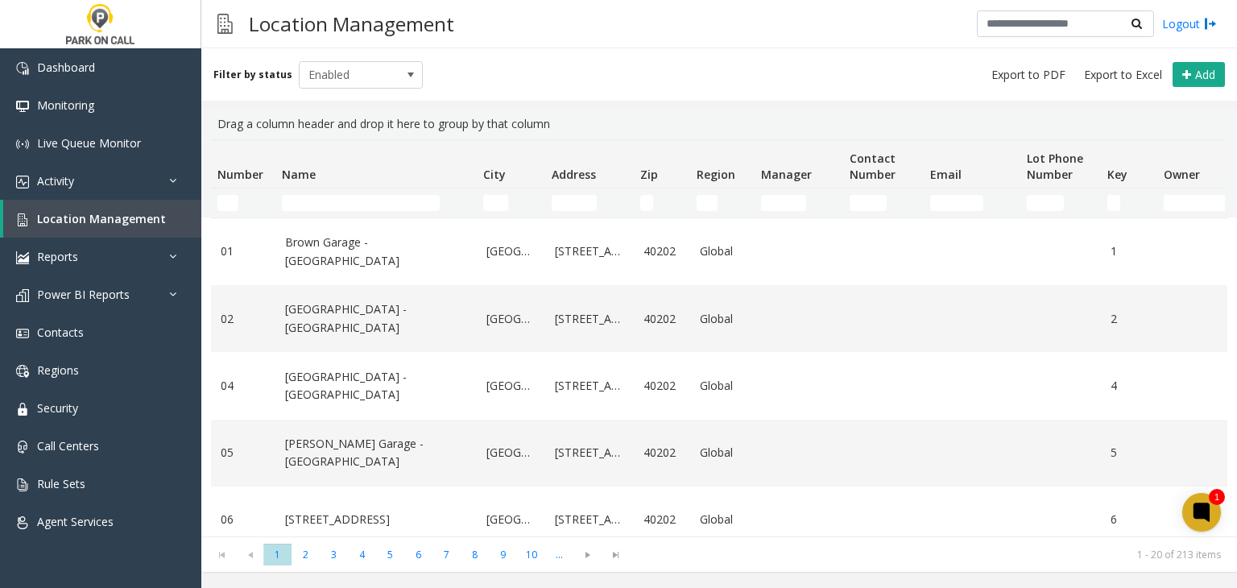
click at [328, 195] on td "Name Filter" at bounding box center [375, 202] width 201 height 29
click at [328, 204] on input "Name Filter" at bounding box center [361, 203] width 158 height 16
paste input "**********"
type input "**********"
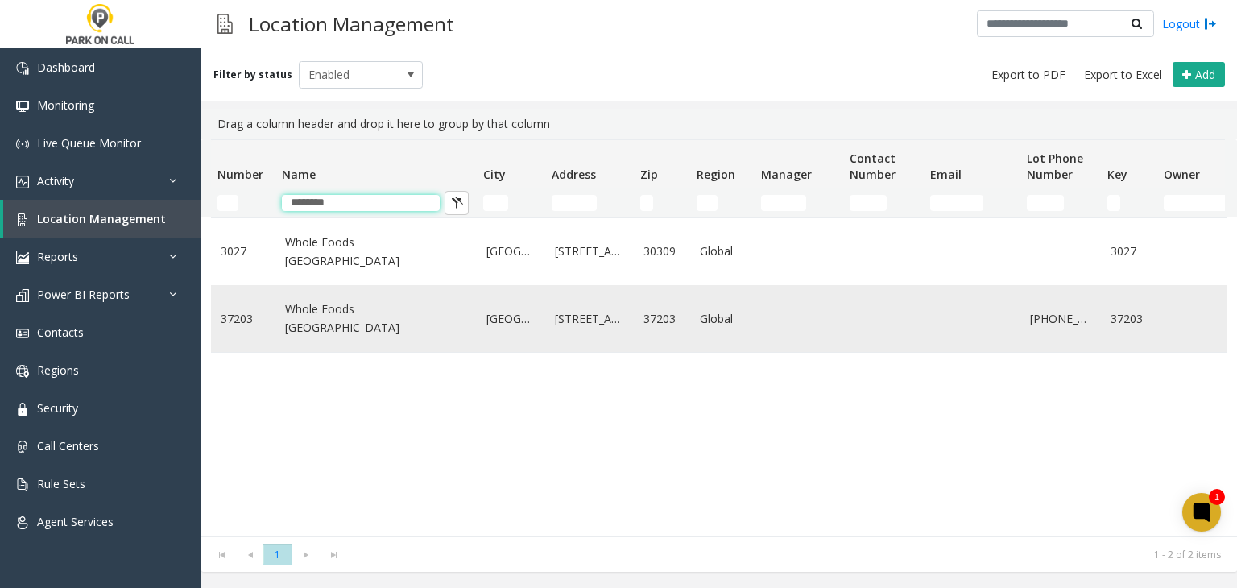
type input "********"
click at [288, 312] on link "Whole Foods Nashville - Park Place Parking" at bounding box center [376, 318] width 182 height 36
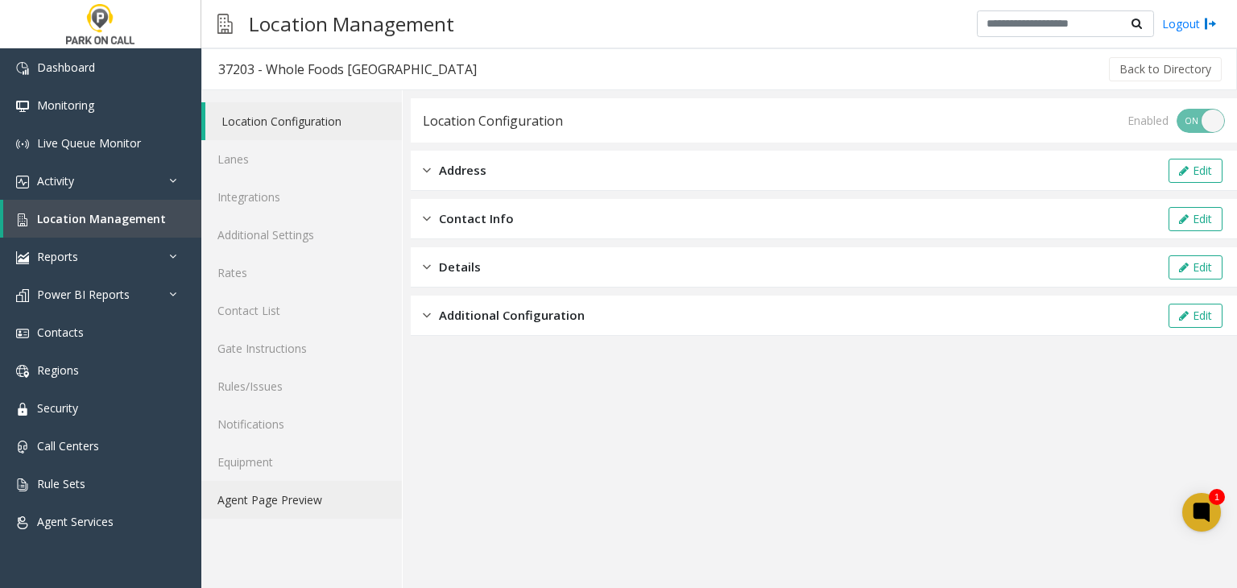
click at [272, 491] on link "Agent Page Preview" at bounding box center [301, 500] width 200 height 38
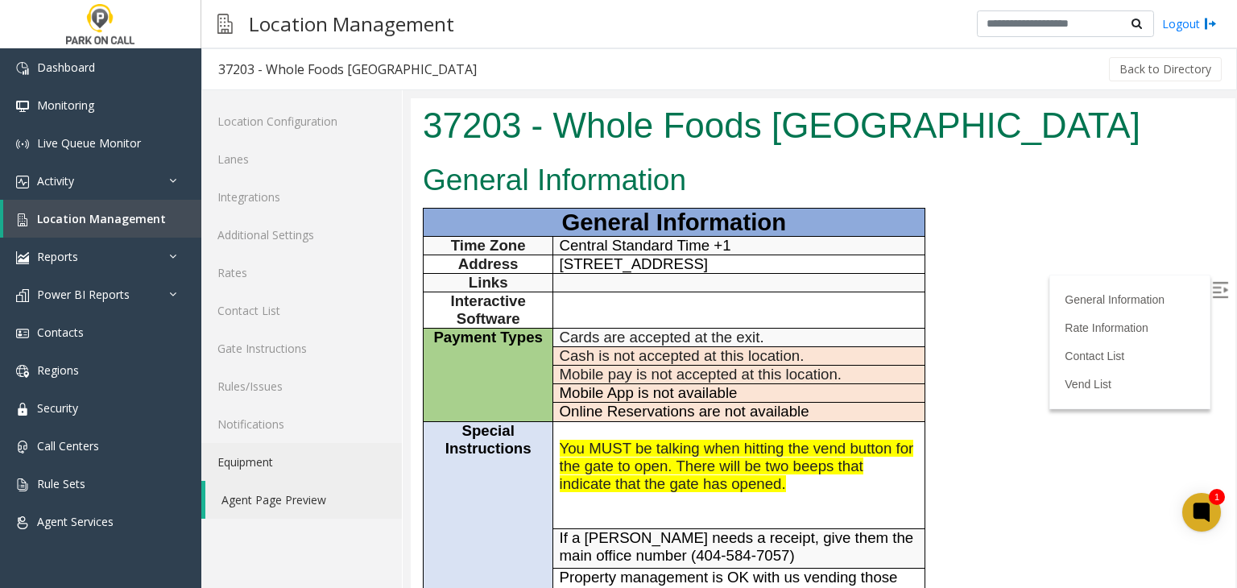
scroll to position [564, 0]
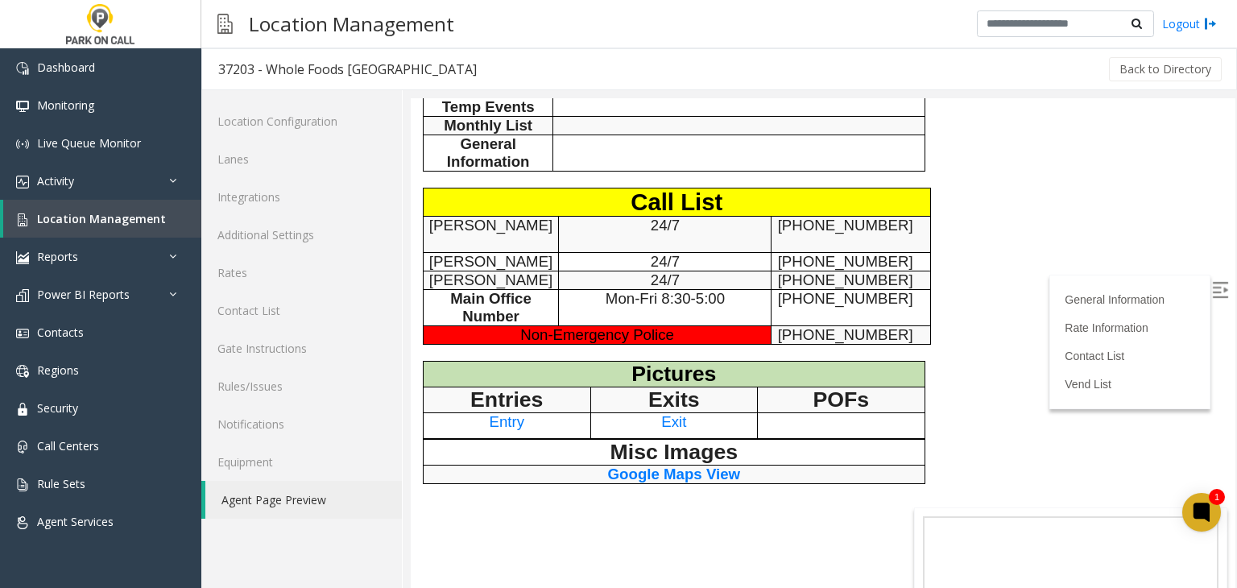
click at [779, 270] on span "860-707-0753" at bounding box center [845, 261] width 135 height 17
drag, startPoint x: 779, startPoint y: 304, endPoint x: 847, endPoint y: 302, distance: 67.6
click at [847, 270] on span "860-707-0753" at bounding box center [845, 261] width 135 height 17
click at [146, 226] on link "Location Management" at bounding box center [102, 219] width 198 height 38
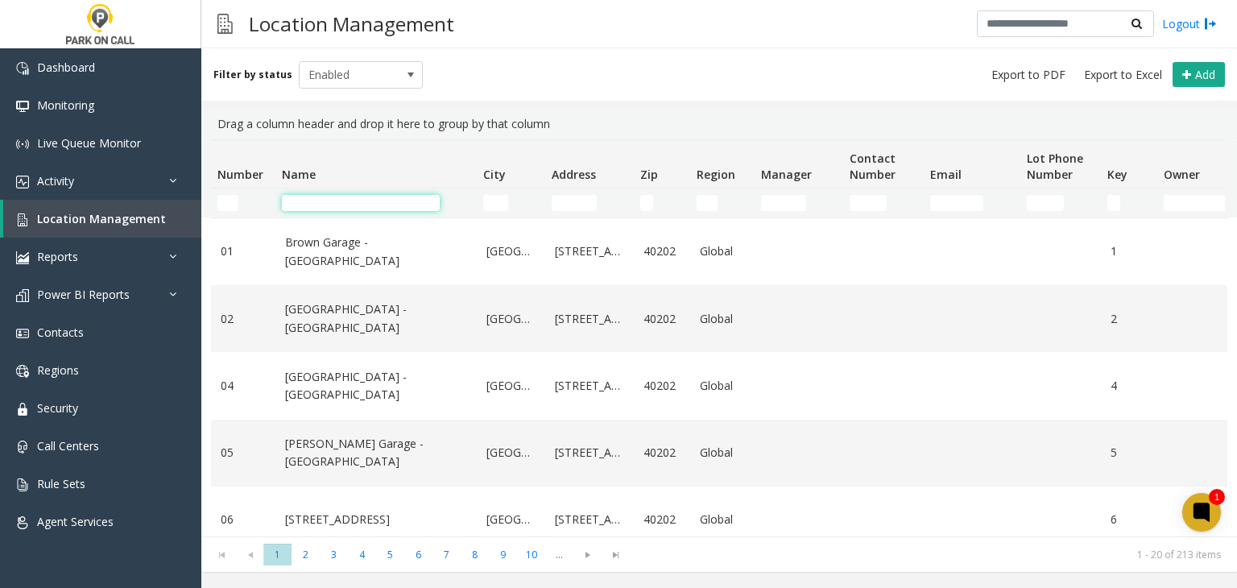
click at [395, 197] on input "Name Filter" at bounding box center [361, 203] width 158 height 16
paste input "**********"
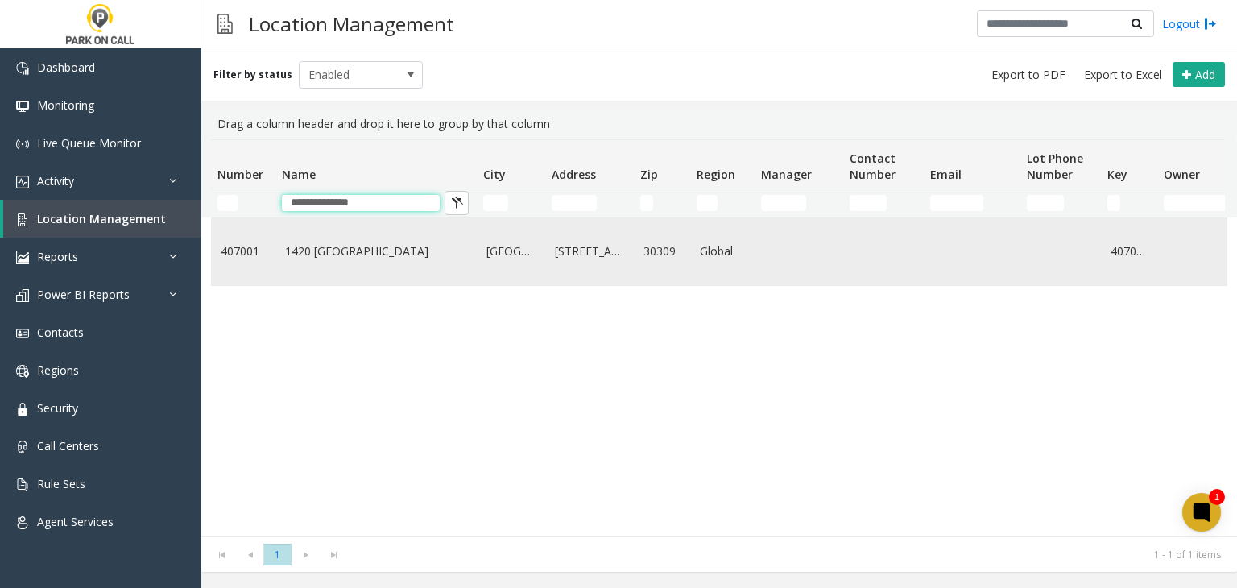
type input "**********"
click at [370, 260] on link "1420 Peachtree - Peak Parking" at bounding box center [376, 251] width 182 height 18
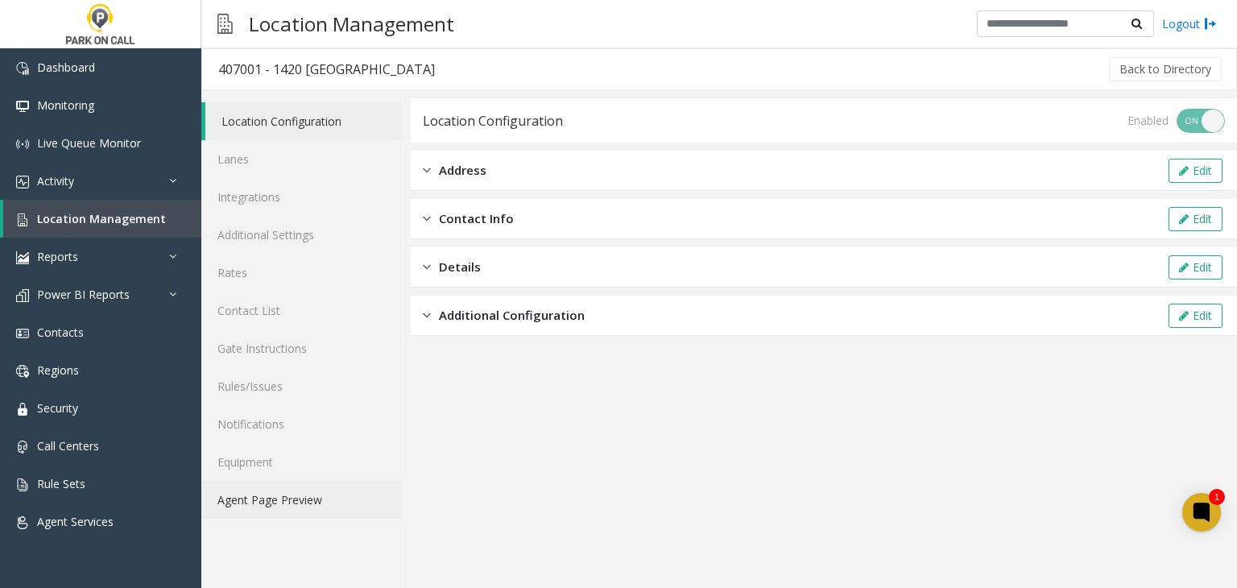
click at [287, 503] on link "Agent Page Preview" at bounding box center [301, 500] width 200 height 38
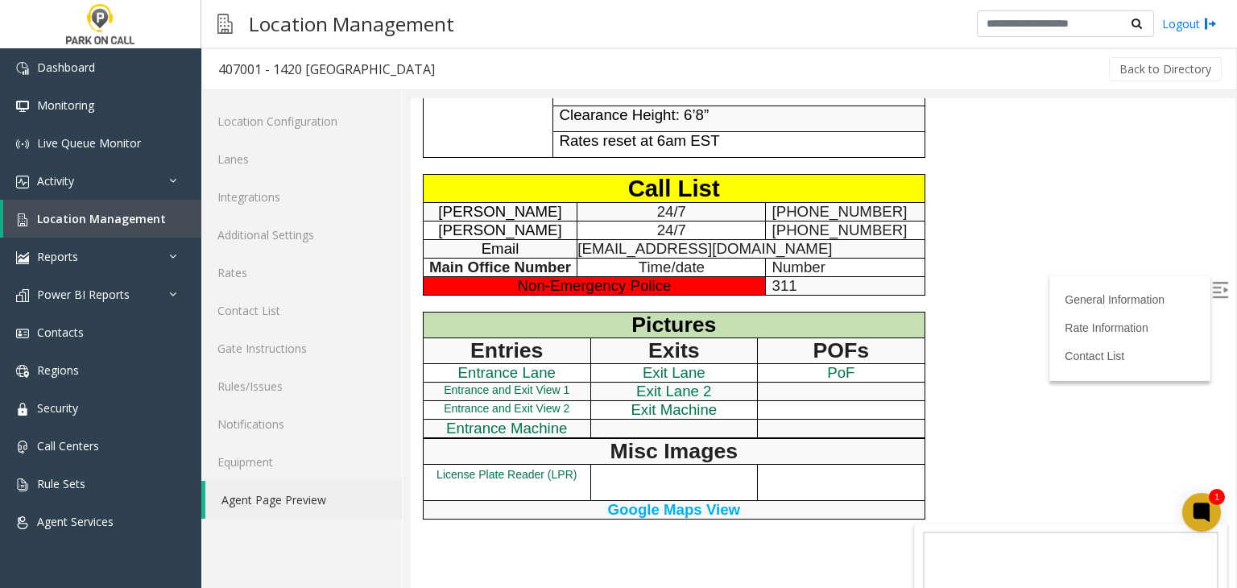
scroll to position [644, 0]
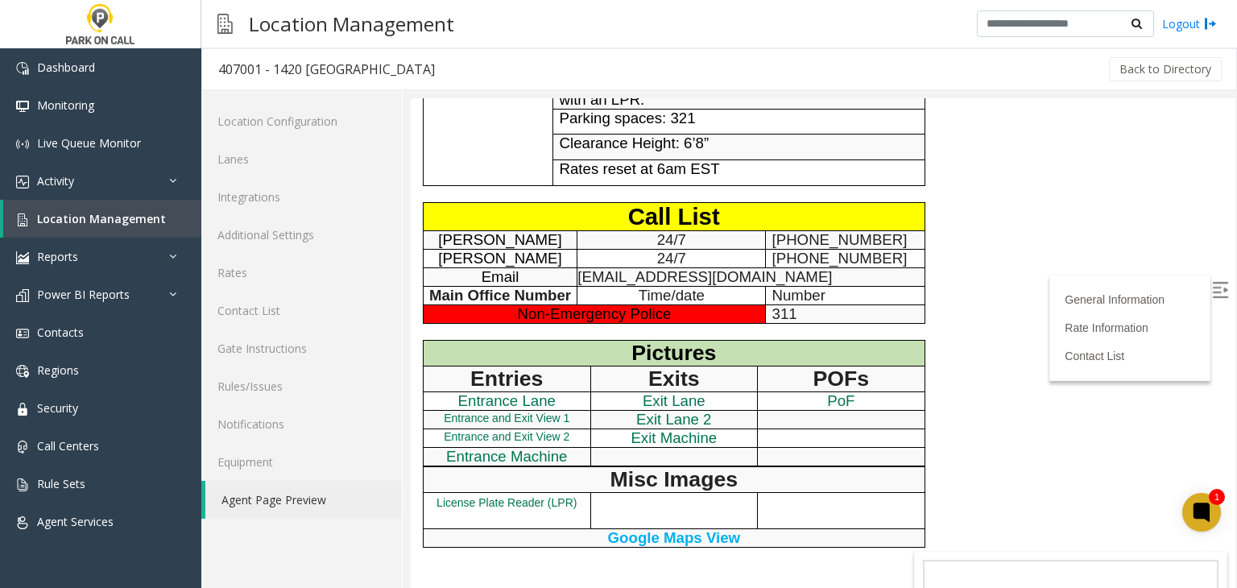
click at [787, 248] on span "407-453-0321" at bounding box center [839, 239] width 135 height 17
drag, startPoint x: 787, startPoint y: 249, endPoint x: 811, endPoint y: 347, distance: 101.0
click at [841, 244] on span "407-453-0321" at bounding box center [839, 239] width 135 height 17
click at [830, 248] on span "407-453-0321" at bounding box center [839, 239] width 135 height 17
click at [850, 246] on span "407-453-0321" at bounding box center [839, 239] width 135 height 17
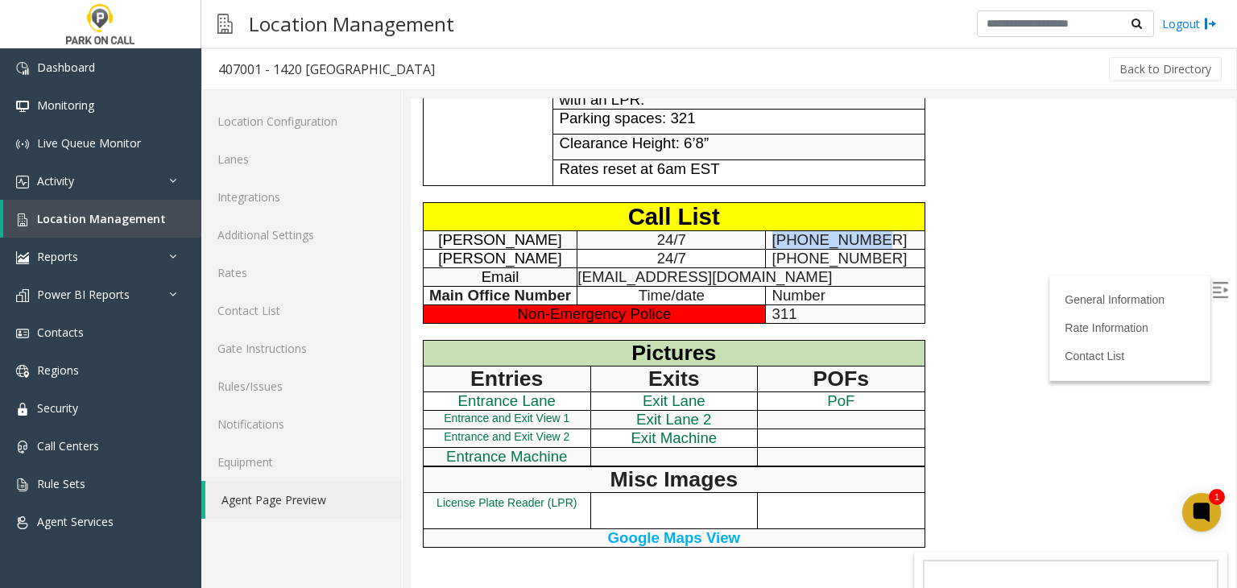
drag, startPoint x: 850, startPoint y: 246, endPoint x: 786, endPoint y: 238, distance: 65.0
click at [786, 238] on span "407-453-0321" at bounding box center [839, 239] width 135 height 17
click at [743, 299] on p "Time/date" at bounding box center [671, 296] width 188 height 18
click at [786, 260] on span "678-361-6126" at bounding box center [839, 258] width 135 height 17
drag, startPoint x: 786, startPoint y: 260, endPoint x: 832, endPoint y: 258, distance: 46.7
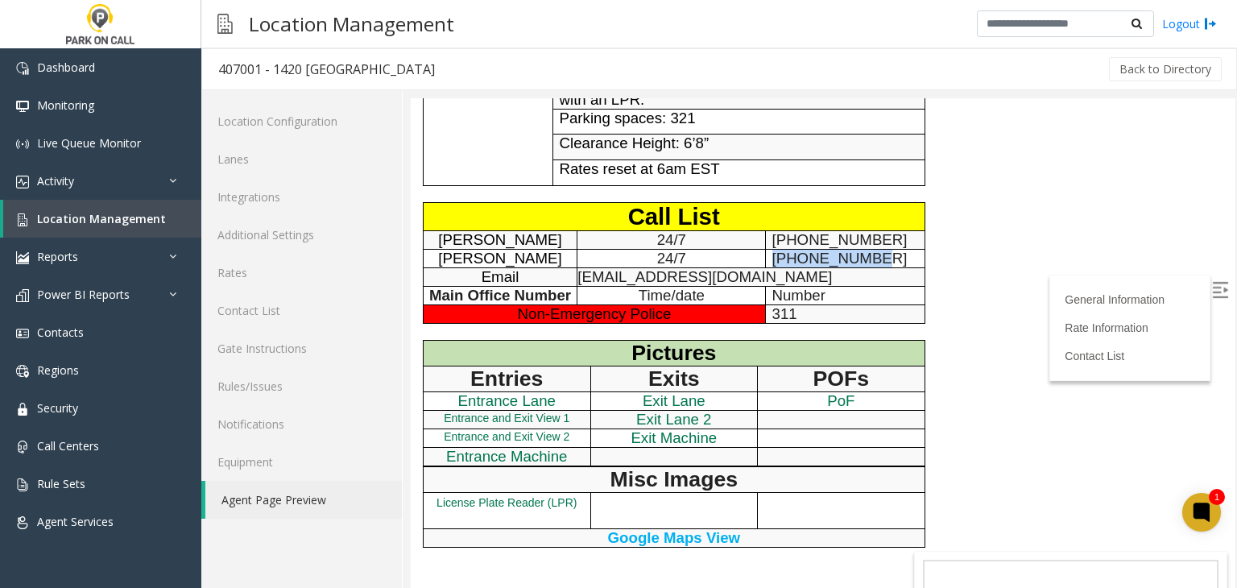
click at [832, 258] on span "678-361-6126" at bounding box center [839, 258] width 135 height 17
click at [143, 231] on link "Location Management" at bounding box center [102, 219] width 198 height 38
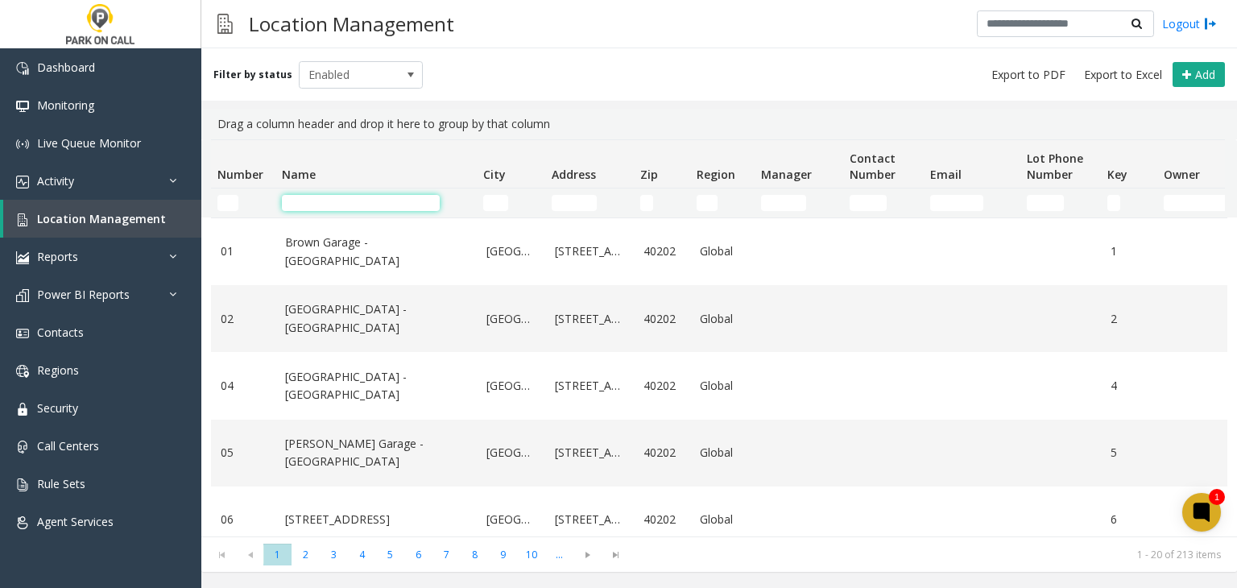
click at [306, 200] on input "Name Filter" at bounding box center [361, 203] width 158 height 16
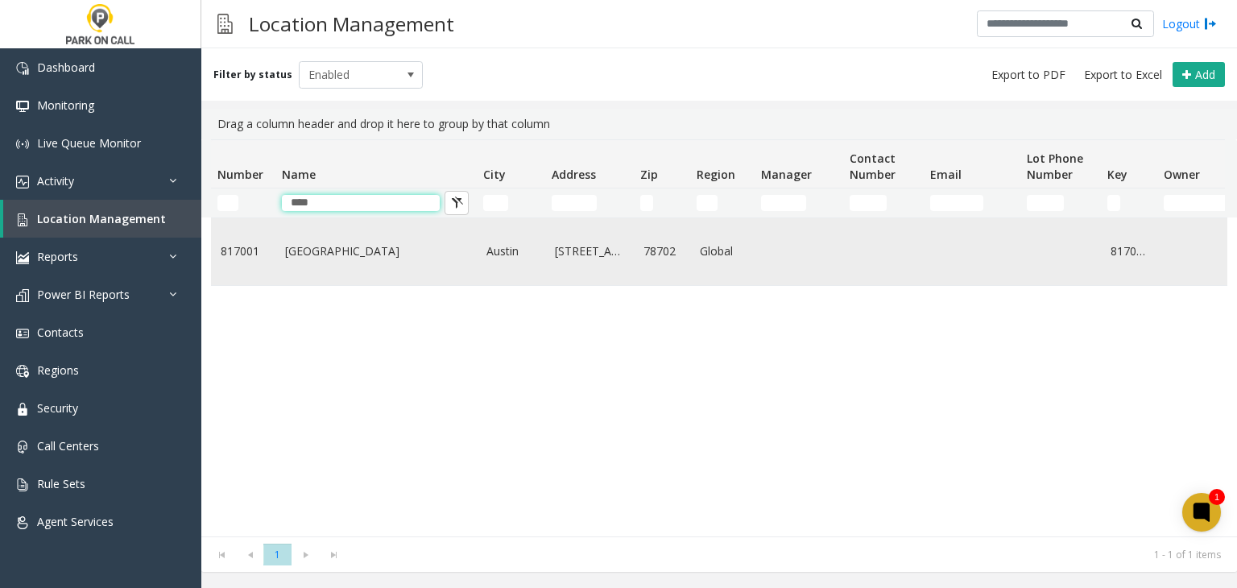
type input "****"
click at [328, 236] on td "Plaza Saltillo - Peak Parking" at bounding box center [375, 251] width 201 height 67
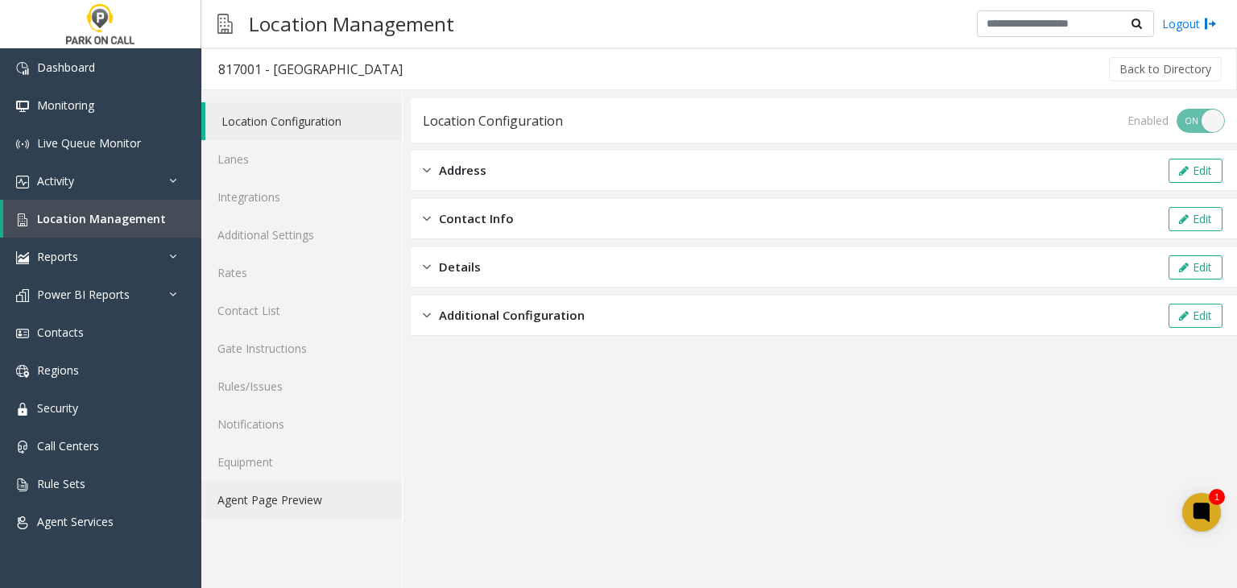
click at [317, 503] on link "Agent Page Preview" at bounding box center [301, 500] width 200 height 38
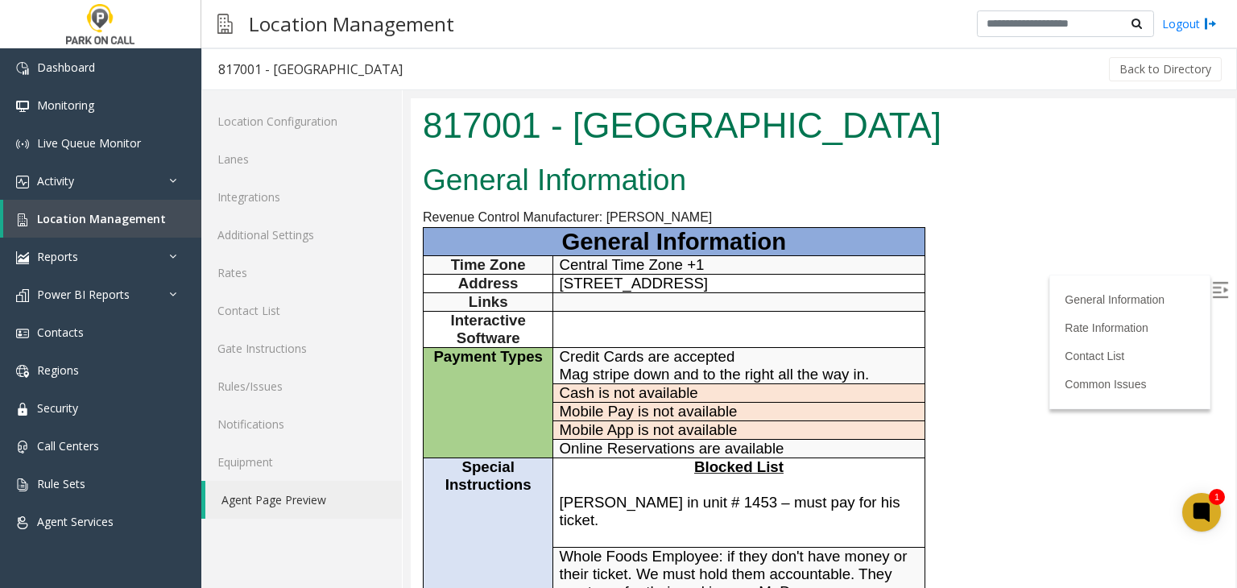
scroll to position [725, 0]
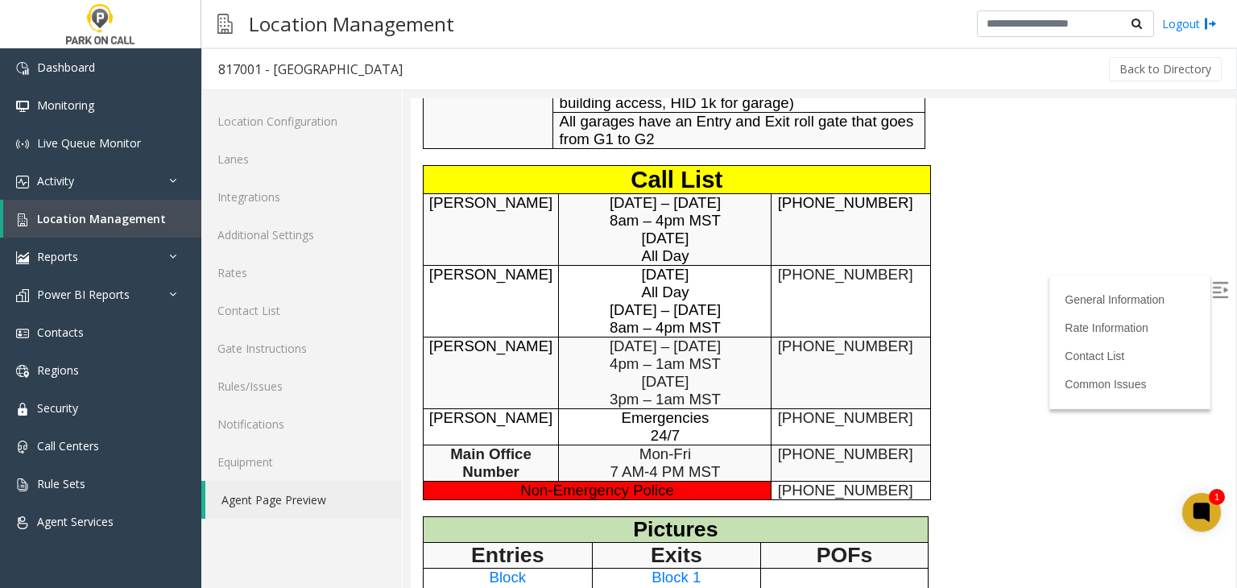
click at [783, 194] on span "817-657-6371" at bounding box center [845, 202] width 135 height 17
drag, startPoint x: 783, startPoint y: 189, endPoint x: 841, endPoint y: 195, distance: 58.2
click at [841, 195] on span "817-657-6371" at bounding box center [845, 202] width 135 height 17
click at [102, 211] on span "Location Management" at bounding box center [101, 218] width 129 height 15
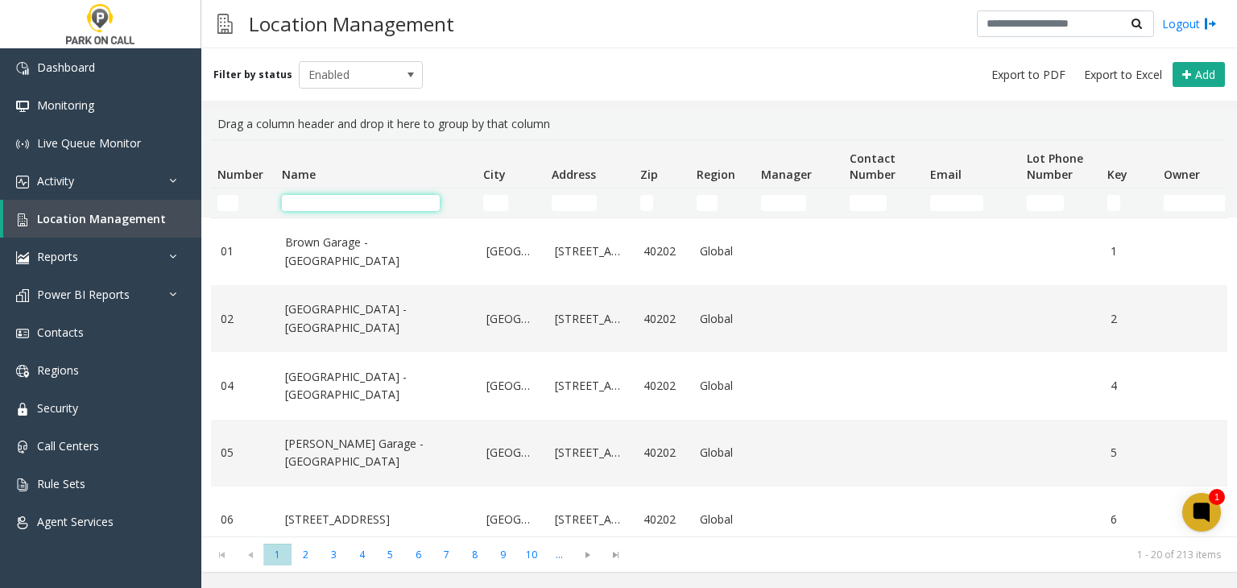
click at [312, 207] on input "Name Filter" at bounding box center [361, 203] width 158 height 16
paste input "**********"
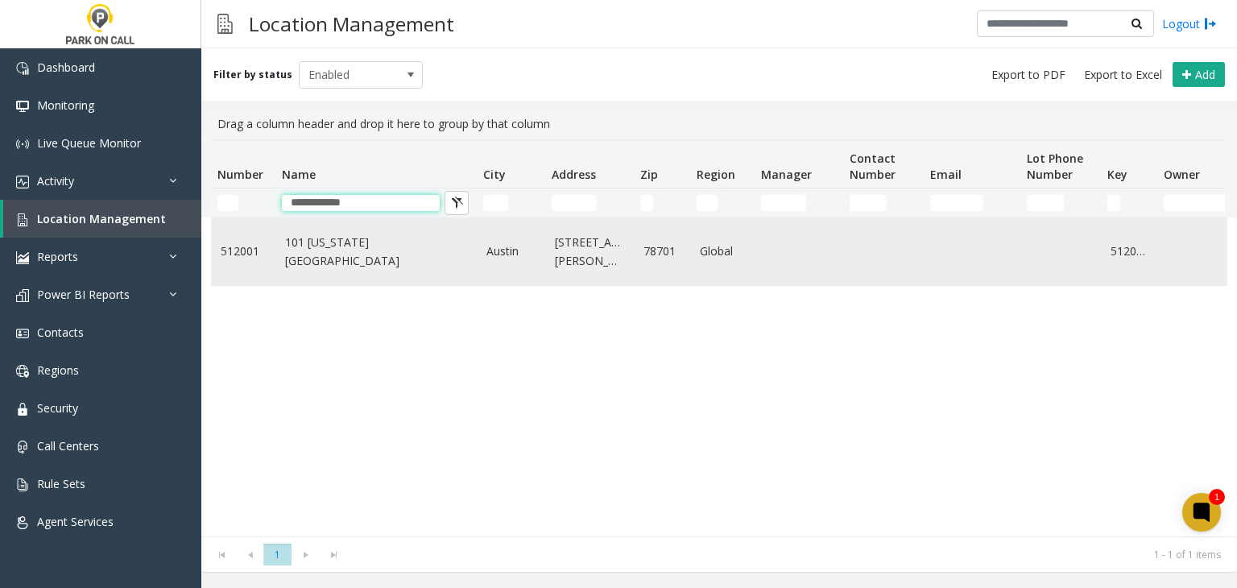
type input "**********"
click at [356, 262] on link "101 Colorado - Peak Parking" at bounding box center [376, 251] width 182 height 36
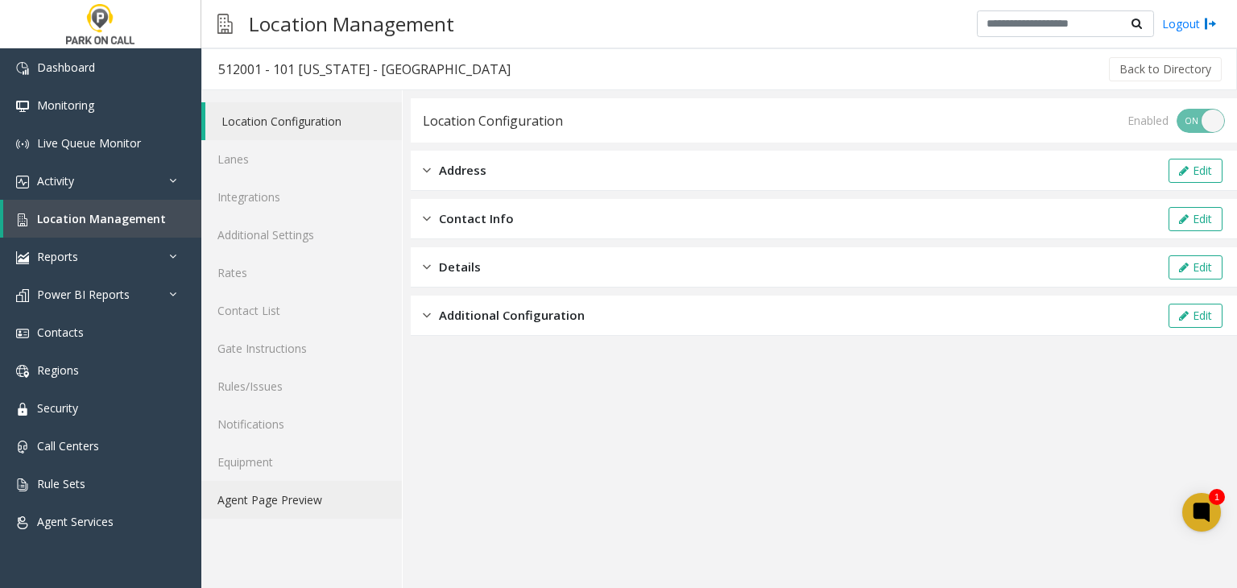
click at [299, 510] on link "Agent Page Preview" at bounding box center [301, 500] width 200 height 38
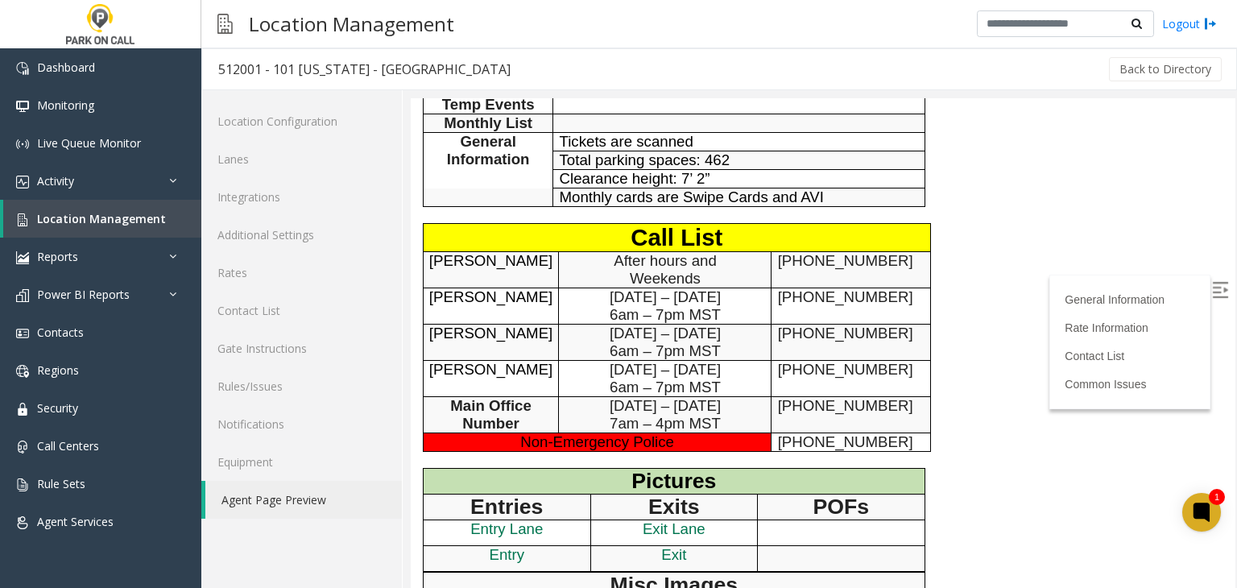
scroll to position [403, 0]
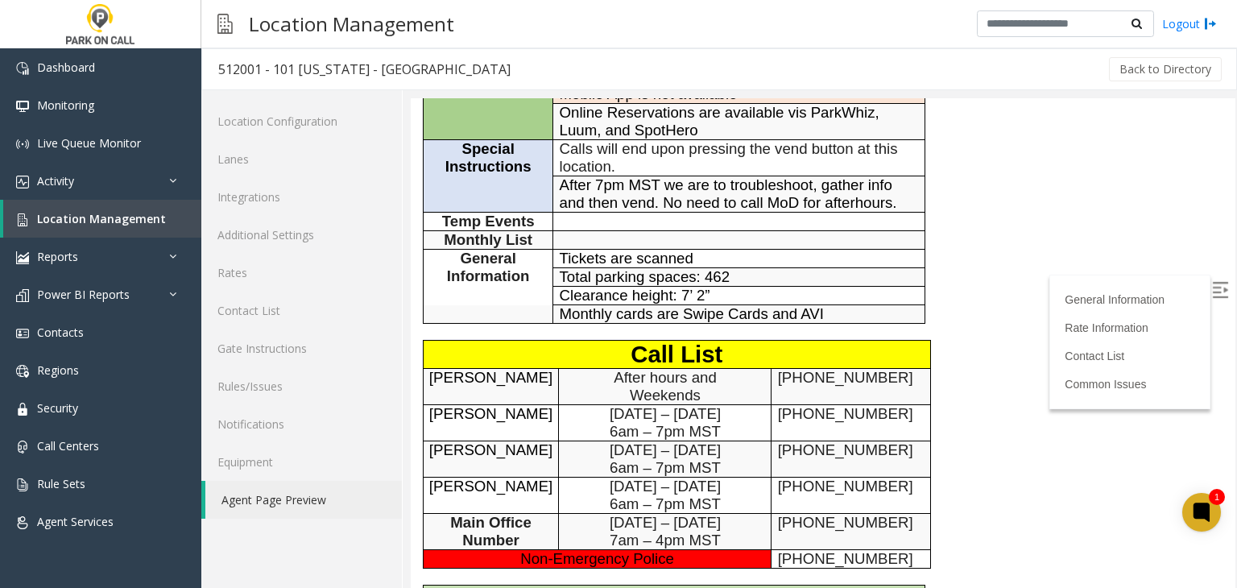
click at [900, 405] on p "737-333-9707" at bounding box center [851, 414] width 147 height 18
click at [778, 441] on span "512-788-6809" at bounding box center [845, 449] width 135 height 17
drag, startPoint x: 777, startPoint y: 382, endPoint x: 838, endPoint y: 389, distance: 61.6
click at [838, 441] on span "512-788-6809" at bounding box center [845, 449] width 135 height 17
click at [119, 211] on span "Location Management" at bounding box center [101, 218] width 129 height 15
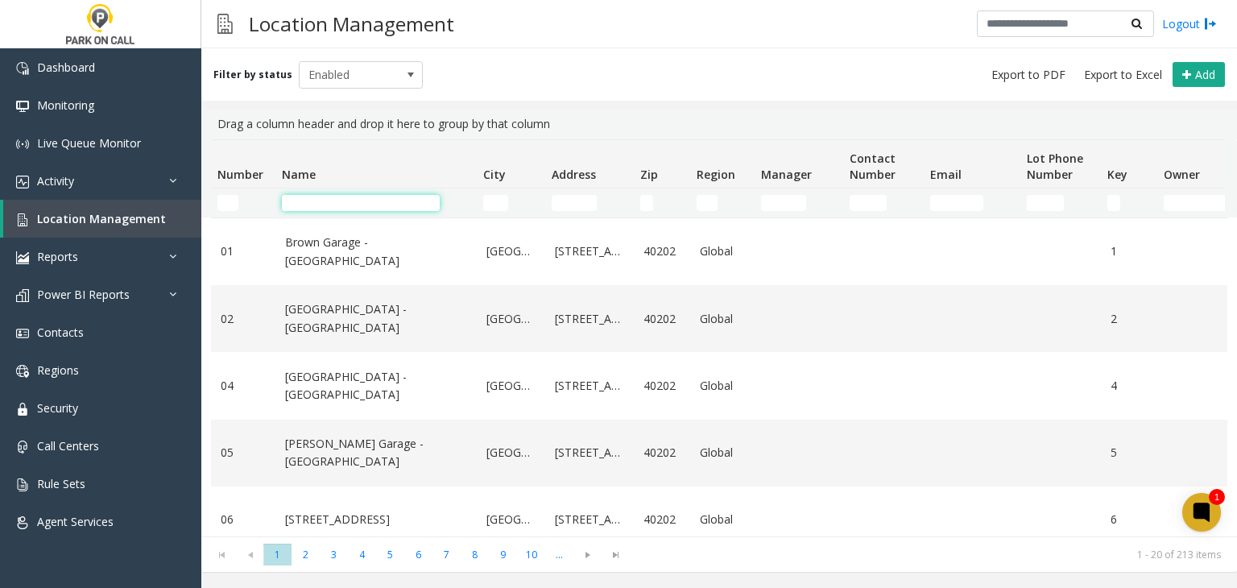
click at [311, 199] on input "Name Filter" at bounding box center [361, 203] width 158 height 16
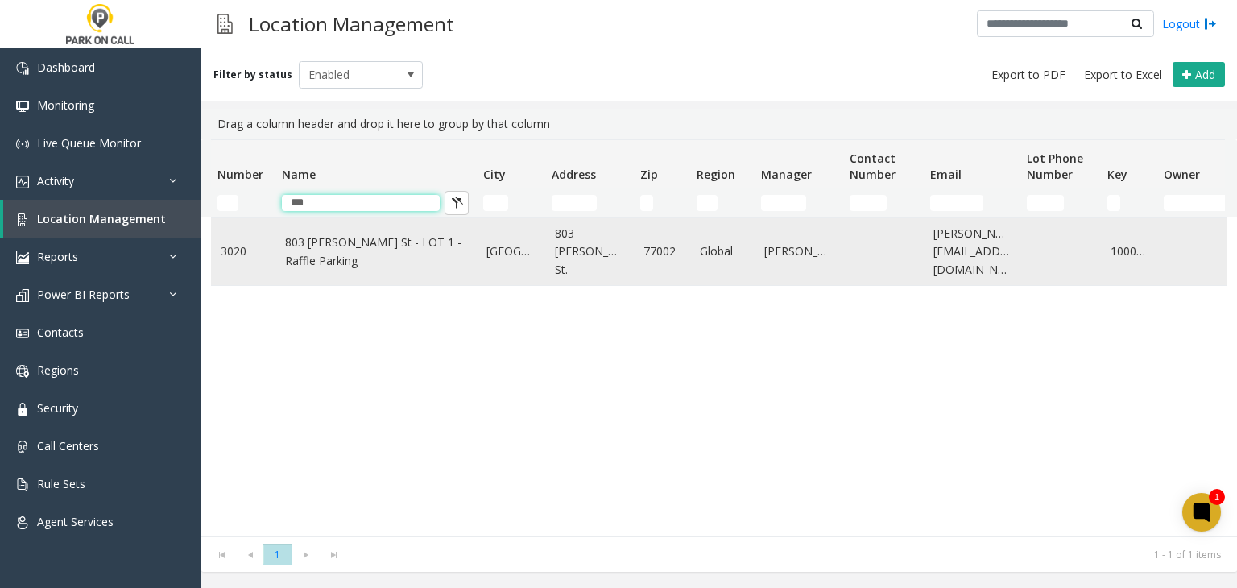
type input "***"
click at [382, 237] on link "803 Fannin St - LOT 1 - Raffle Parking" at bounding box center [376, 251] width 182 height 36
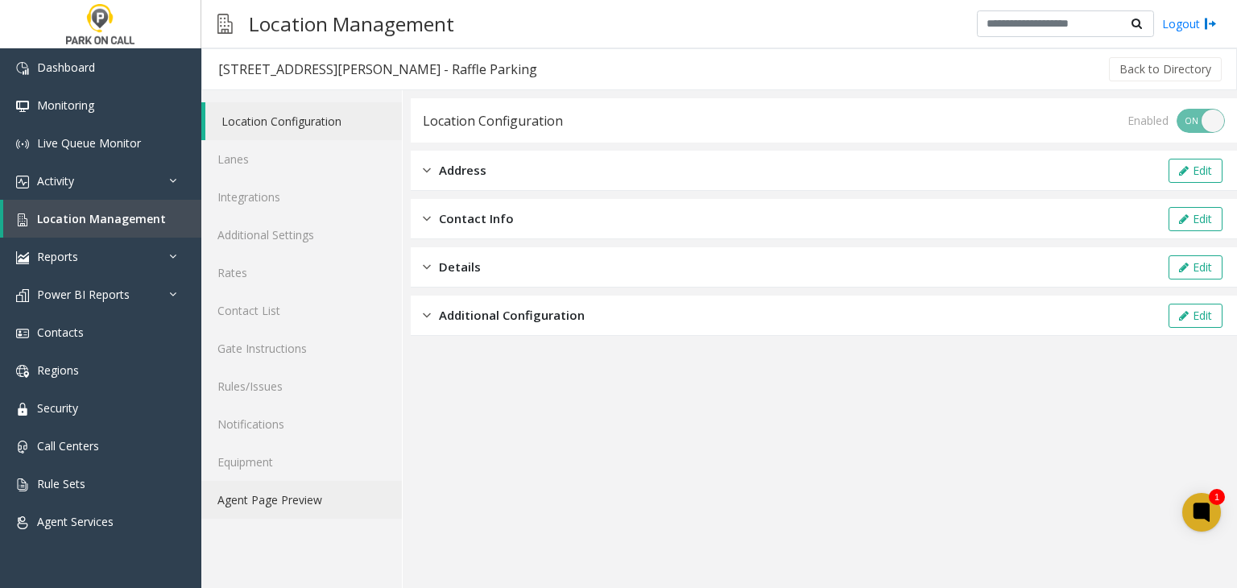
click at [258, 506] on link "Agent Page Preview" at bounding box center [301, 500] width 200 height 38
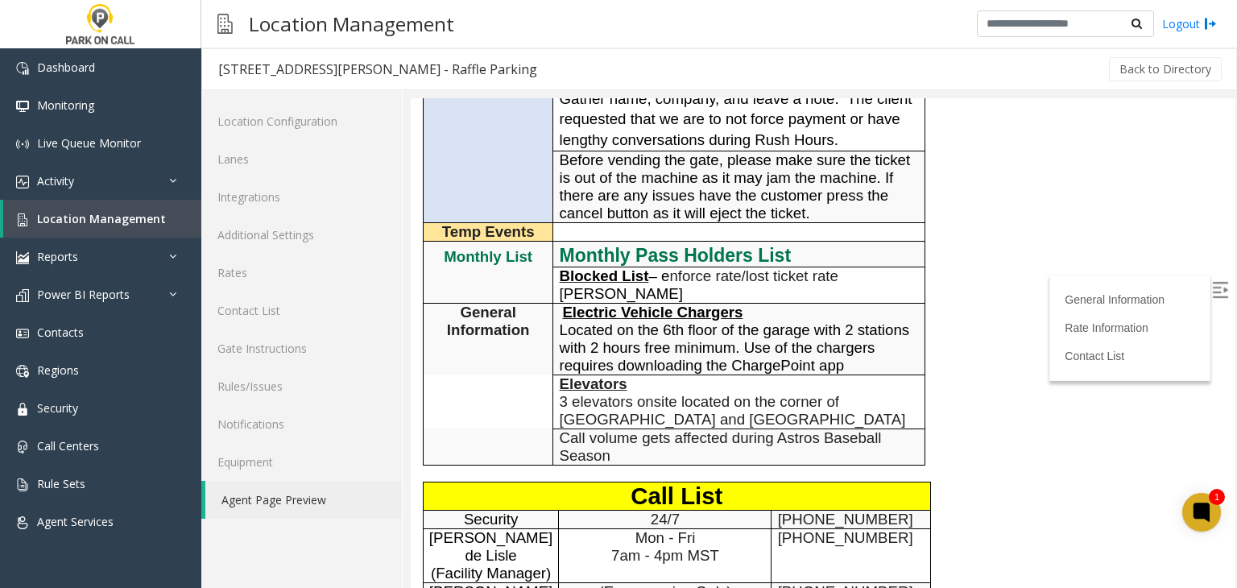
scroll to position [805, 0]
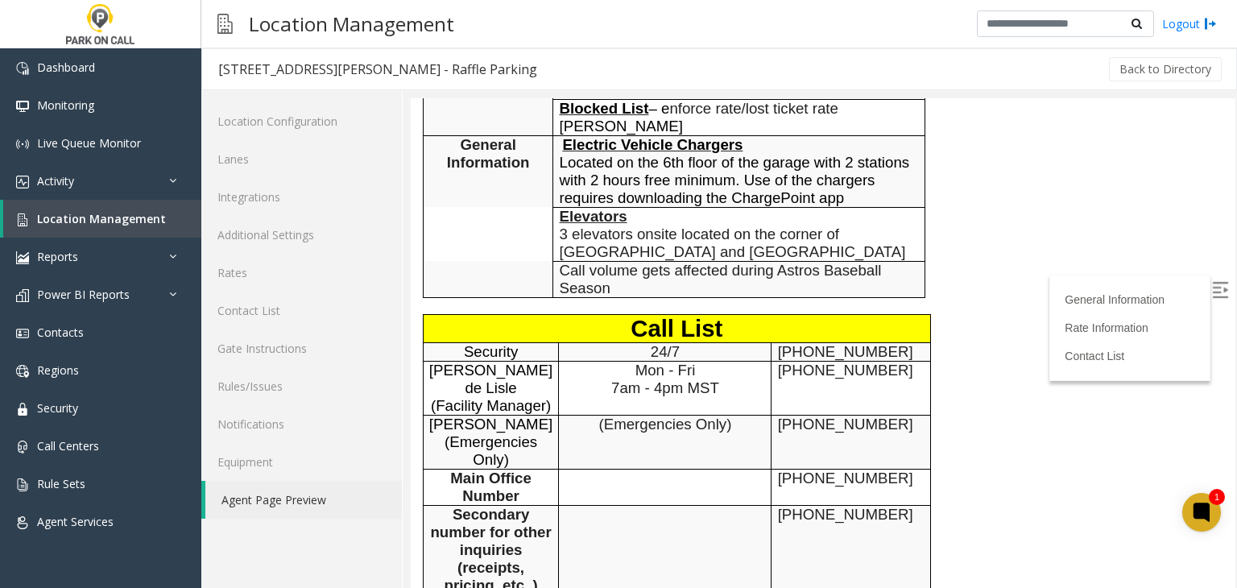
click at [780, 361] on span "832-769-1343" at bounding box center [845, 369] width 135 height 17
drag, startPoint x: 780, startPoint y: 308, endPoint x: 847, endPoint y: 308, distance: 66.8
click at [847, 361] on span "832-769-1343" at bounding box center [845, 369] width 135 height 17
click at [106, 226] on link "Location Management" at bounding box center [102, 219] width 198 height 38
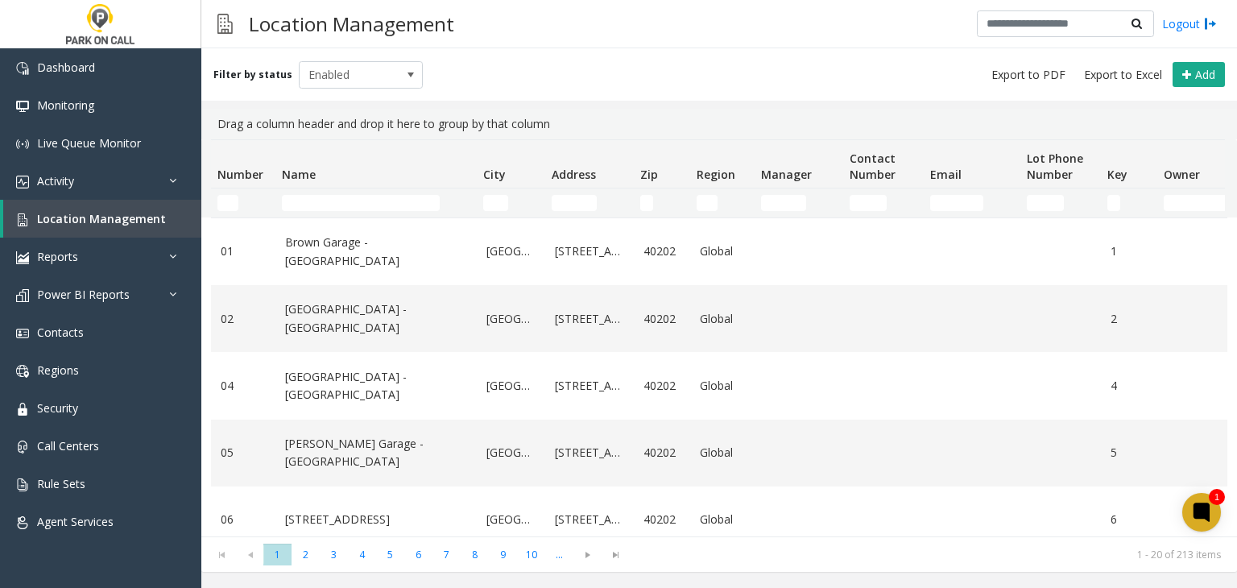
drag, startPoint x: 296, startPoint y: 190, endPoint x: 299, endPoint y: 202, distance: 12.3
click at [296, 191] on td "Name Filter" at bounding box center [375, 202] width 201 height 29
click at [299, 203] on input "Name Filter" at bounding box center [361, 203] width 158 height 16
type input "*"
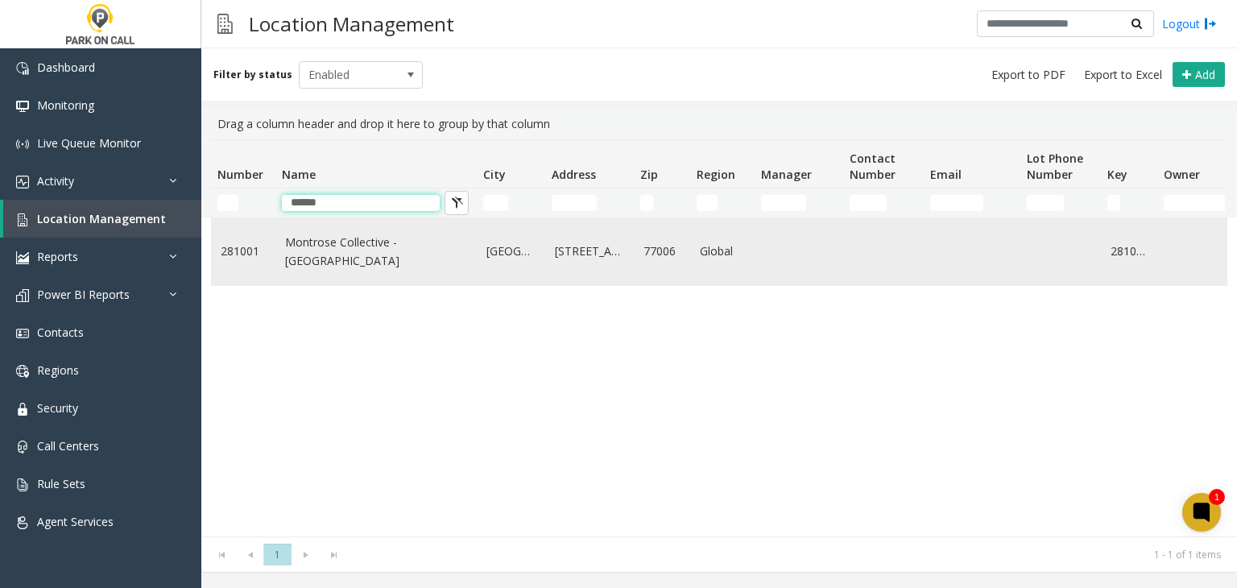
type input "******"
click at [307, 258] on link "Montrose Collective - Raffle Parking" at bounding box center [376, 251] width 182 height 36
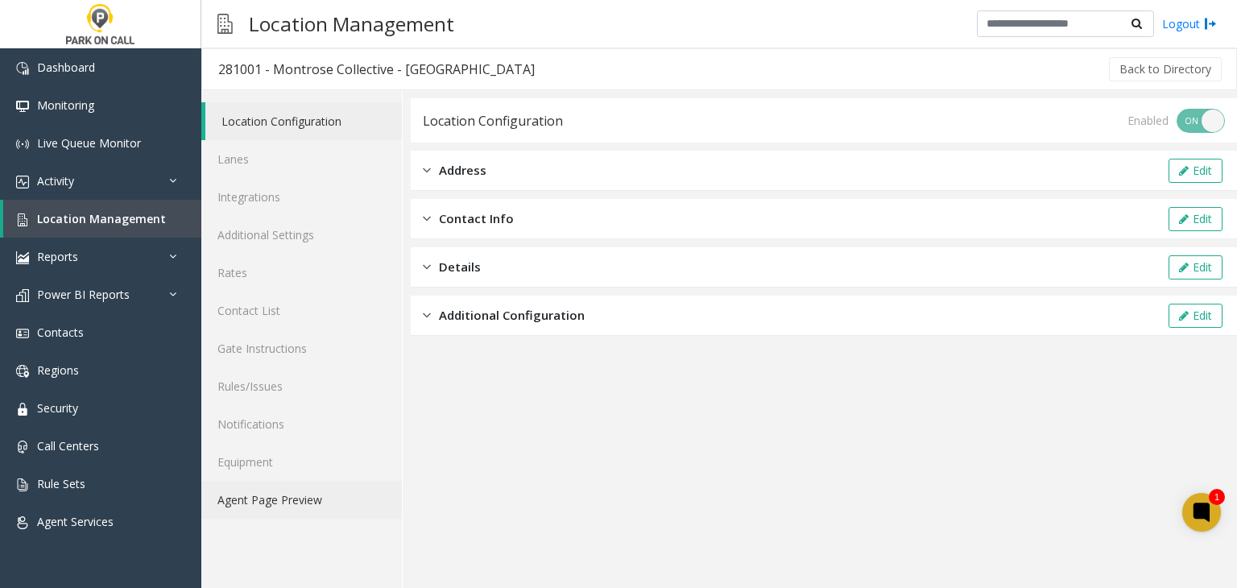
click at [295, 502] on link "Agent Page Preview" at bounding box center [301, 500] width 200 height 38
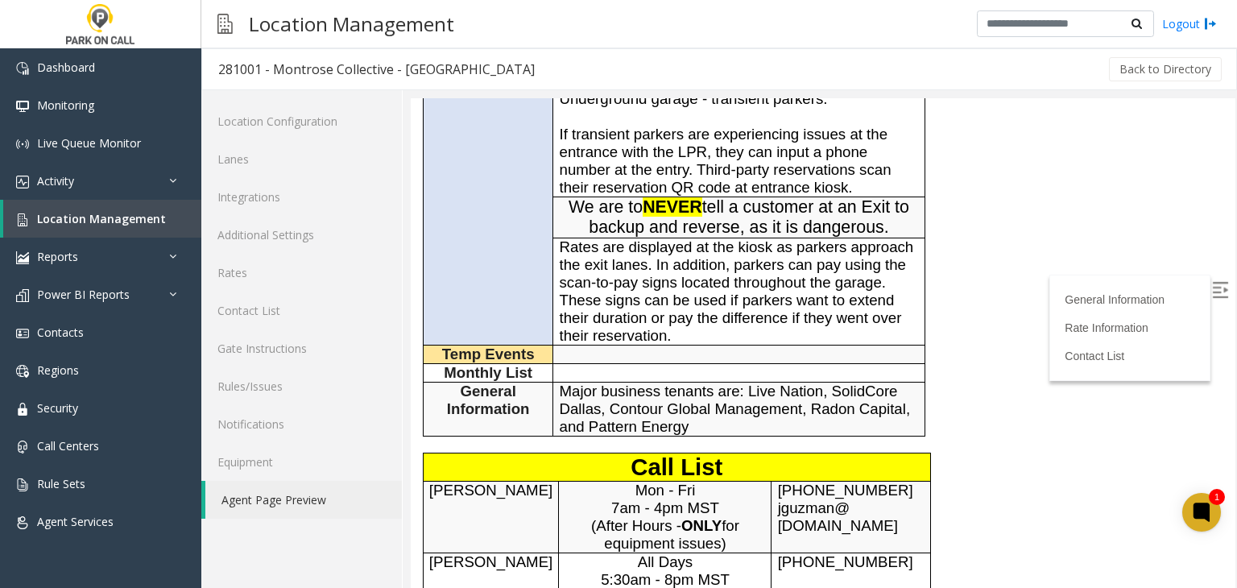
scroll to position [564, 0]
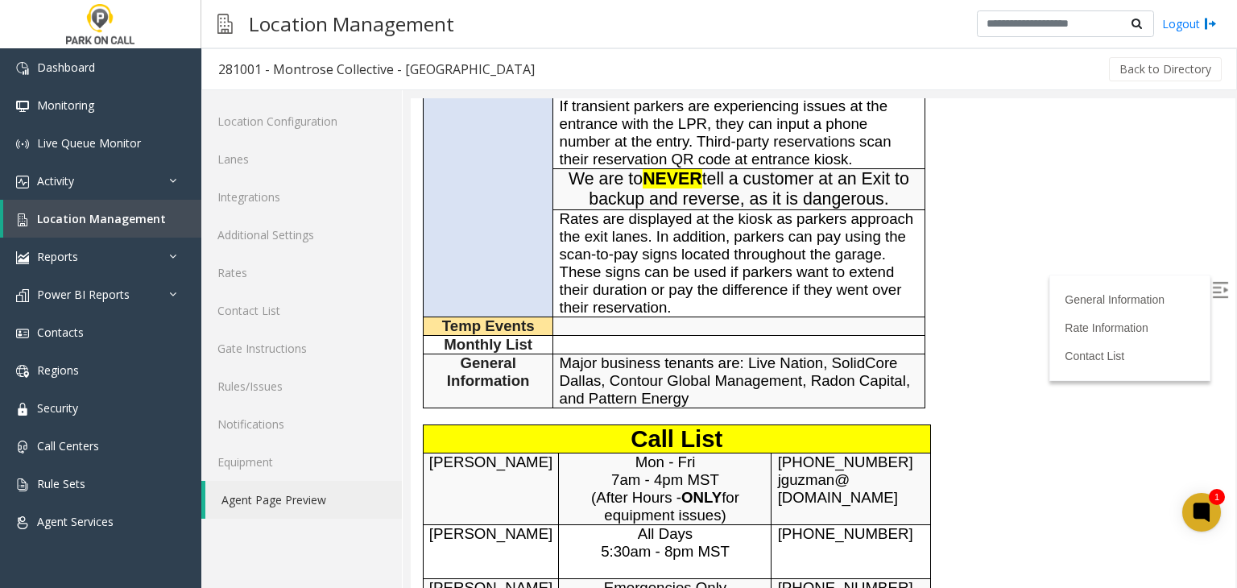
click at [792, 525] on span "832-435-3114" at bounding box center [845, 533] width 135 height 17
drag, startPoint x: 792, startPoint y: 473, endPoint x: 847, endPoint y: 478, distance: 55.0
click at [847, 525] on td "832-435-3114" at bounding box center [850, 552] width 159 height 54
click at [130, 214] on span "Location Management" at bounding box center [101, 218] width 129 height 15
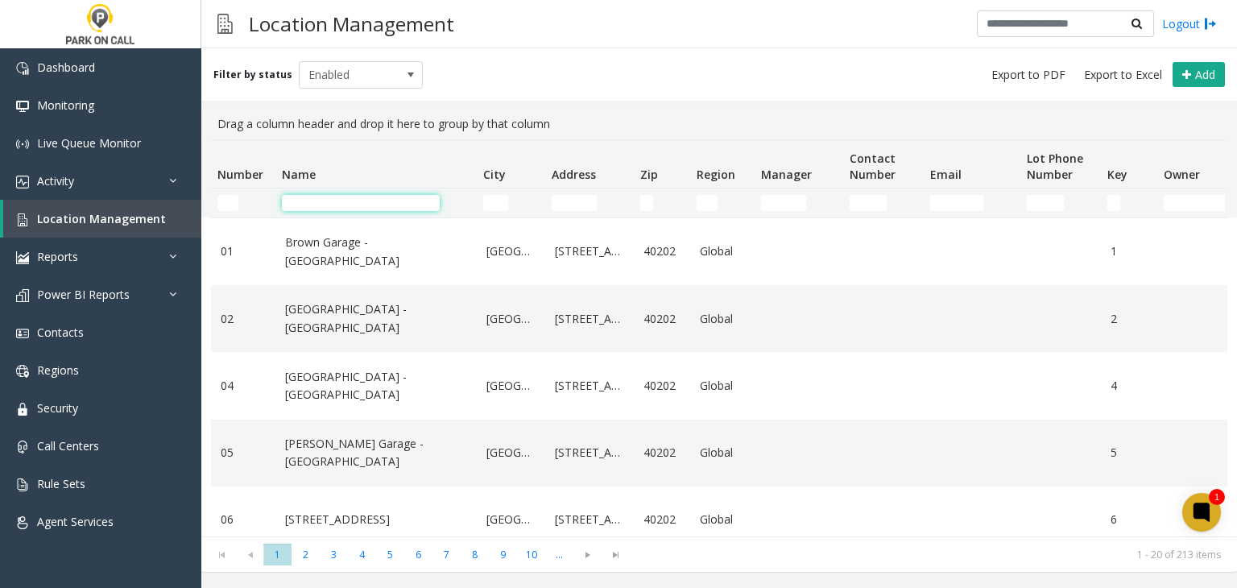
click at [332, 202] on input "Name Filter" at bounding box center [361, 203] width 158 height 16
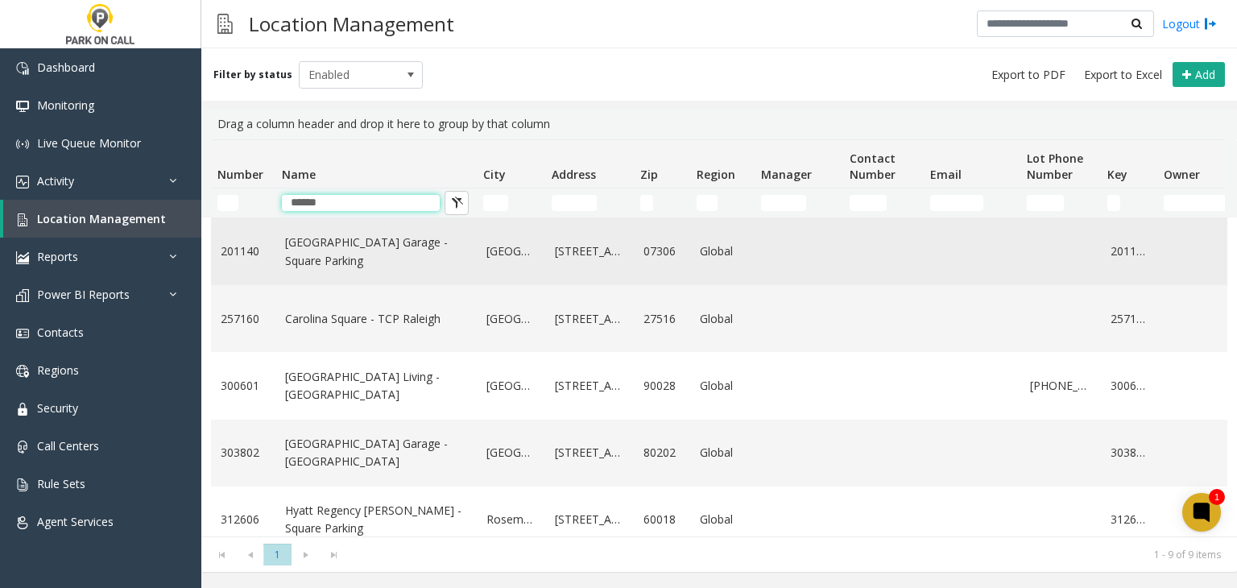
type input "******"
click at [337, 266] on link "State Square Garage - Square Parking" at bounding box center [376, 251] width 182 height 36
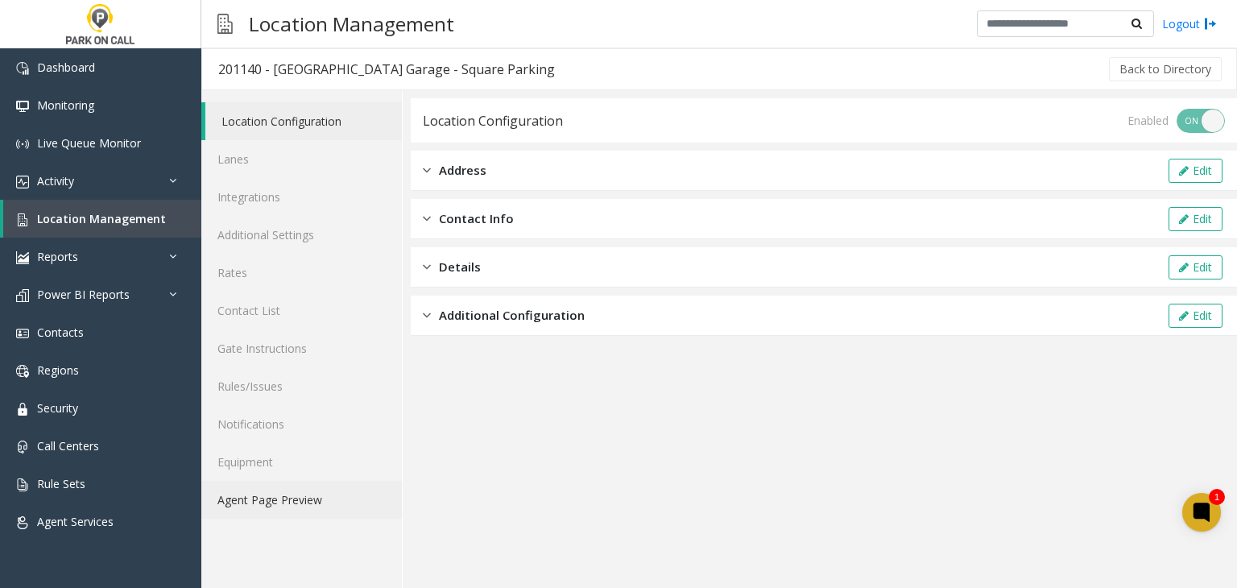
click at [283, 516] on link "Agent Page Preview" at bounding box center [301, 500] width 200 height 38
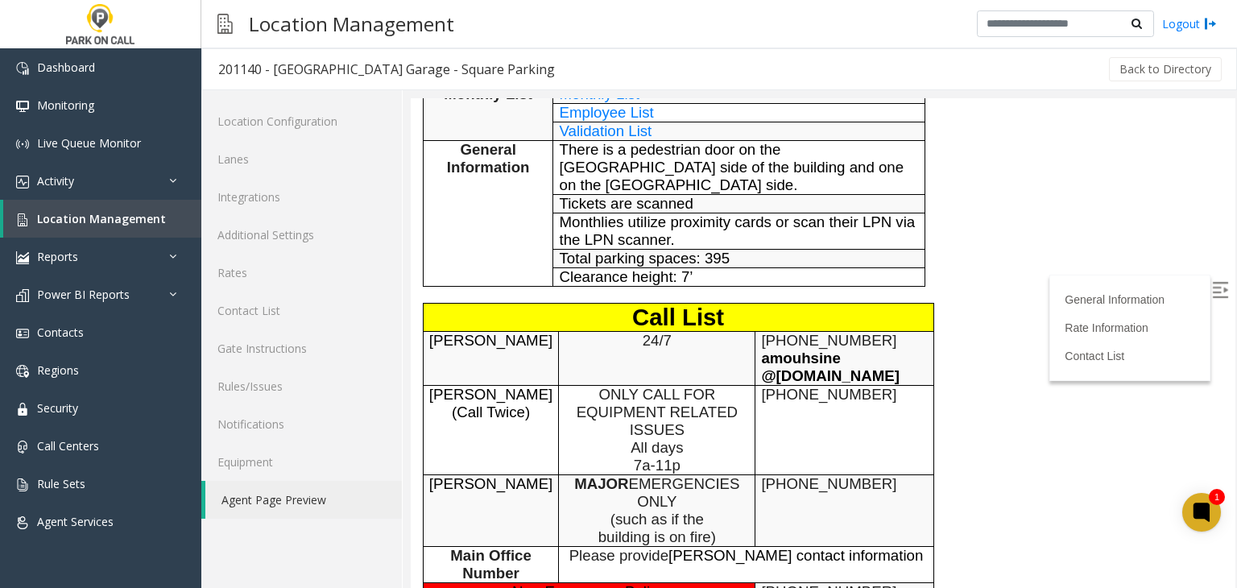
scroll to position [725, 0]
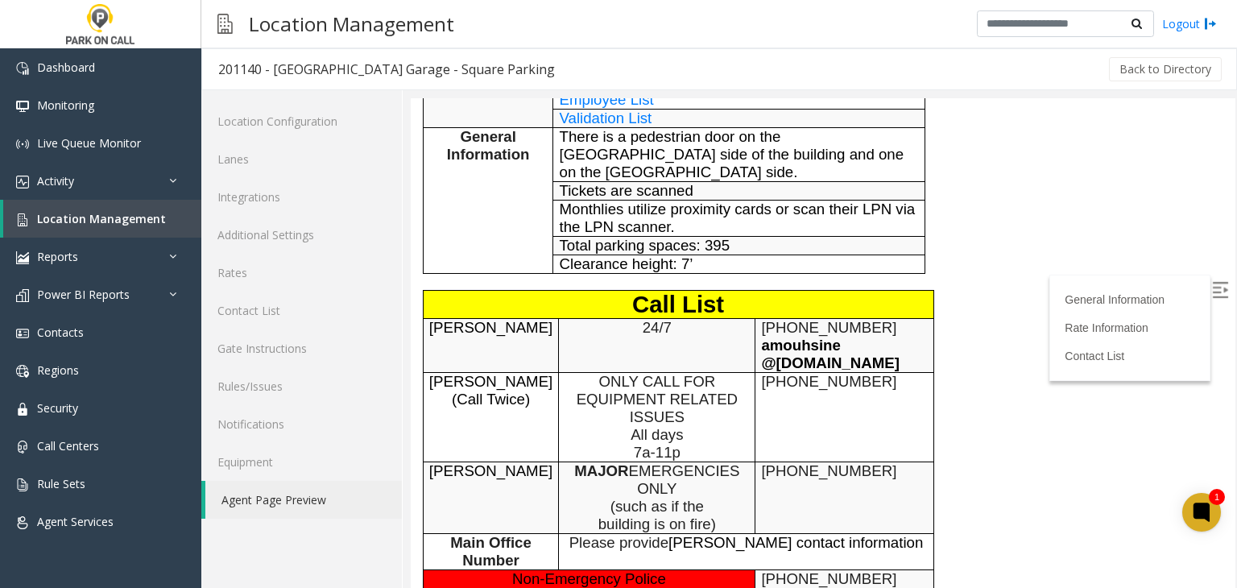
click at [763, 373] on span "267-795-7871" at bounding box center [828, 381] width 135 height 17
drag, startPoint x: 763, startPoint y: 294, endPoint x: 854, endPoint y: 299, distance: 91.2
click at [854, 373] on p "267-795-7871" at bounding box center [844, 382] width 166 height 18
